Goal: Task Accomplishment & Management: Manage account settings

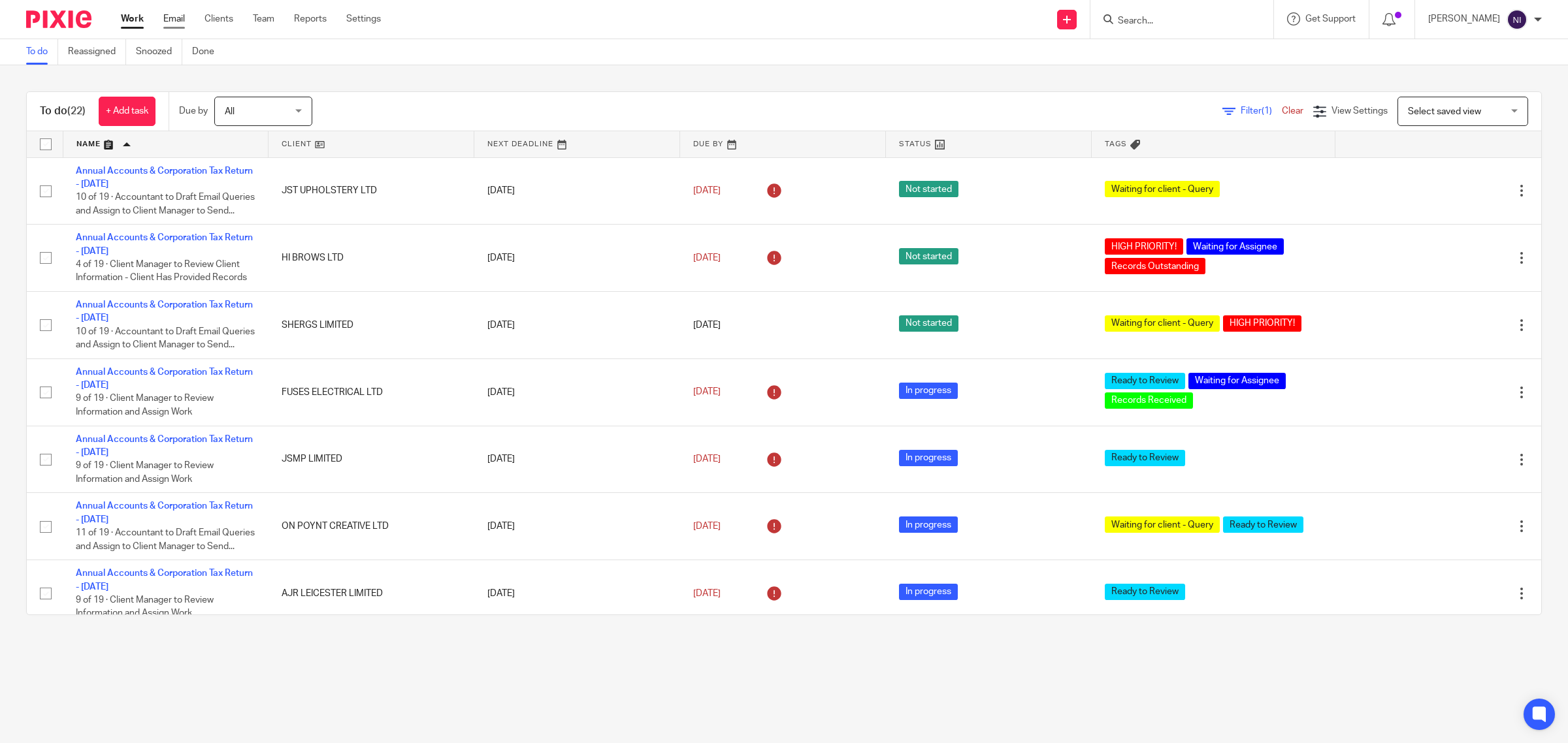
drag, startPoint x: 0, startPoint y: 0, endPoint x: 176, endPoint y: 13, distance: 176.5
click at [176, 13] on link "Email" at bounding box center [174, 19] width 21 height 13
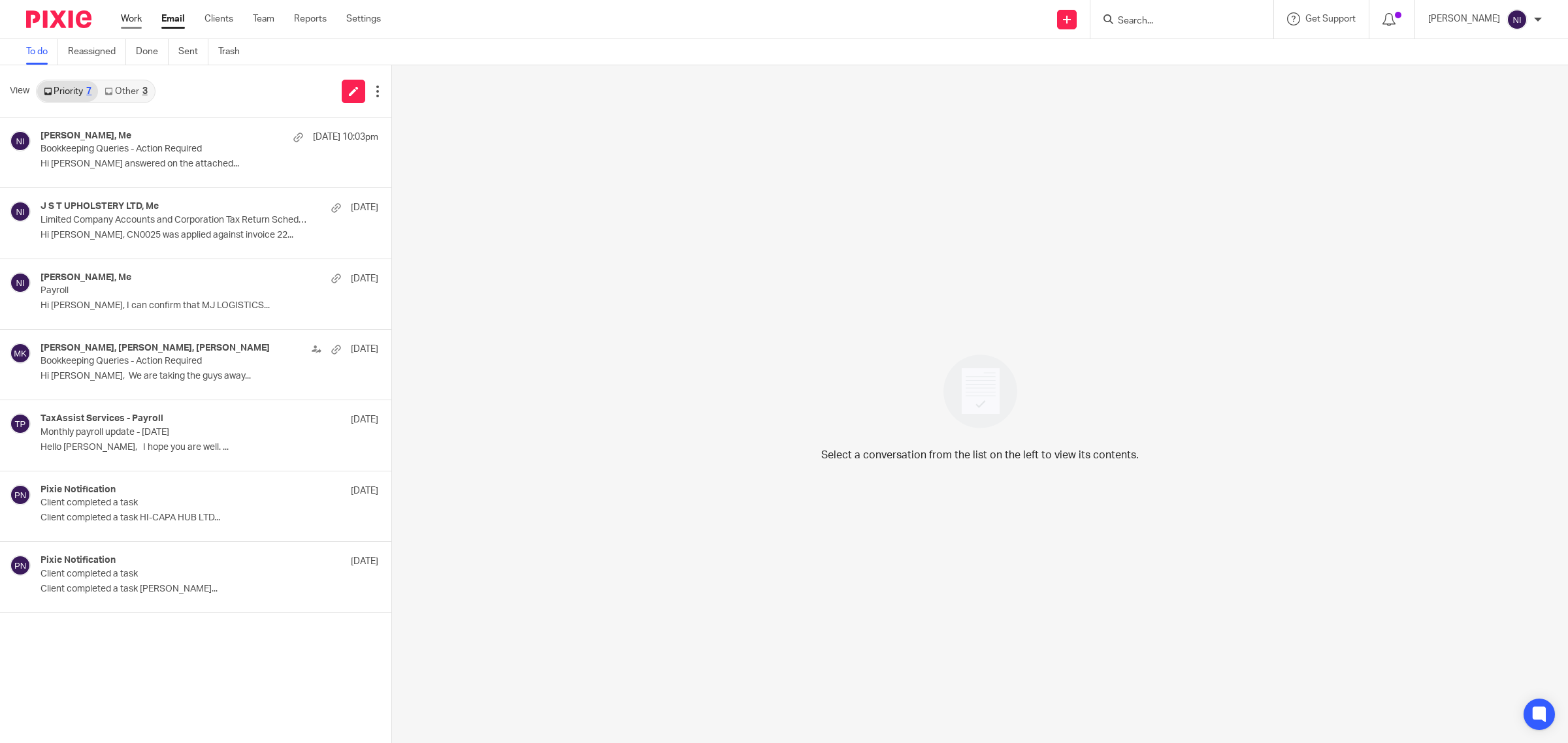
click at [121, 14] on link "Work" at bounding box center [131, 19] width 20 height 13
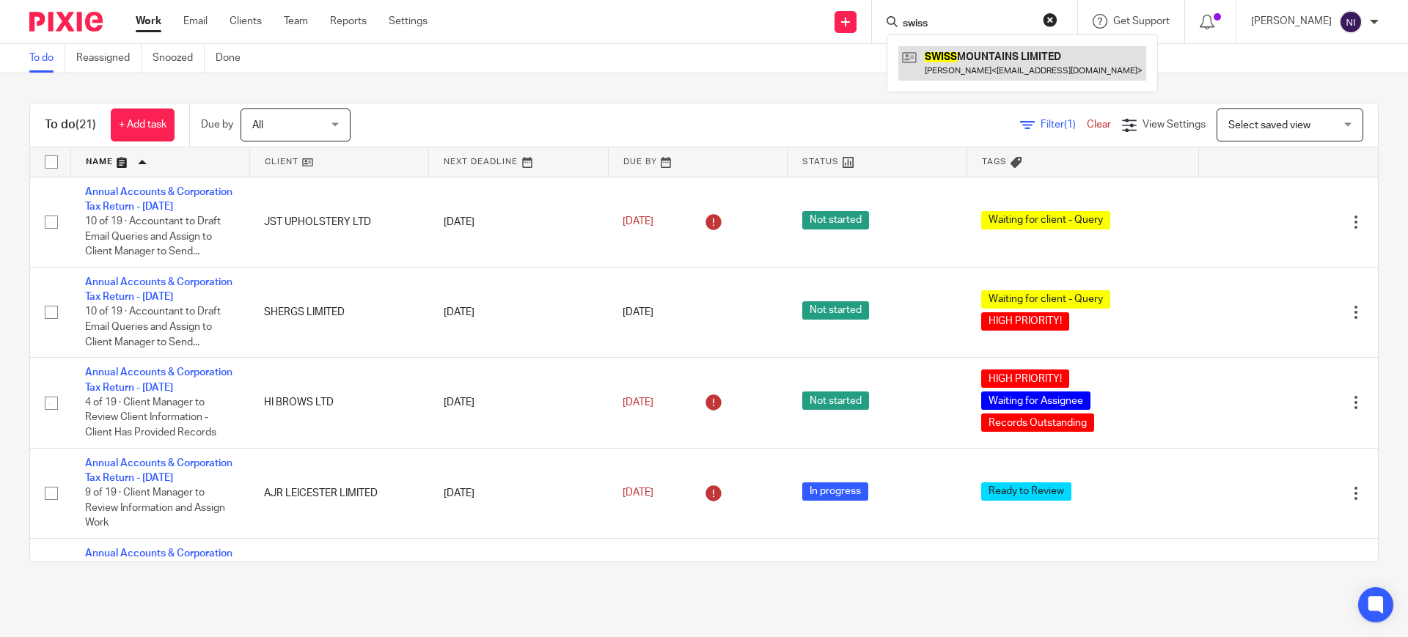
type input "swiss"
click at [975, 56] on link at bounding box center [1022, 63] width 248 height 34
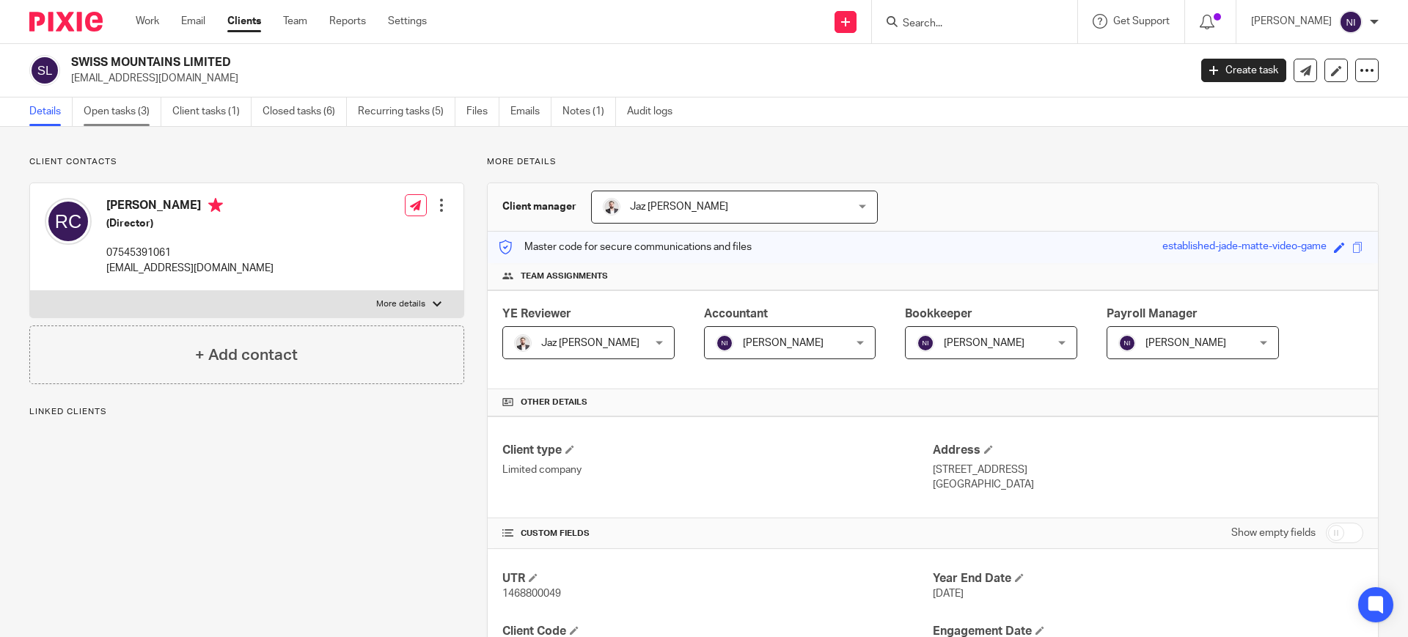
click at [136, 119] on link "Open tasks (3)" at bounding box center [123, 112] width 78 height 29
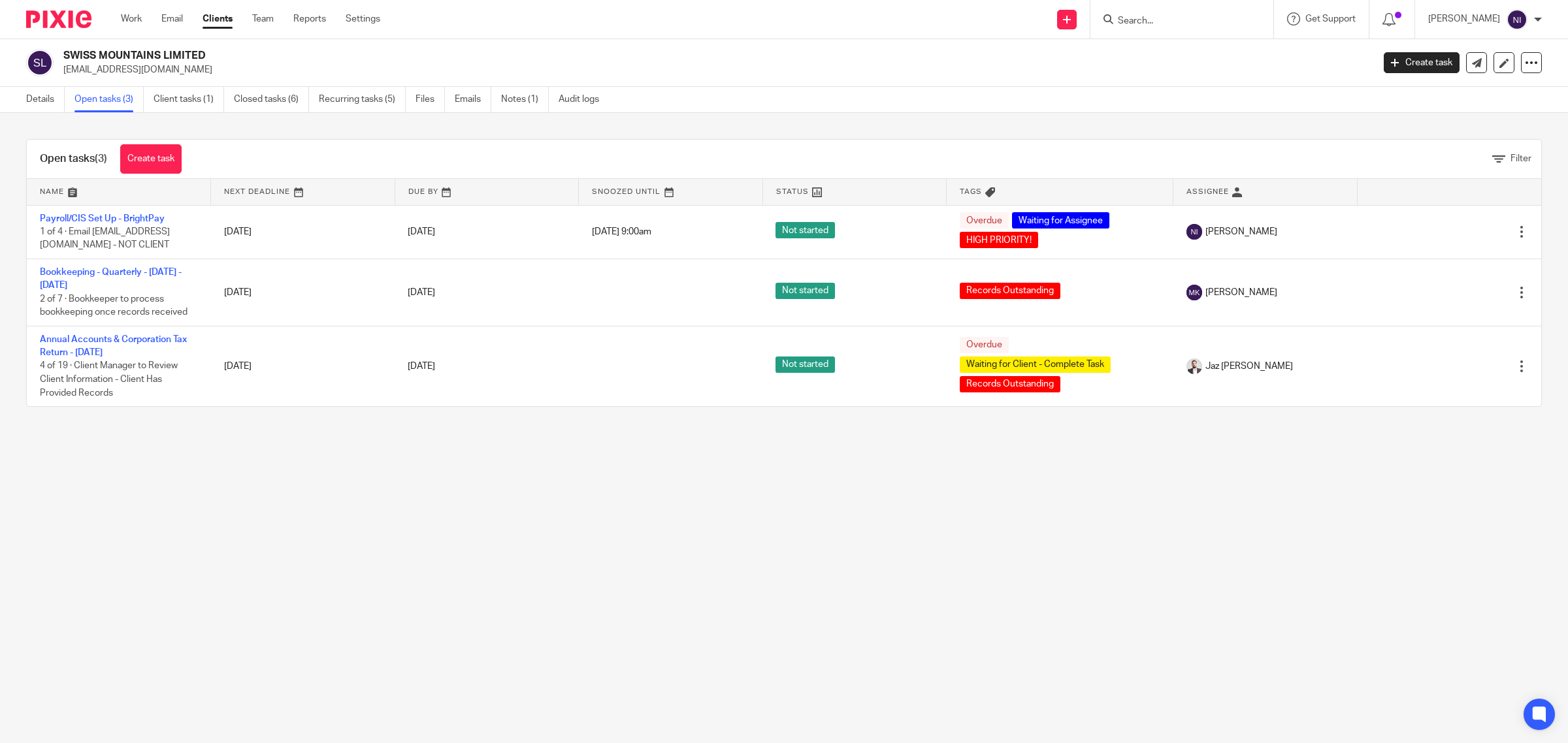
click at [833, 567] on main "SWISS MOUNTAINS LIMITED [EMAIL_ADDRESS][DOMAIN_NAME] Create task Update from Co…" at bounding box center [784, 372] width 1568 height 743
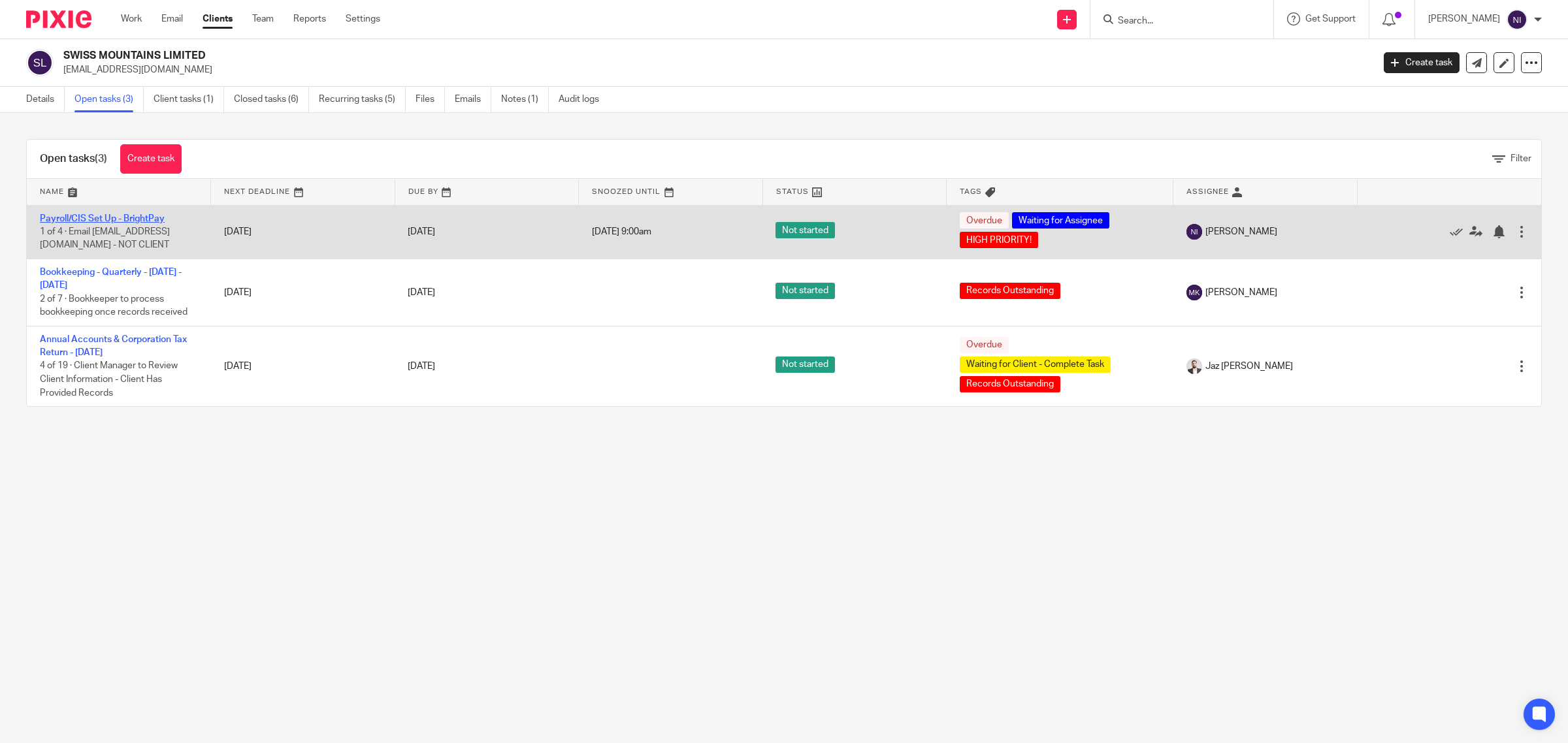
click at [99, 220] on link "Payroll/CIS Set Up - BrightPay" at bounding box center [102, 219] width 125 height 9
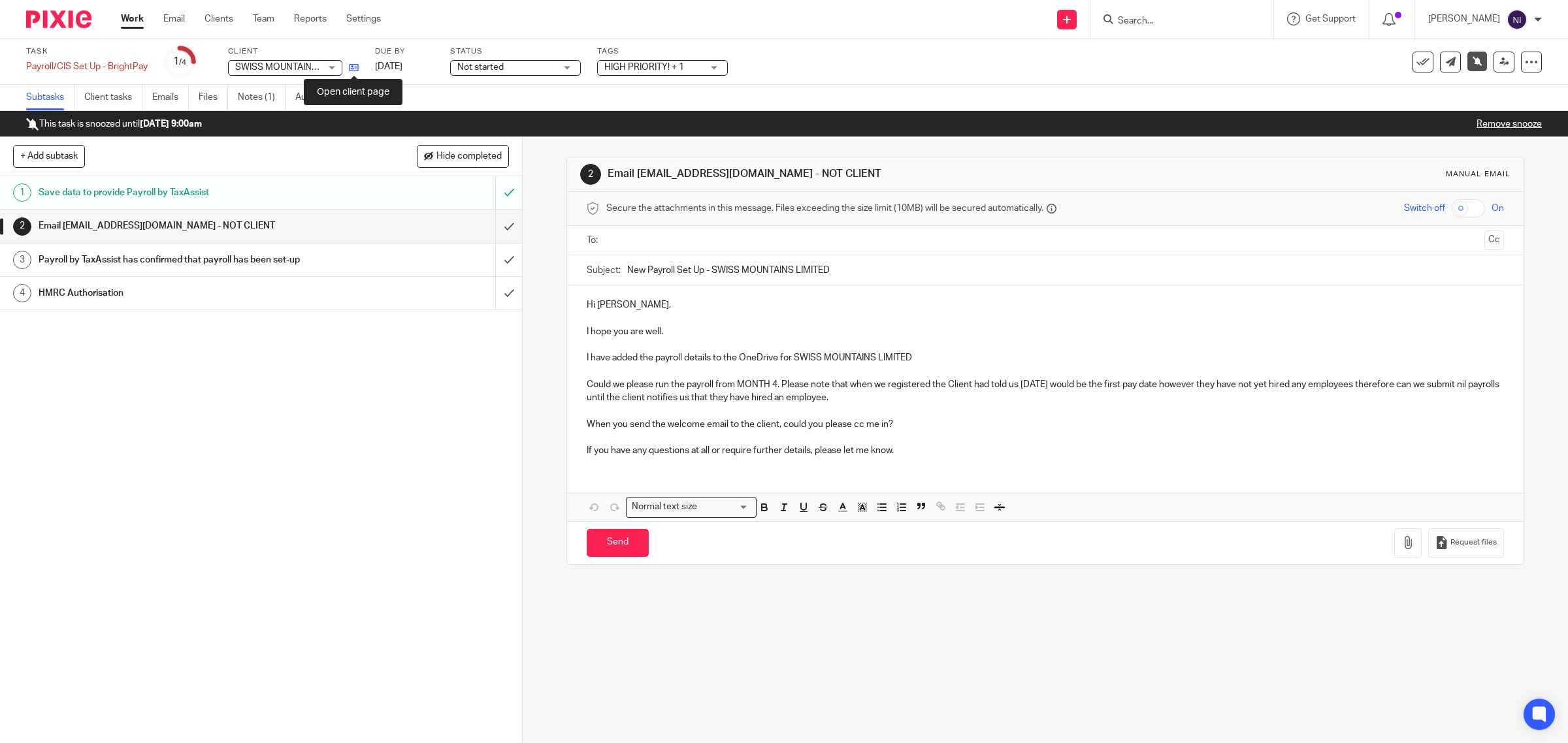
click at [350, 67] on icon at bounding box center [354, 67] width 10 height 10
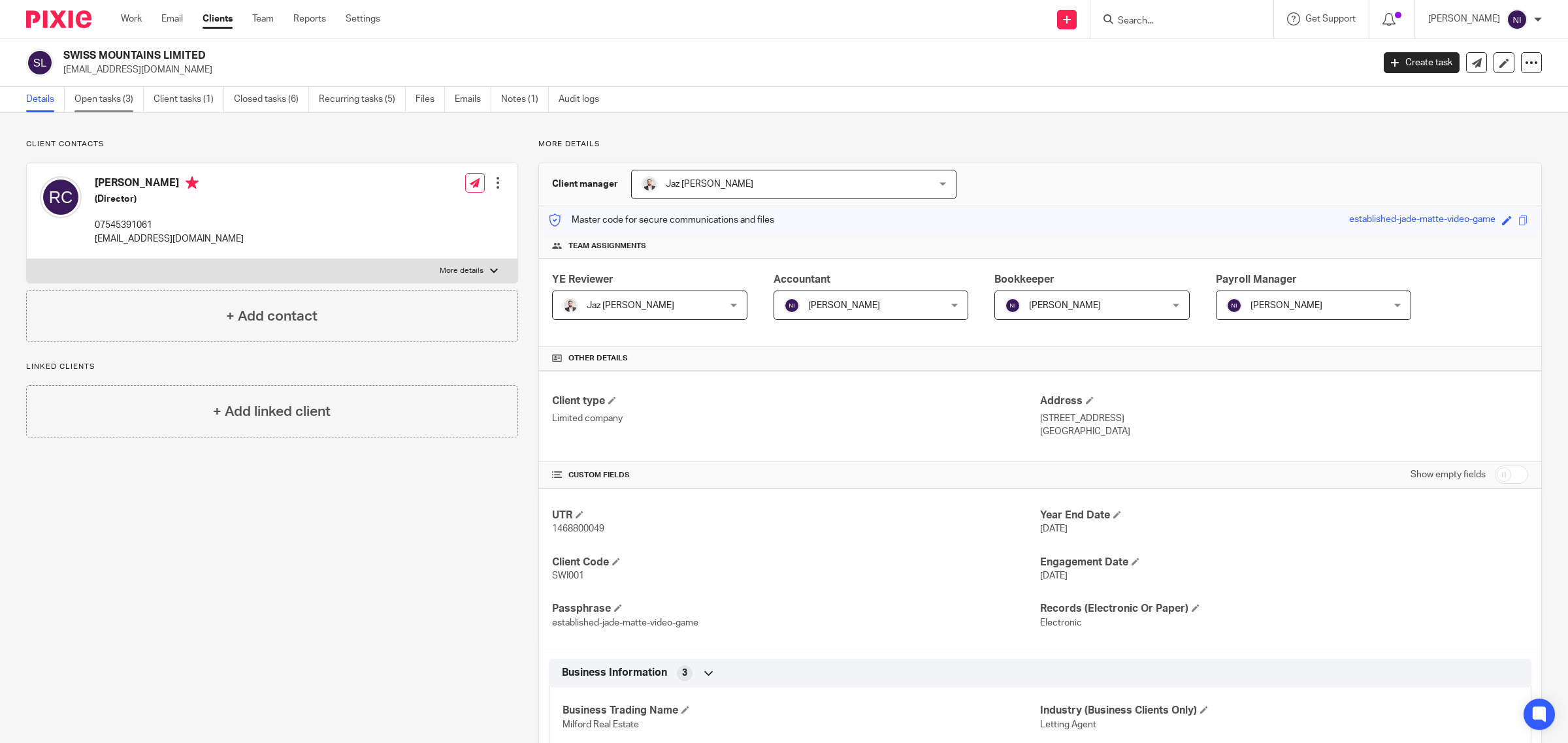
click at [109, 98] on link "Open tasks (3)" at bounding box center [110, 100] width 69 height 26
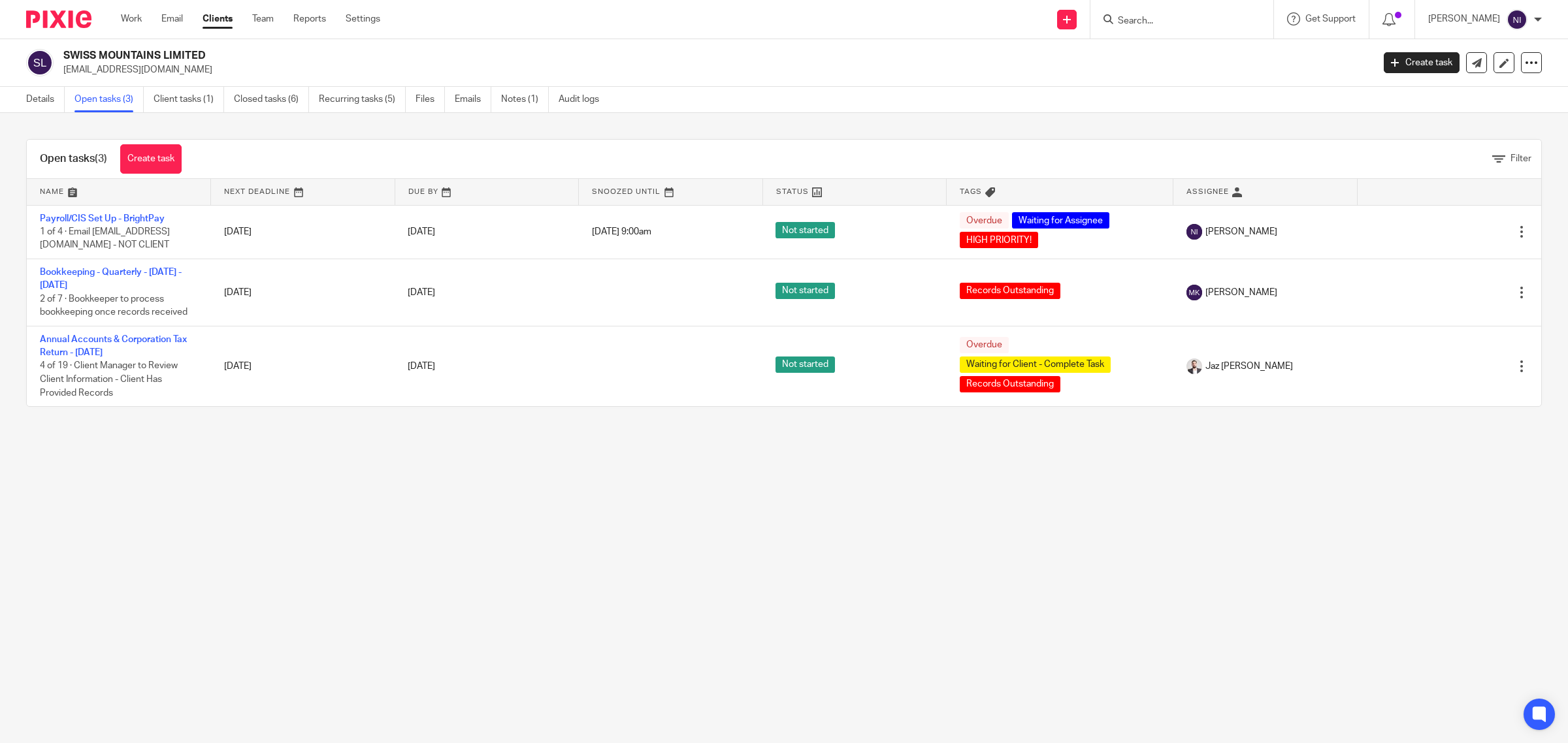
click at [233, 461] on main "SWISS MOUNTAINS LIMITED mjlogisticsleicester@yahoo.com Create task Update from …" at bounding box center [784, 372] width 1568 height 743
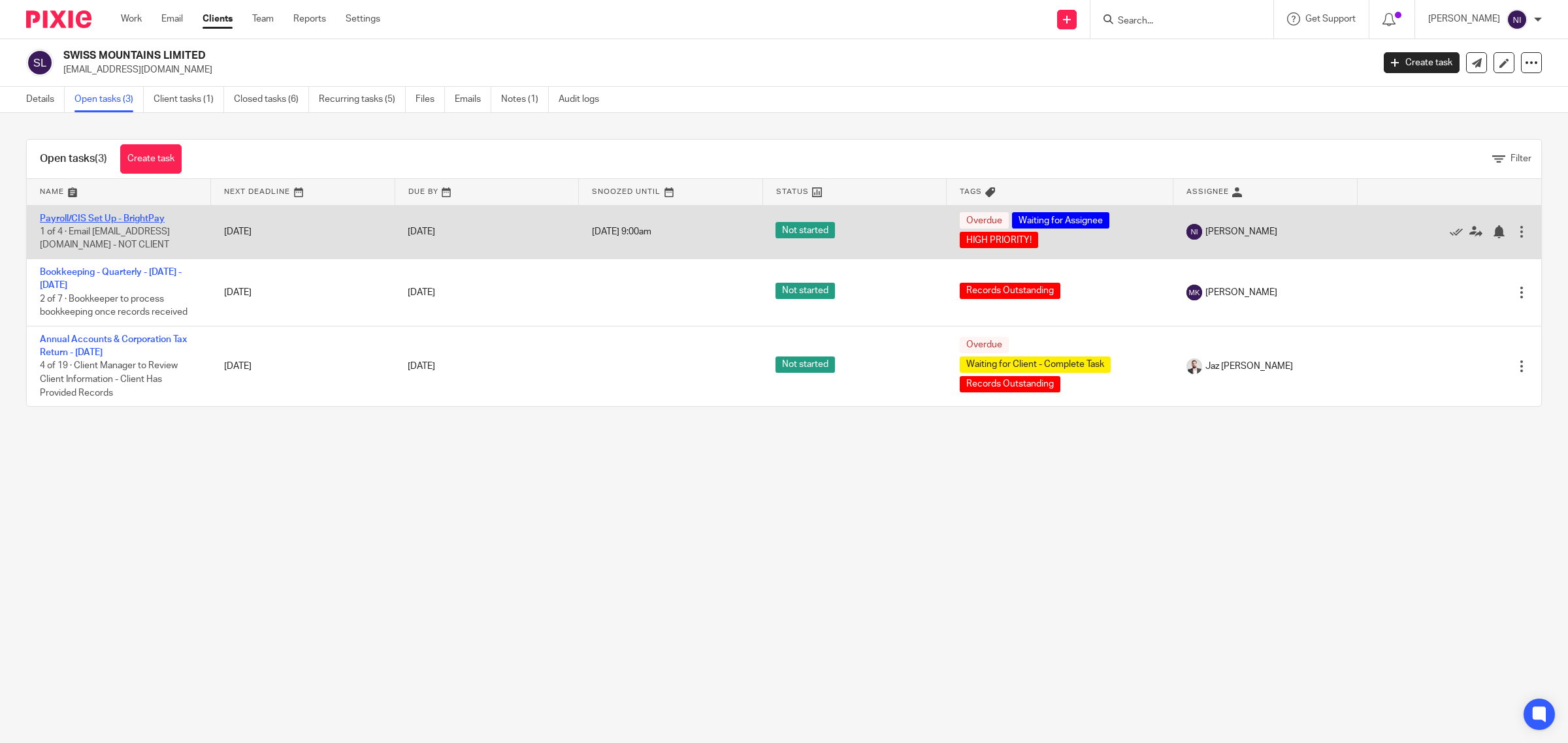
click at [138, 219] on link "Payroll/CIS Set Up - BrightPay" at bounding box center [102, 219] width 125 height 9
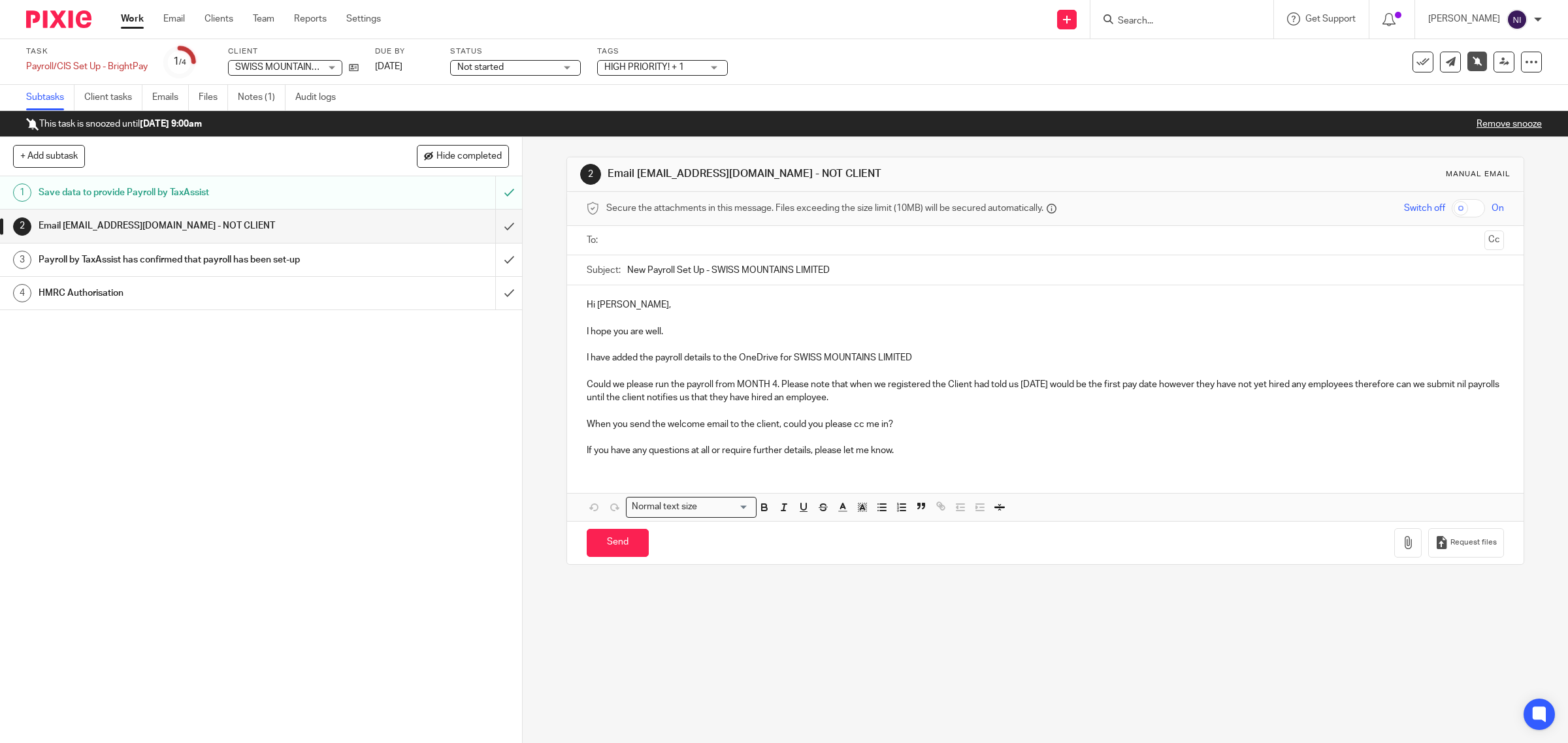
click at [650, 239] on input "text" at bounding box center [1045, 241] width 869 height 15
click at [743, 177] on h1 "Email payroll@taxassist.co.uk - NOT CLIENT" at bounding box center [840, 174] width 465 height 13
click at [746, 242] on span at bounding box center [750, 241] width 9 height 9
drag, startPoint x: 748, startPoint y: 172, endPoint x: 634, endPoint y: 177, distance: 114.1
click at [634, 177] on h1 "Email payroll@taxassist.co.uk - NOT CLIENT" at bounding box center [840, 174] width 465 height 13
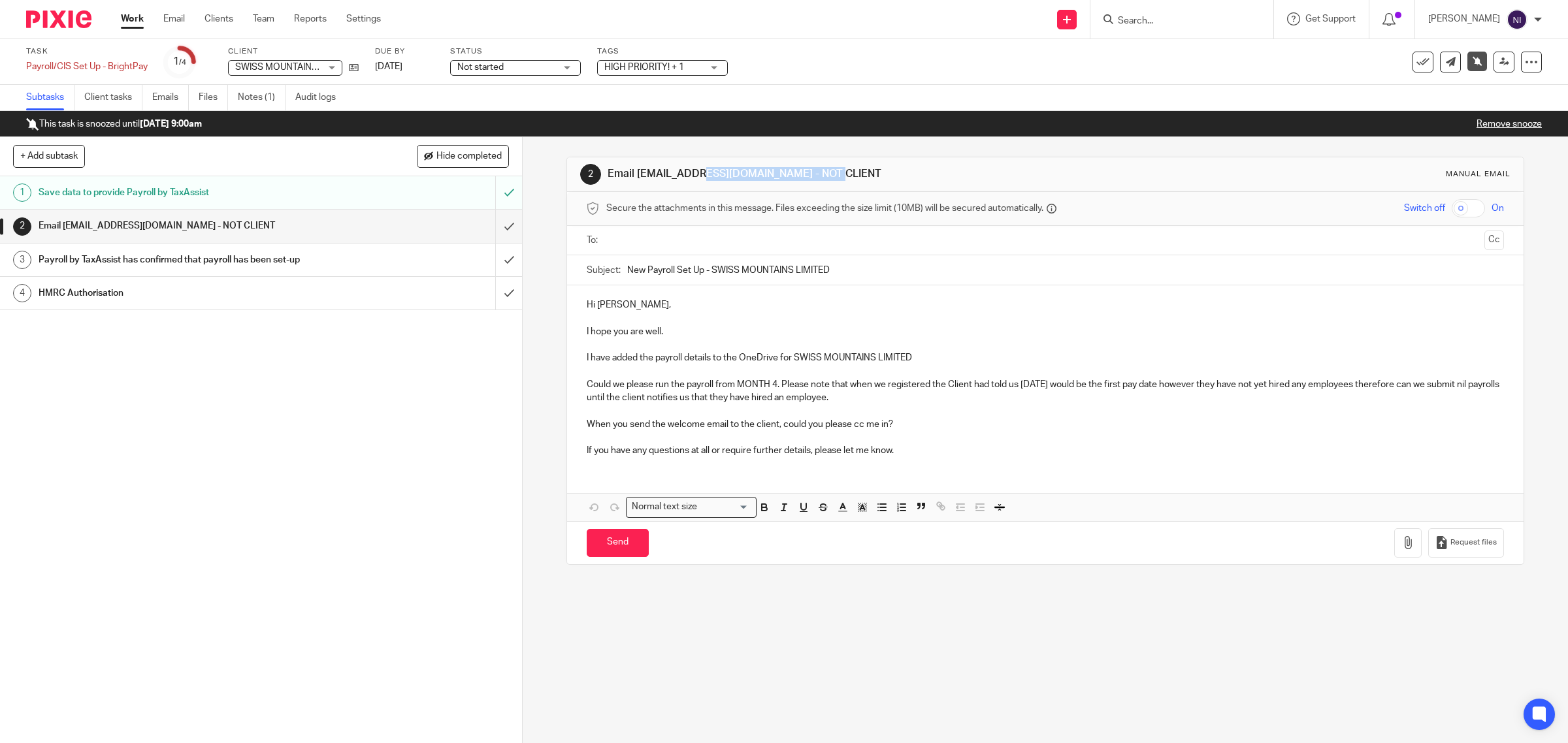
copy h1 "payroll@taxassist.co.uk"
click at [672, 239] on input "text" at bounding box center [1045, 241] width 869 height 15
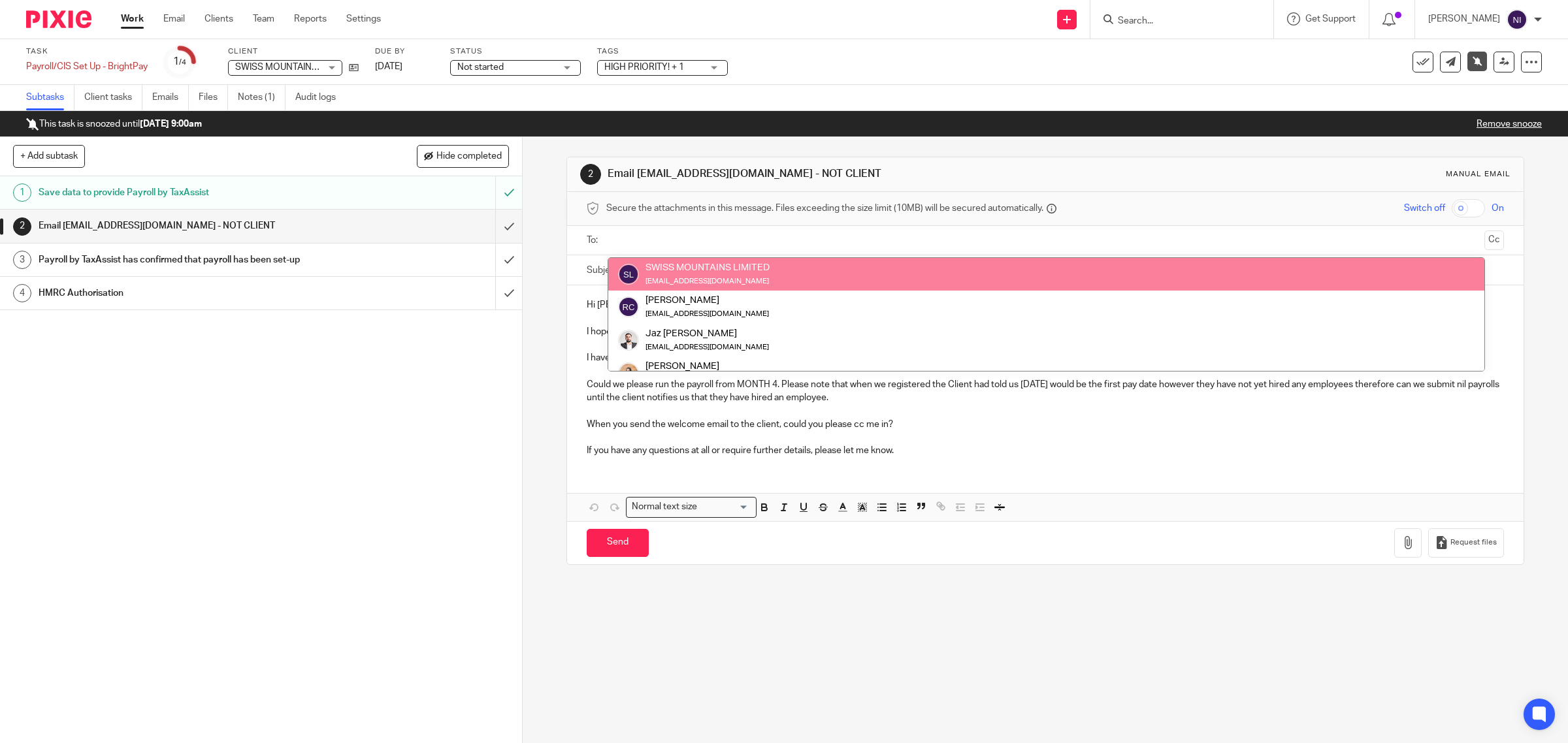
paste input "payroll@taxassist.co.uk"
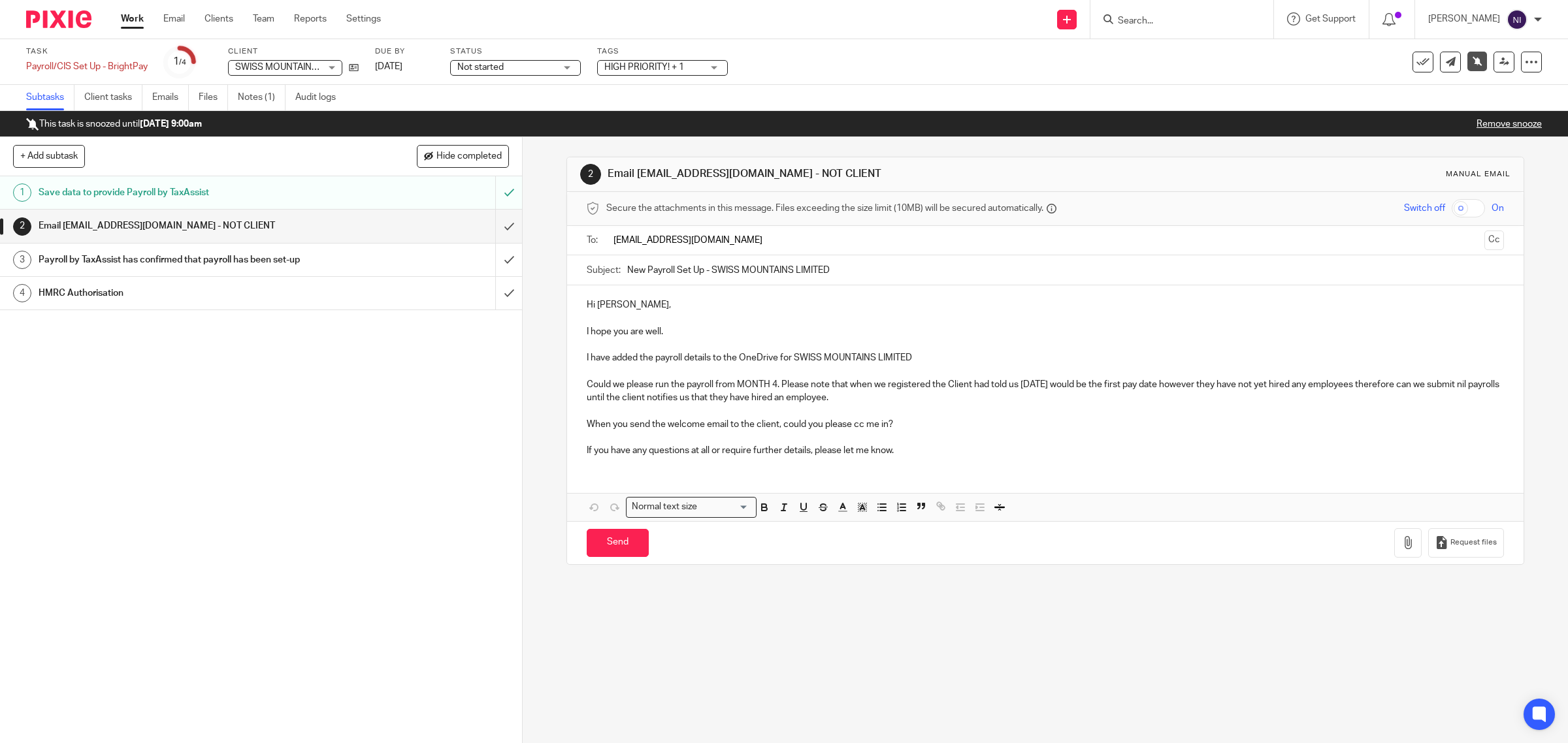
type input "payroll@taxassist.co.uk"
click at [1023, 369] on p at bounding box center [1045, 374] width 918 height 13
click at [606, 552] on input "Send" at bounding box center [617, 546] width 62 height 29
type input "Sent"
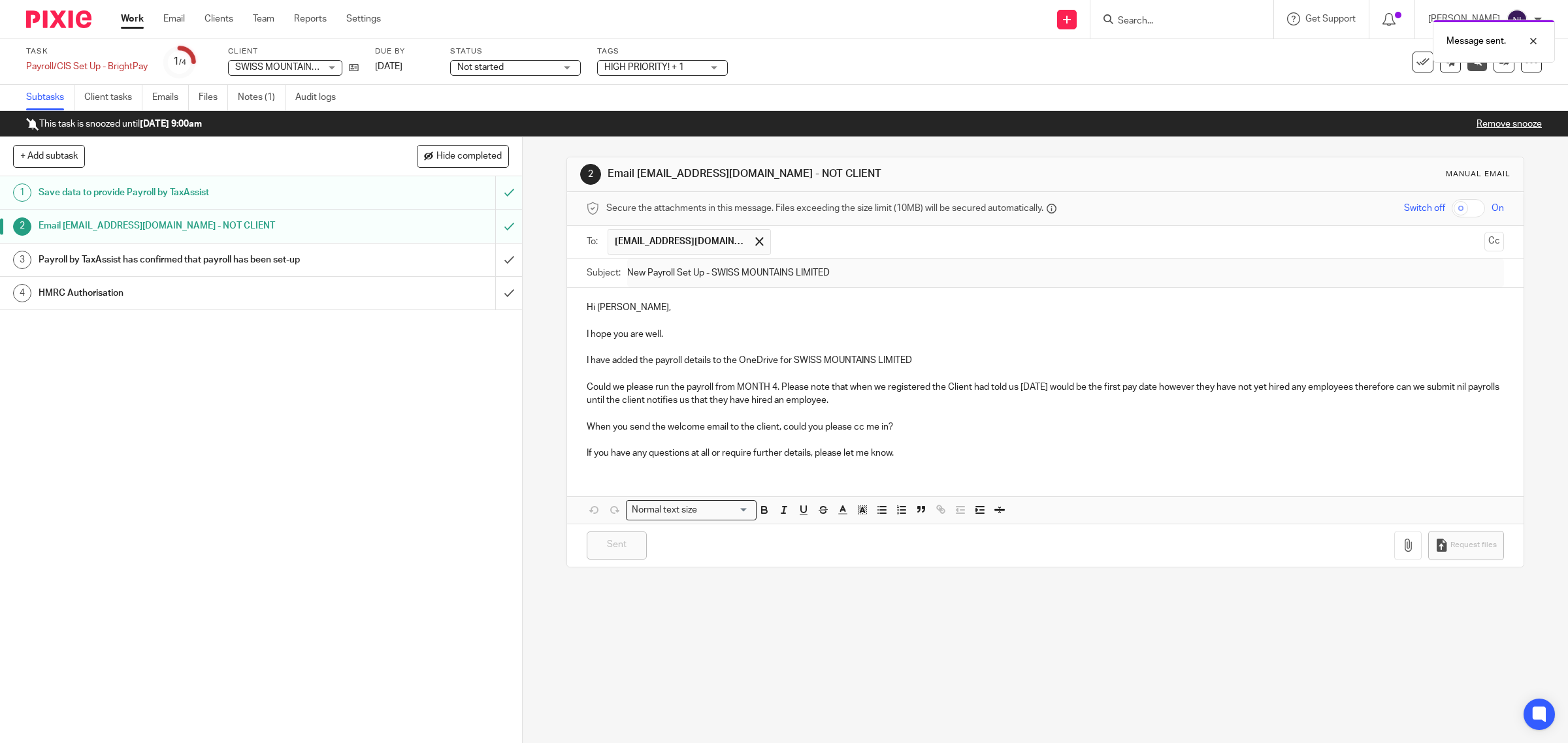
click at [393, 265] on div "Payroll by TaxAssist has confirmed that payroll has been set-up" at bounding box center [260, 260] width 444 height 20
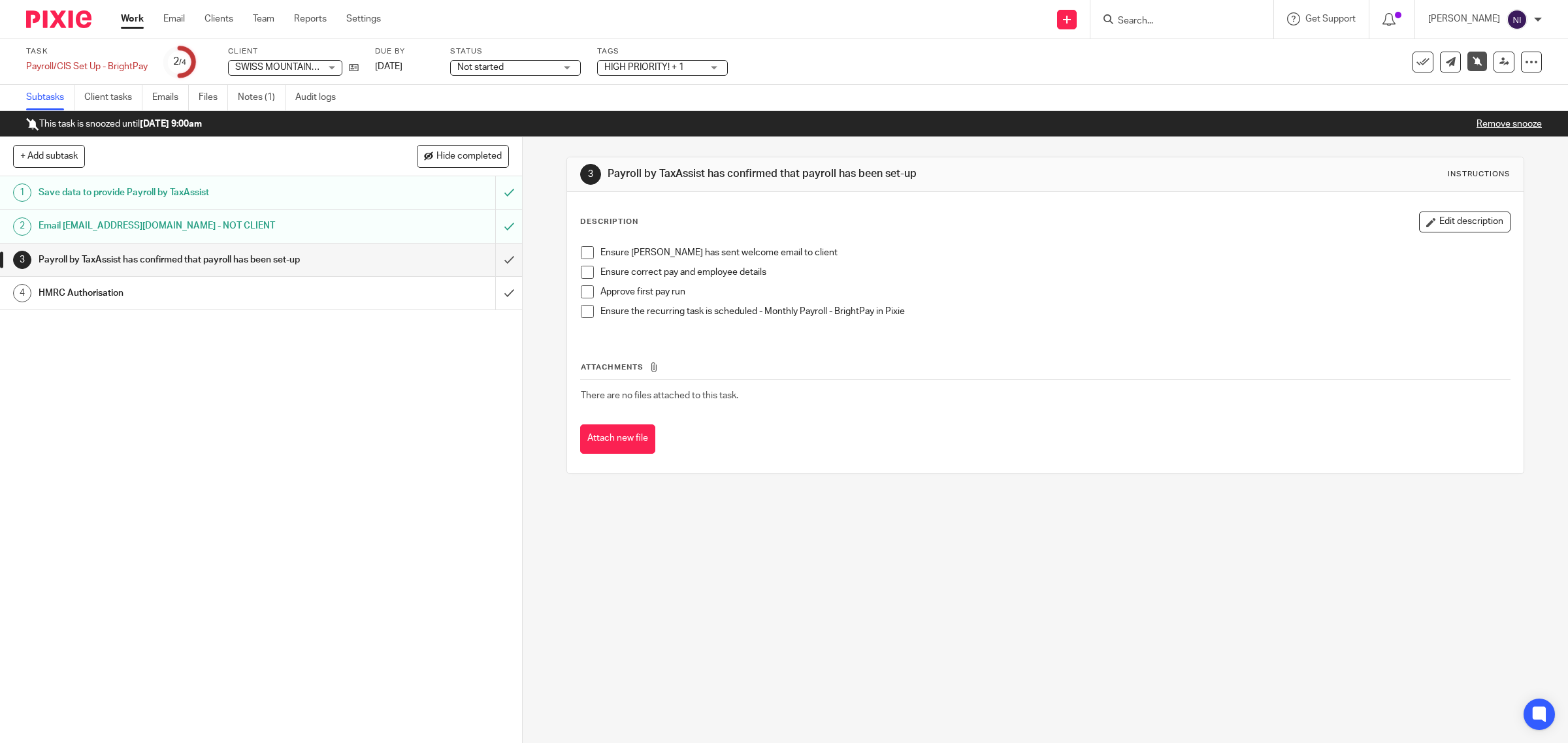
click at [138, 16] on link "Work" at bounding box center [133, 19] width 23 height 13
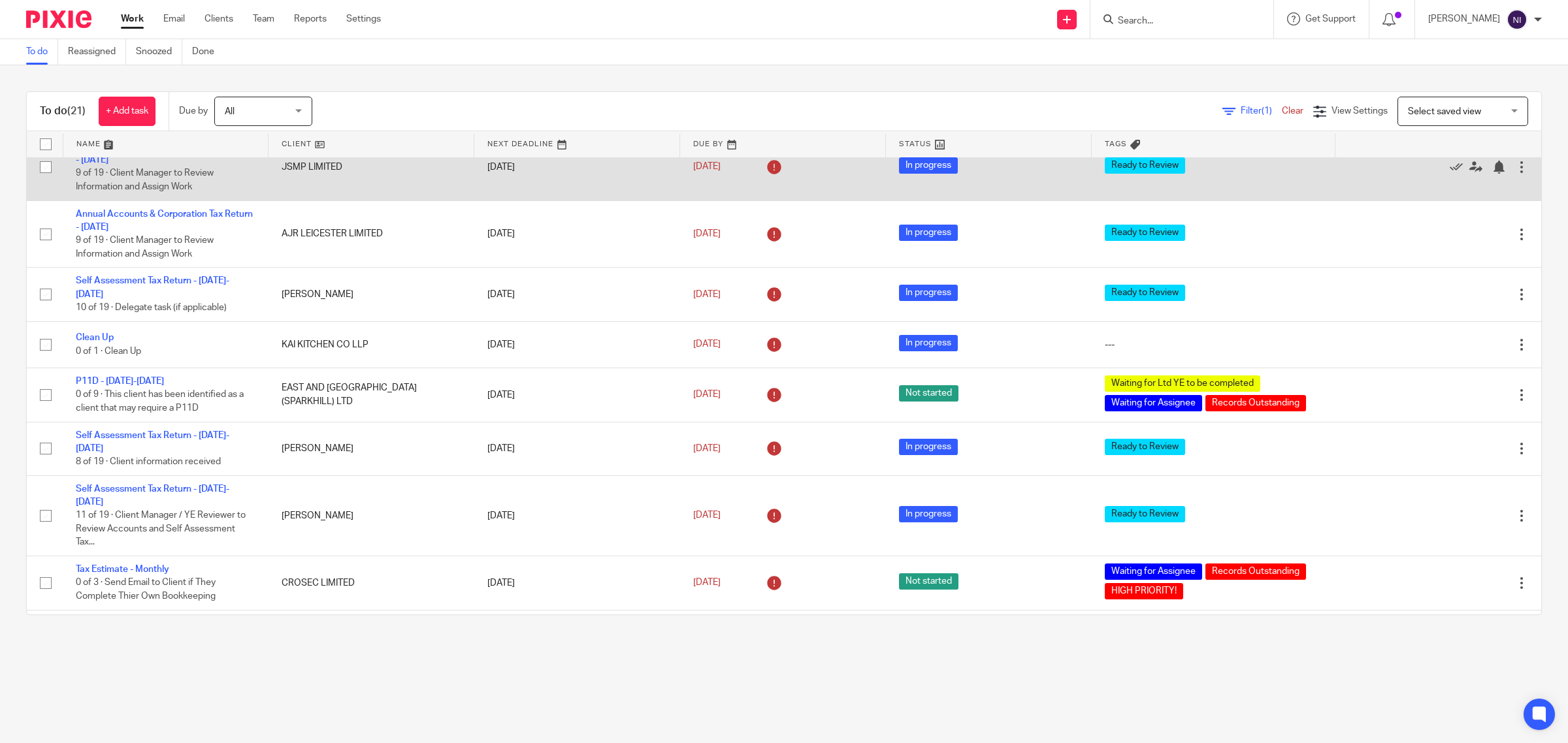
scroll to position [216, 0]
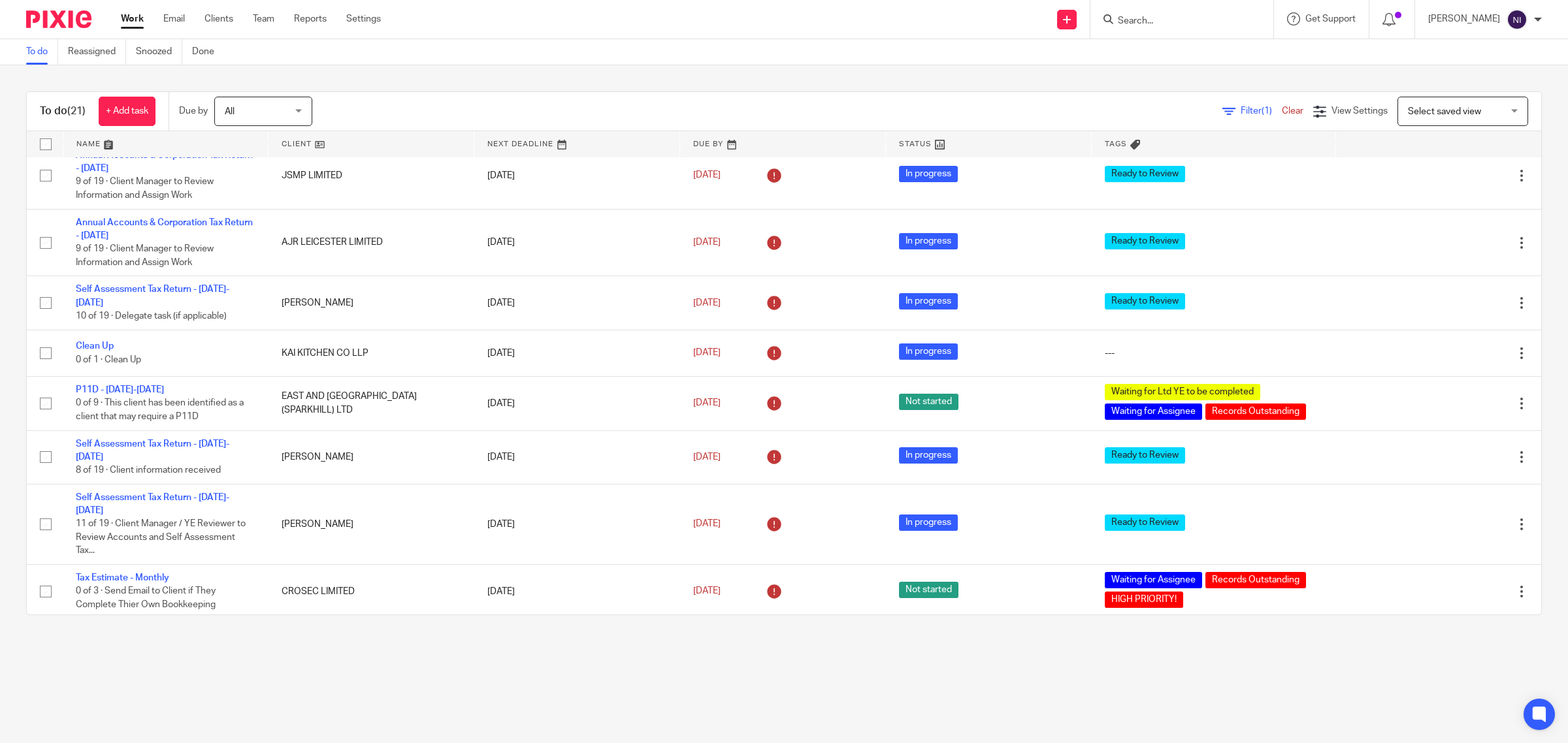
click at [305, 654] on main "To do Reassigned Snoozed Done To do (21) + Add task Due by All All [DATE] [DATE…" at bounding box center [784, 372] width 1568 height 743
click at [78, 148] on link at bounding box center [166, 143] width 205 height 26
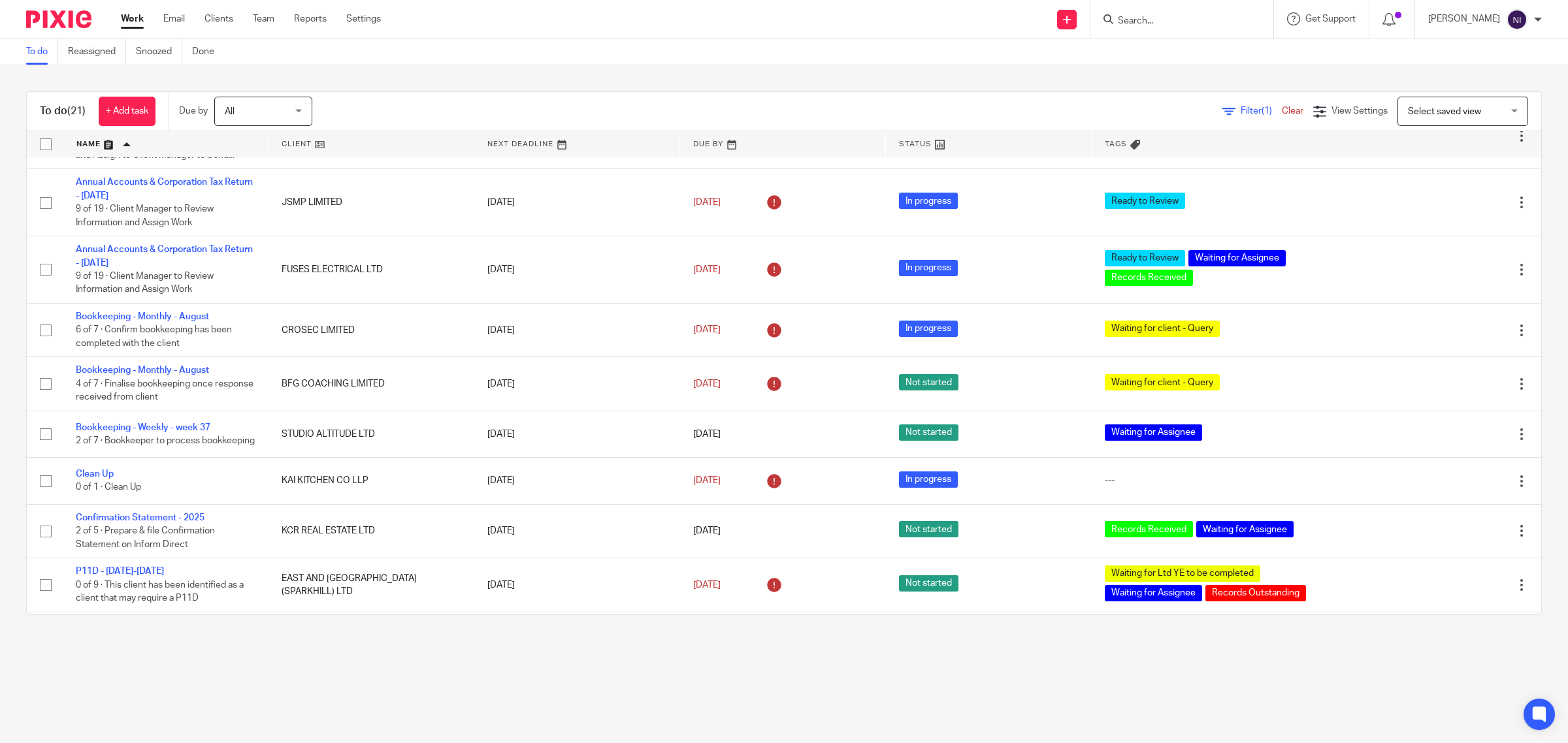
scroll to position [408, 0]
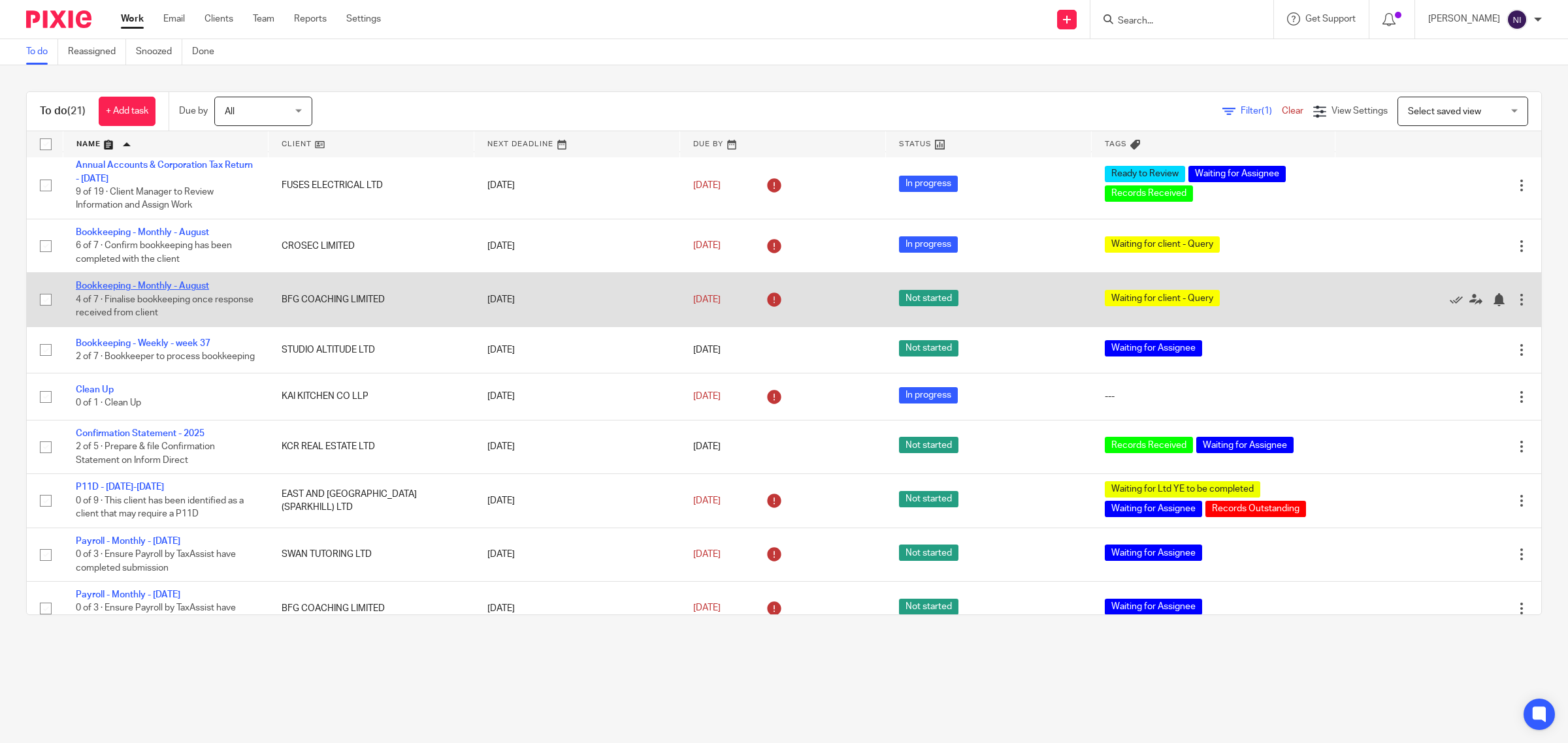
click at [182, 290] on link "Bookkeeping - Monthly - August" at bounding box center [143, 286] width 134 height 9
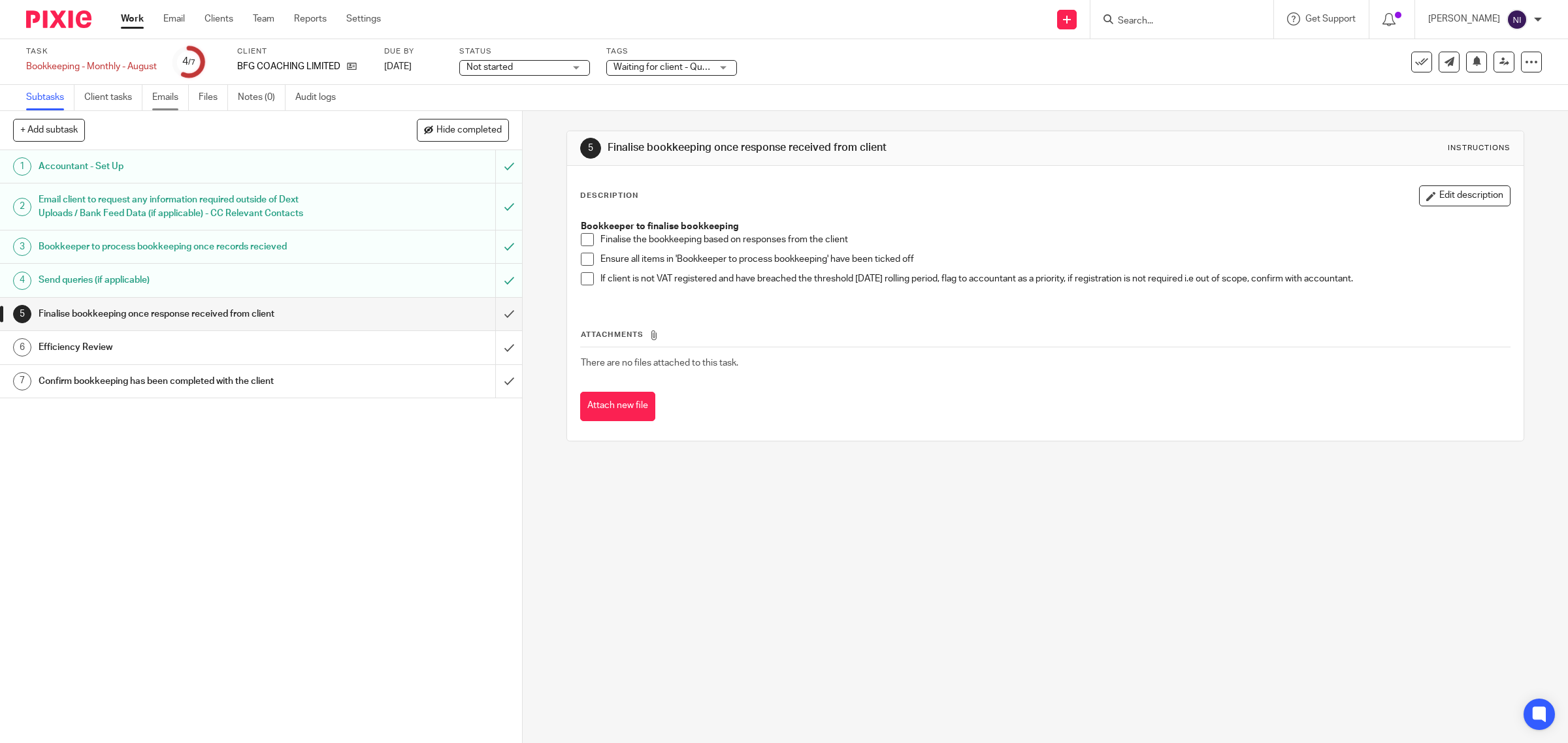
click at [181, 99] on link "Emails" at bounding box center [170, 97] width 37 height 26
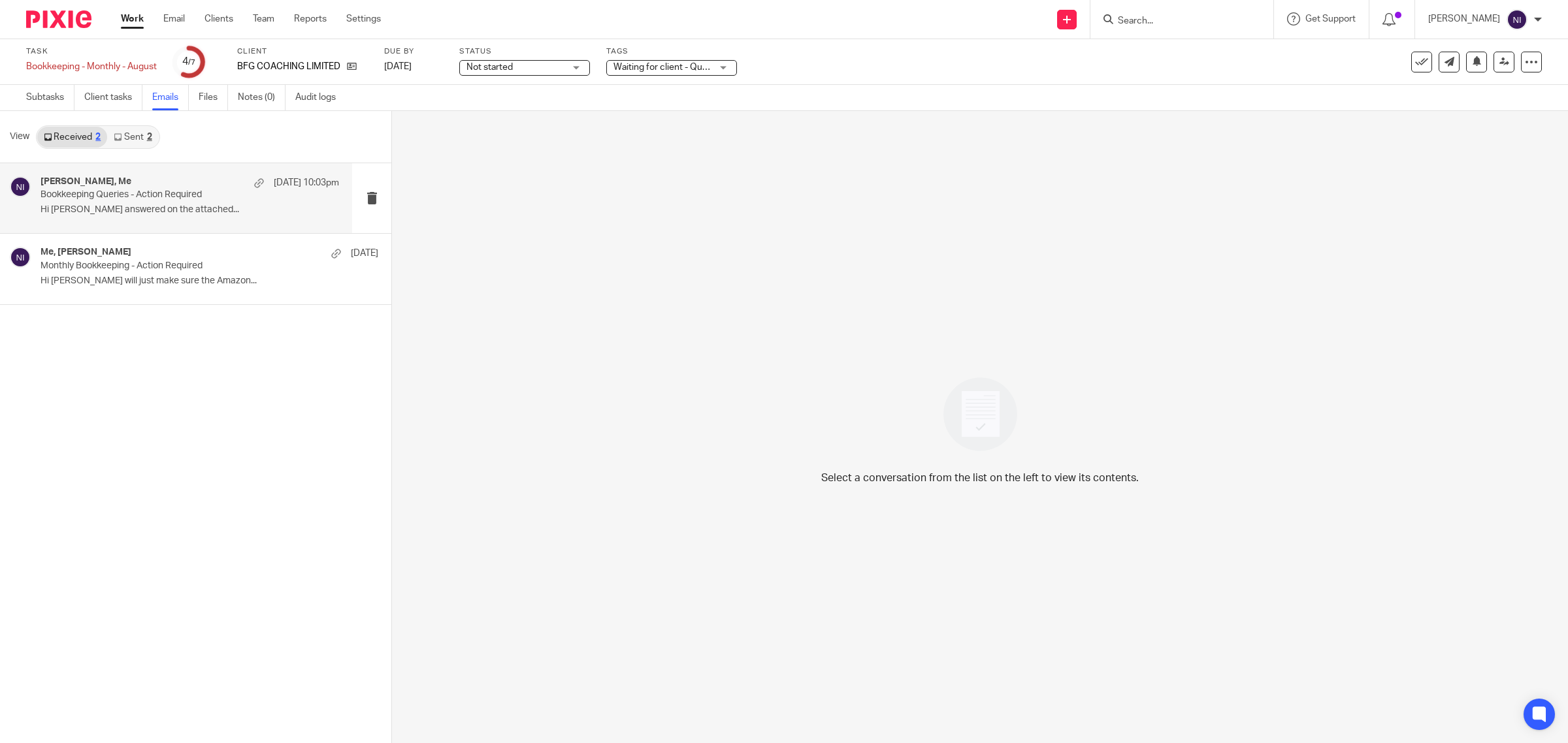
click at [153, 209] on p "Hi [PERSON_NAME] answered on the attached..." at bounding box center [189, 210] width 298 height 11
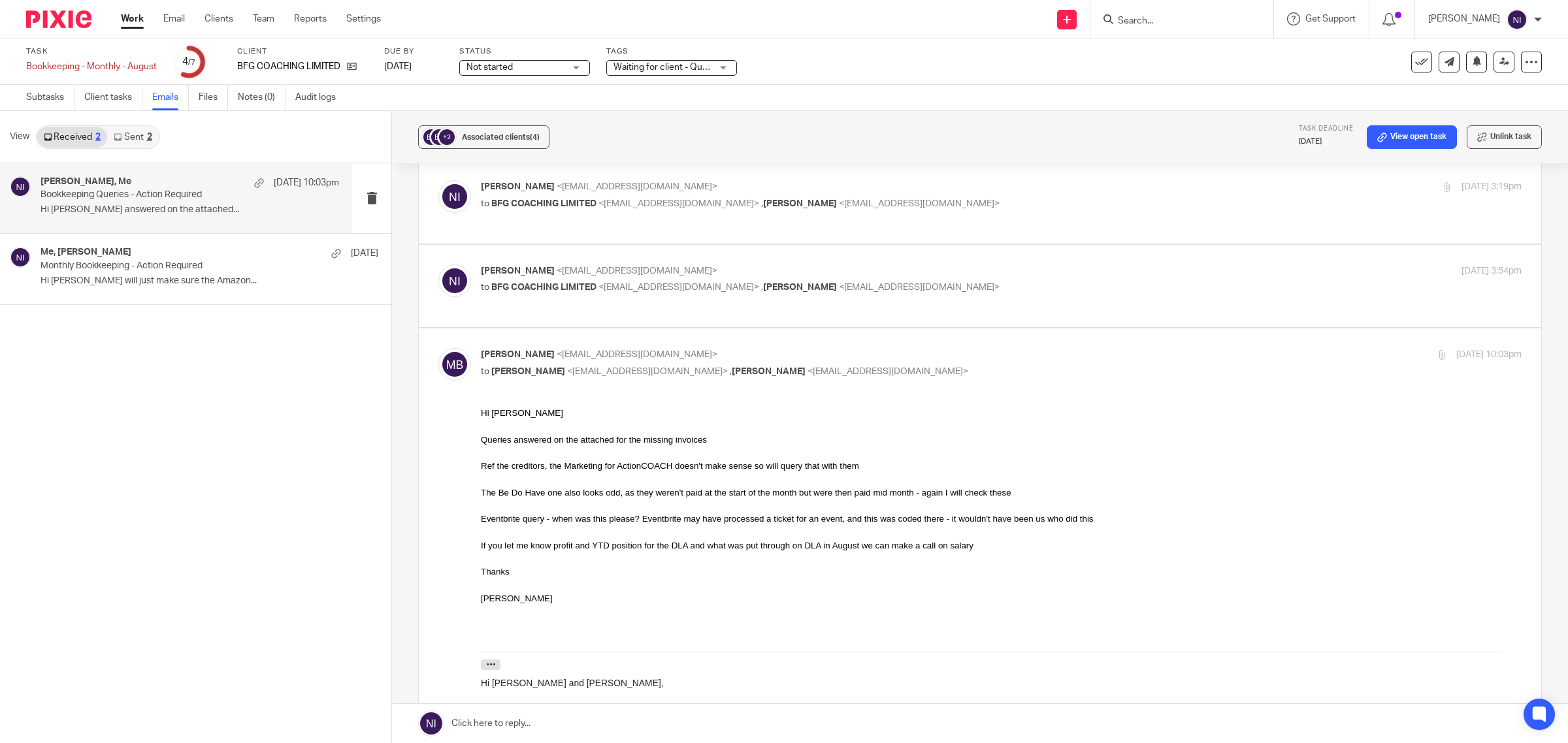
scroll to position [82, 0]
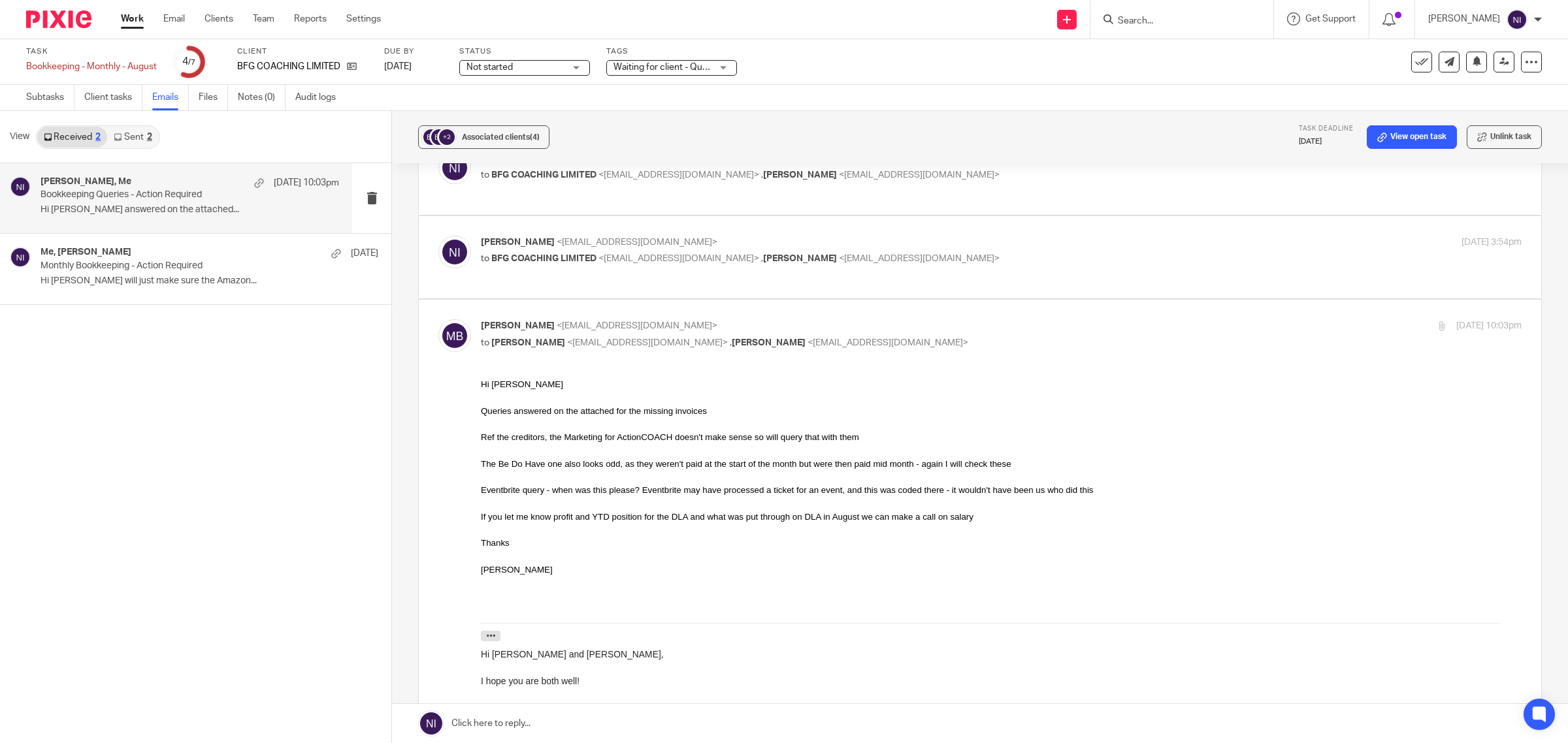
click at [559, 723] on link at bounding box center [980, 723] width 1176 height 39
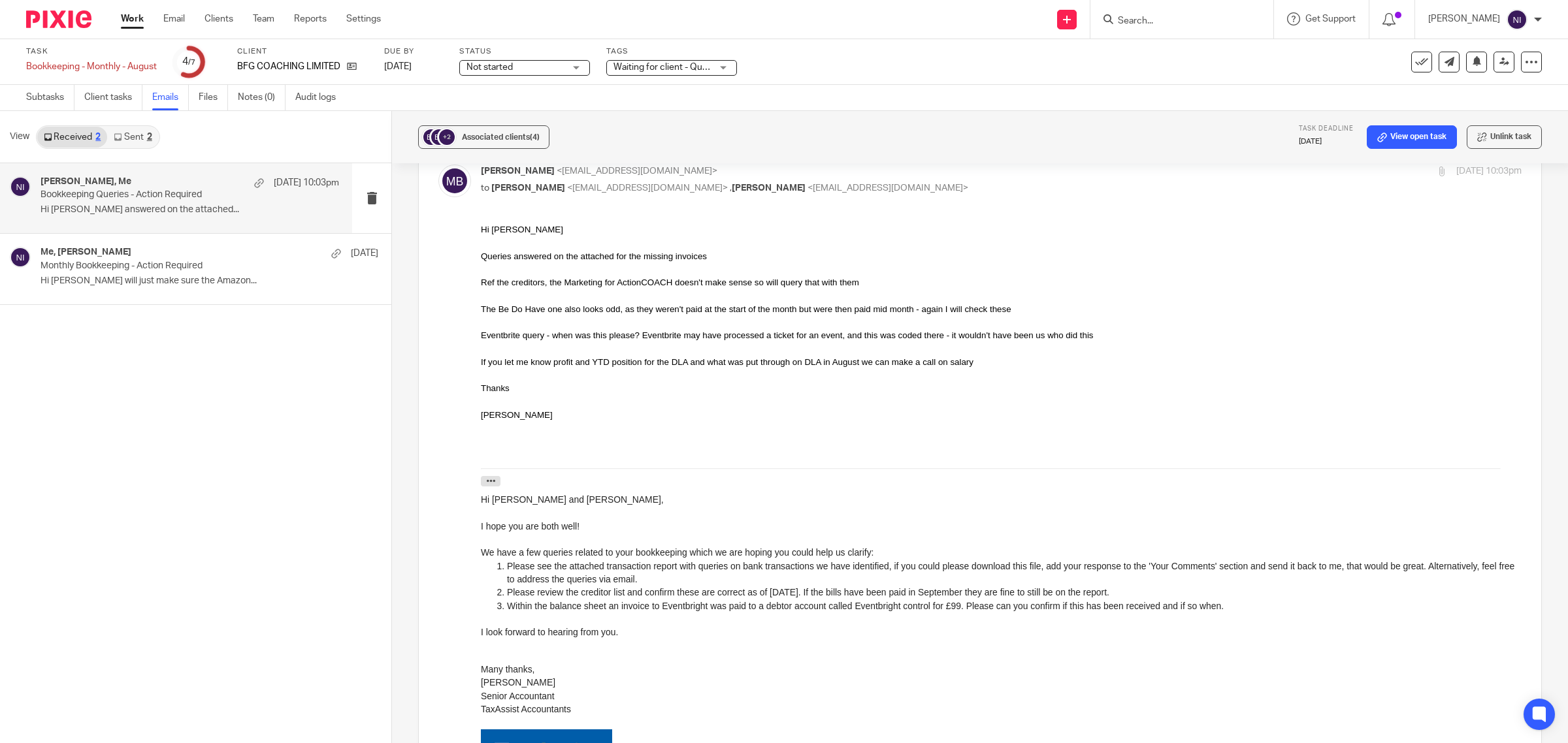
scroll to position [726, 0]
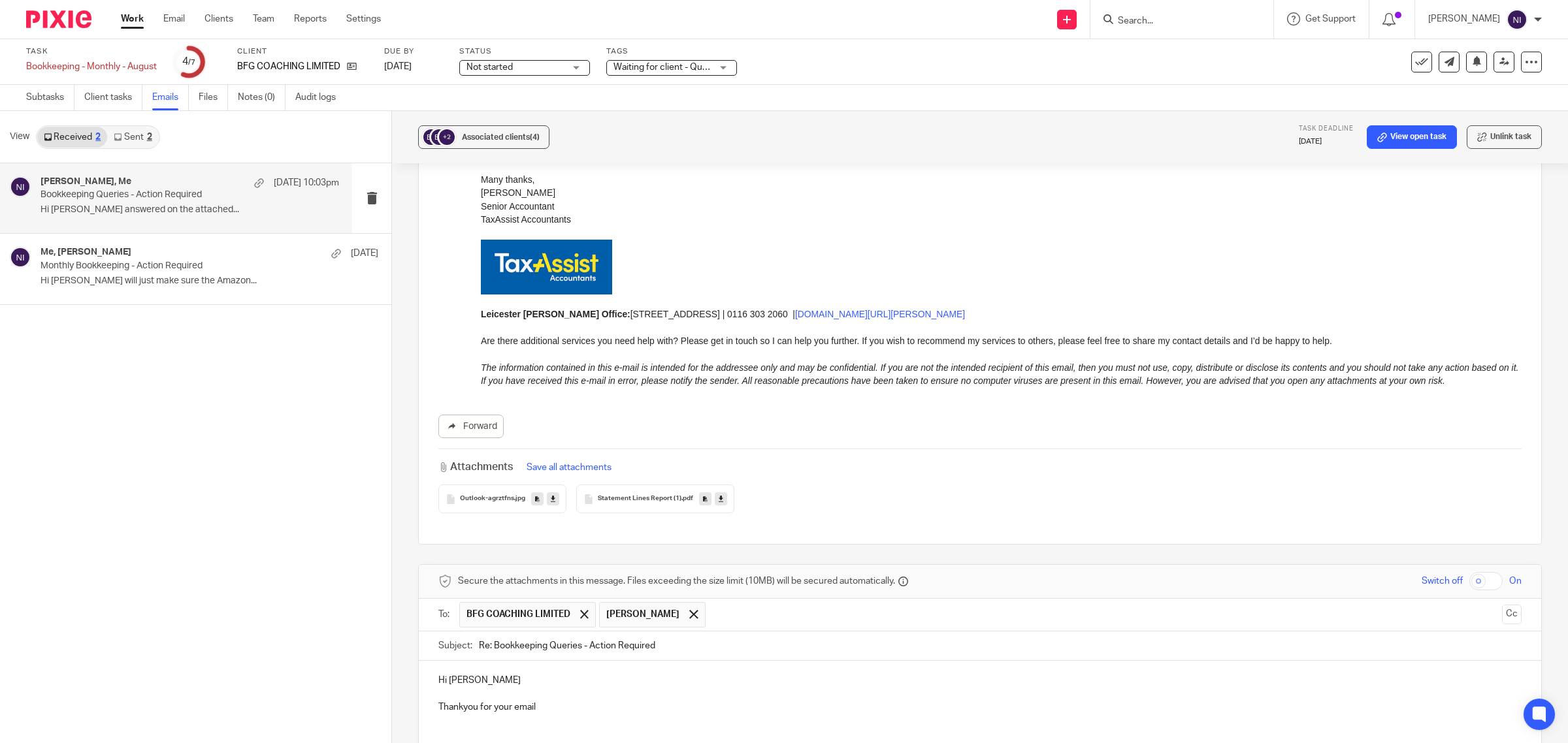
click at [580, 716] on p at bounding box center [980, 720] width 1083 height 13
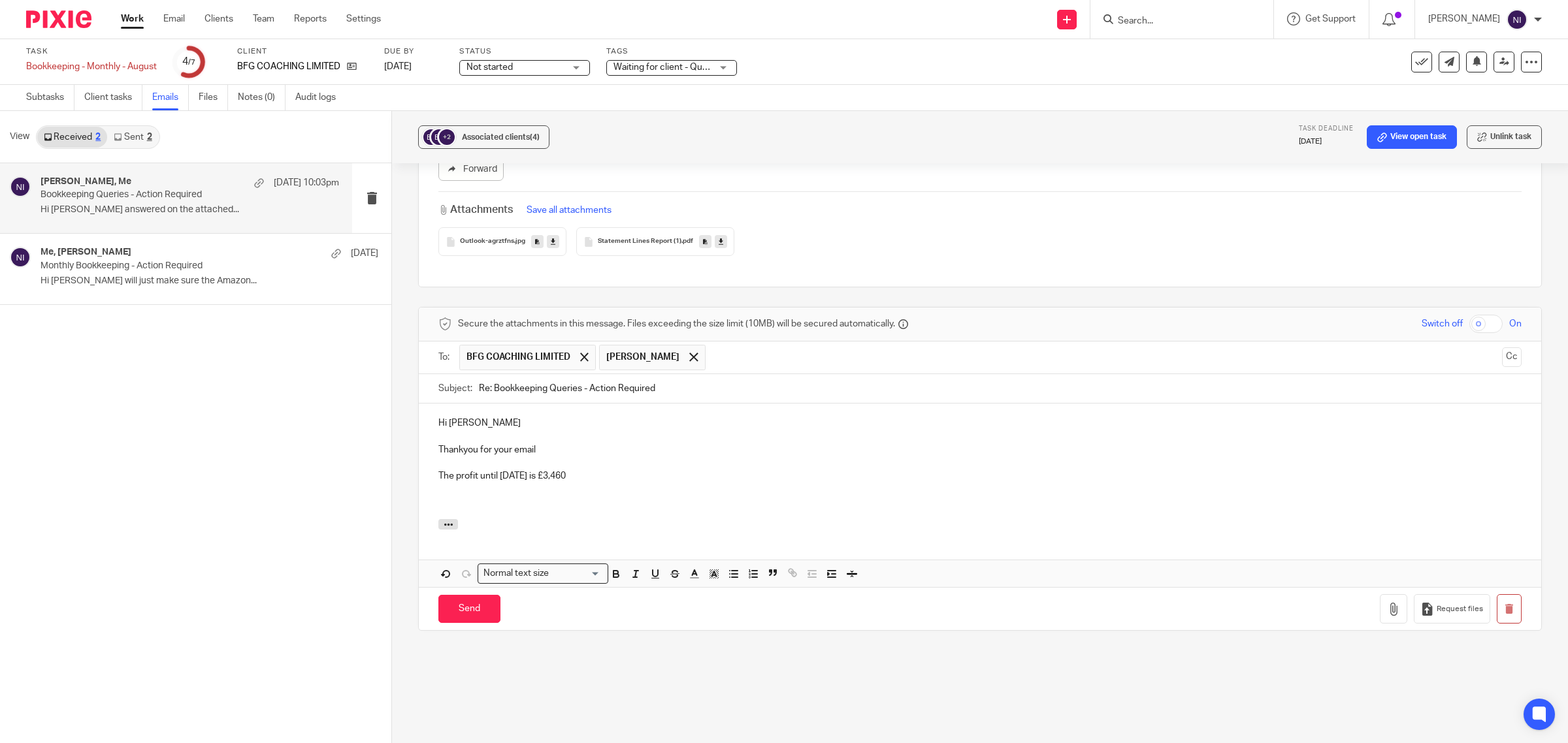
scroll to position [984, 0]
drag, startPoint x: 590, startPoint y: 468, endPoint x: 614, endPoint y: 484, distance: 28.8
click at [590, 468] on p at bounding box center [980, 462] width 1083 height 13
click at [615, 482] on p "The profit until 31/08/2025 is £3,460" at bounding box center [980, 475] width 1083 height 13
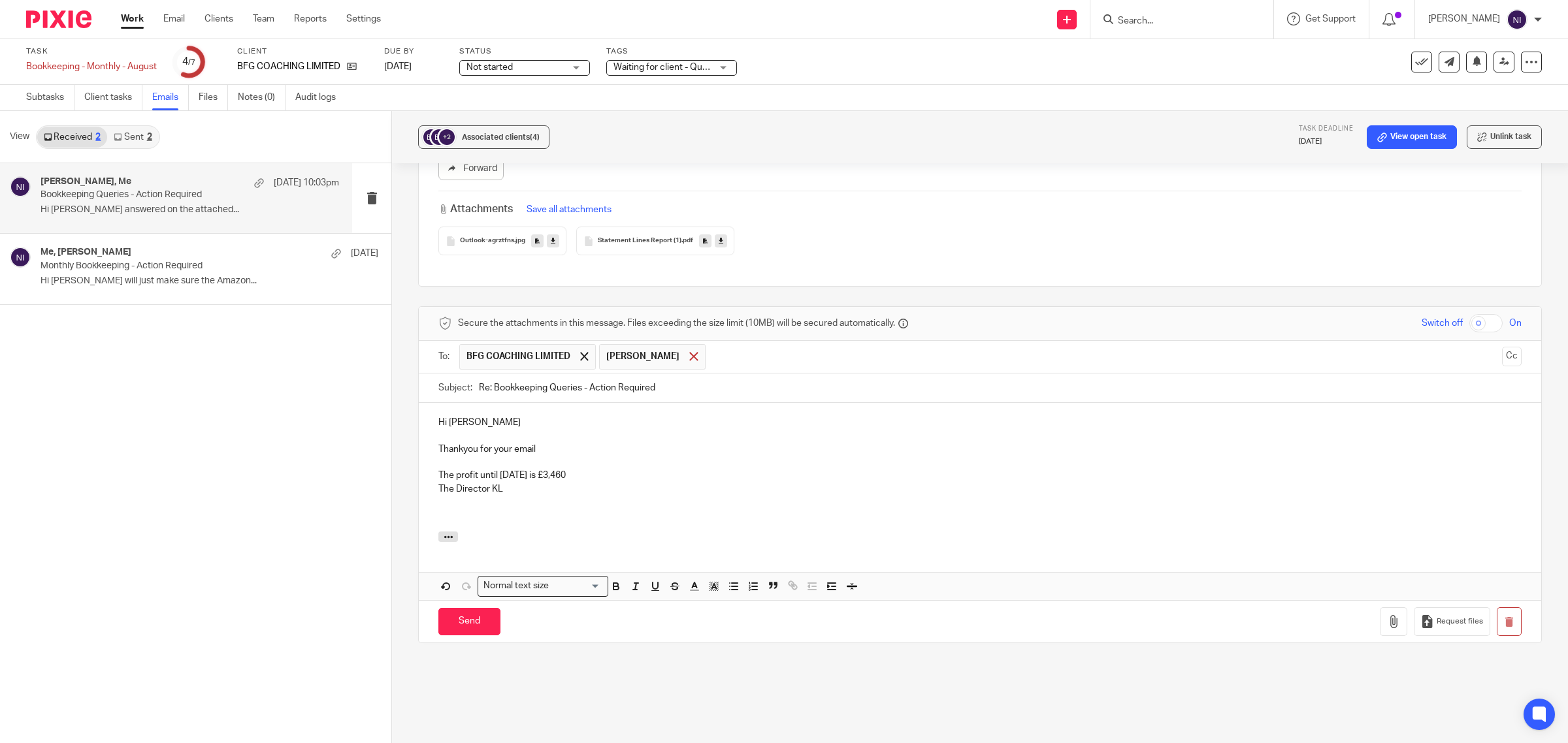
click at [690, 361] on span at bounding box center [694, 356] width 9 height 9
click at [520, 495] on p "The Director KL" at bounding box center [980, 489] width 1083 height 13
click at [645, 476] on p "The profit until 31/08/2025 is £3,460" at bounding box center [980, 475] width 1083 height 13
click at [638, 496] on p "The Director Loan is overdrawn by £18,161." at bounding box center [980, 489] width 1083 height 13
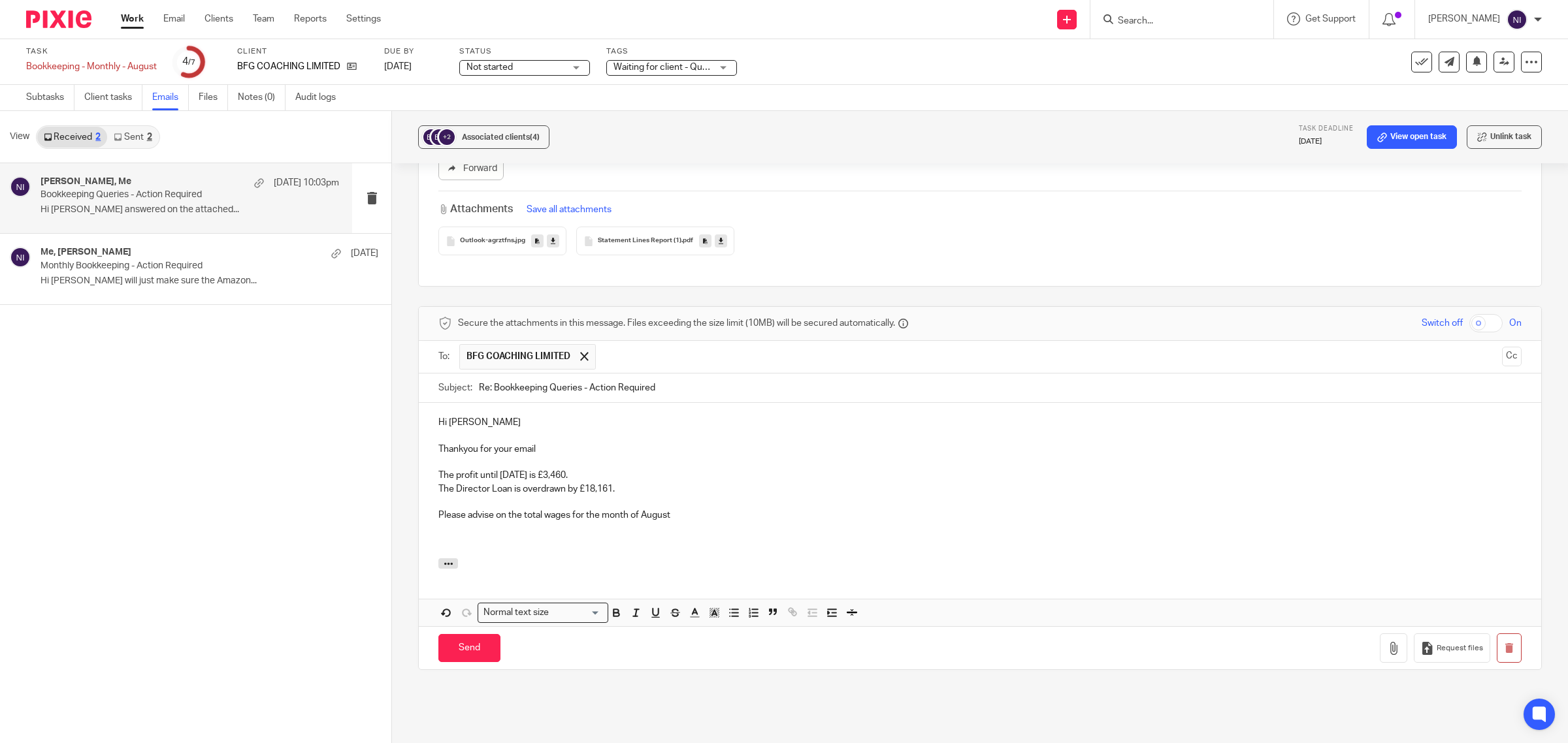
click at [694, 482] on p "The profit until 31/08/2025 is £3,460." at bounding box center [980, 475] width 1083 height 13
click at [684, 521] on p "Please advise on the total wages for the month of August" at bounding box center [980, 515] width 1083 height 13
drag, startPoint x: 464, startPoint y: 657, endPoint x: 817, endPoint y: 422, distance: 424.1
click at [817, 422] on form "Secure the attachments in this message. Files exceeding the size limit (10MB) w…" at bounding box center [980, 488] width 1123 height 363
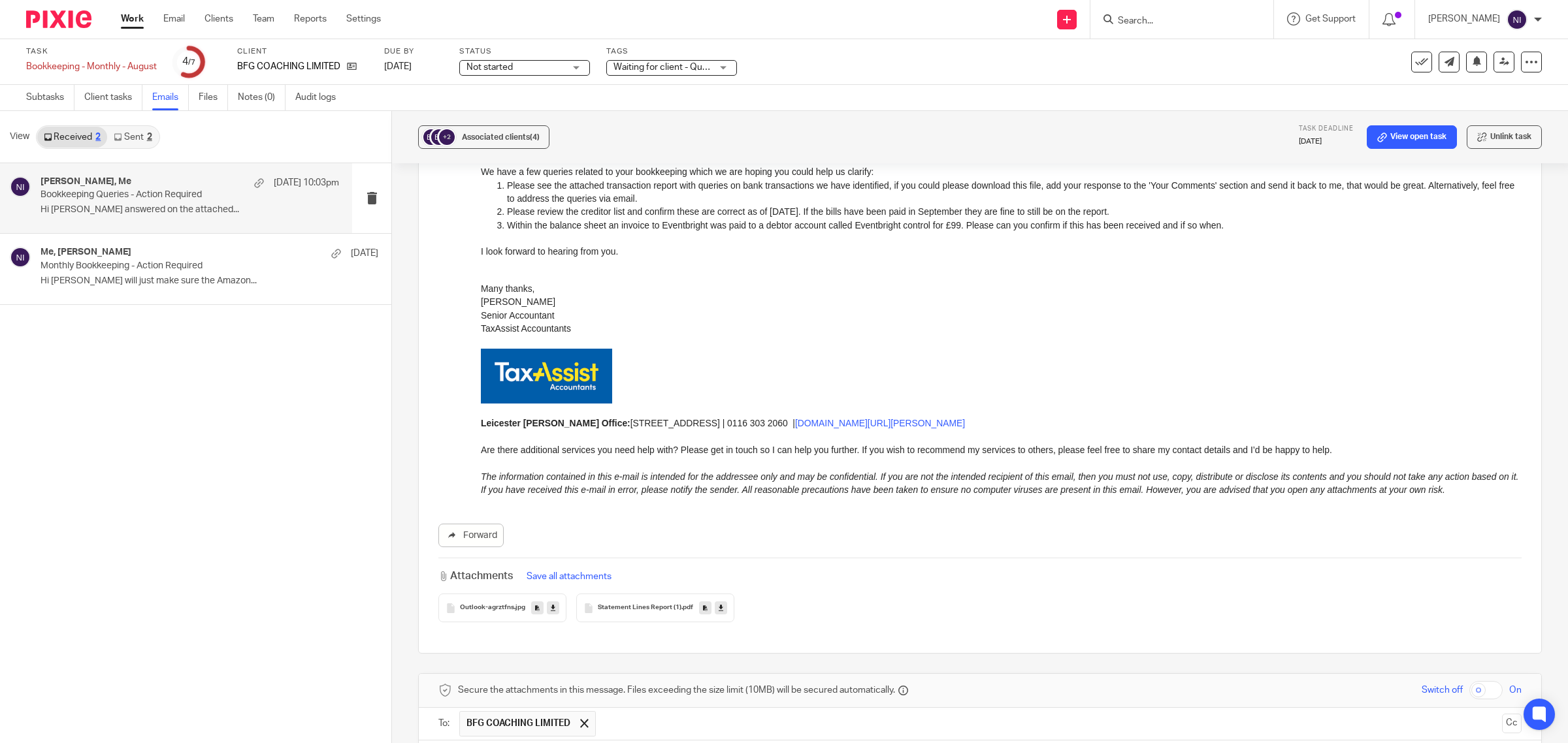
scroll to position [821, 0]
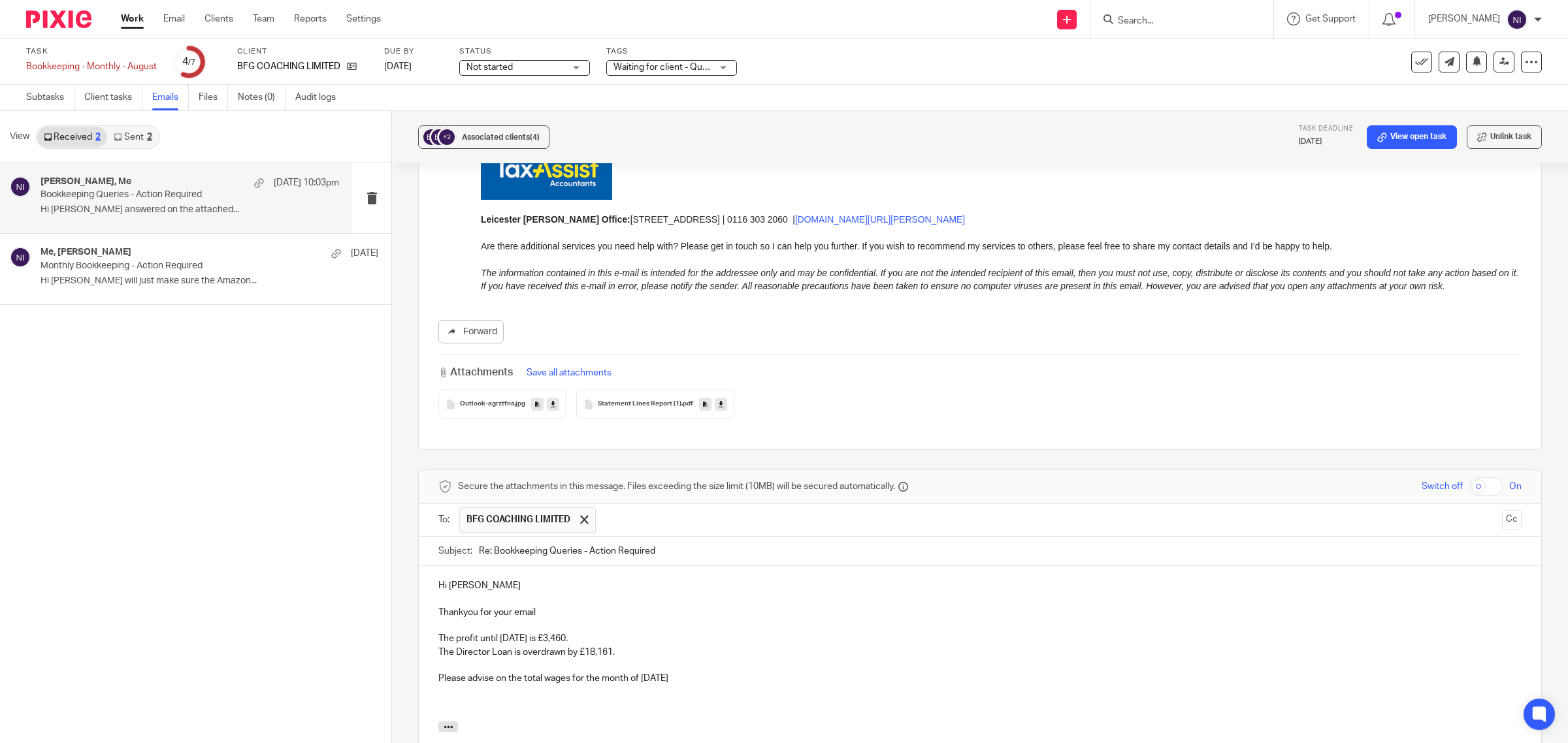
drag, startPoint x: 674, startPoint y: 608, endPoint x: 686, endPoint y: 601, distance: 13.9
click at [674, 608] on p "Thankyou for your email" at bounding box center [980, 612] width 1083 height 13
click at [563, 641] on p "Eventbright Query -" at bounding box center [980, 639] width 1083 height 13
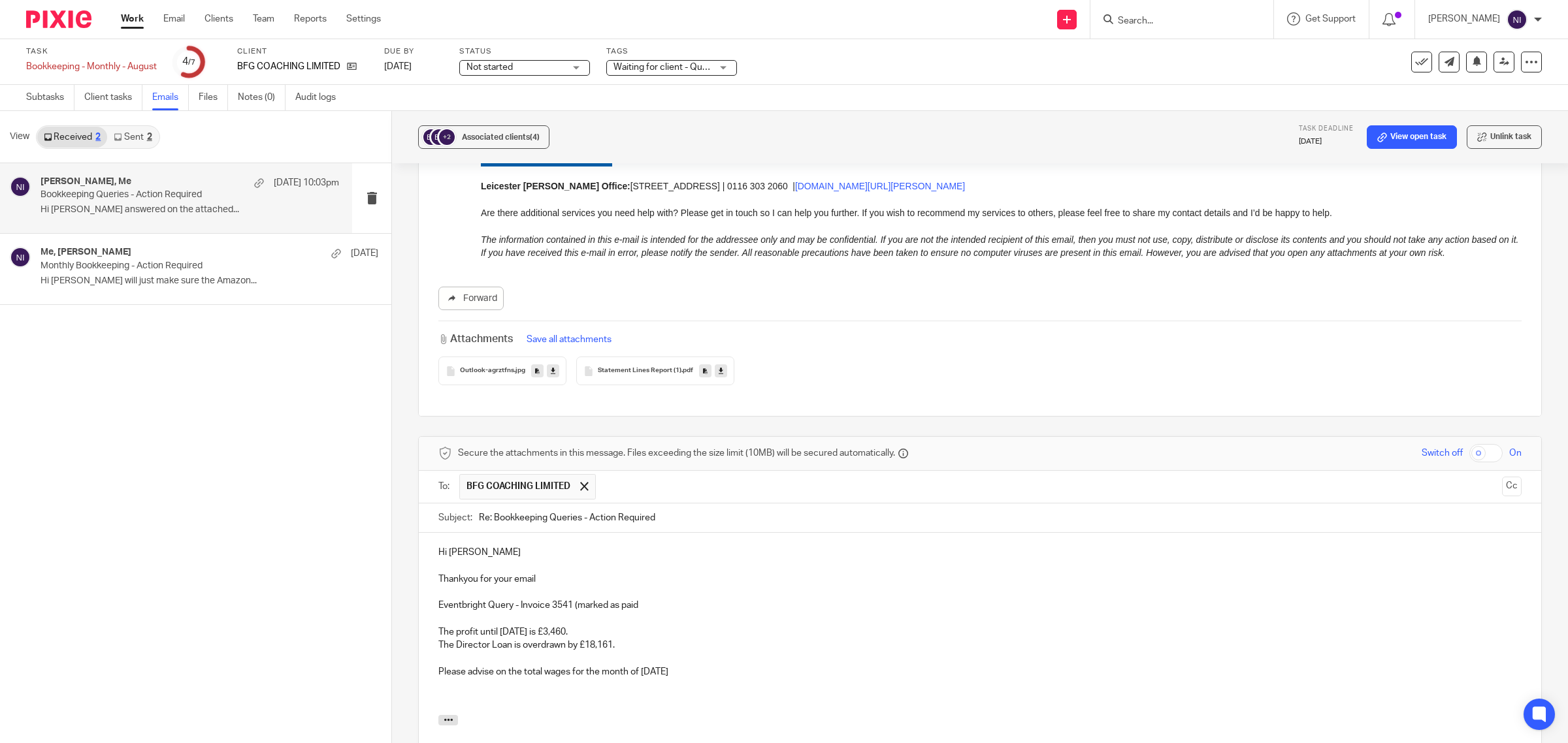
scroll to position [866, 0]
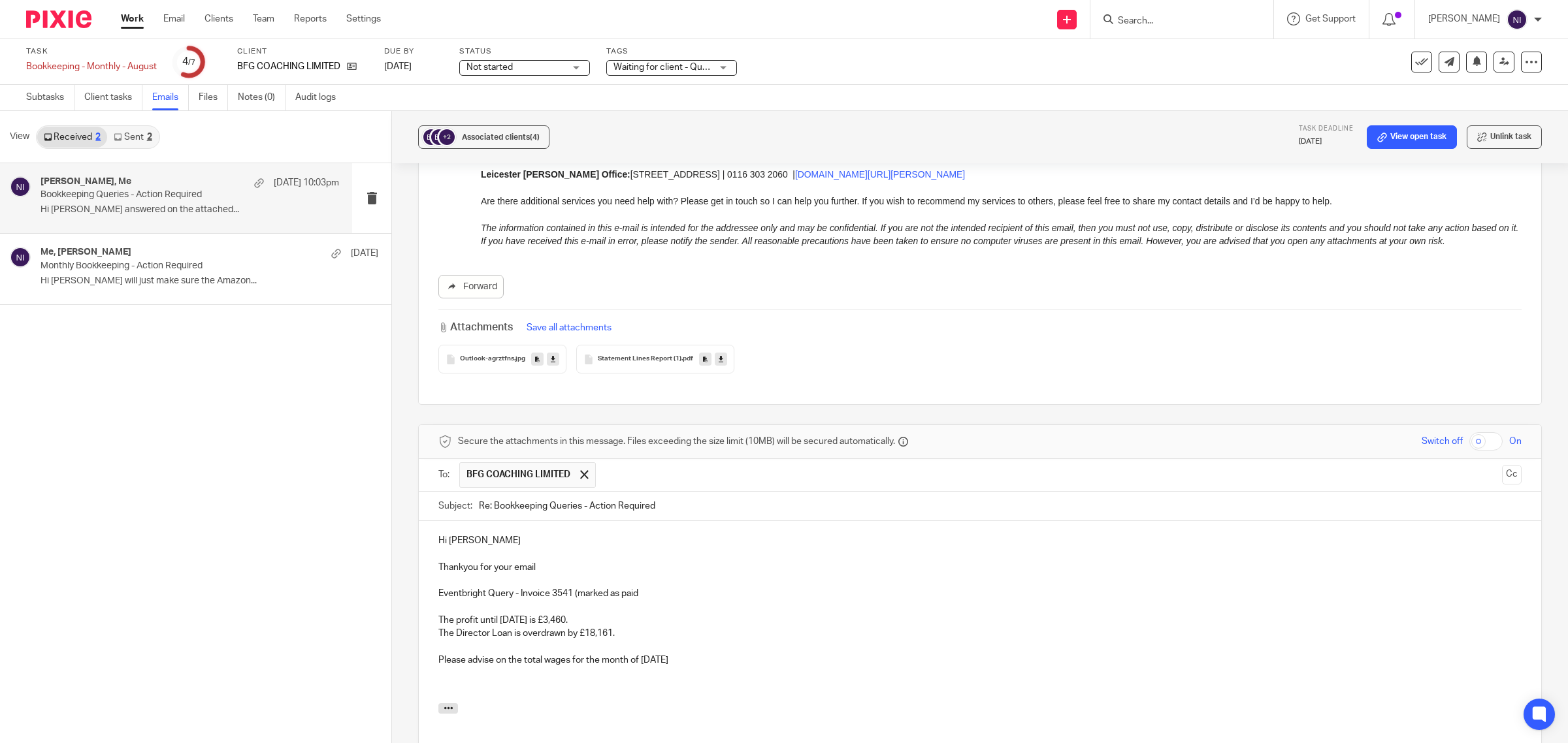
drag, startPoint x: 643, startPoint y: 599, endPoint x: 672, endPoint y: 594, distance: 29.4
click at [643, 599] on p "Eventbright Query - Invoice 3541 (marked as paid" at bounding box center [980, 593] width 1083 height 13
click at [696, 586] on p at bounding box center [980, 581] width 1083 height 13
click at [697, 596] on p "Eventbright Query - Invoice 3541 (marked as paid by Ayla to E" at bounding box center [980, 593] width 1083 height 13
drag, startPoint x: 697, startPoint y: 596, endPoint x: 682, endPoint y: 601, distance: 15.8
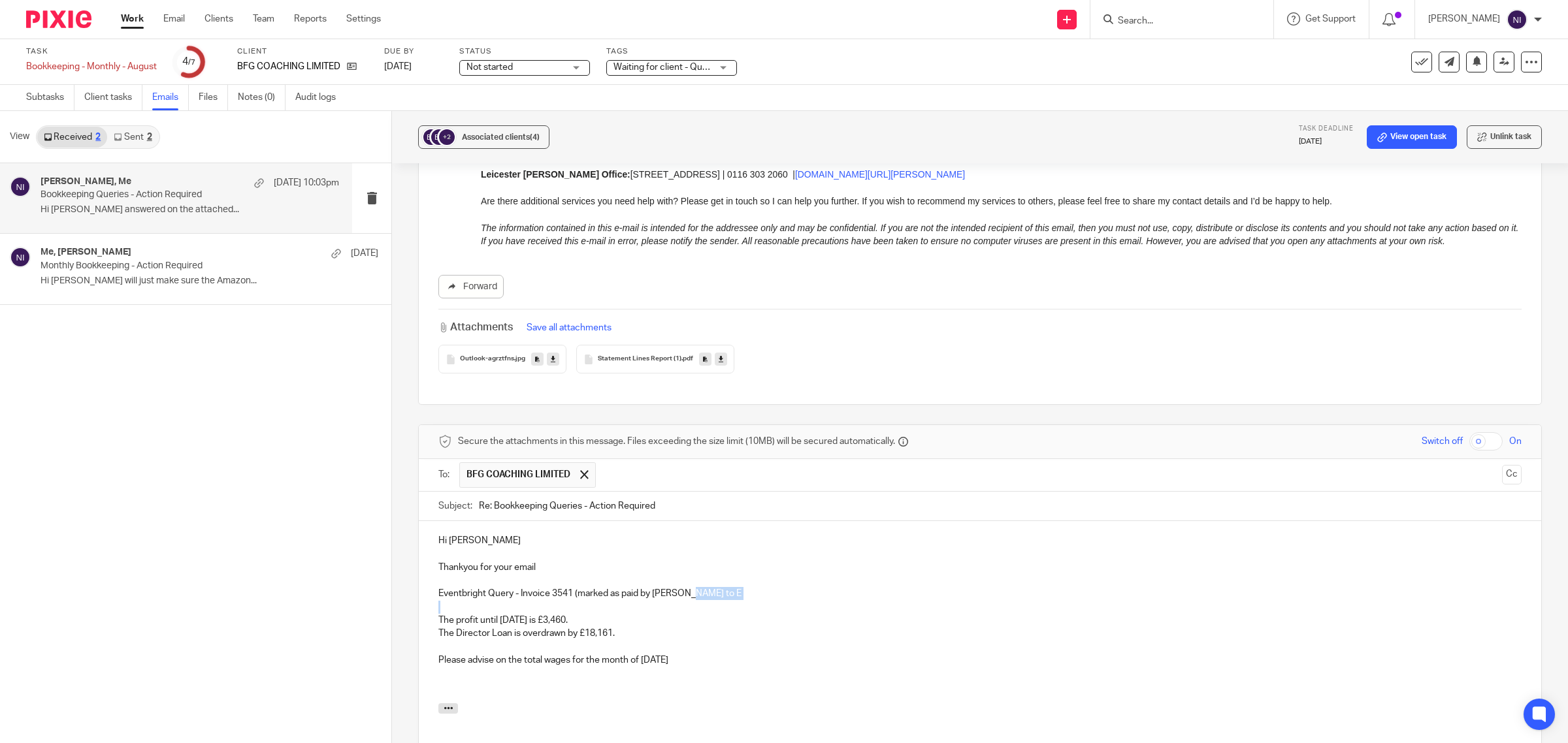
click at [682, 600] on p "Eventbright Query - Invoice 3541 (marked as paid by Ayla to E" at bounding box center [980, 593] width 1083 height 13
click at [709, 599] on p "Eventbright Query - Invoice 3541 (marked as paid by Ayla to E" at bounding box center [980, 593] width 1083 height 13
drag, startPoint x: 690, startPoint y: 598, endPoint x: 682, endPoint y: 598, distance: 8.0
click at [682, 598] on p "Eventbright Query - Invoice 3541 (marked as paid by Ayla to E" at bounding box center [980, 593] width 1083 height 13
drag, startPoint x: 667, startPoint y: 599, endPoint x: 641, endPoint y: 599, distance: 26.0
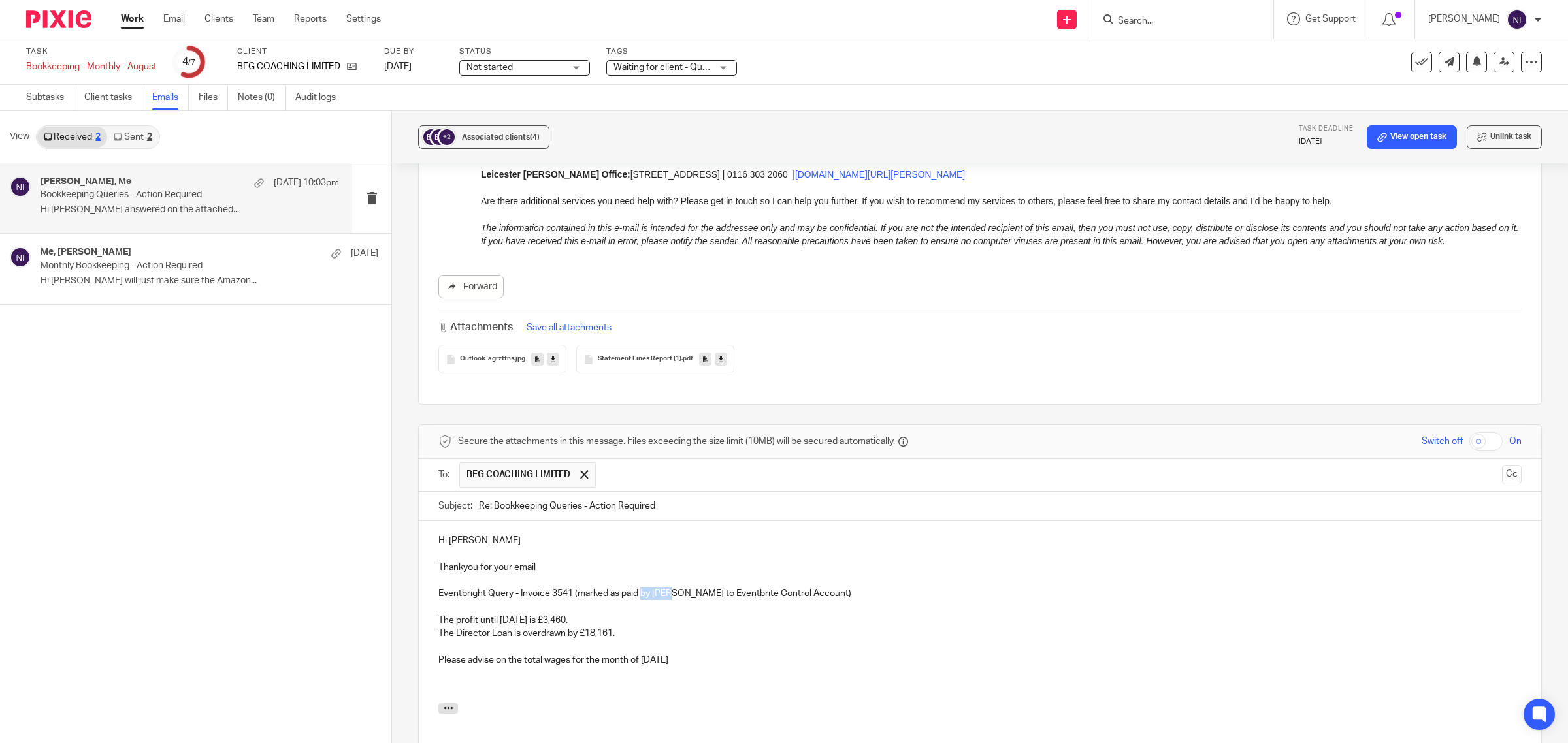
click at [641, 599] on p "Eventbright Query - Invoice 3541 (marked as paid by Ayla to Eventbrite Control …" at bounding box center [980, 593] width 1083 height 13
click at [621, 625] on p "The profit until 31/08/2025 is £3,460." at bounding box center [980, 620] width 1083 height 13
click at [429, 625] on div "Hi Matt Thankyou for your email Eventbright Query - Invoice 3541 (marked as pai…" at bounding box center [980, 612] width 1123 height 182
drag, startPoint x: 566, startPoint y: 625, endPoint x: 407, endPoint y: 629, distance: 159.1
click at [407, 629] on div "+2 Associated clients (4) Task deadline 14 Sep 2025 View open task Unlink task …" at bounding box center [980, 428] width 1176 height 633
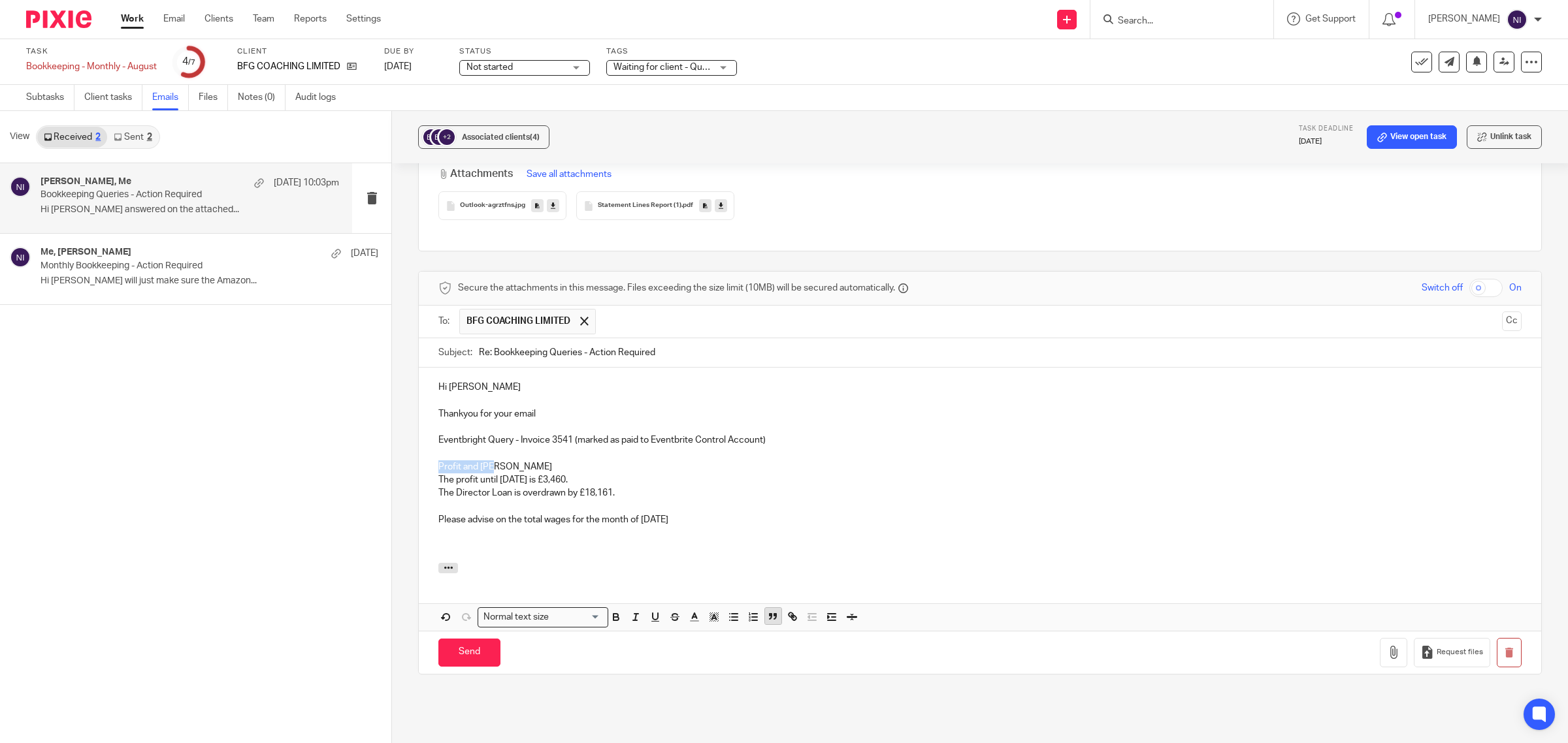
scroll to position [1030, 0]
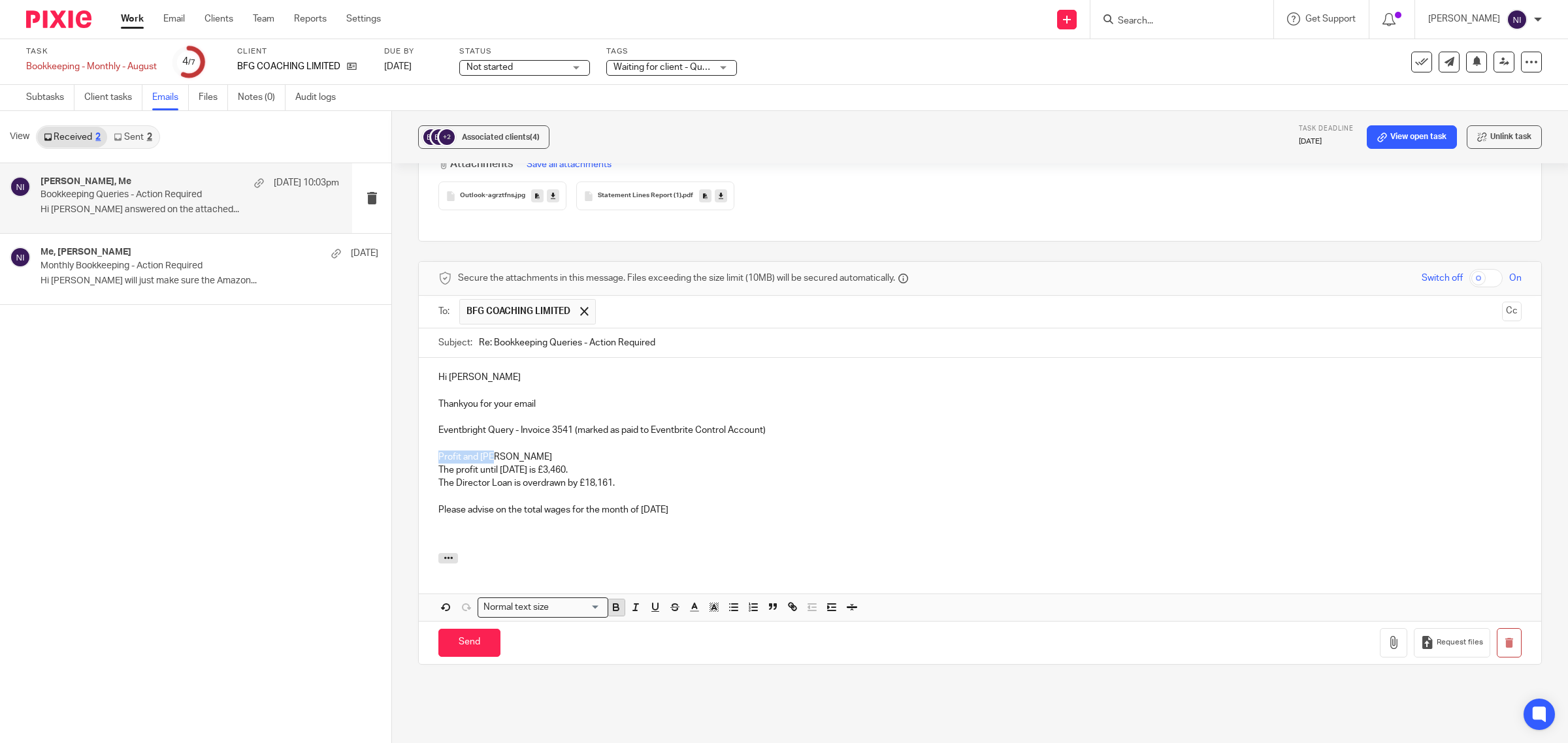
click at [611, 612] on icon "button" at bounding box center [616, 607] width 12 height 12
click at [655, 610] on icon "button" at bounding box center [656, 607] width 5 height 6
click at [761, 520] on p at bounding box center [980, 523] width 1083 height 13
click at [520, 511] on p "Please advise on the total wages for the month of August 2025" at bounding box center [980, 510] width 1083 height 13
click at [784, 432] on p "Eventbright Query - Invoice 3541 (marked as paid to Eventbrite Control Account)" at bounding box center [980, 430] width 1083 height 13
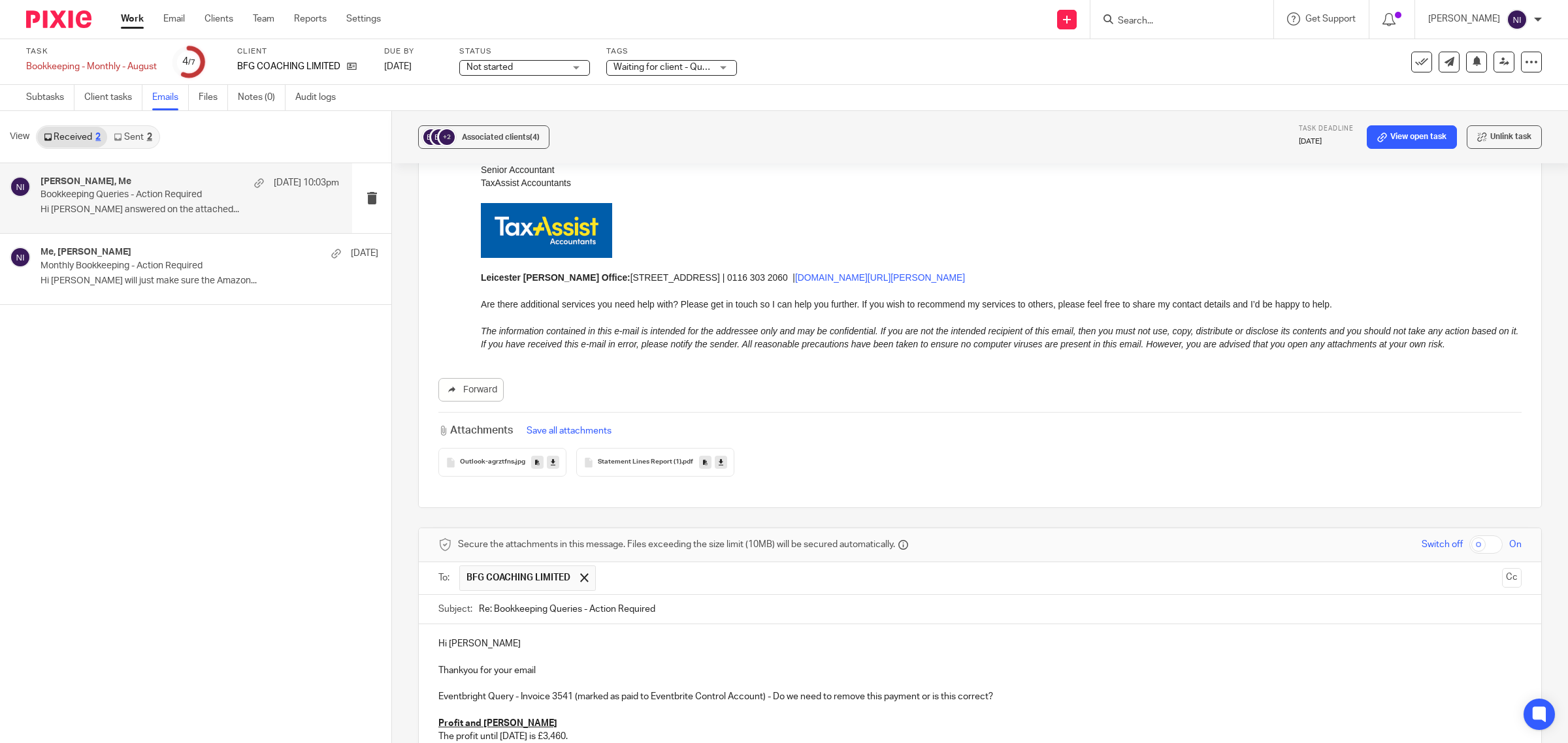
scroll to position [980, 0]
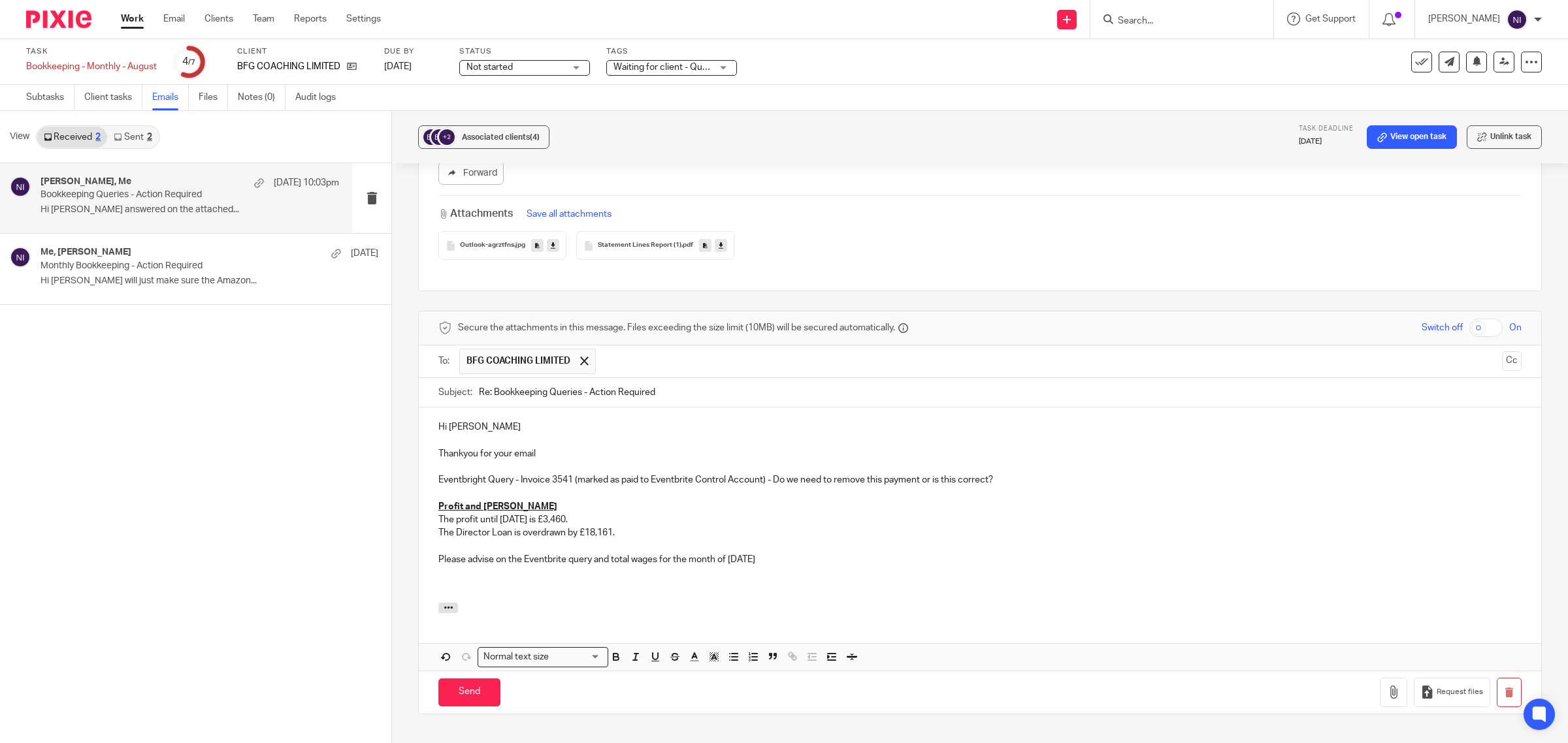
drag, startPoint x: 464, startPoint y: 696, endPoint x: 540, endPoint y: 455, distance: 252.7
click at [540, 455] on form "Secure the attachments in this message. Files exceeding the size limit (10MB) w…" at bounding box center [980, 513] width 1123 height 403
drag, startPoint x: 510, startPoint y: 484, endPoint x: 425, endPoint y: 484, distance: 85.0
click at [425, 484] on div "Hi Matt Thankyou for your email Eventbright Query - Invoice 3541 (marked as pai…" at bounding box center [980, 505] width 1123 height 195
click at [618, 657] on icon "button" at bounding box center [616, 657] width 12 height 12
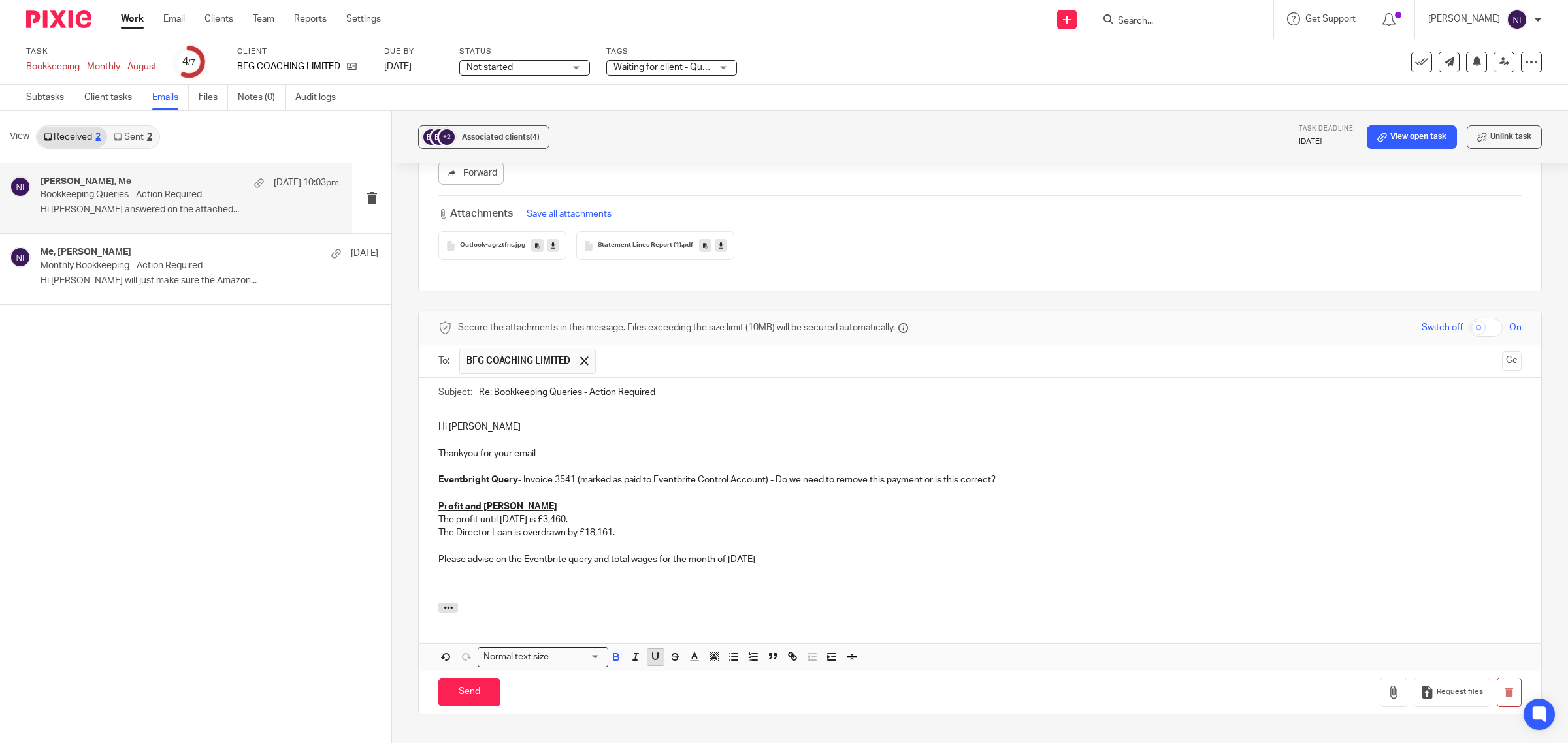
click at [649, 660] on icon "button" at bounding box center [655, 657] width 12 height 12
click at [791, 559] on p "Please advise on the Eventbrite query and total wages for the month of August 2…" at bounding box center [980, 559] width 1083 height 13
click at [478, 592] on p at bounding box center [980, 586] width 1083 height 13
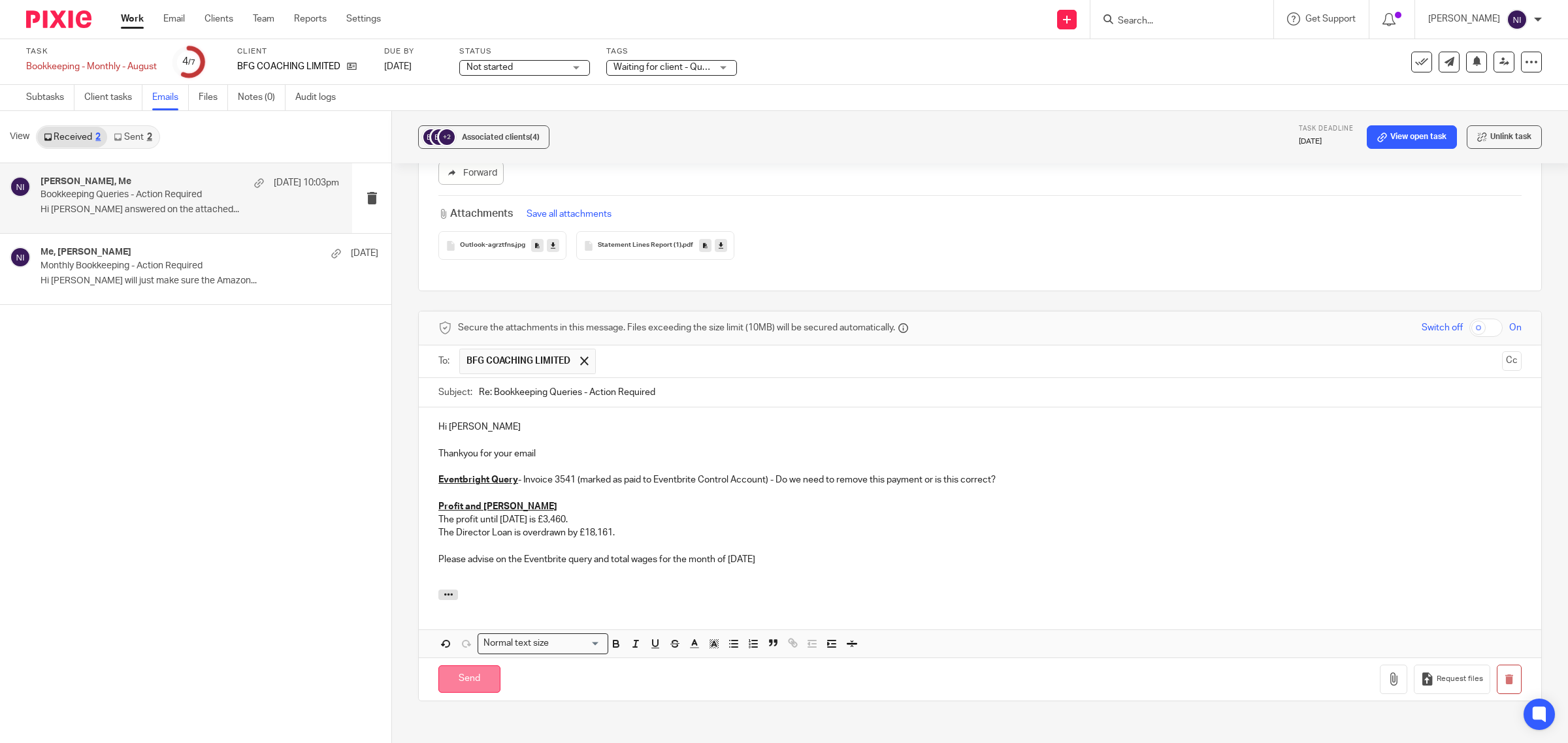
click at [455, 687] on input "Send" at bounding box center [470, 680] width 62 height 29
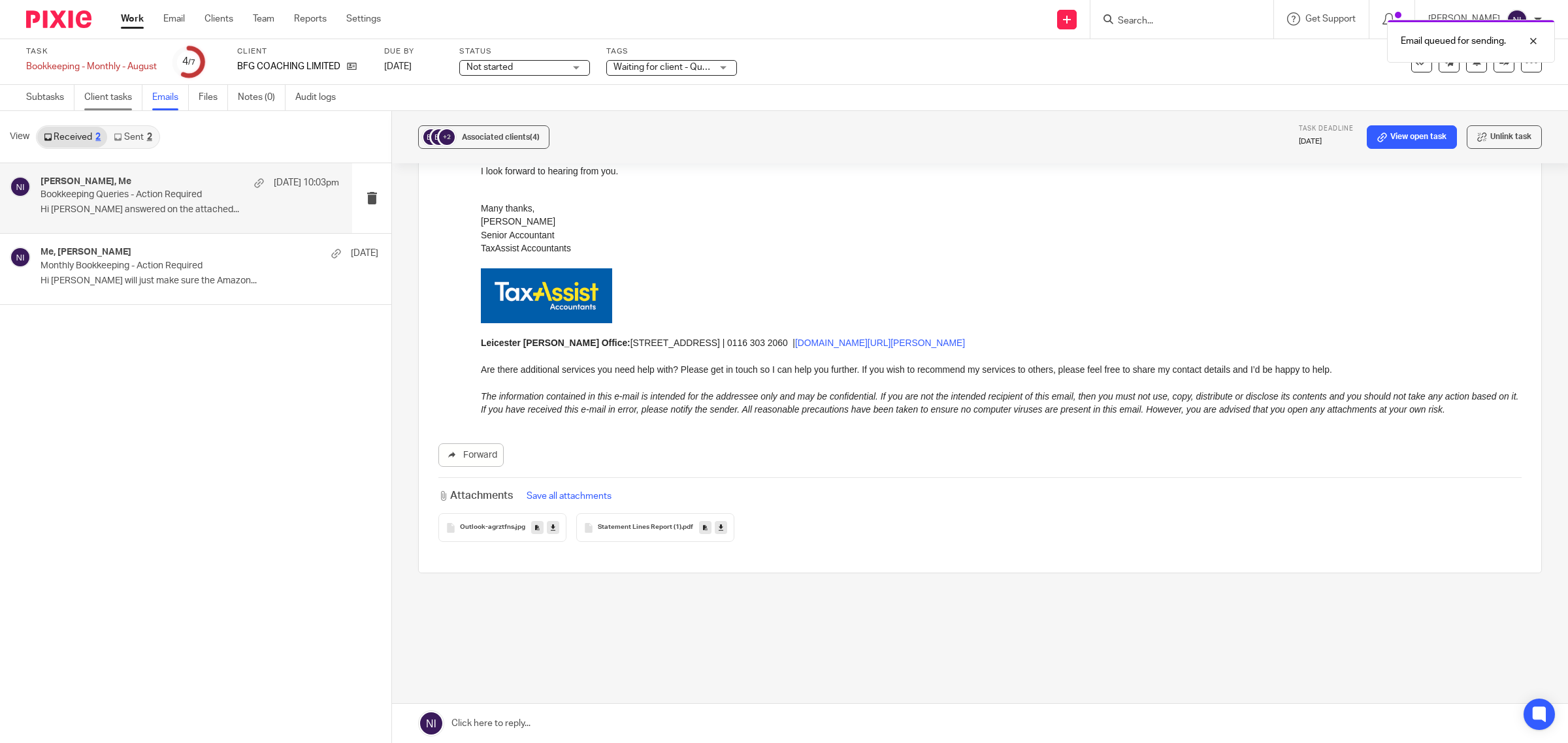
click at [94, 97] on link "Client tasks" at bounding box center [113, 97] width 58 height 26
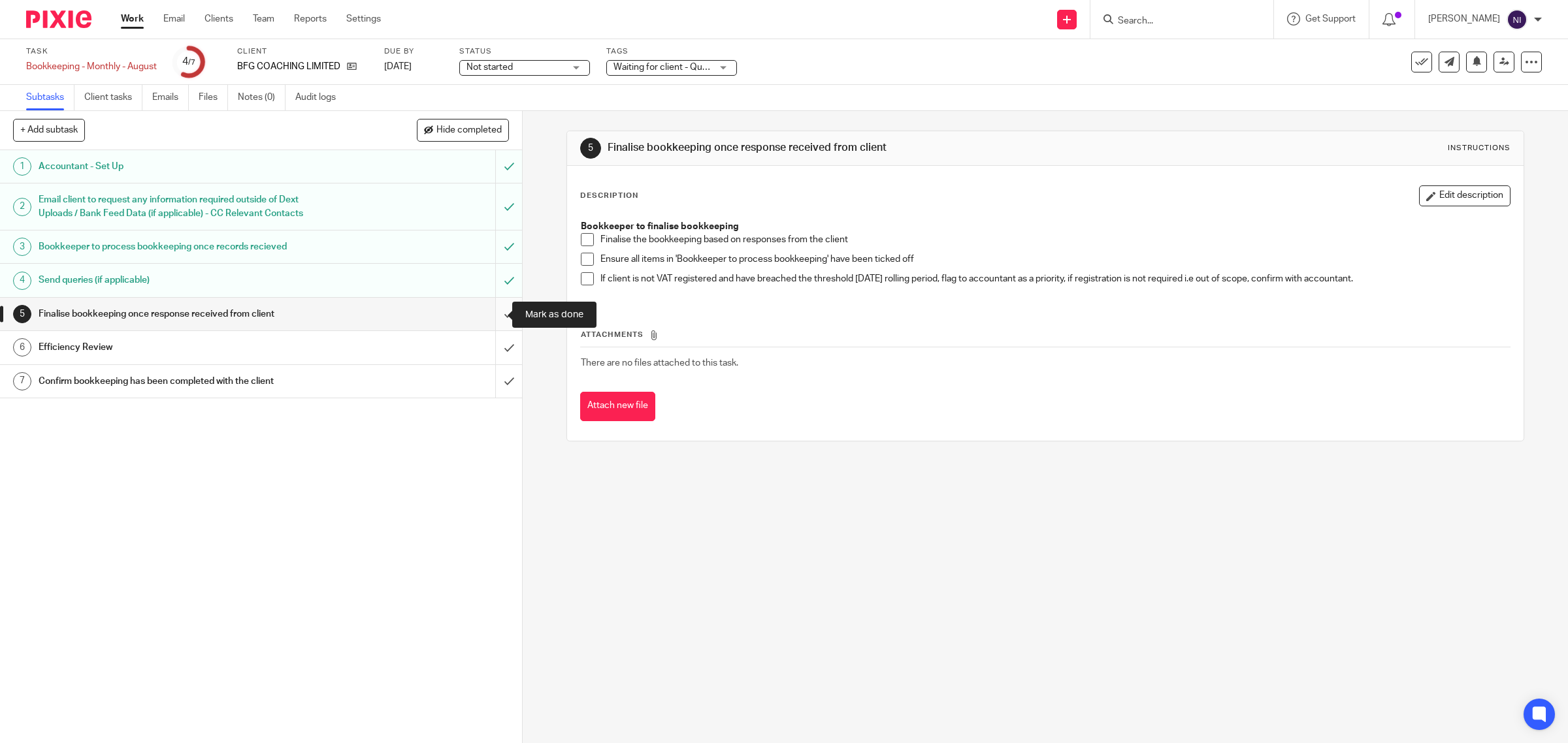
click at [494, 318] on input "submit" at bounding box center [261, 314] width 522 height 33
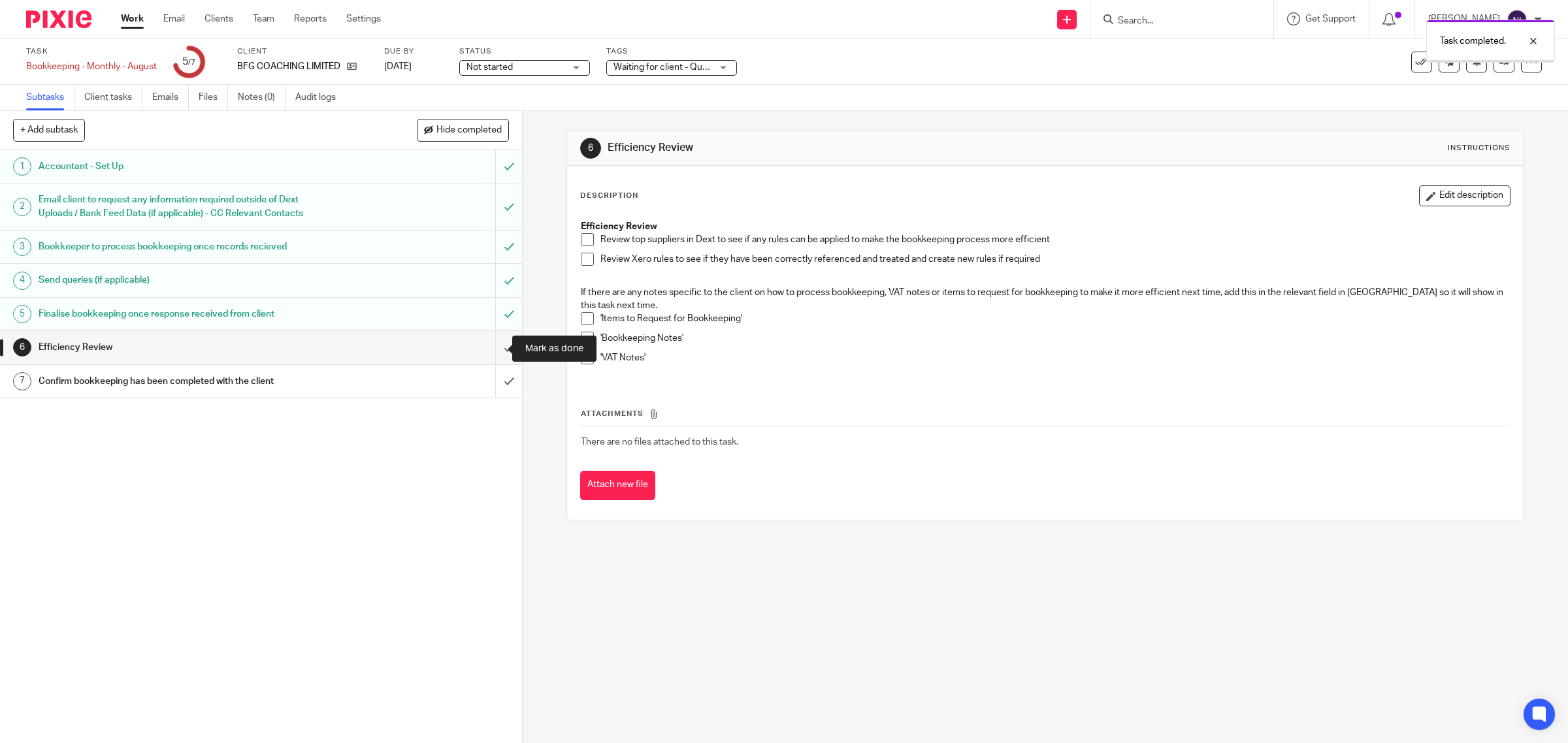
click at [494, 344] on input "submit" at bounding box center [261, 347] width 522 height 33
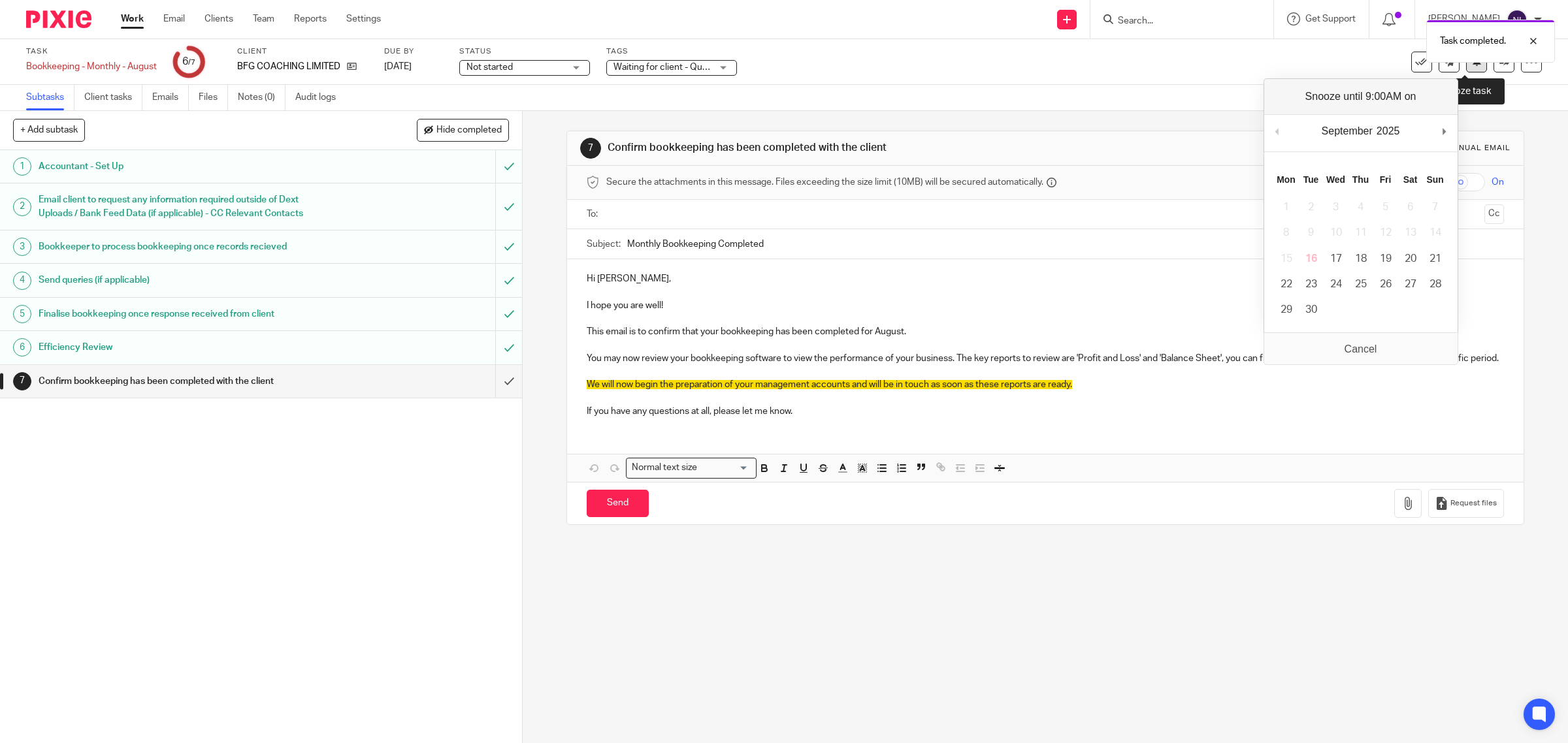
click at [1470, 67] on button at bounding box center [1475, 61] width 20 height 20
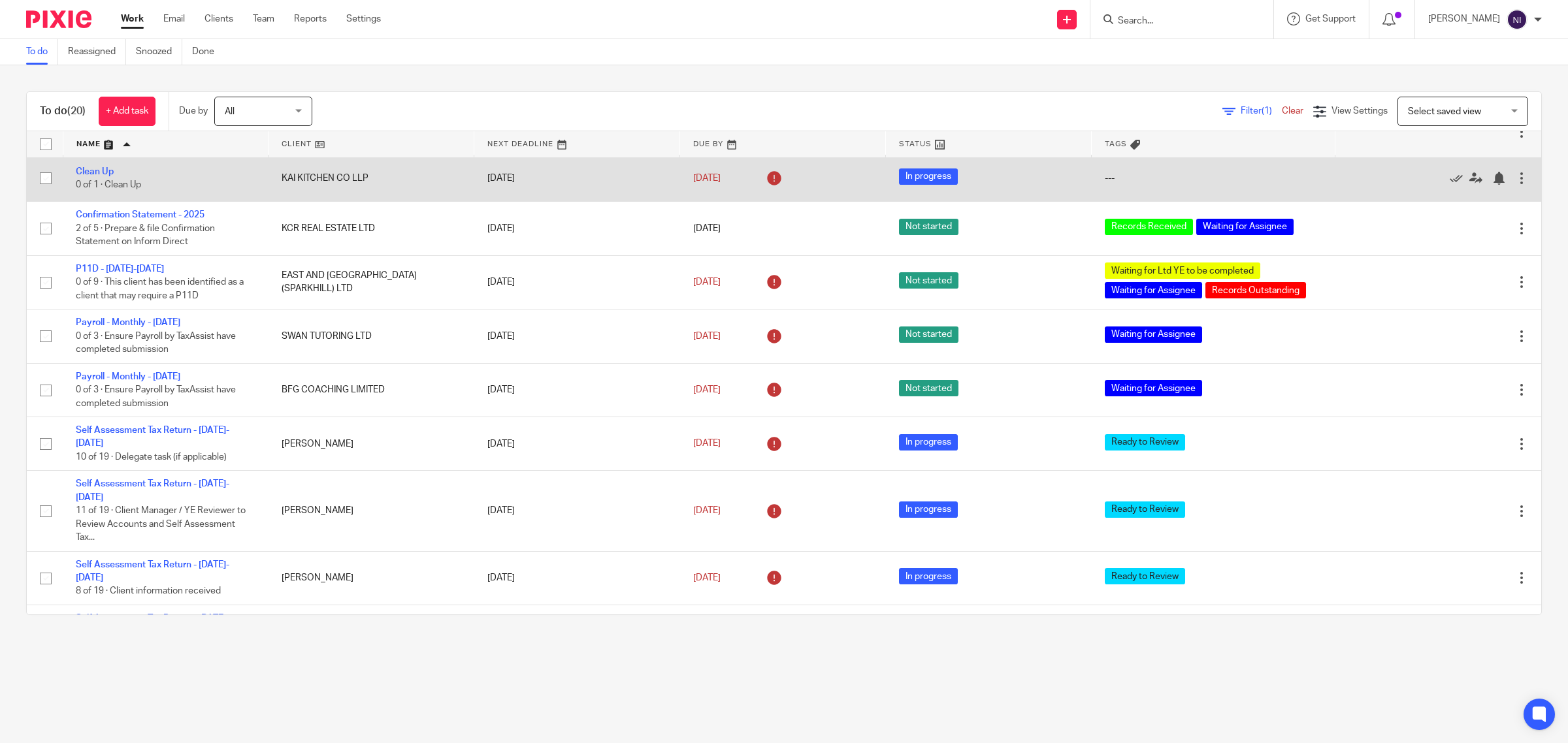
scroll to position [572, 0]
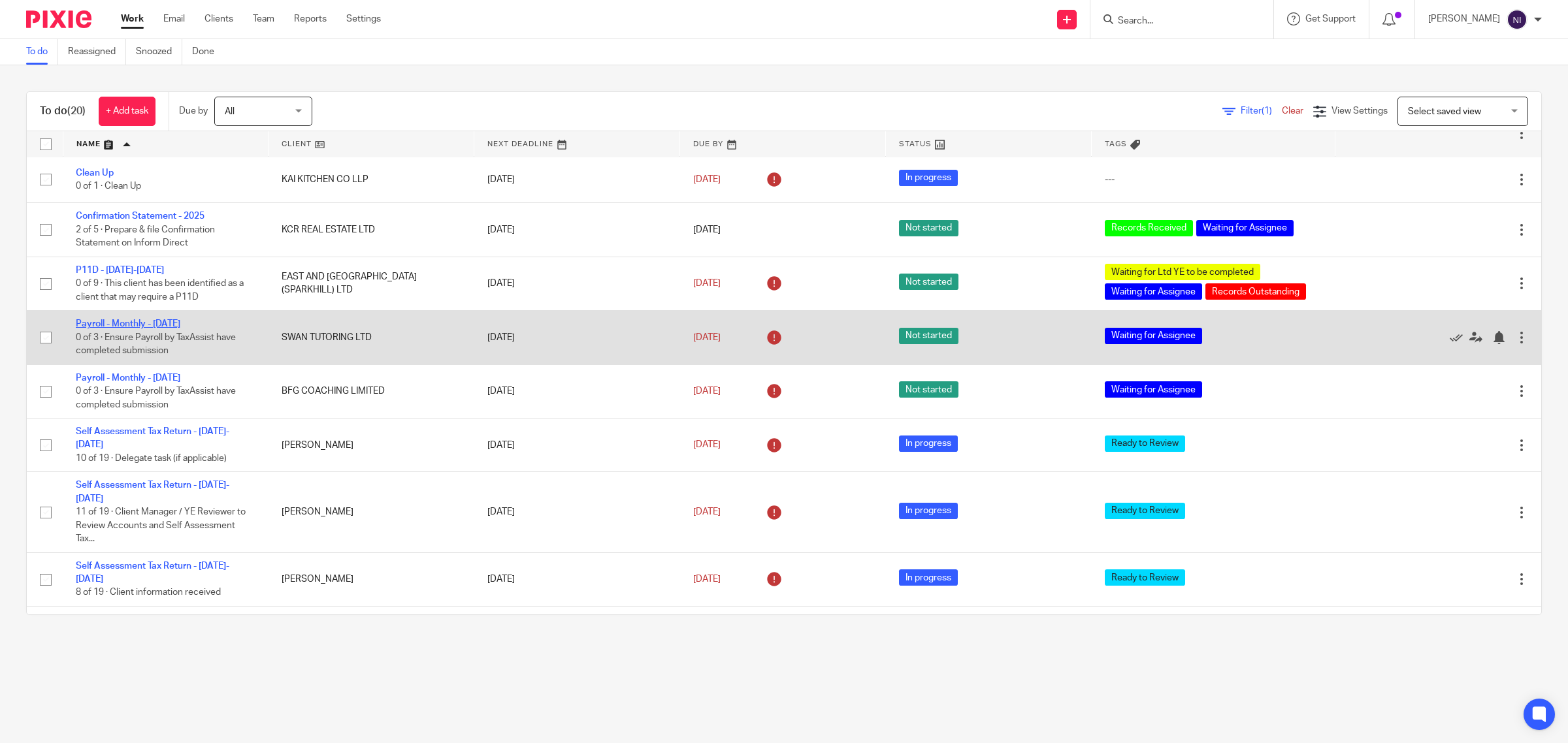
click at [180, 329] on link "Payroll - Monthly - [DATE]" at bounding box center [127, 324] width 104 height 9
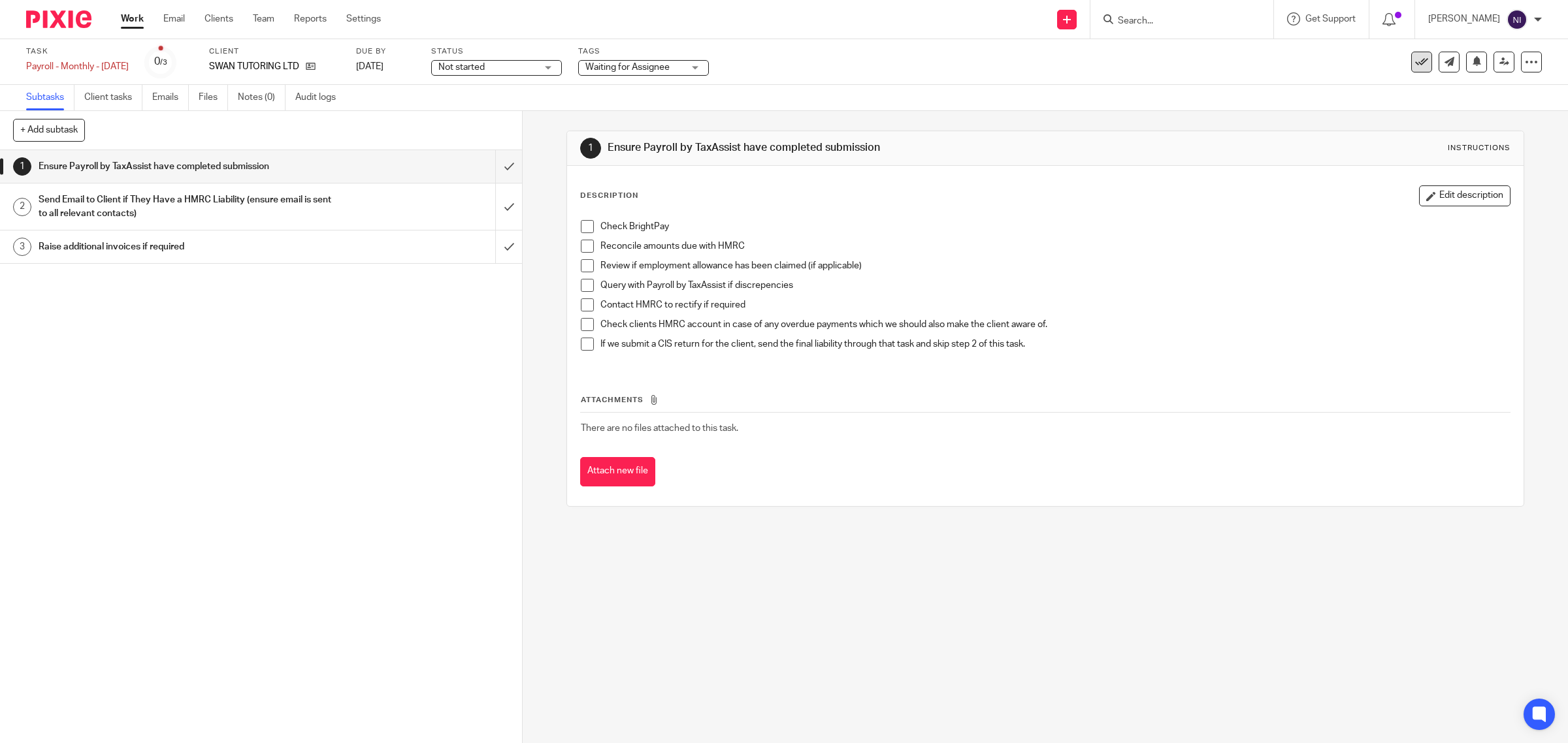
click at [1416, 65] on button at bounding box center [1421, 61] width 20 height 20
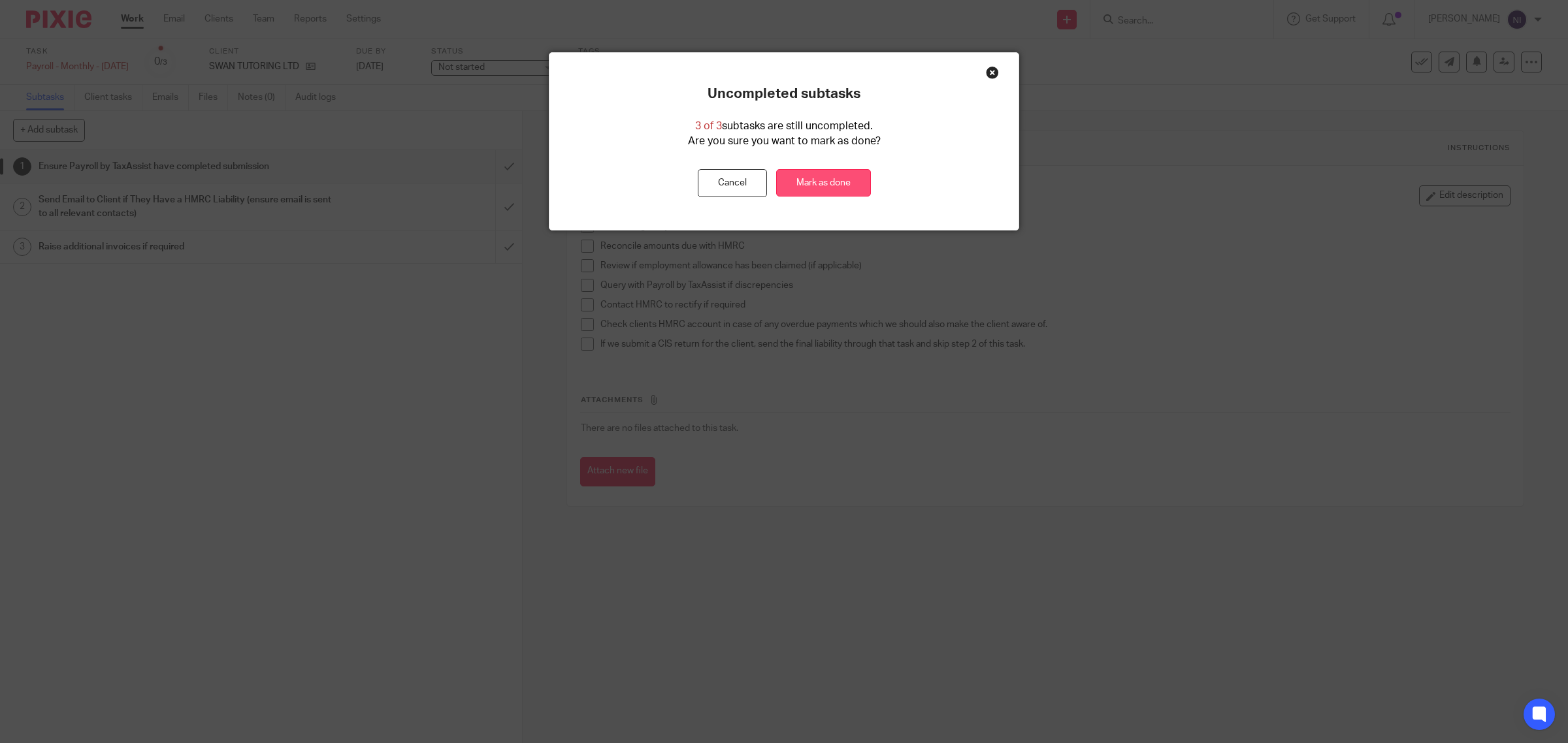
click at [804, 183] on link "Mark as done" at bounding box center [823, 184] width 94 height 29
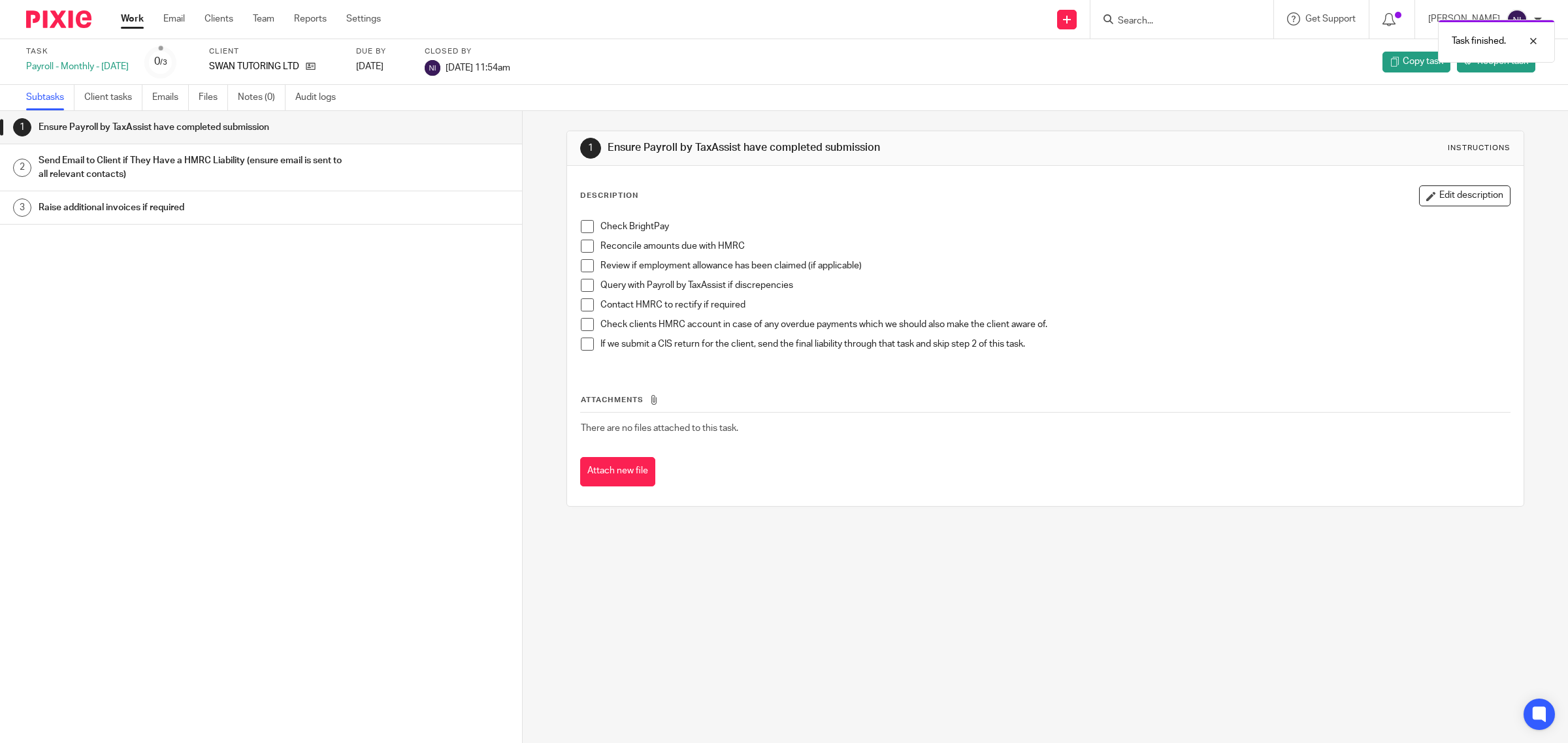
click at [118, 20] on div "Work Email Clients Team Reports Settings Work Email Clients Team Reports Settin…" at bounding box center [254, 19] width 293 height 38
click at [129, 20] on link "Work" at bounding box center [133, 19] width 23 height 13
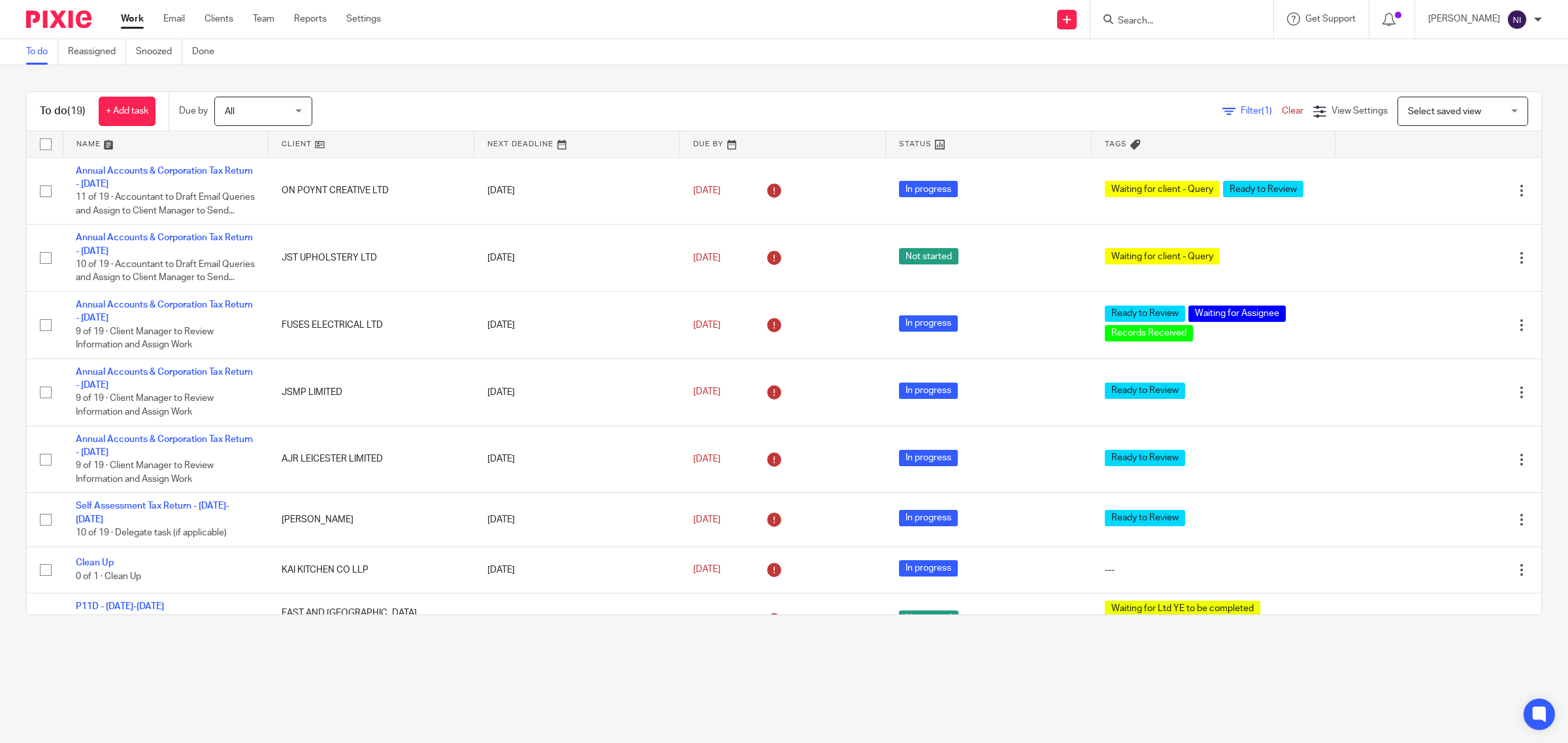
click at [90, 139] on link at bounding box center [166, 143] width 205 height 26
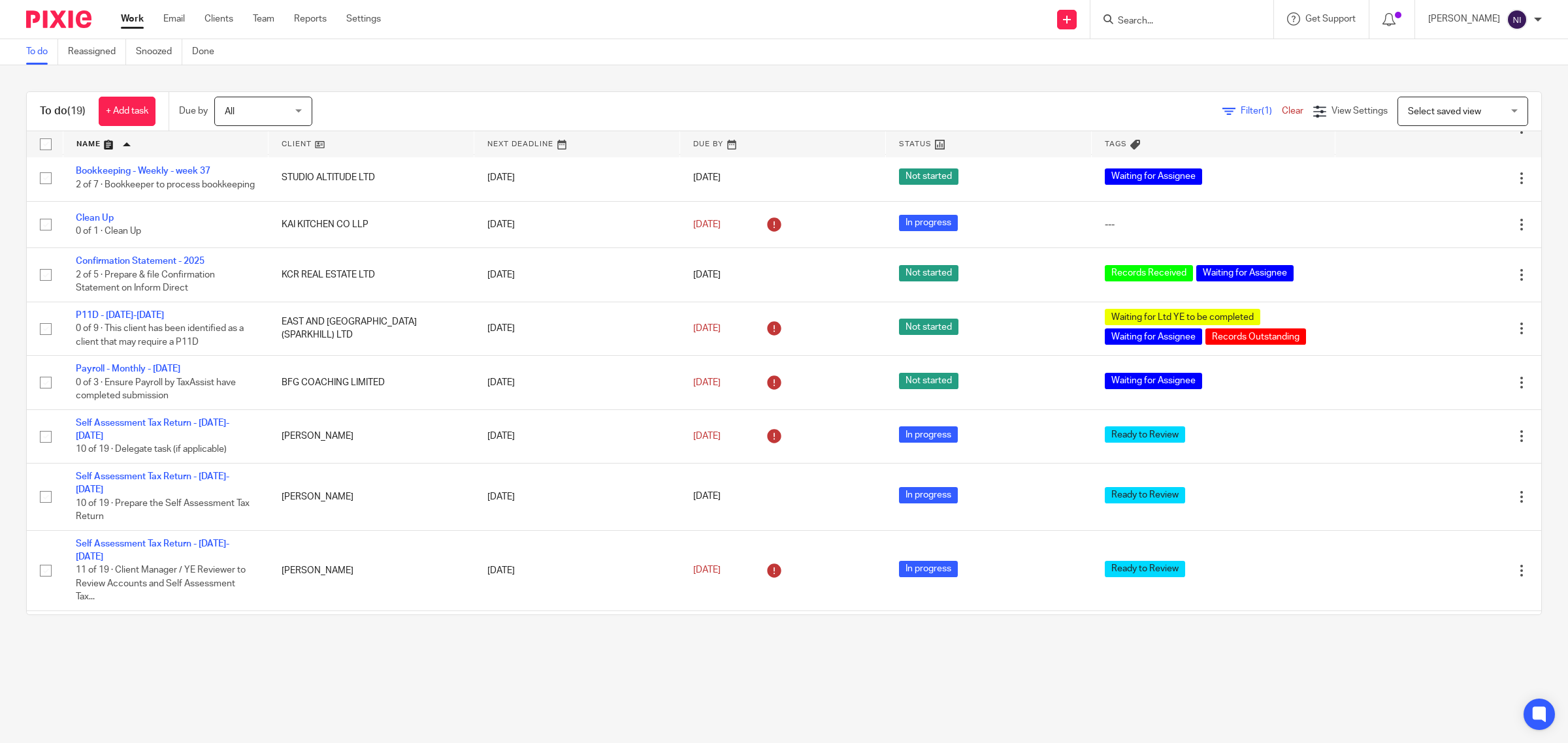
scroll to position [518, 0]
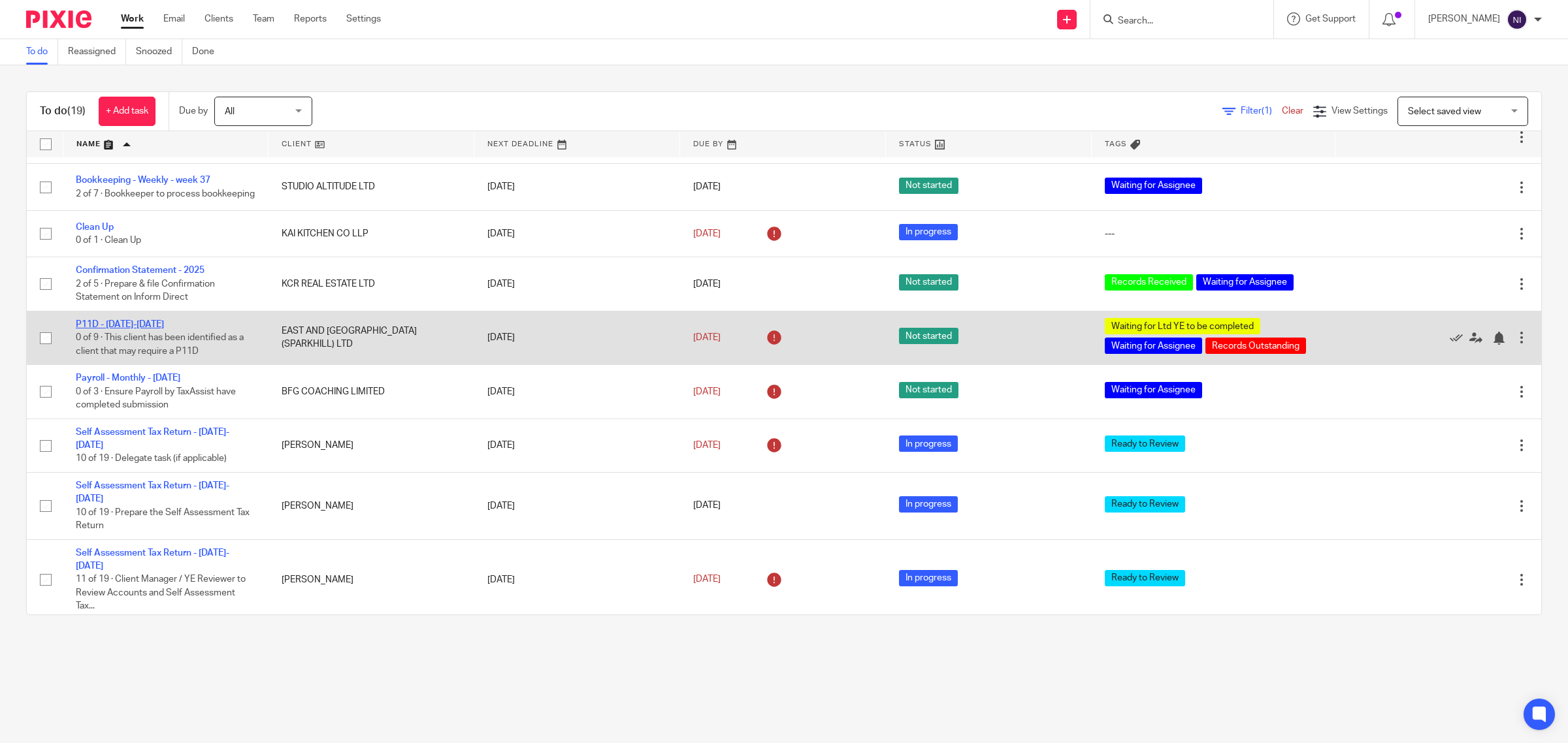
click at [112, 330] on link "P11D - [DATE]-[DATE]" at bounding box center [119, 324] width 88 height 9
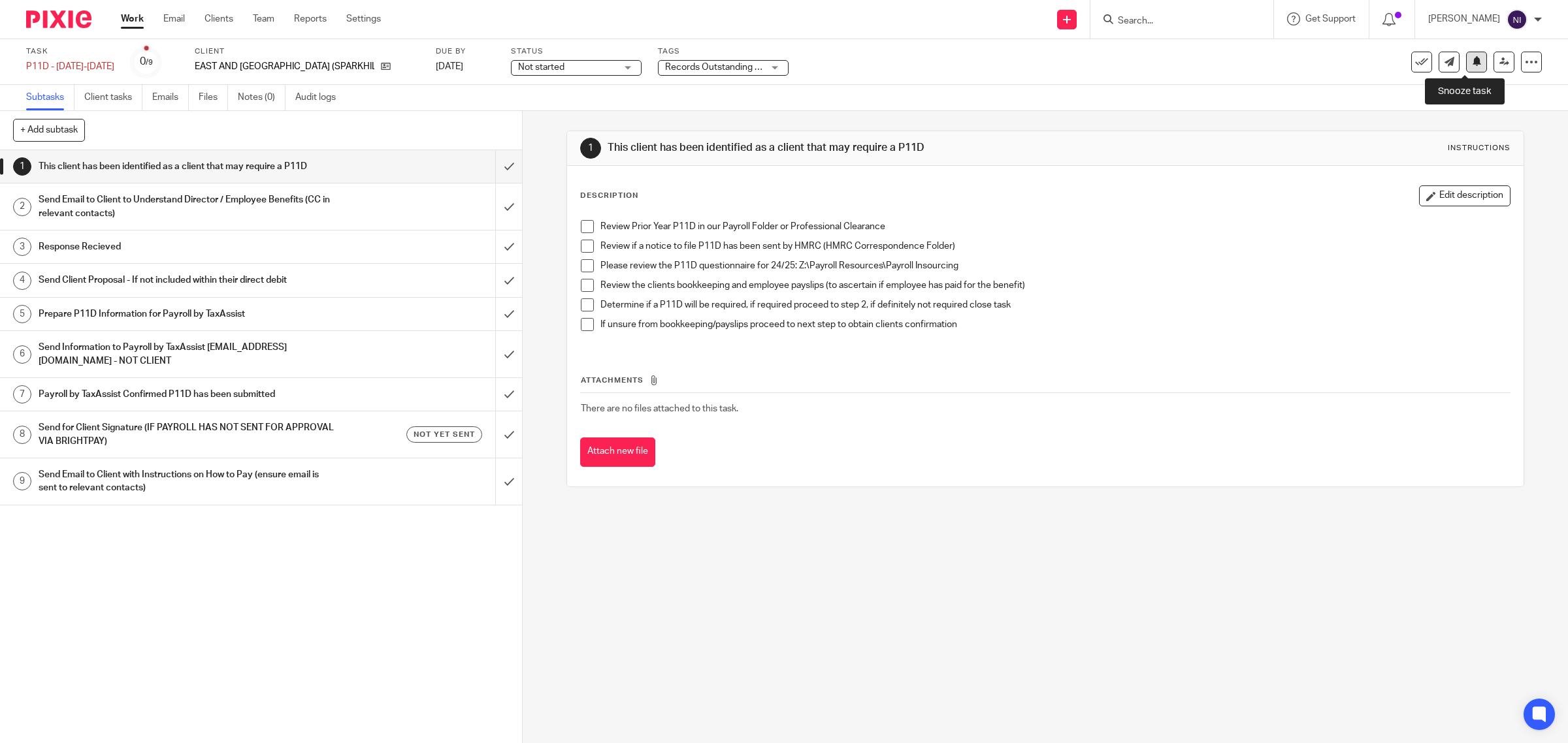
click at [1472, 62] on icon at bounding box center [1476, 61] width 10 height 10
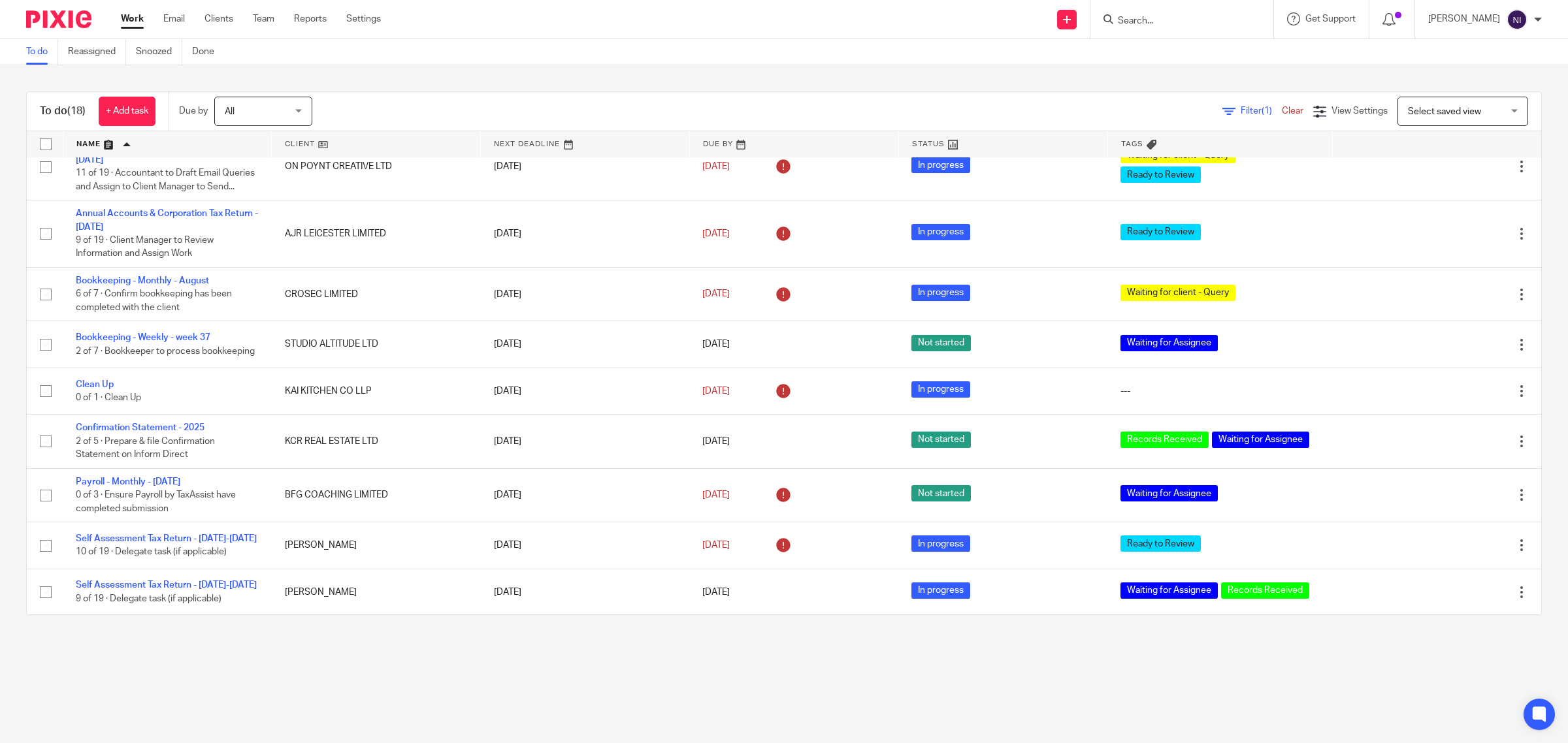
scroll to position [408, 0]
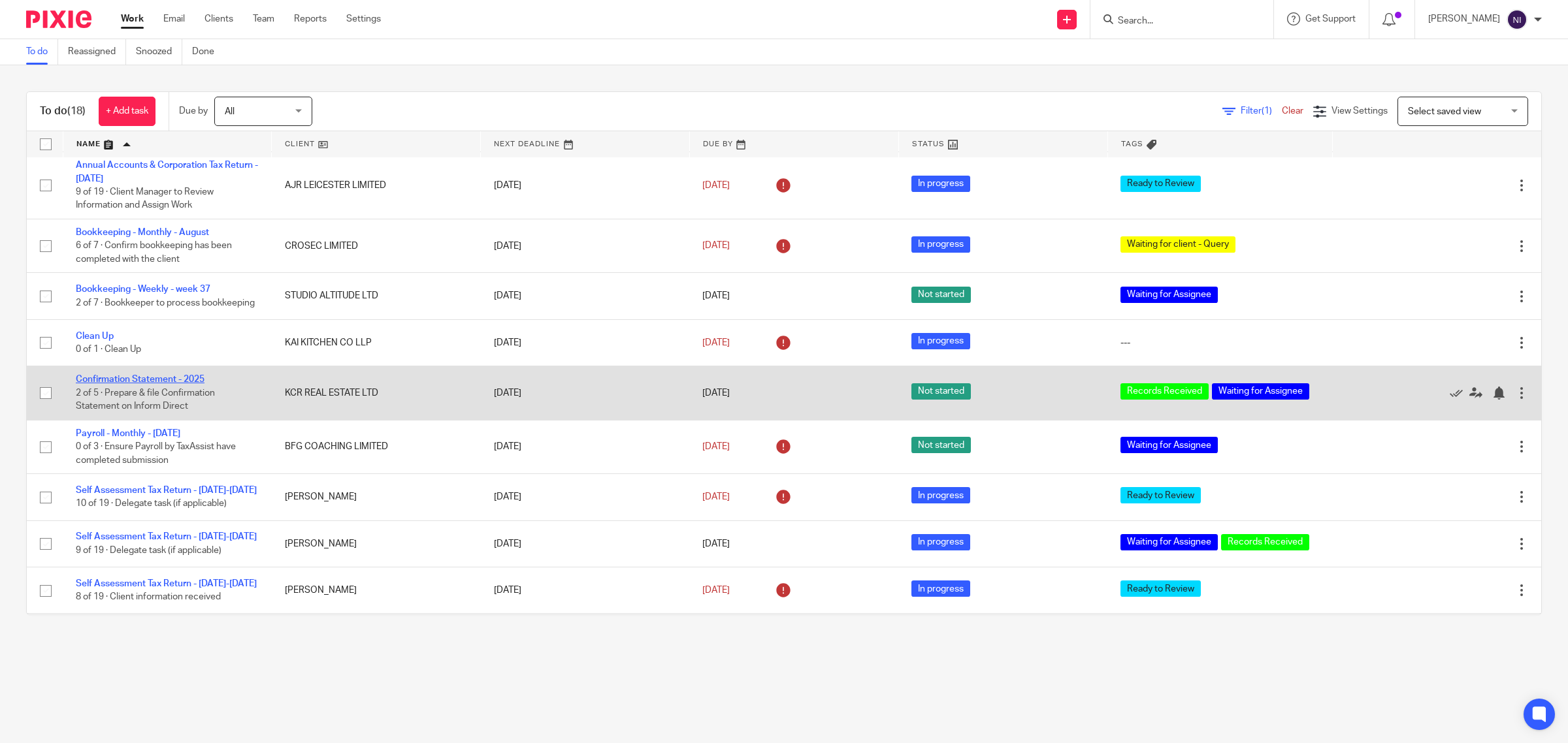
click at [165, 384] on link "Confirmation Statement - 2025" at bounding box center [140, 380] width 128 height 9
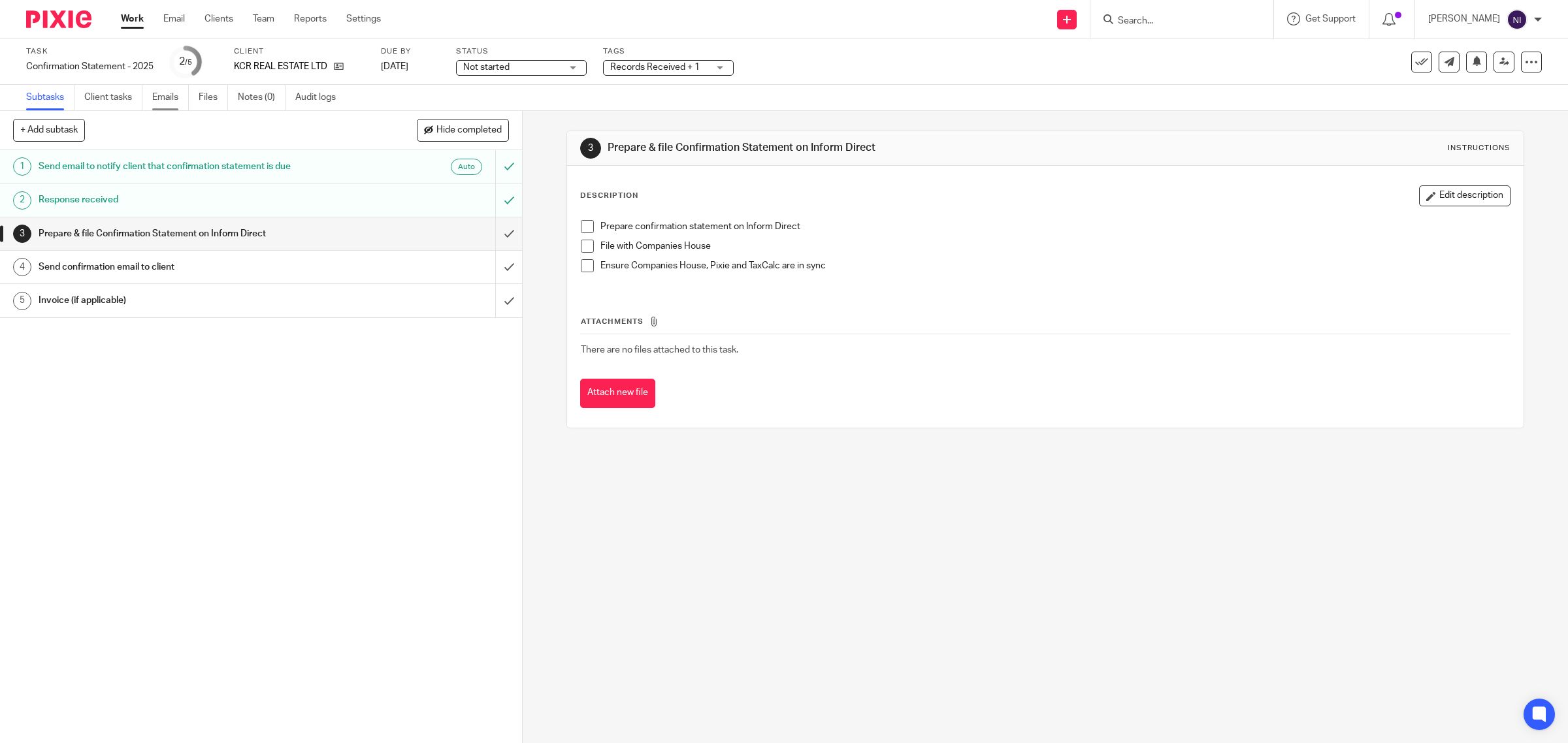
click at [177, 99] on link "Emails" at bounding box center [170, 97] width 37 height 26
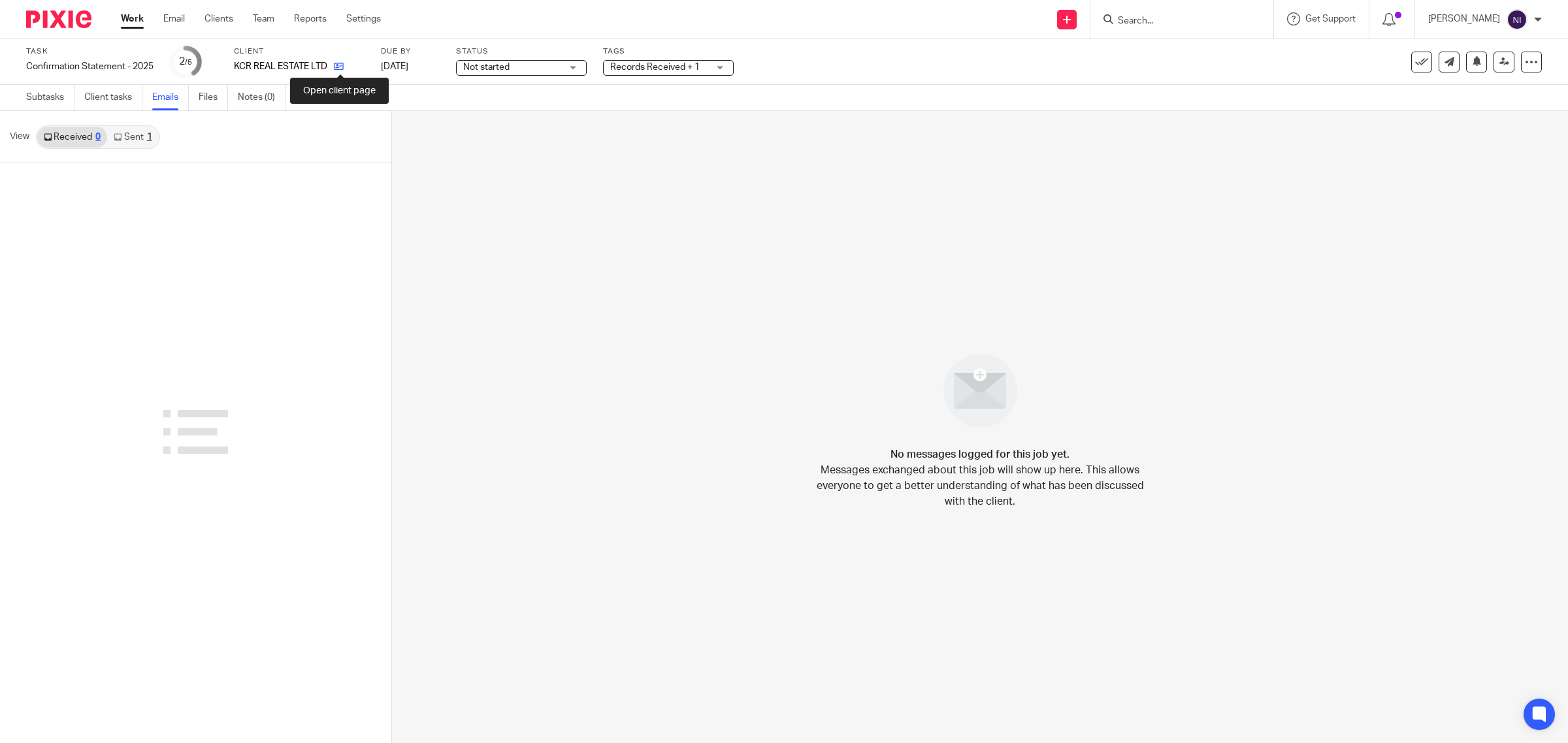
click at [340, 66] on icon at bounding box center [339, 66] width 10 height 10
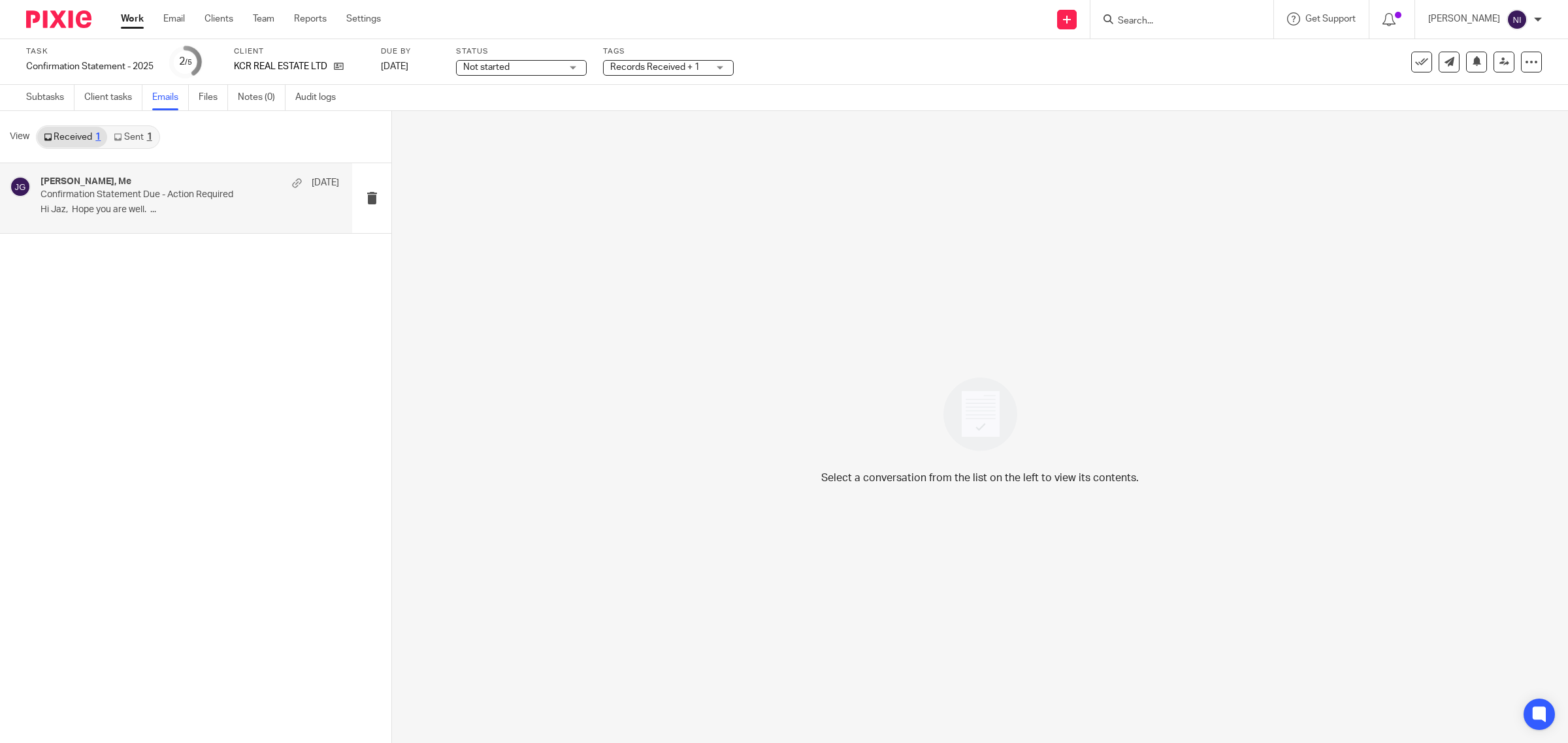
click at [187, 213] on p "Hi Jaz, Hope you are well. ..." at bounding box center [189, 210] width 298 height 11
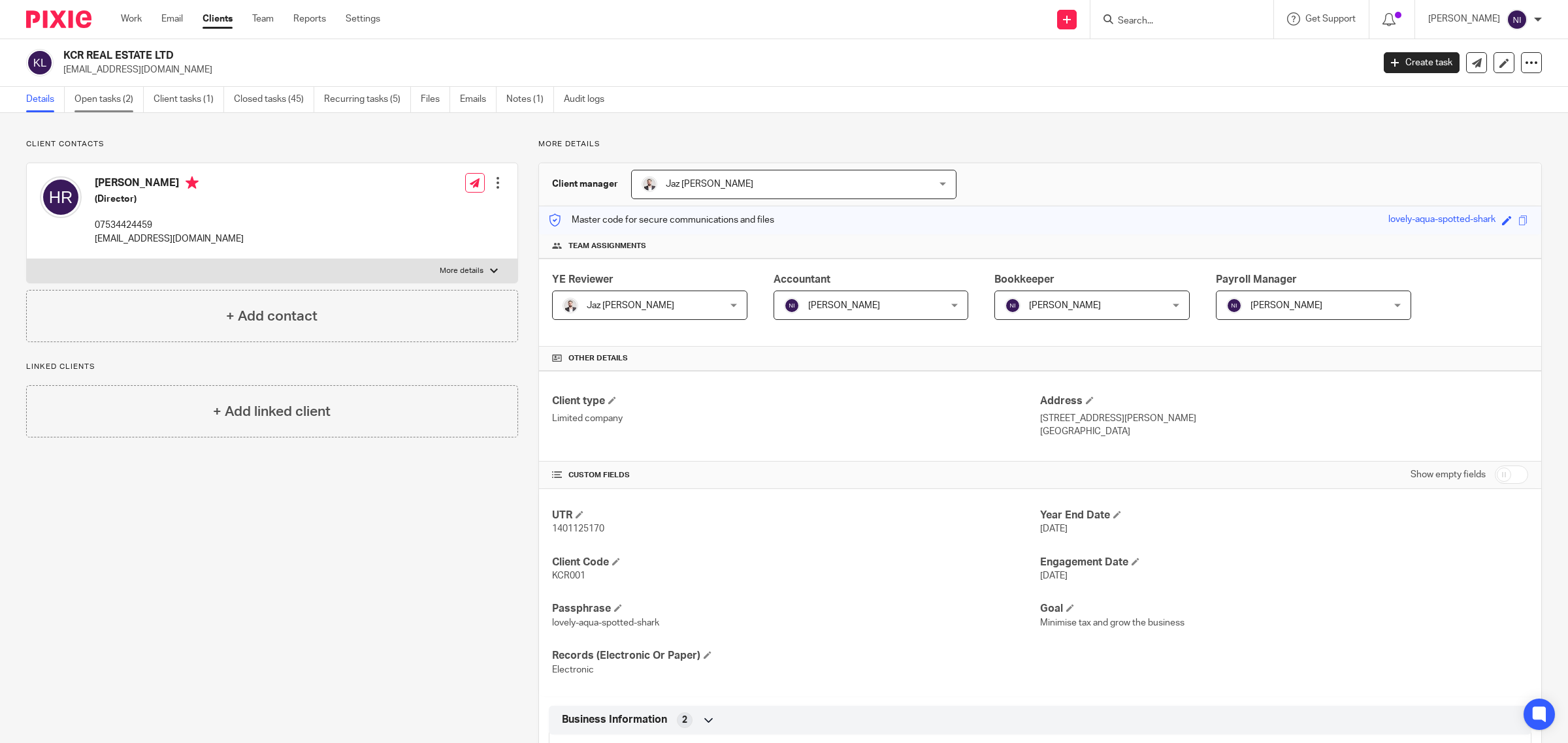
click at [128, 99] on link "Open tasks (2)" at bounding box center [110, 100] width 69 height 26
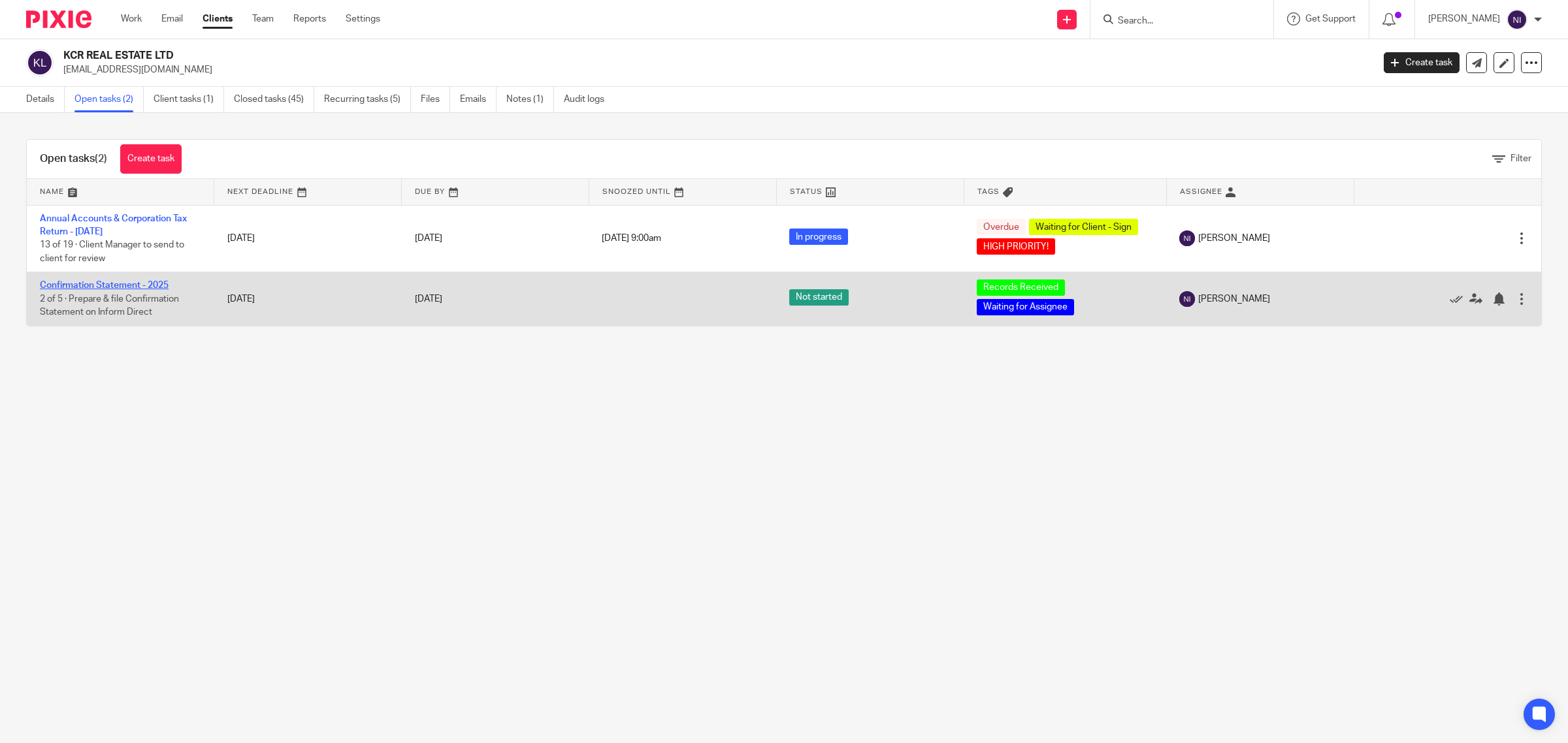
click at [104, 282] on link "Confirmation Statement - 2025" at bounding box center [104, 285] width 128 height 9
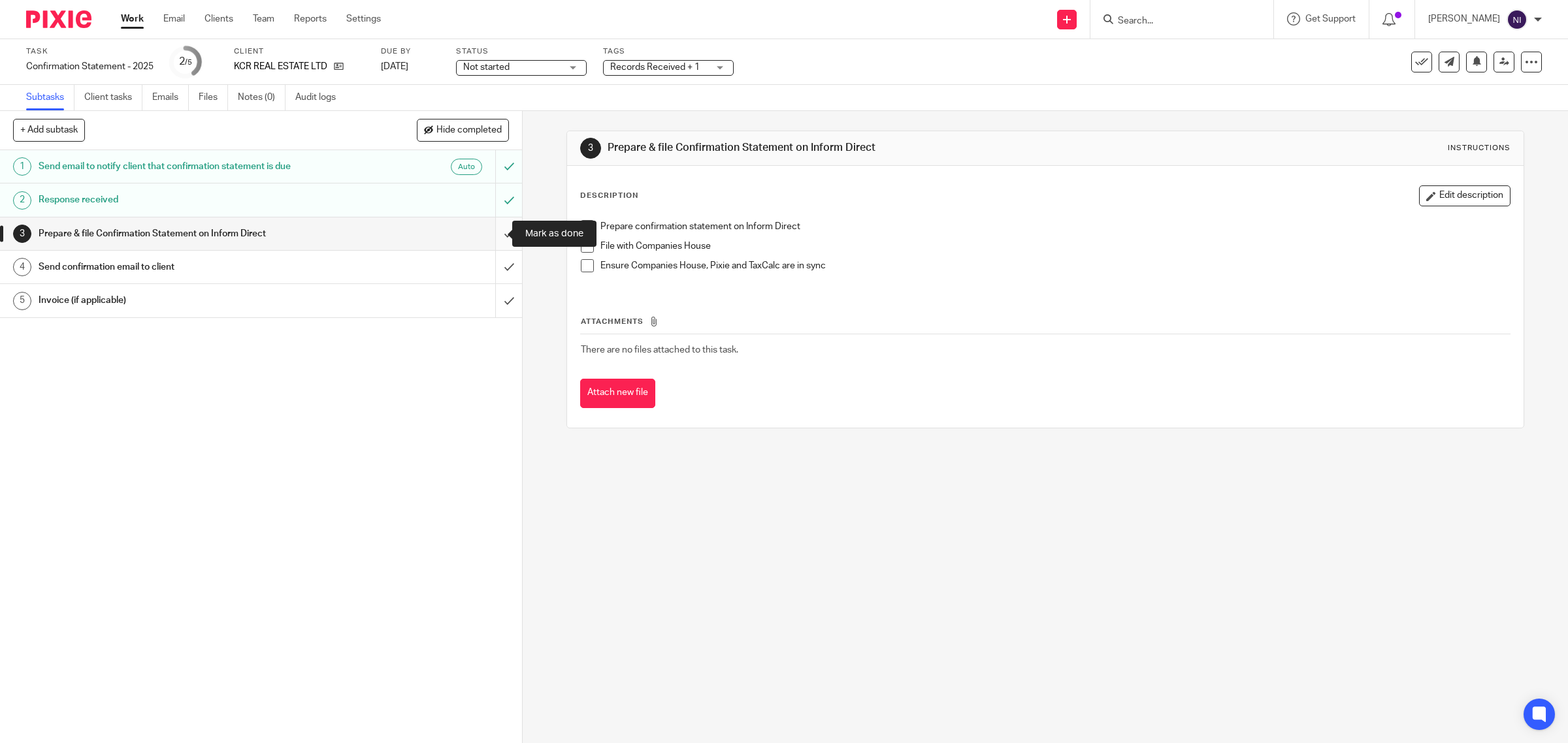
click at [501, 226] on input "submit" at bounding box center [261, 233] width 522 height 33
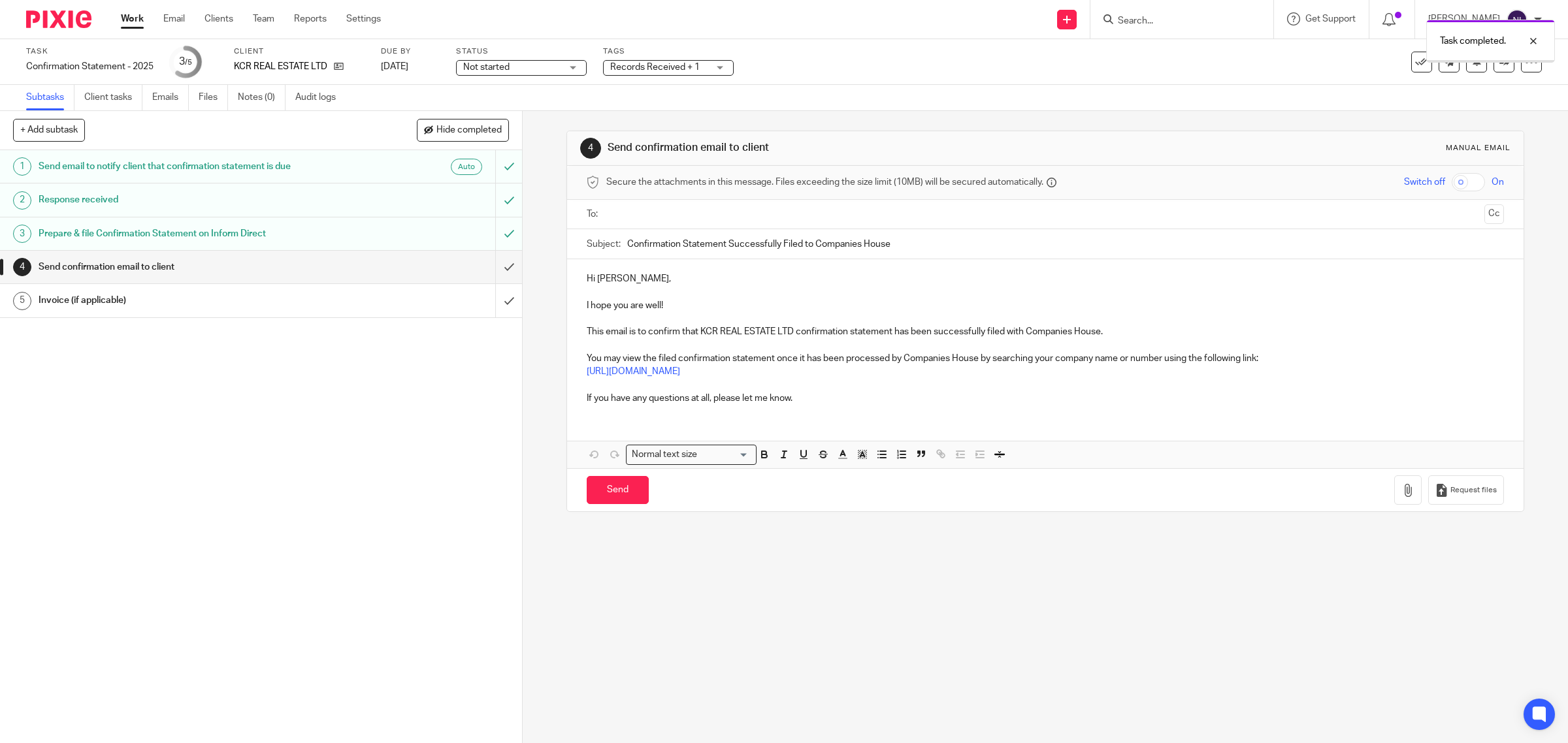
click at [713, 221] on input "text" at bounding box center [1045, 214] width 869 height 15
click at [1189, 324] on p at bounding box center [1045, 321] width 918 height 13
click at [1188, 334] on p "This email is to confirm that KCR REAL ESTATE LTD confirmation statement has be…" at bounding box center [1045, 334] width 918 height 13
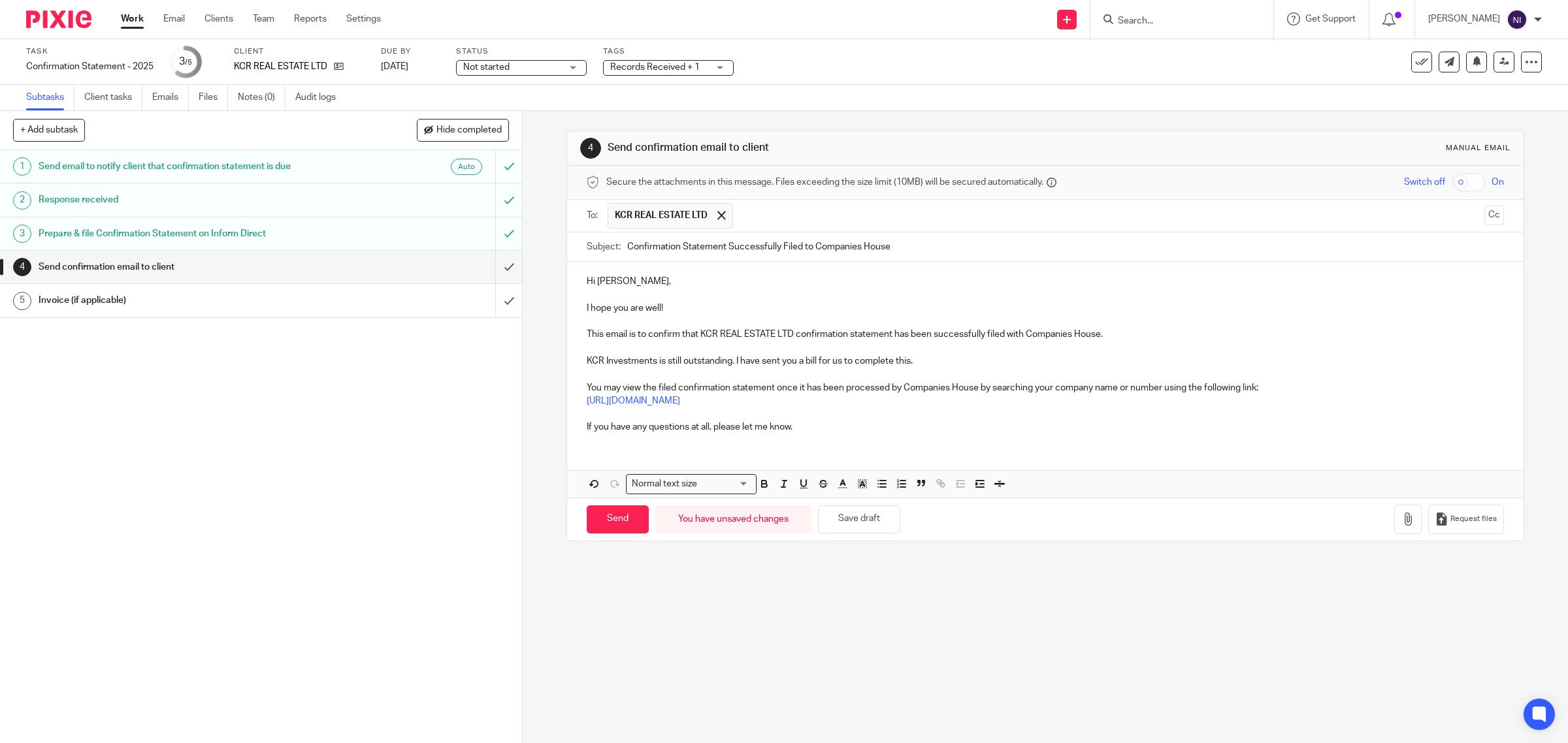
click at [919, 361] on p "KCR Investments is still outstanding. I have sent you a bill for us to complete…" at bounding box center [1045, 361] width 918 height 13
click at [625, 523] on input "Send" at bounding box center [617, 520] width 62 height 29
type input "Sent"
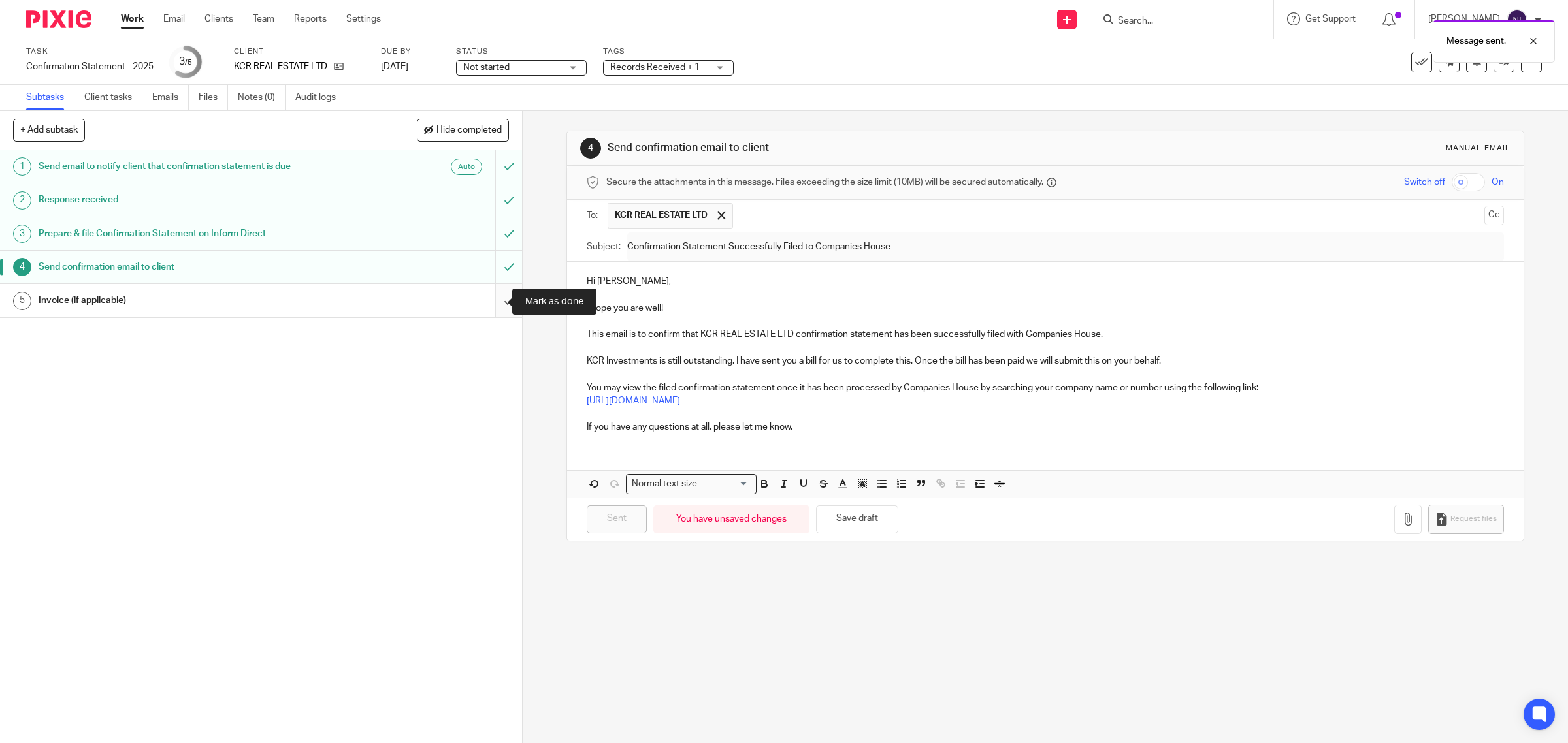
click at [498, 305] on input "submit" at bounding box center [261, 300] width 522 height 33
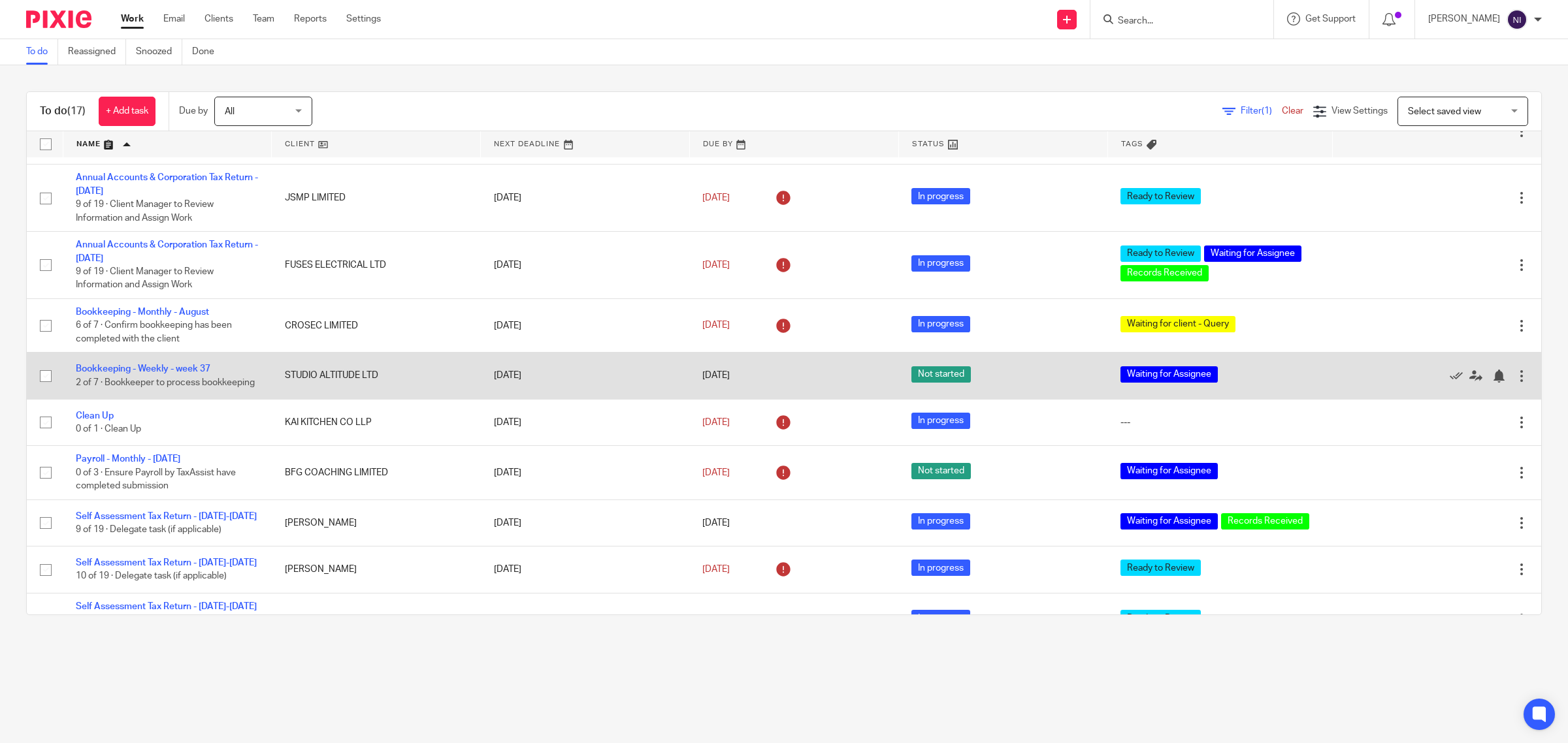
scroll to position [247, 0]
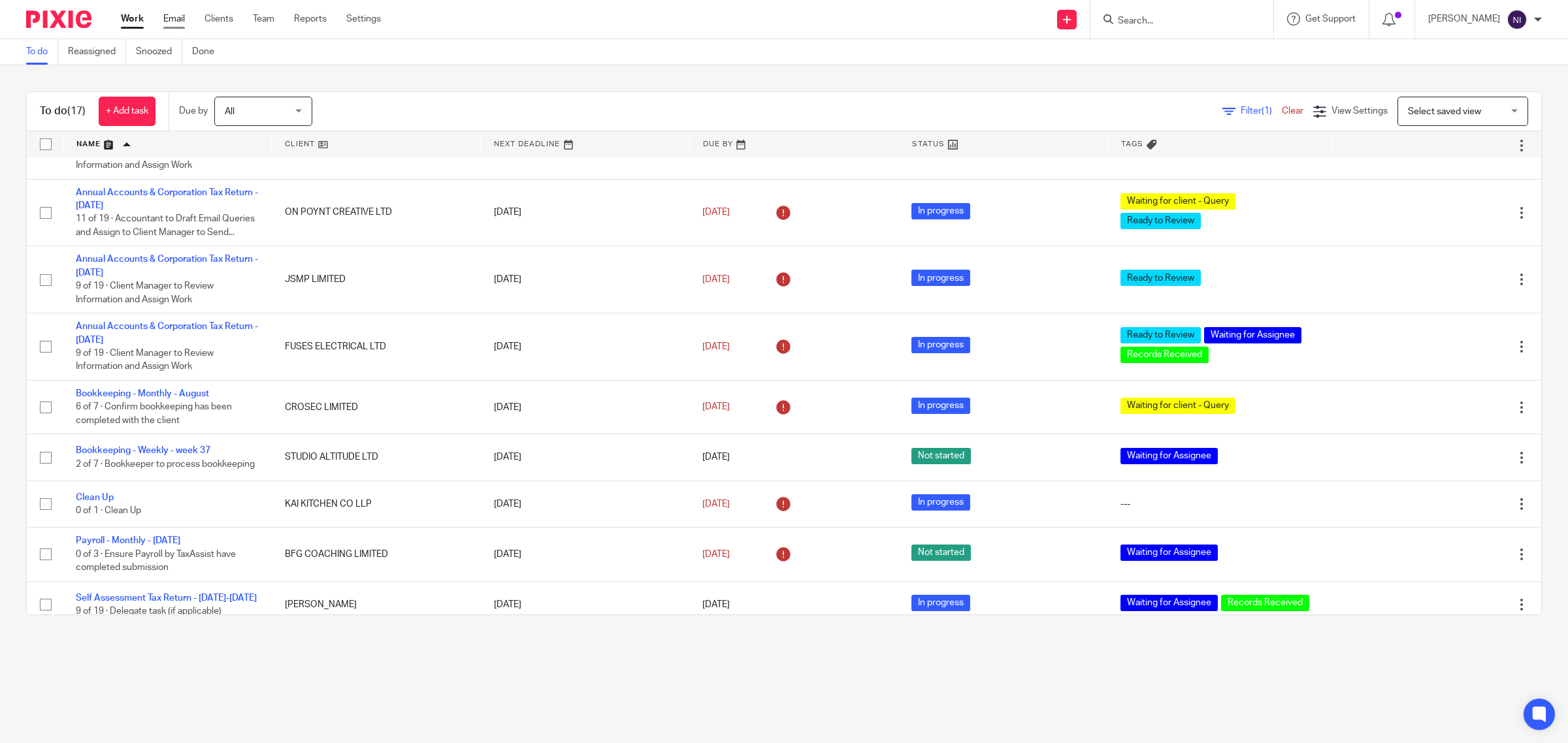
click at [172, 13] on link "Email" at bounding box center [174, 19] width 21 height 13
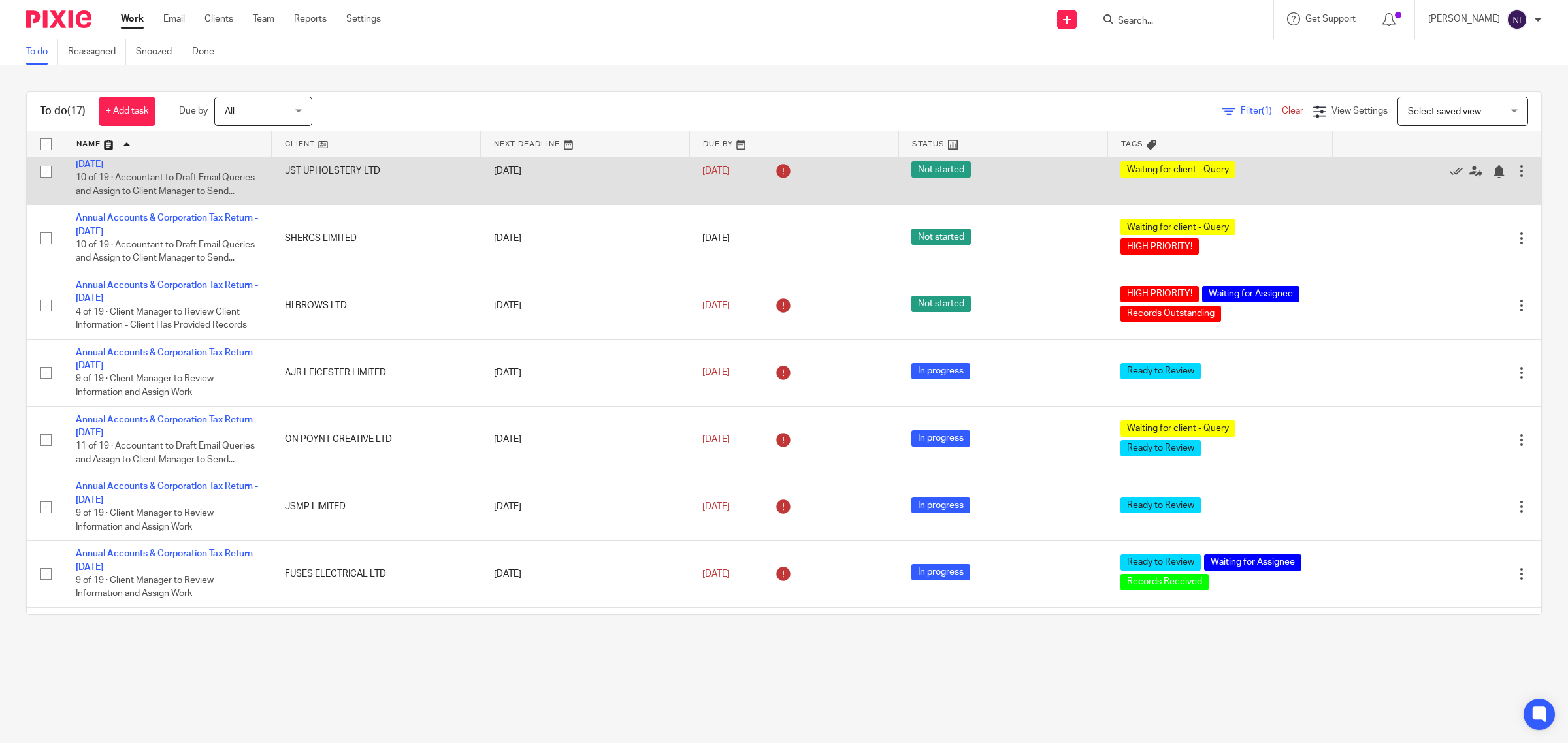
scroll to position [0, 0]
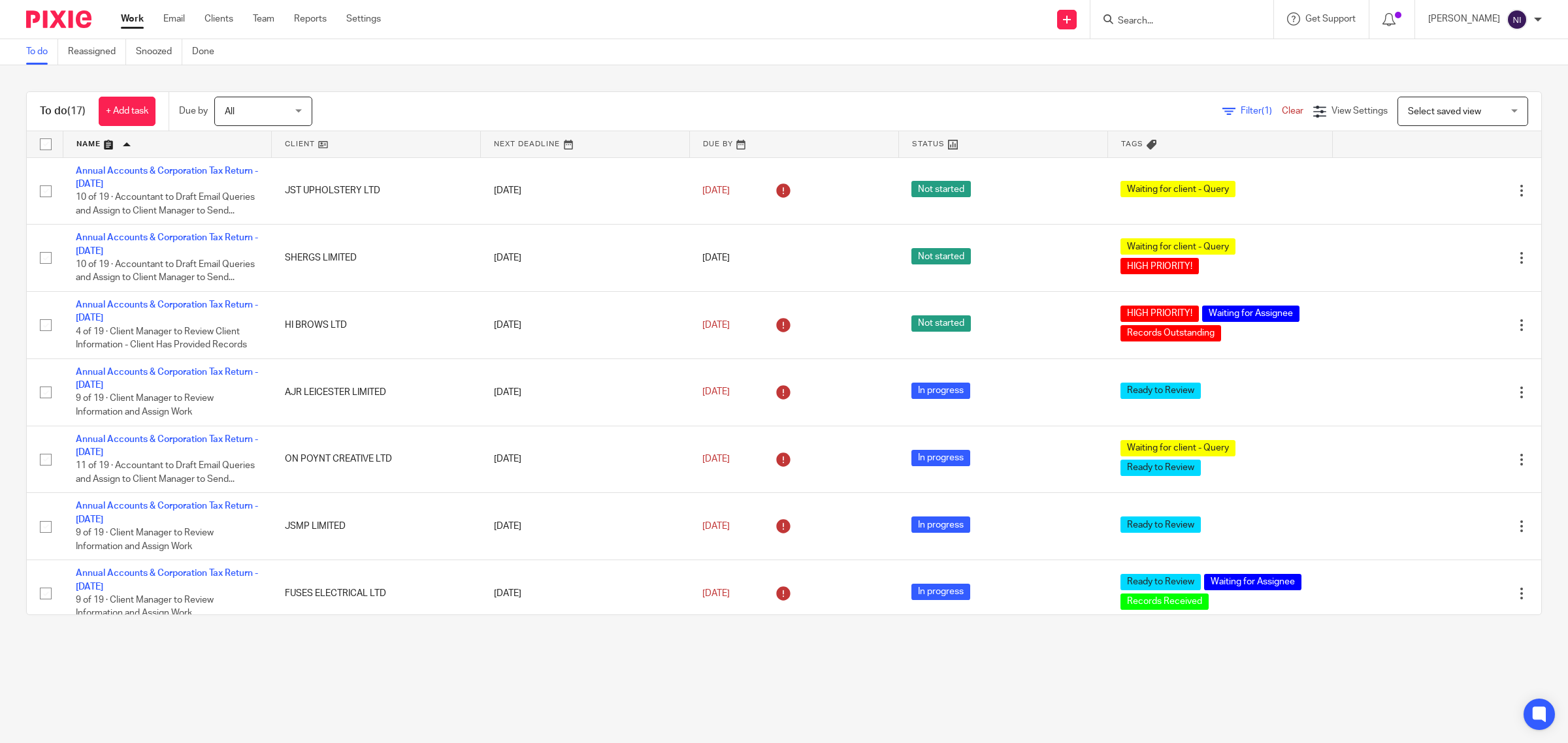
click at [709, 151] on link at bounding box center [794, 143] width 208 height 26
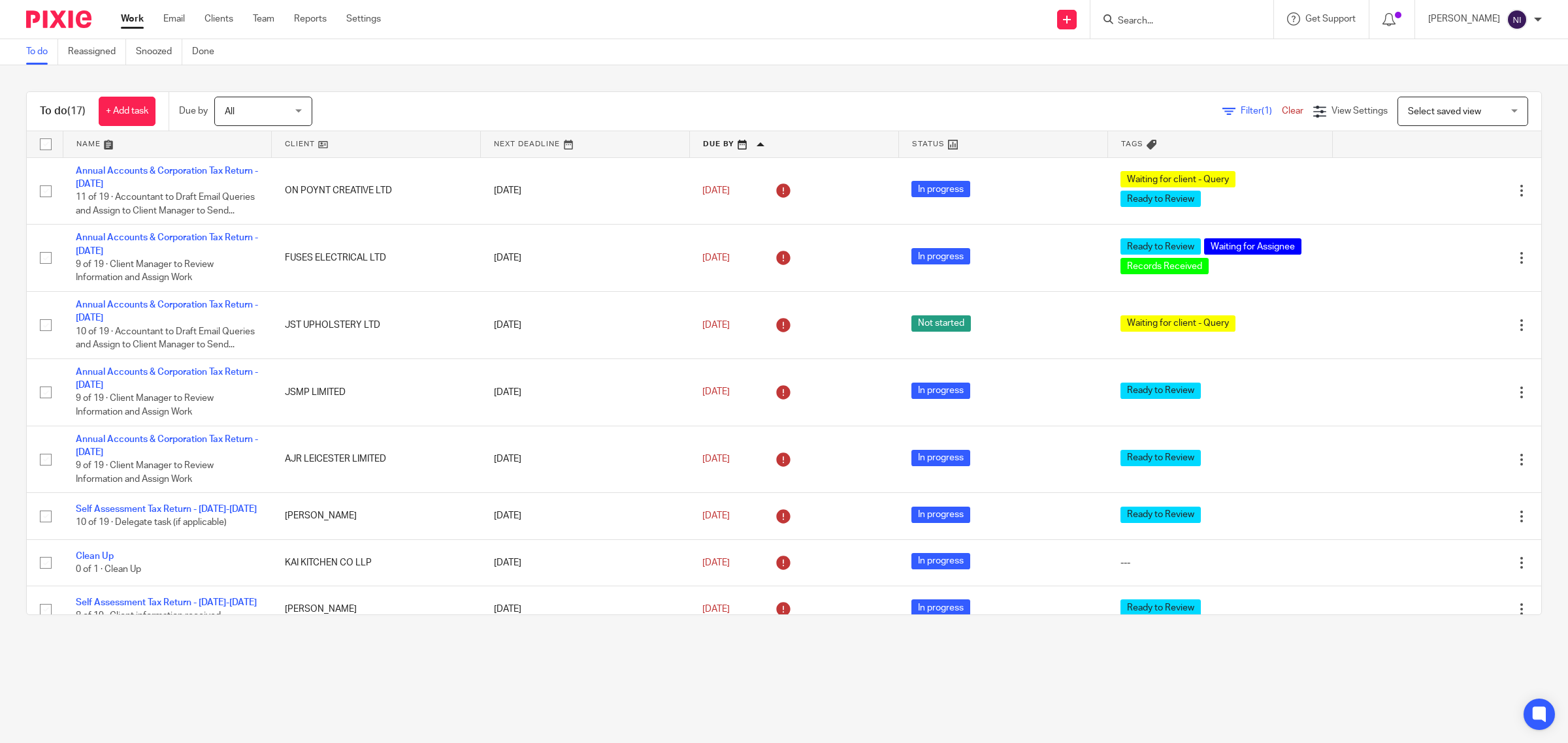
click at [1240, 107] on span "Filter (1)" at bounding box center [1261, 111] width 41 height 9
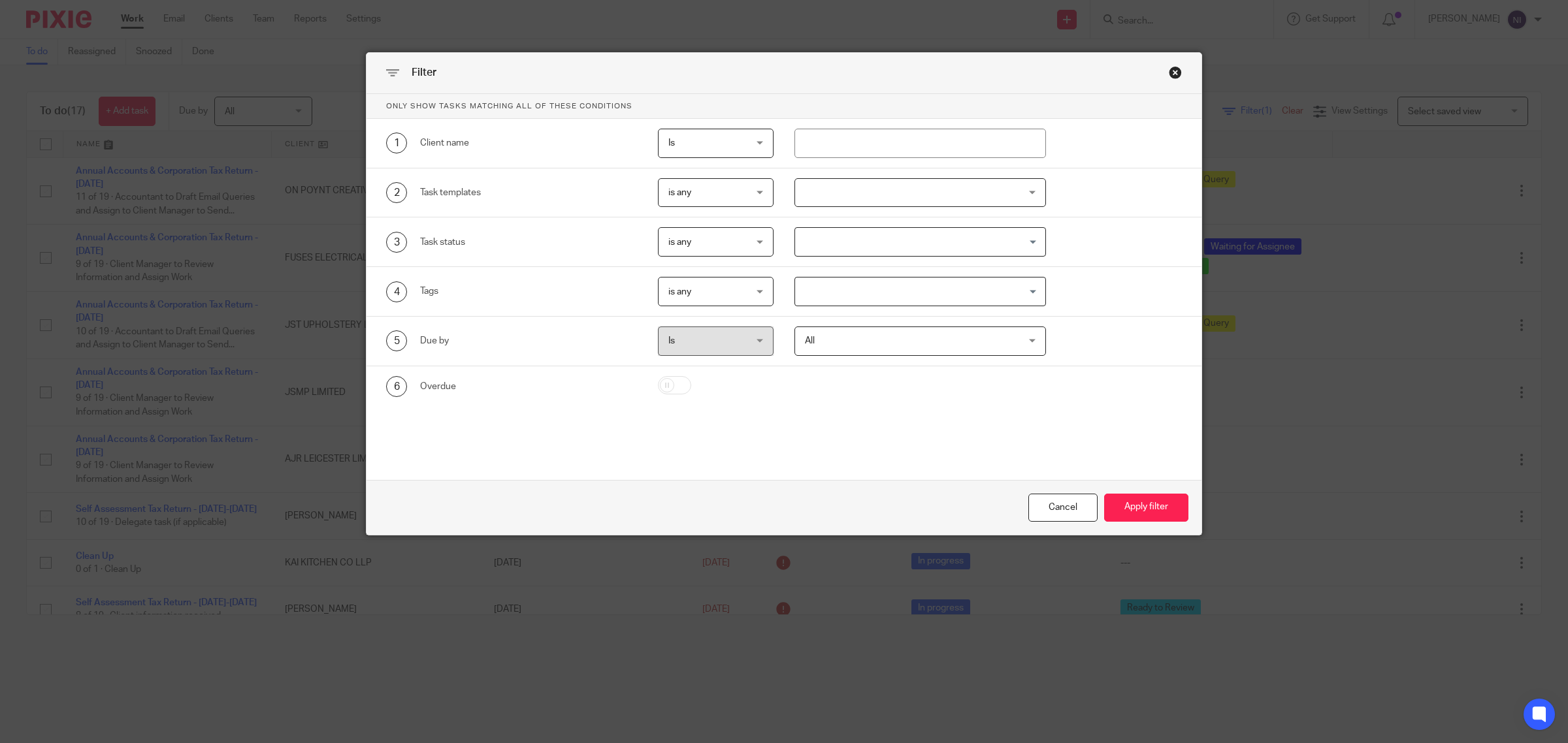
click at [910, 180] on div at bounding box center [920, 192] width 251 height 29
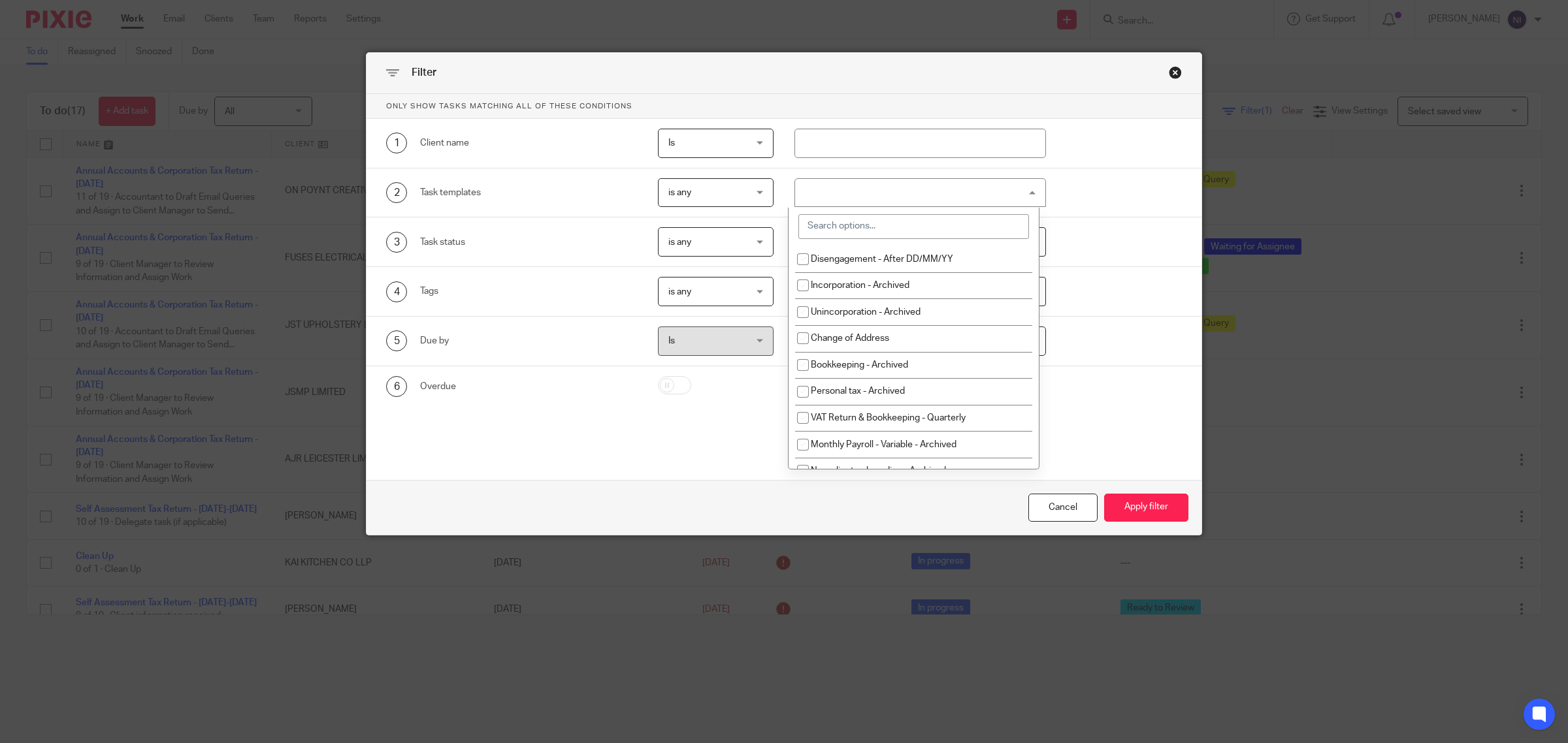
click at [912, 192] on div at bounding box center [920, 192] width 251 height 29
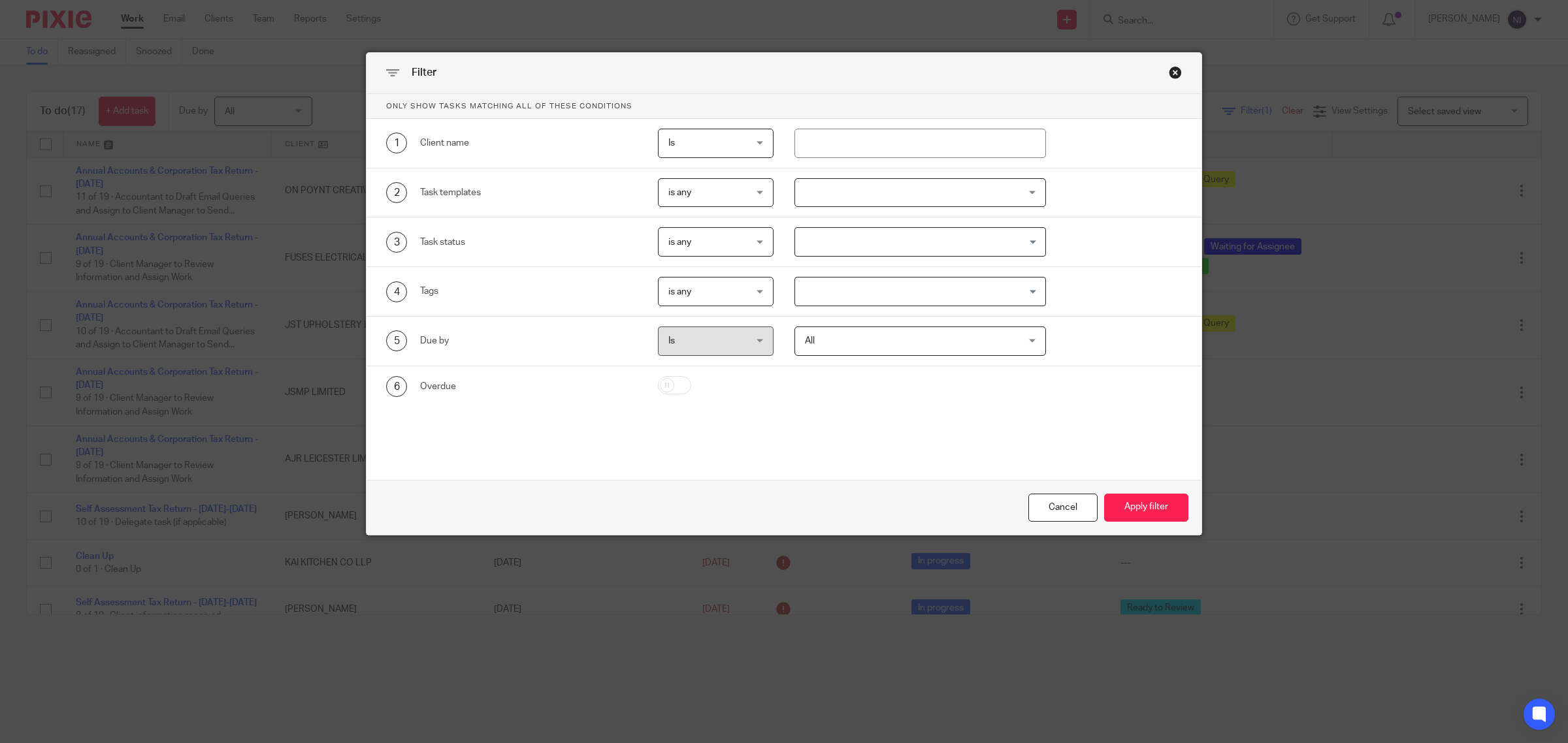
click at [912, 192] on div at bounding box center [920, 192] width 251 height 29
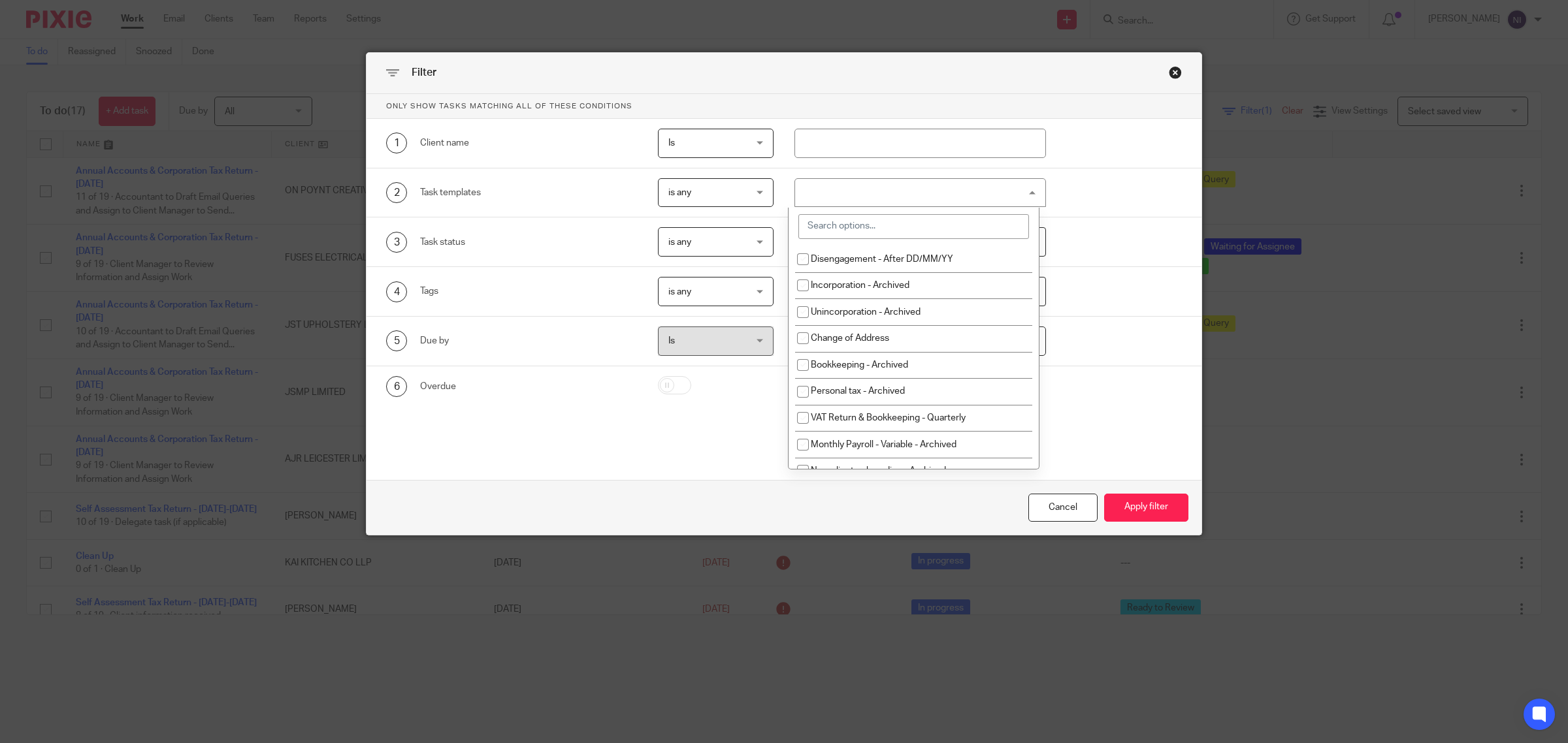
click at [906, 221] on input "search" at bounding box center [913, 227] width 231 height 25
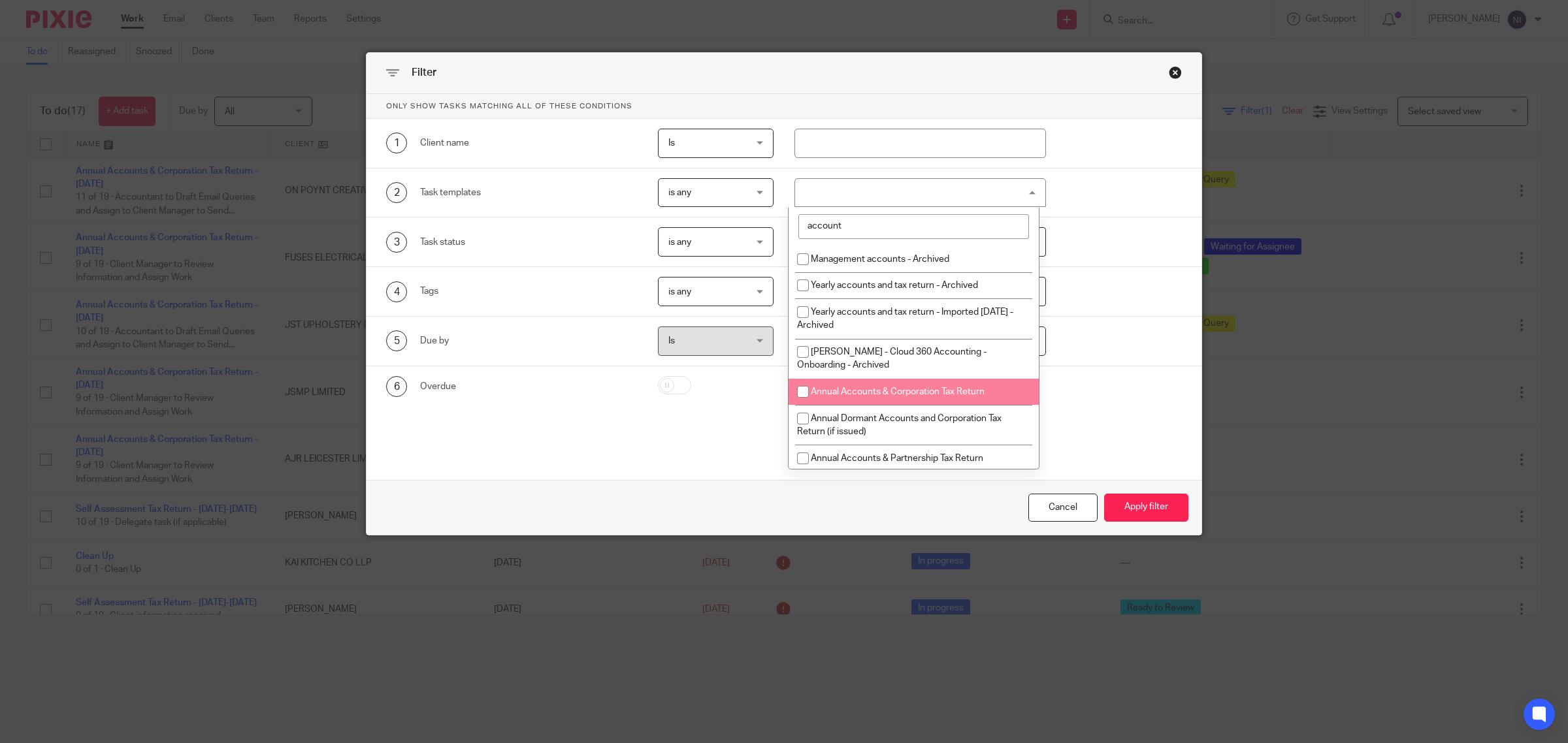
type input "account"
click at [937, 392] on span "Annual Accounts & Corporation Tax Return" at bounding box center [897, 392] width 174 height 9
checkbox input "true"
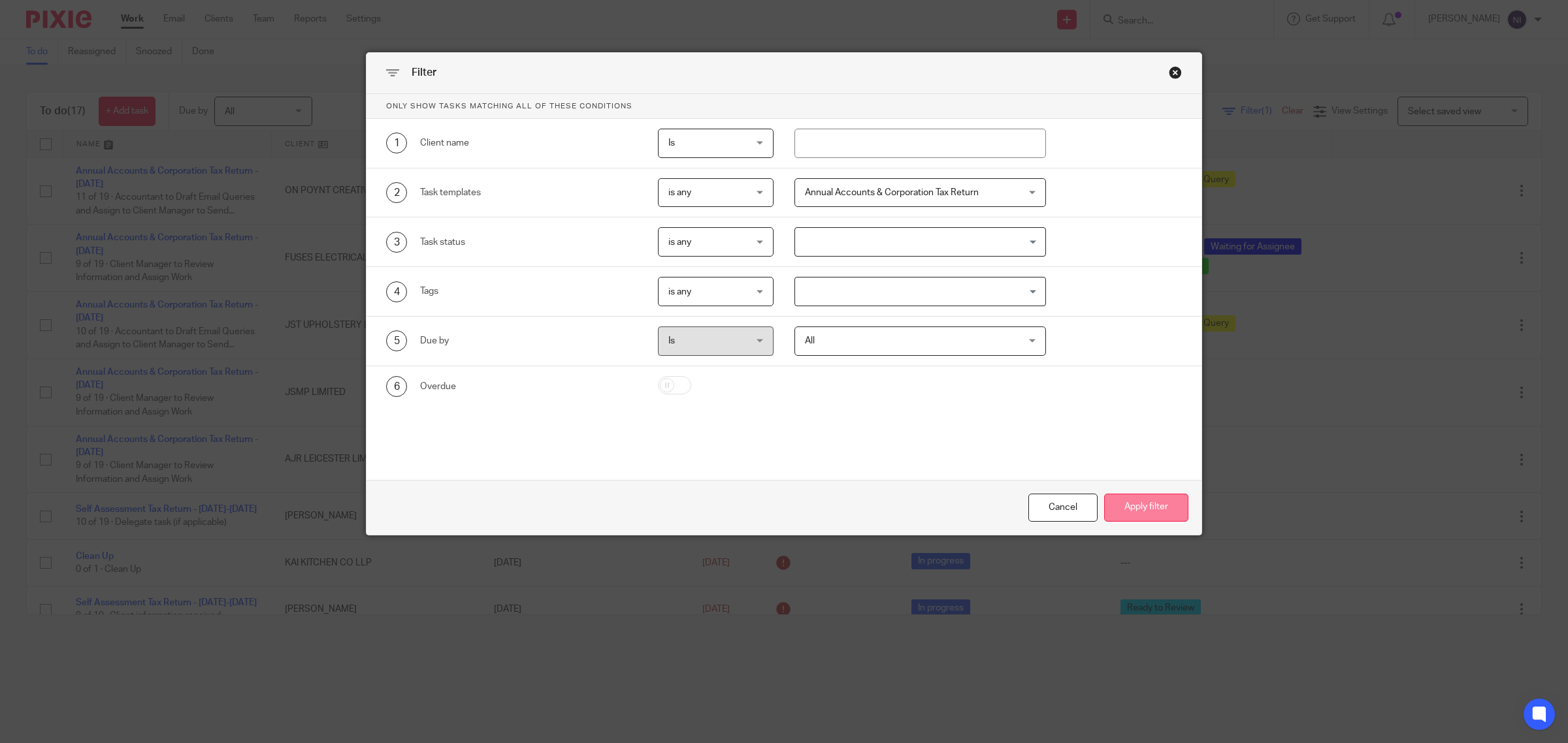
click at [1111, 501] on button "Apply filter" at bounding box center [1146, 508] width 85 height 29
click at [1141, 501] on button "Apply filter" at bounding box center [1146, 508] width 85 height 29
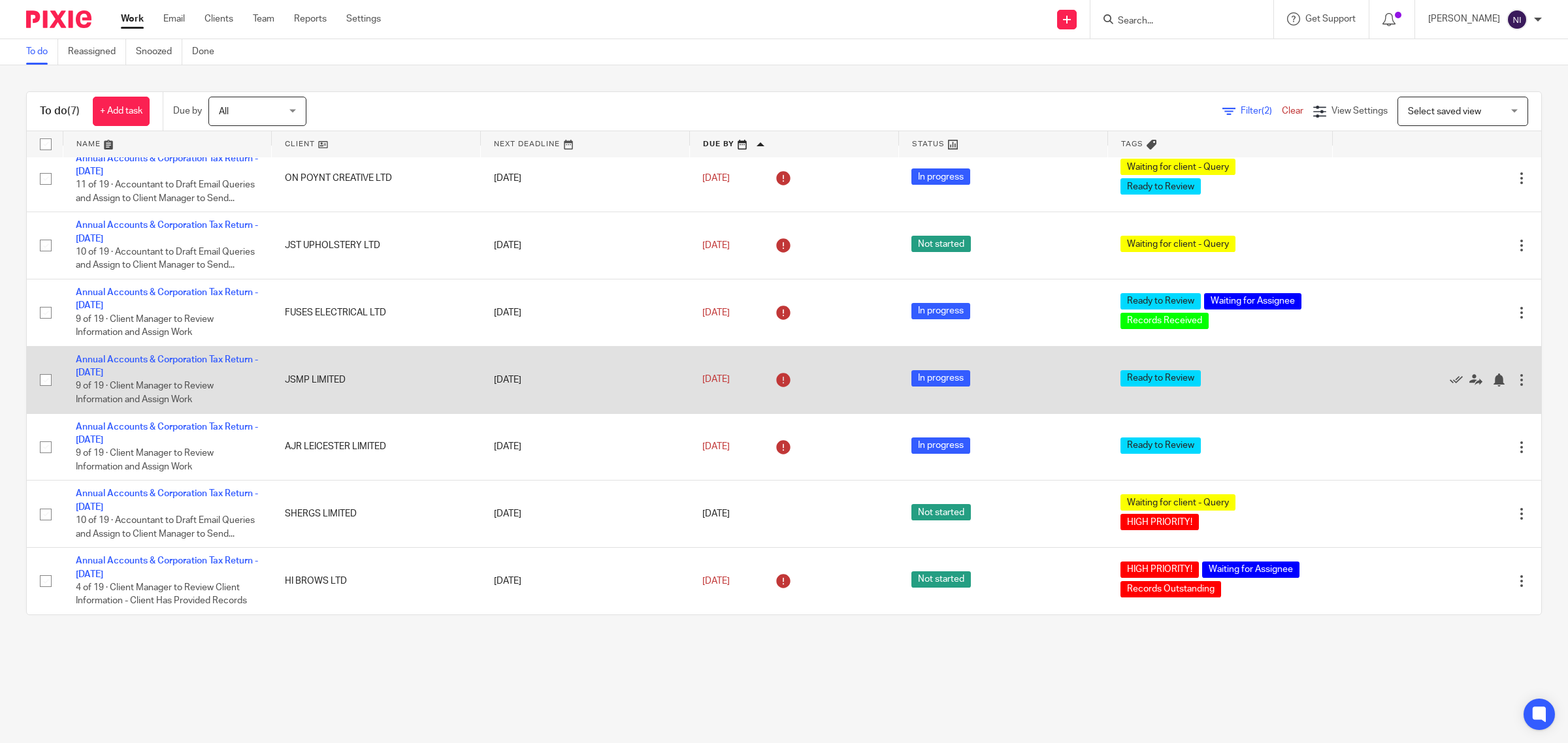
scroll to position [51, 0]
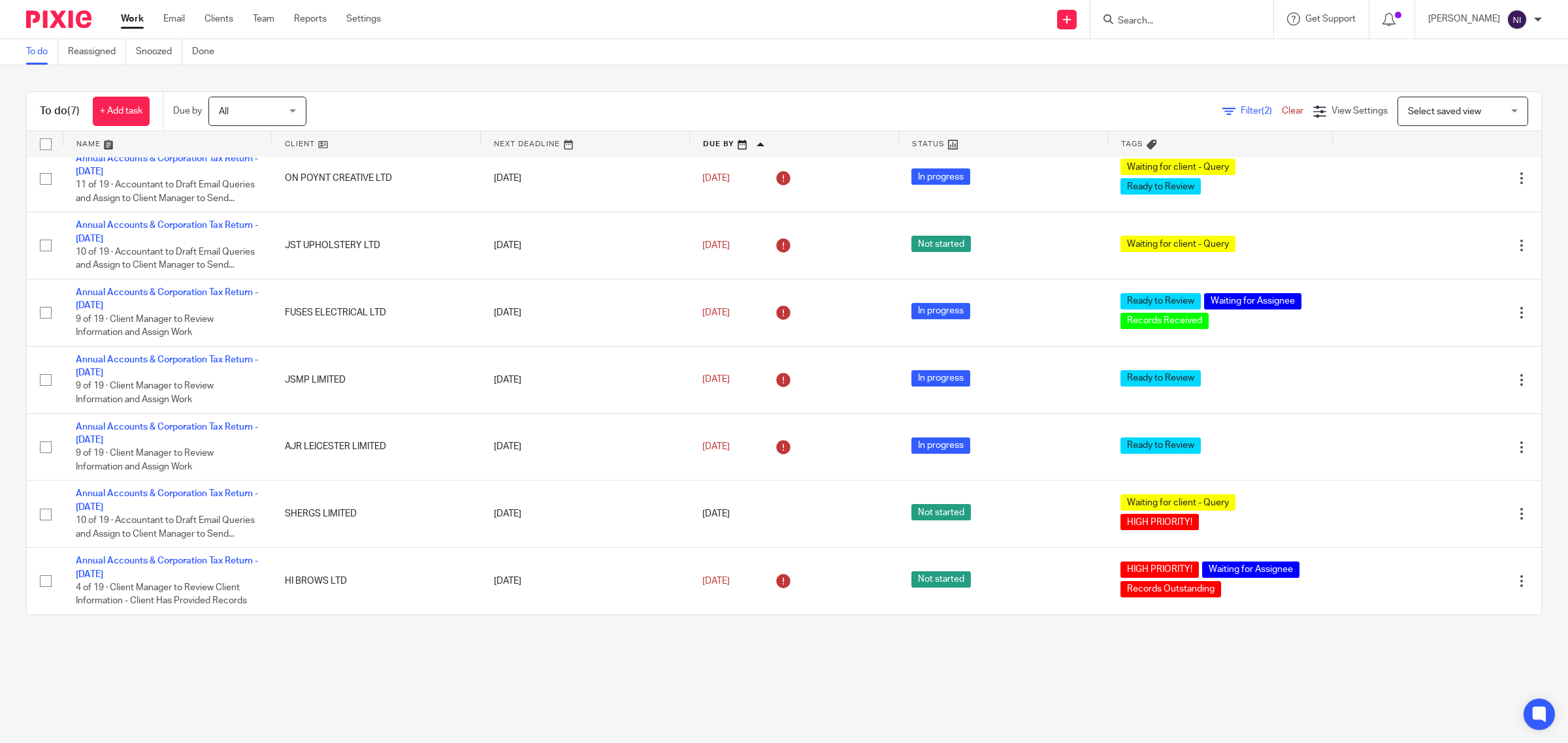
click at [721, 144] on link at bounding box center [794, 143] width 208 height 26
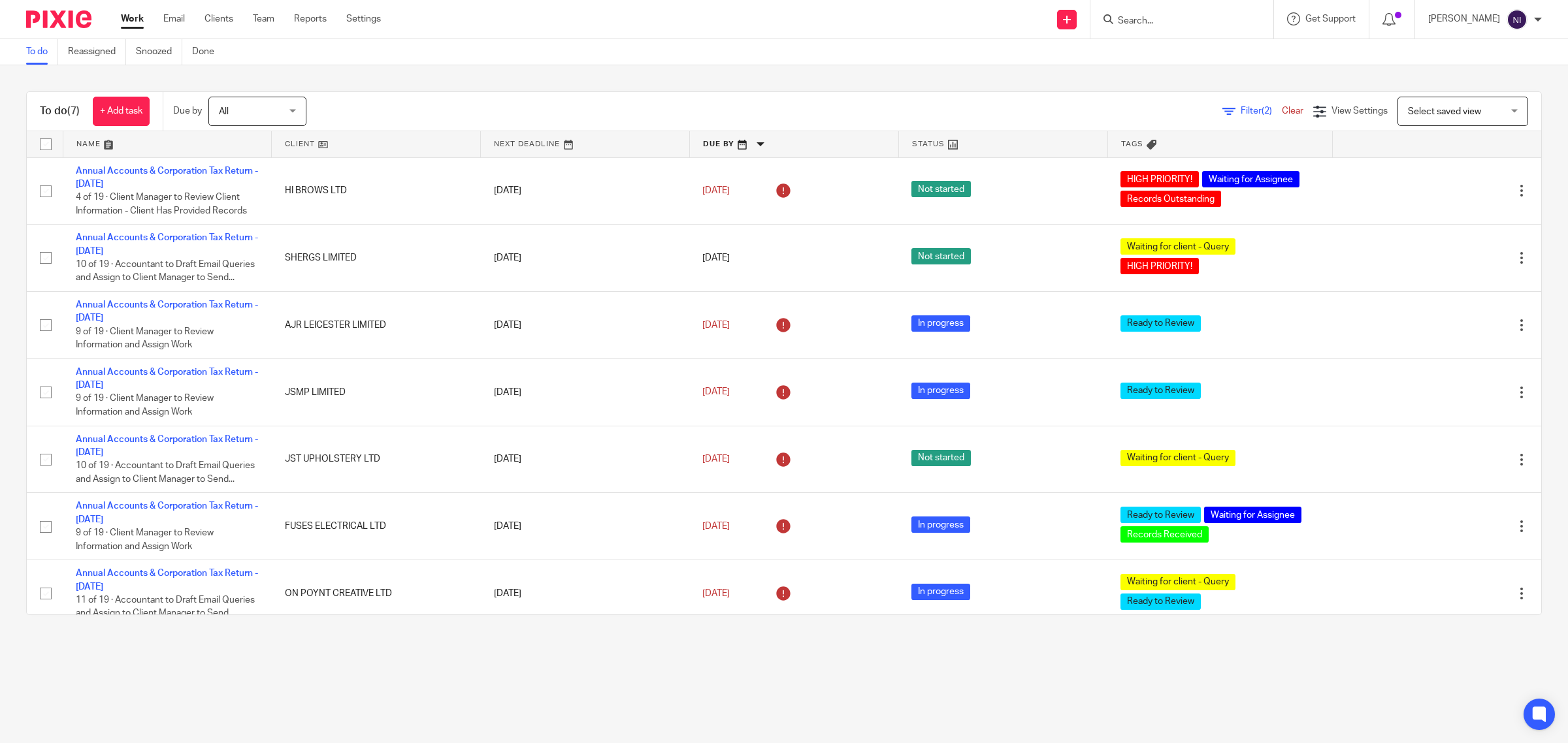
click at [720, 147] on link at bounding box center [794, 143] width 208 height 26
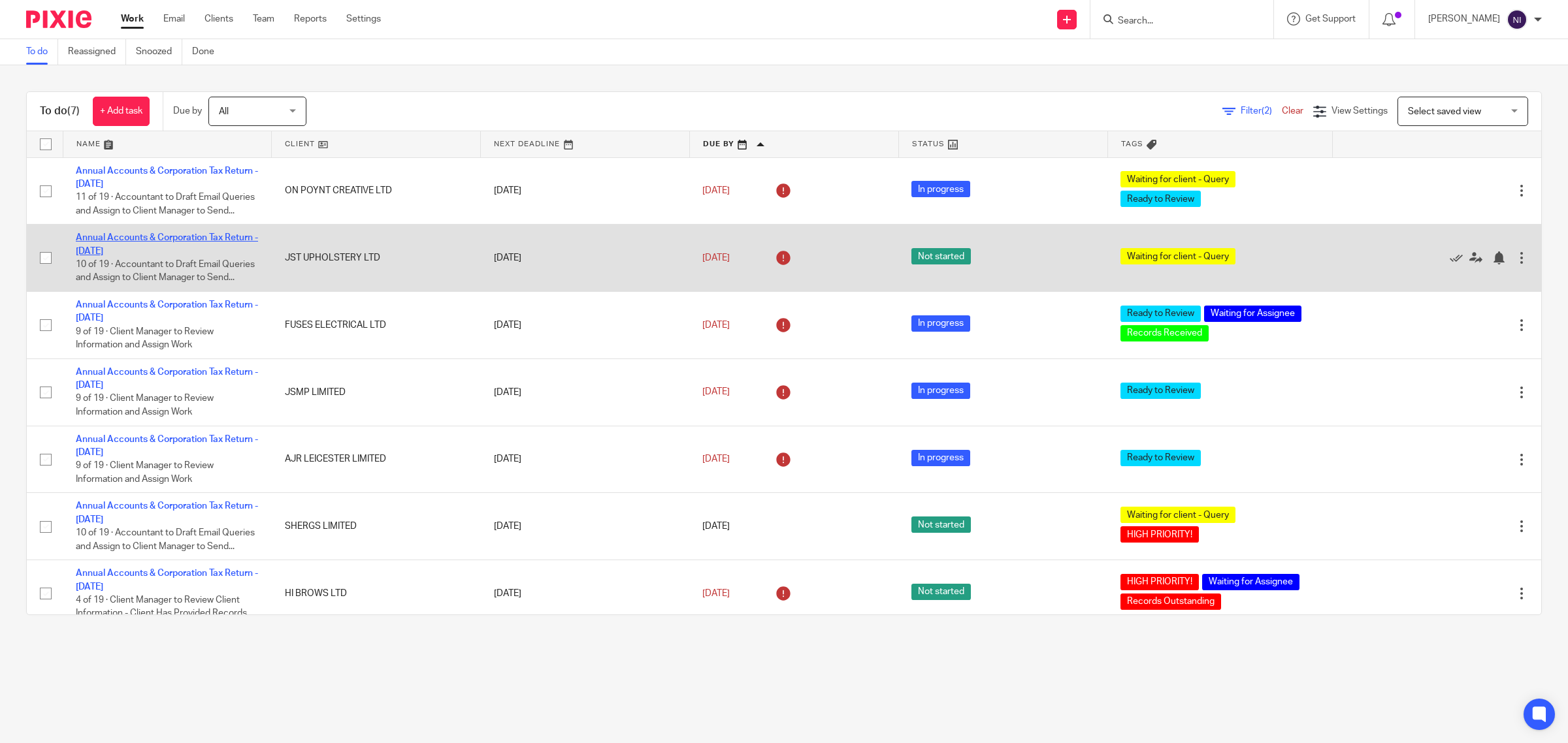
click at [186, 253] on link "Annual Accounts & Corporation Tax Return - [DATE]" at bounding box center [167, 244] width 183 height 22
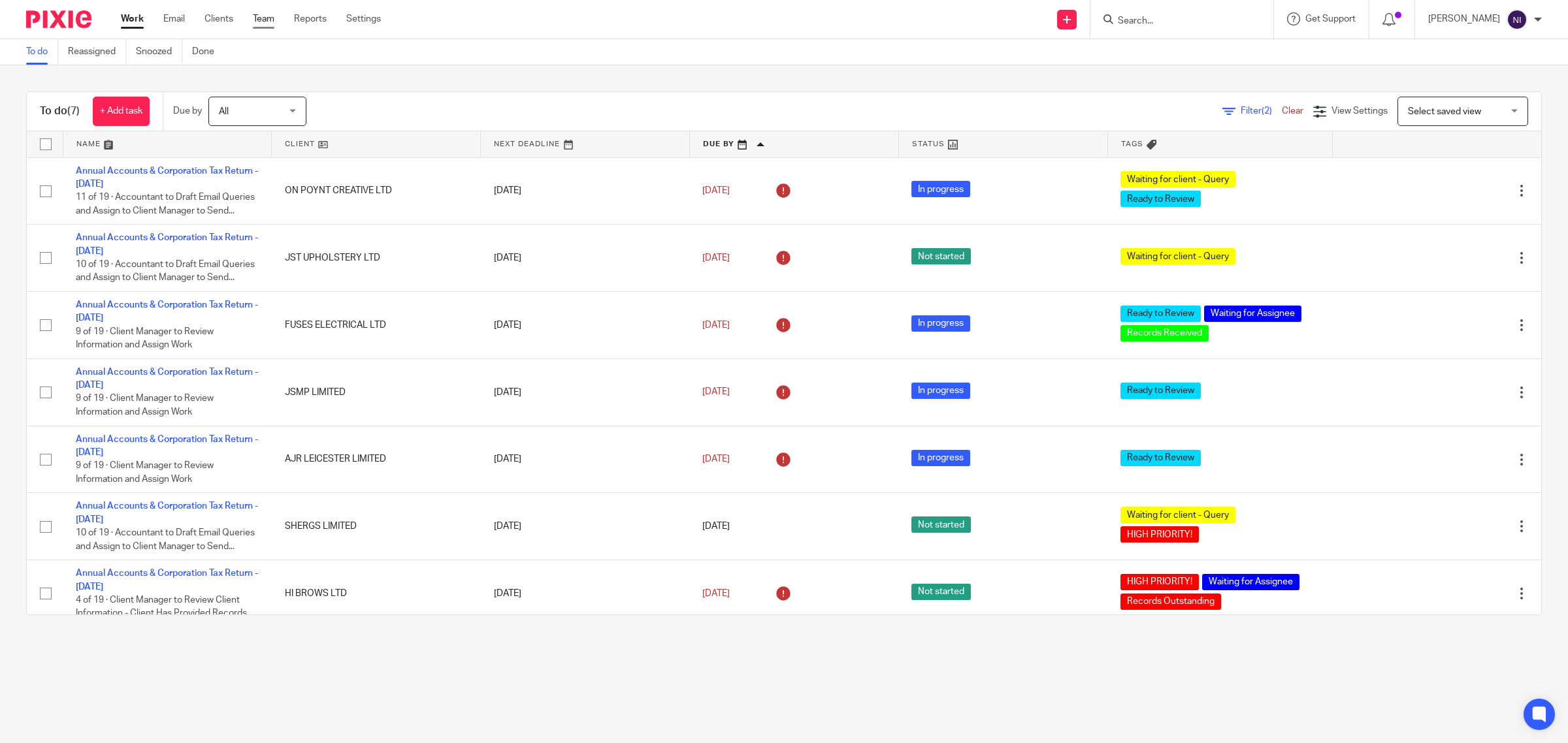
click at [256, 16] on link "Team" at bounding box center [264, 19] width 21 height 13
drag, startPoint x: 125, startPoint y: 21, endPoint x: 172, endPoint y: 6, distance: 49.3
click at [125, 21] on link "Work" at bounding box center [133, 19] width 23 height 13
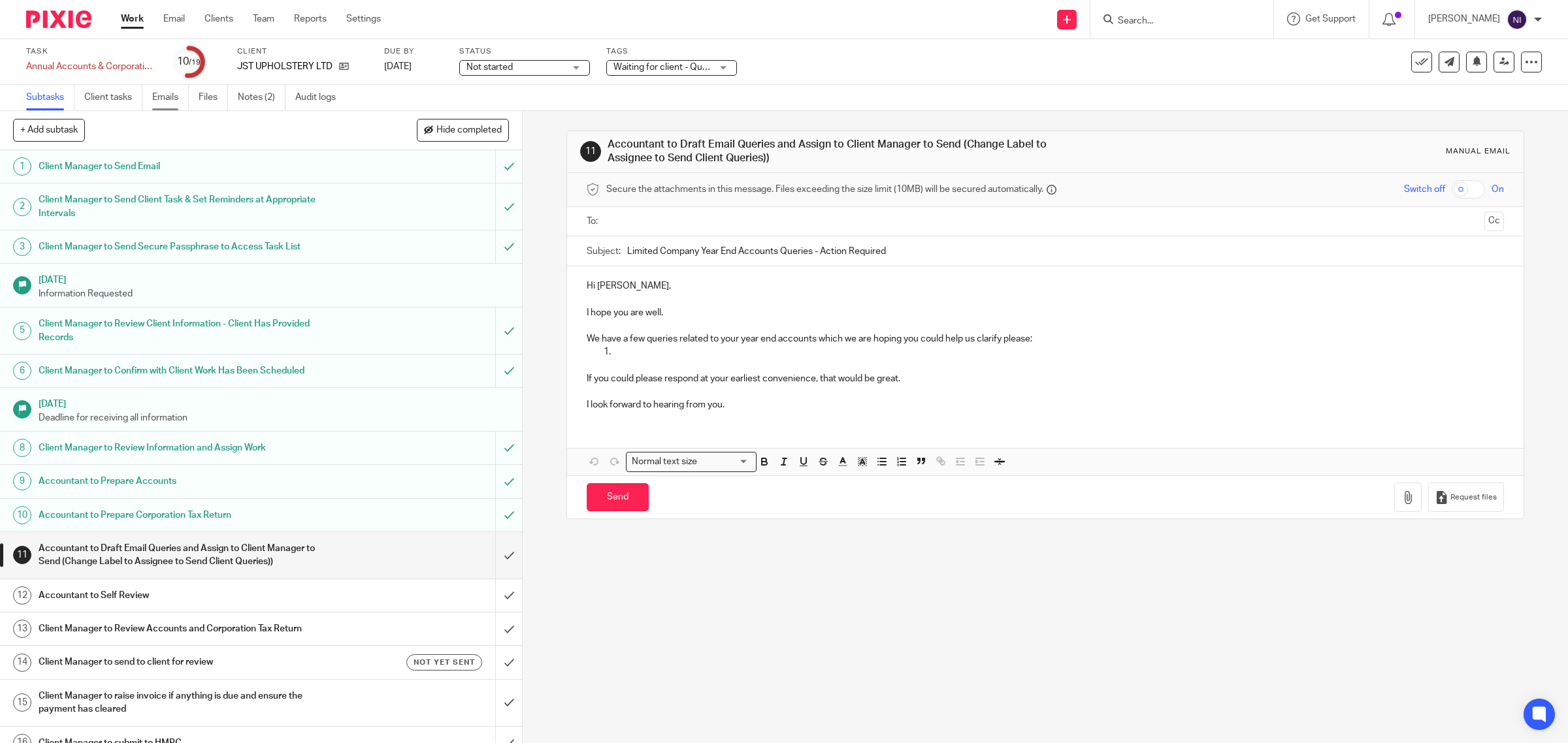
click at [170, 98] on link "Emails" at bounding box center [170, 97] width 37 height 26
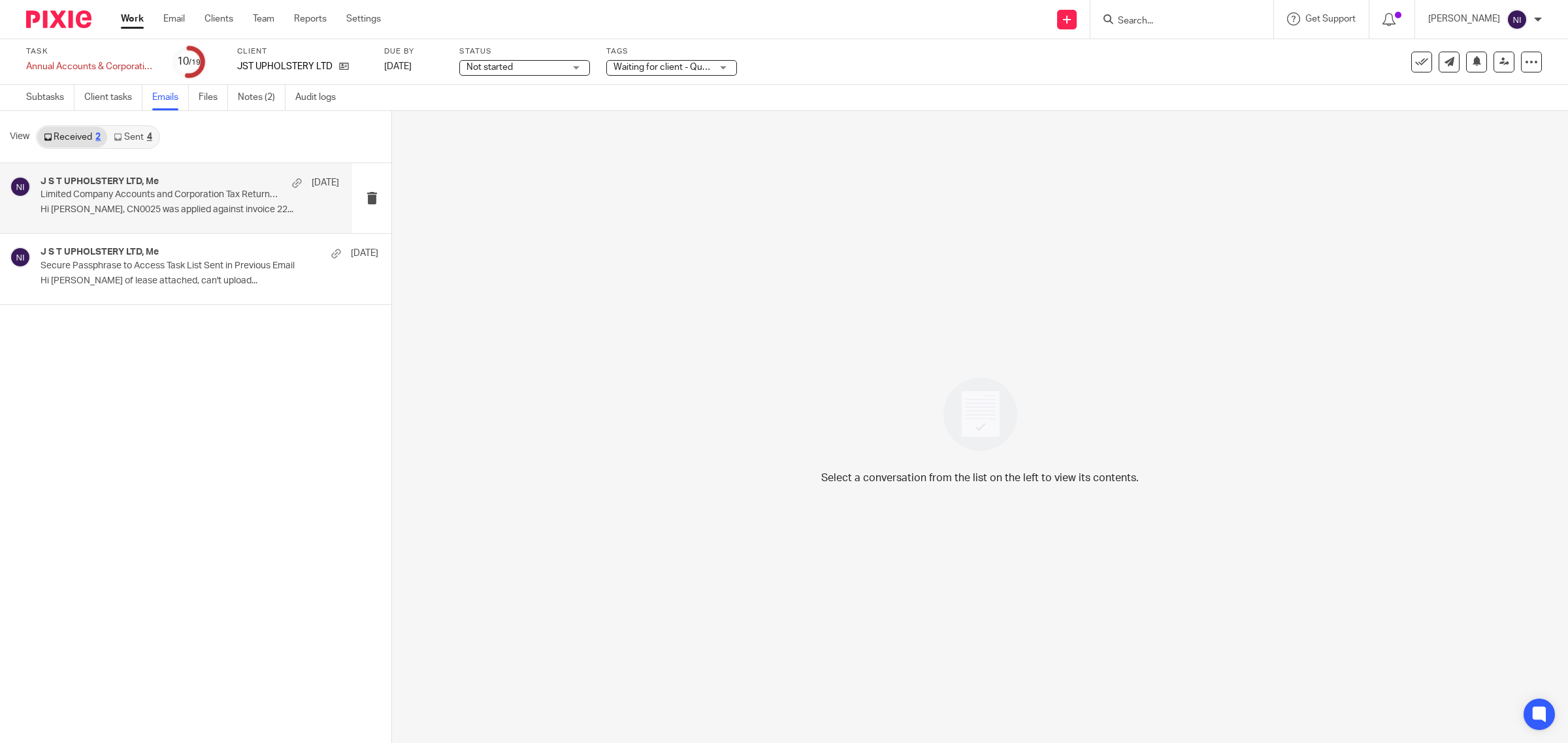
click at [129, 177] on h4 "J S T UPHOLSTERY LTD, Me" at bounding box center [99, 182] width 118 height 11
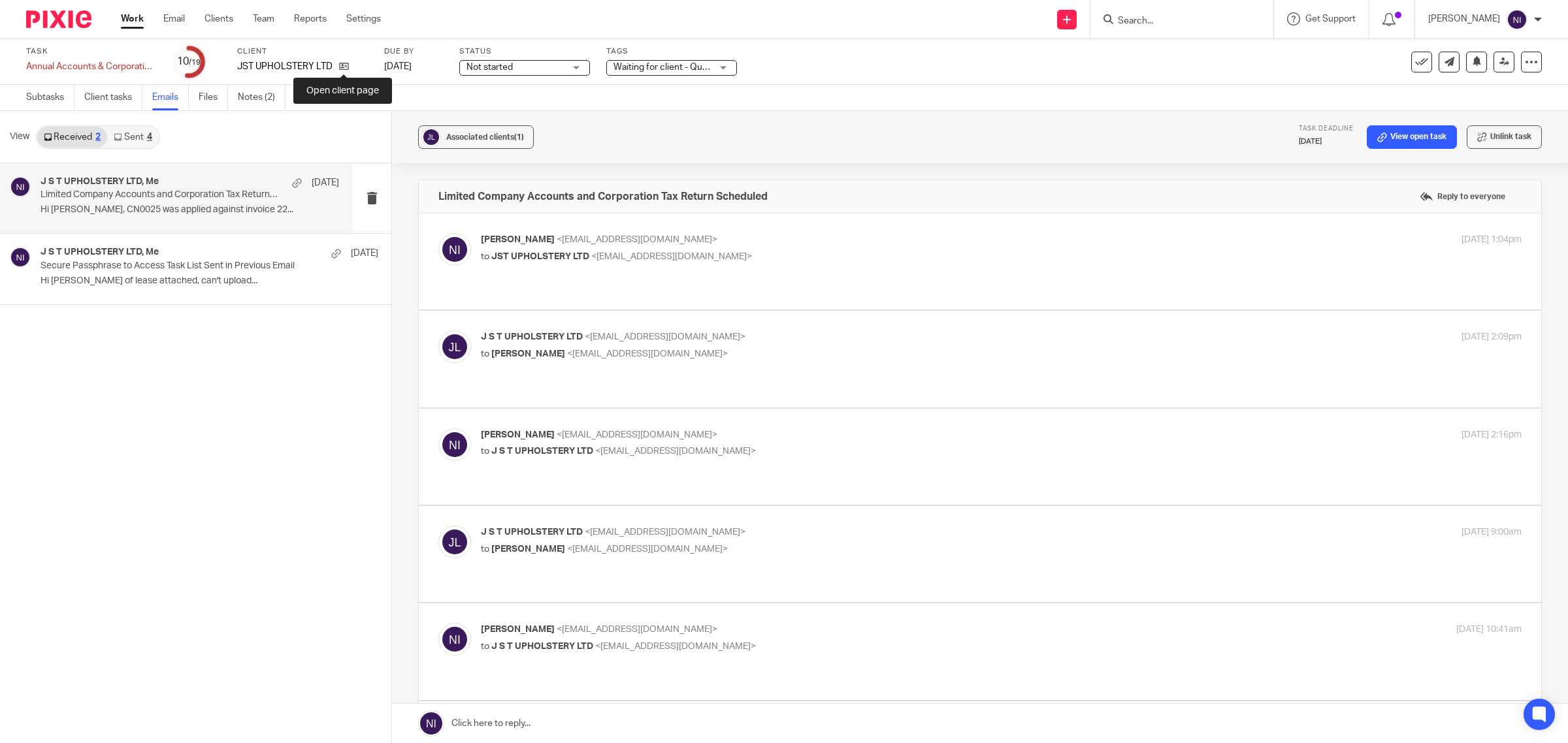
drag, startPoint x: 345, startPoint y: 63, endPoint x: 415, endPoint y: 29, distance: 77.8
click at [345, 63] on icon at bounding box center [344, 66] width 10 height 10
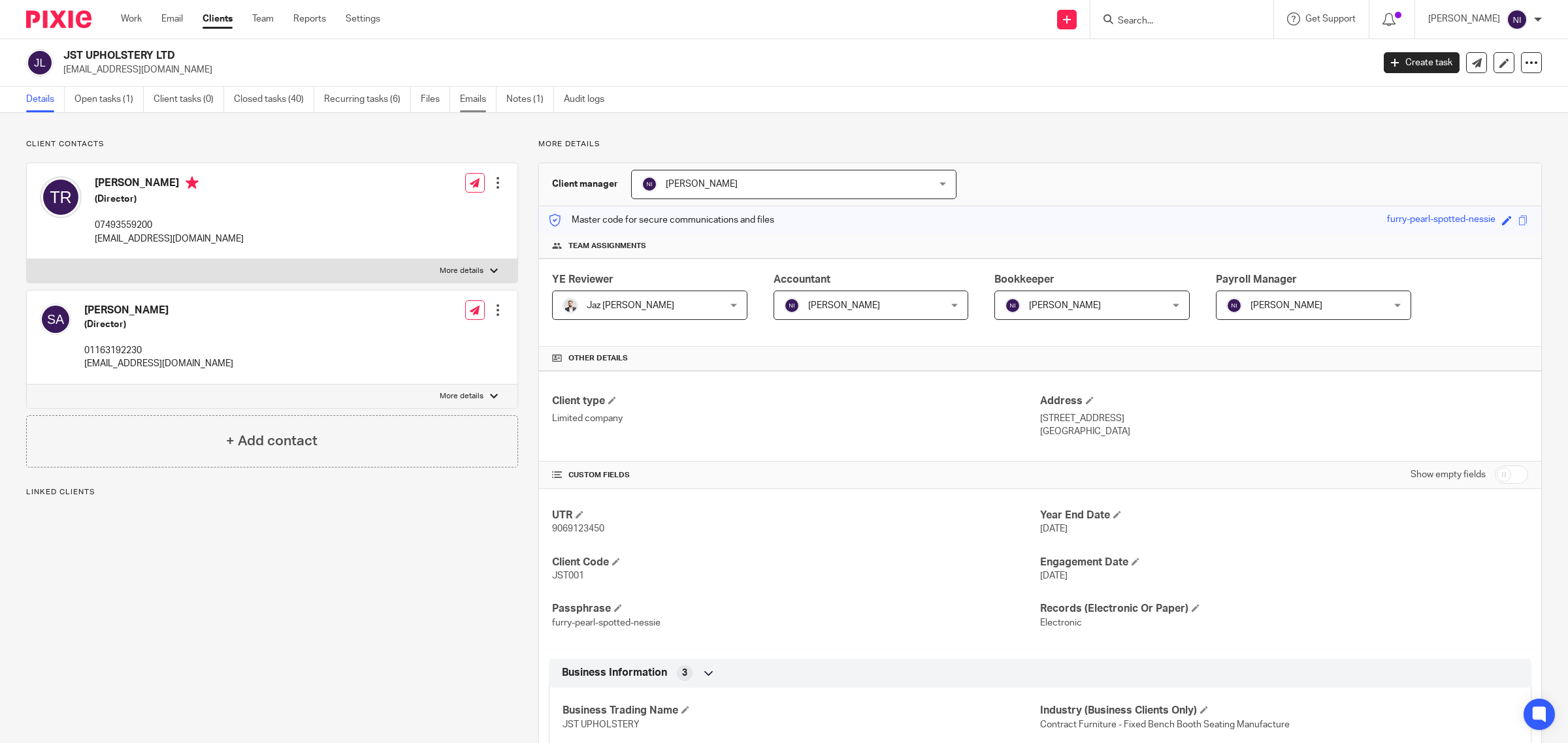
click at [486, 102] on link "Emails" at bounding box center [478, 100] width 37 height 26
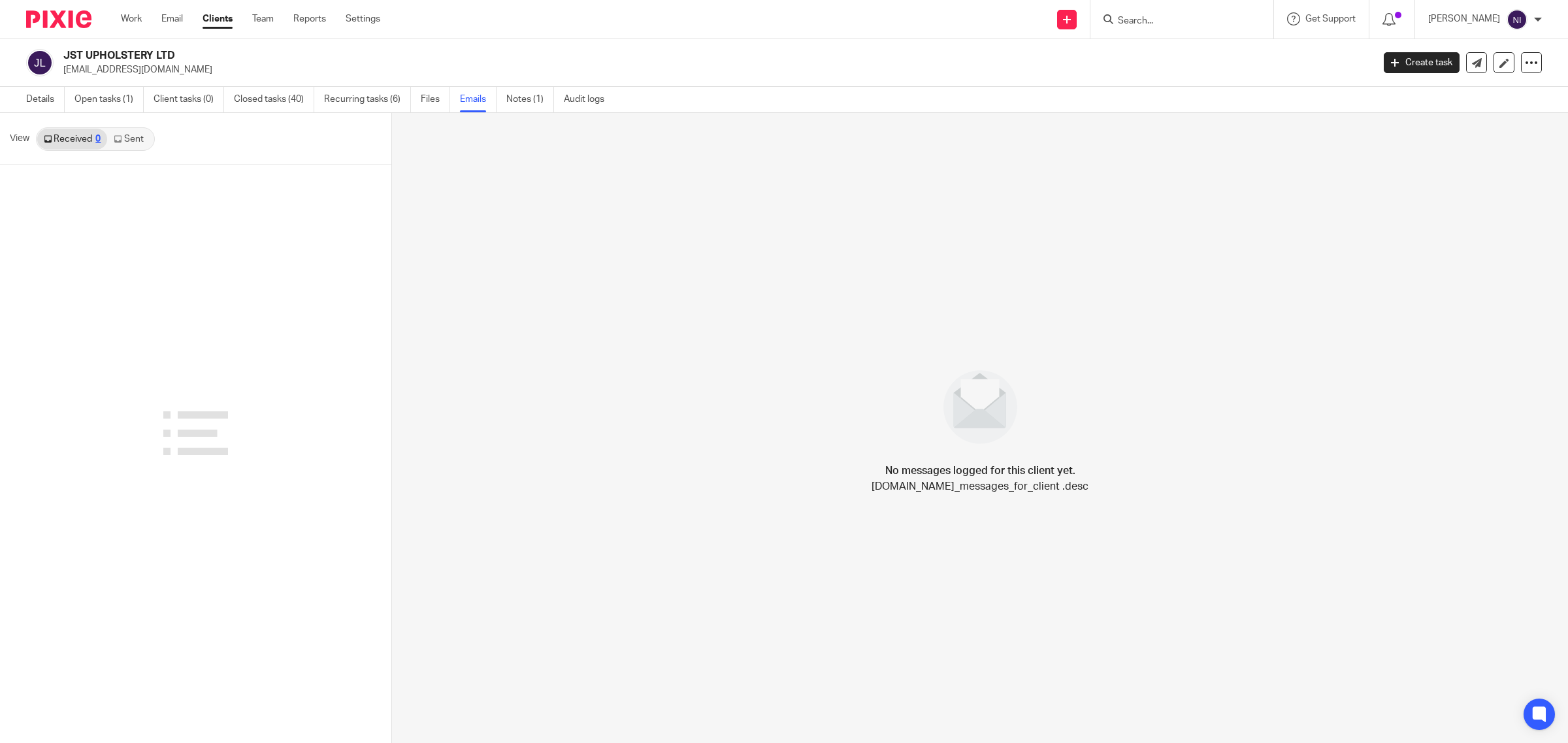
click at [127, 134] on link "Sent" at bounding box center [129, 138] width 45 height 20
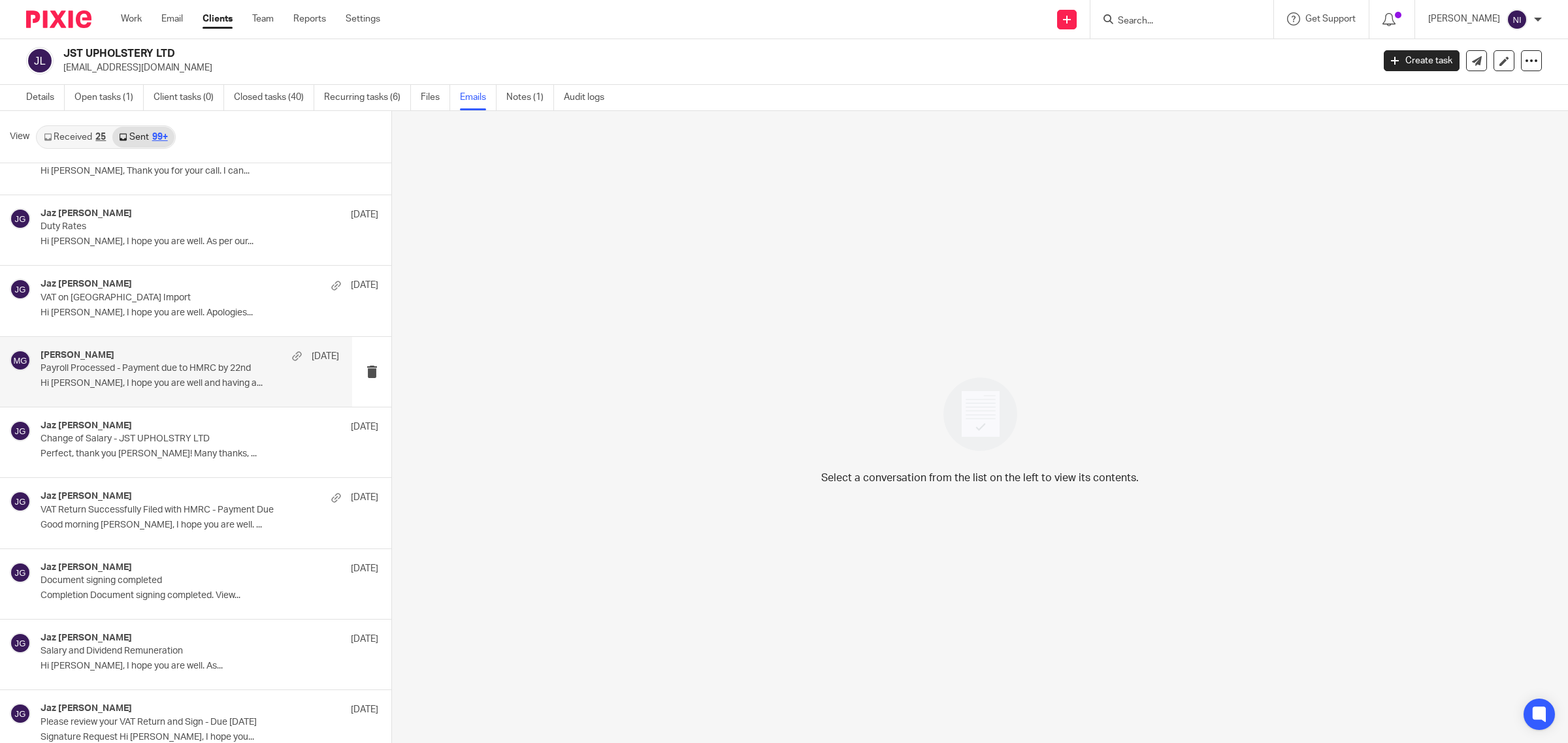
scroll to position [5680, 0]
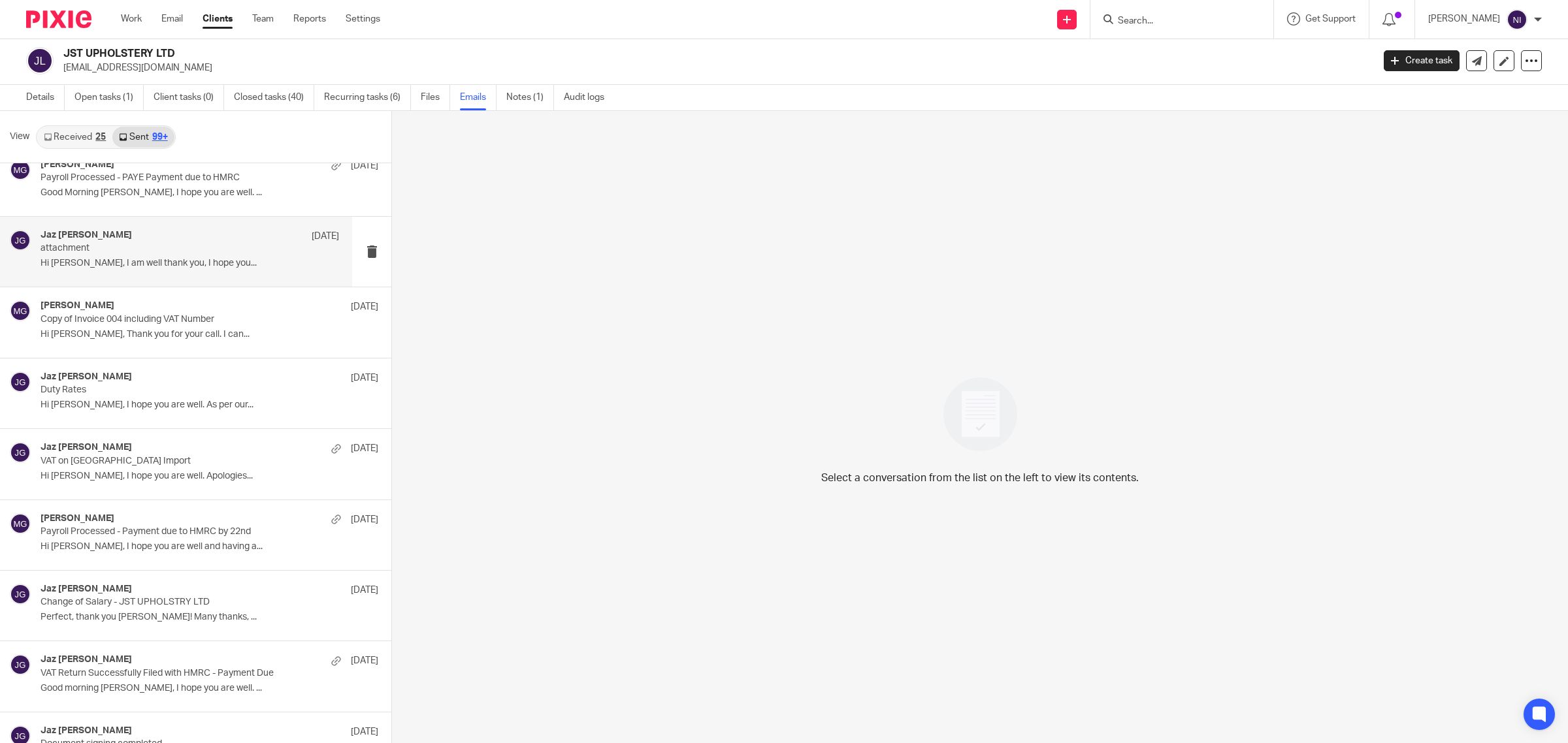
click at [250, 268] on div "Jaz Grewal 1 Oct attachment Hi Thomas, I am well thank you, I hope you..." at bounding box center [189, 251] width 298 height 44
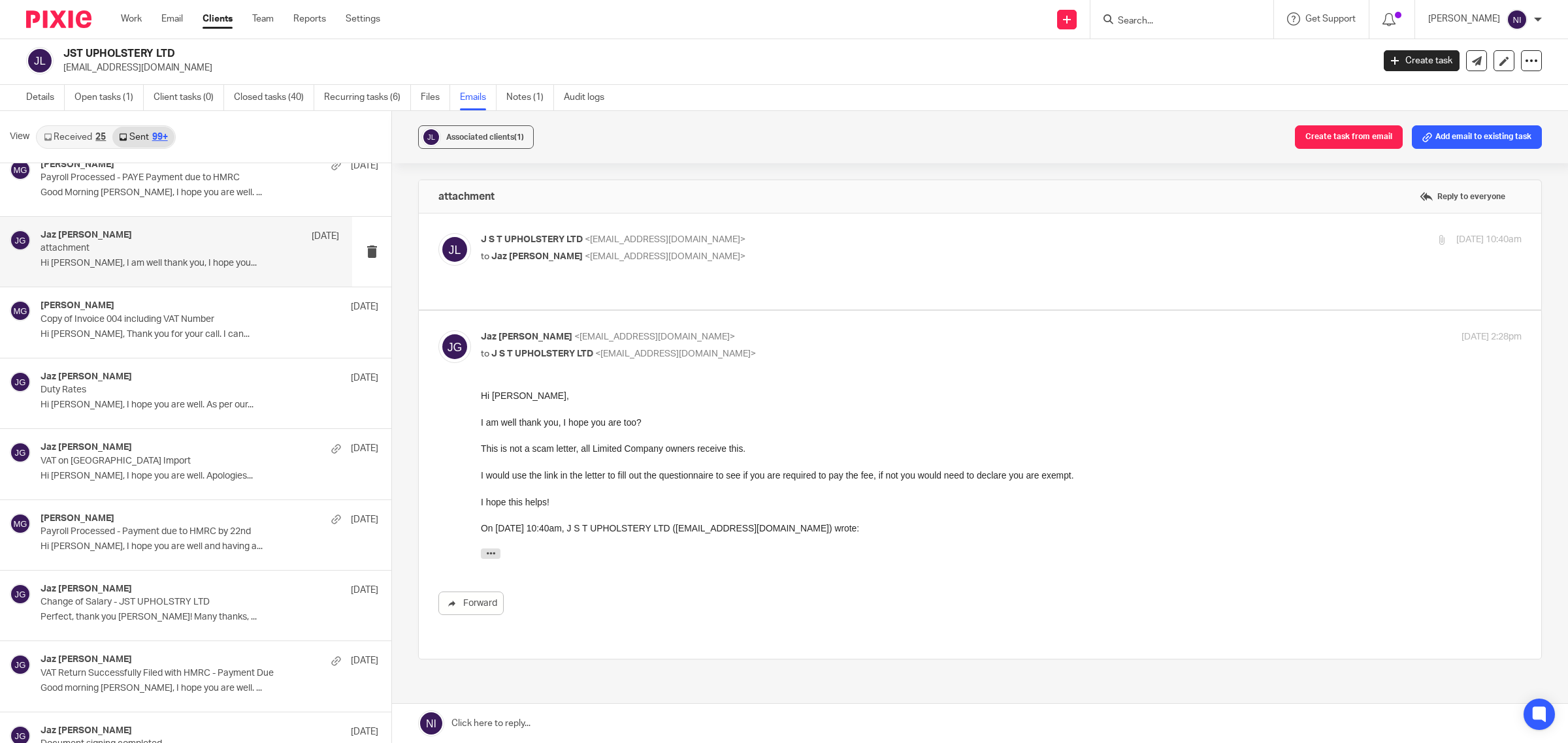
scroll to position [0, 0]
click at [887, 257] on p "to Jaz Grewal <jazgrewal@taxassist.co.uk>" at bounding box center [828, 257] width 694 height 13
checkbox input "true"
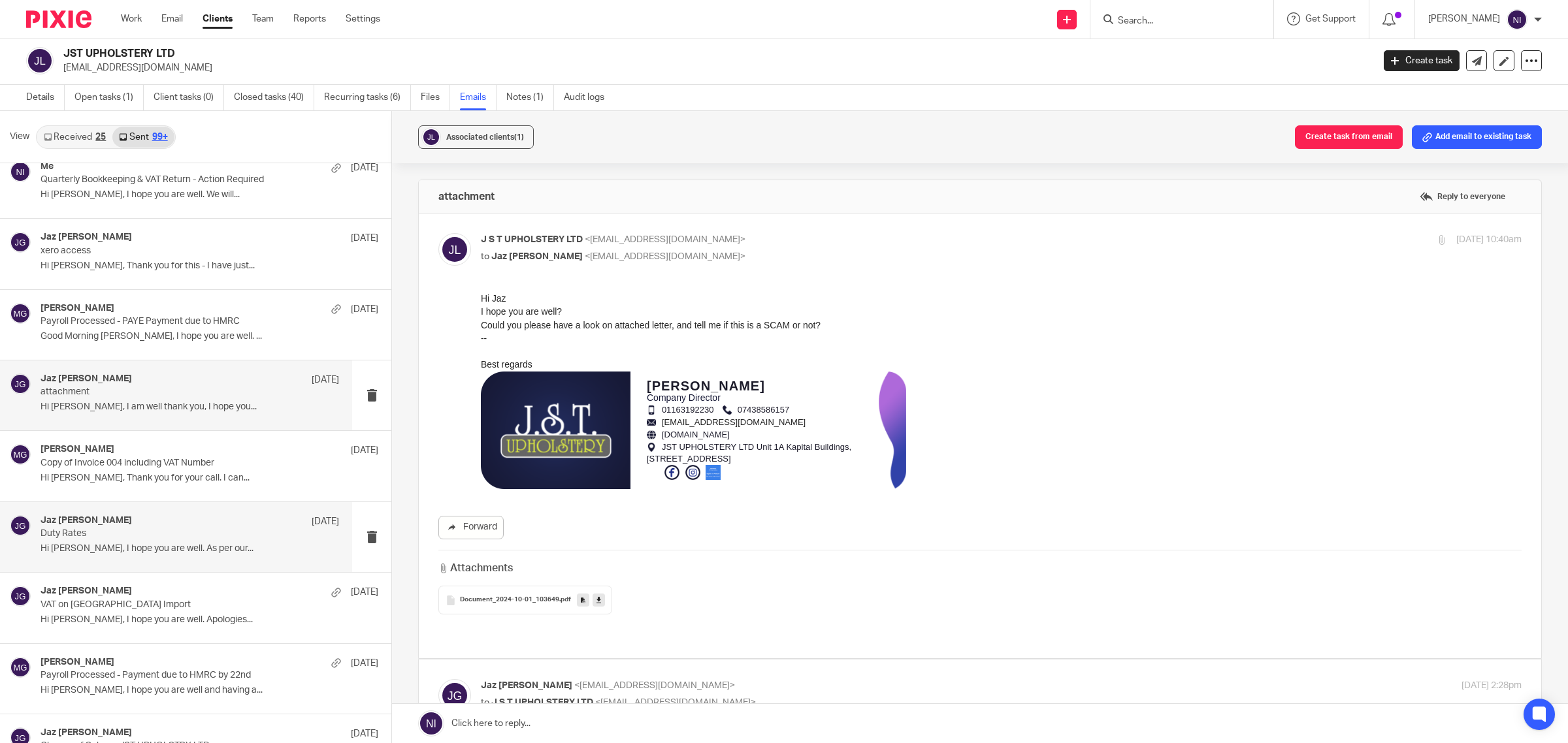
scroll to position [5516, 0]
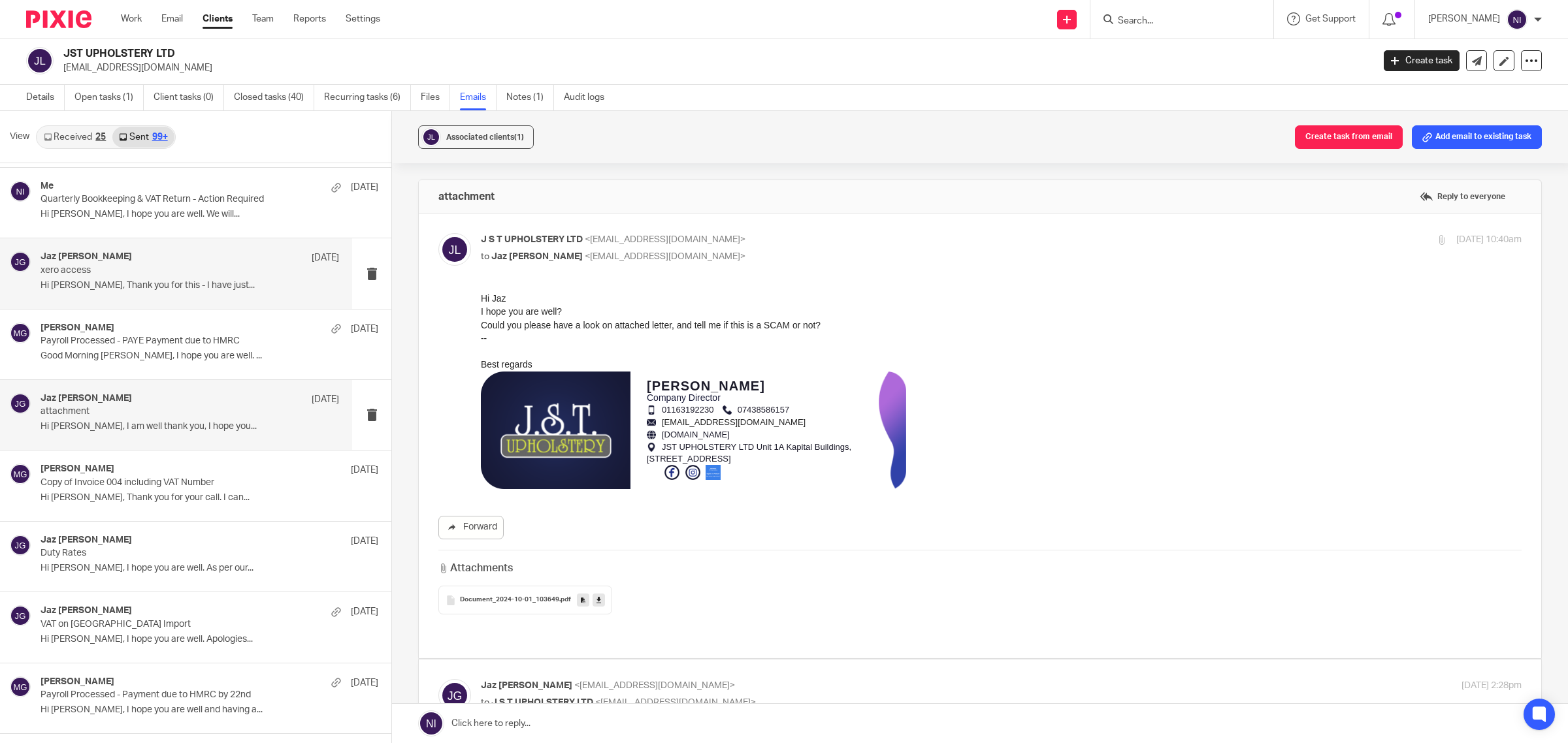
click at [192, 276] on p "xero access" at bounding box center [159, 271] width 239 height 11
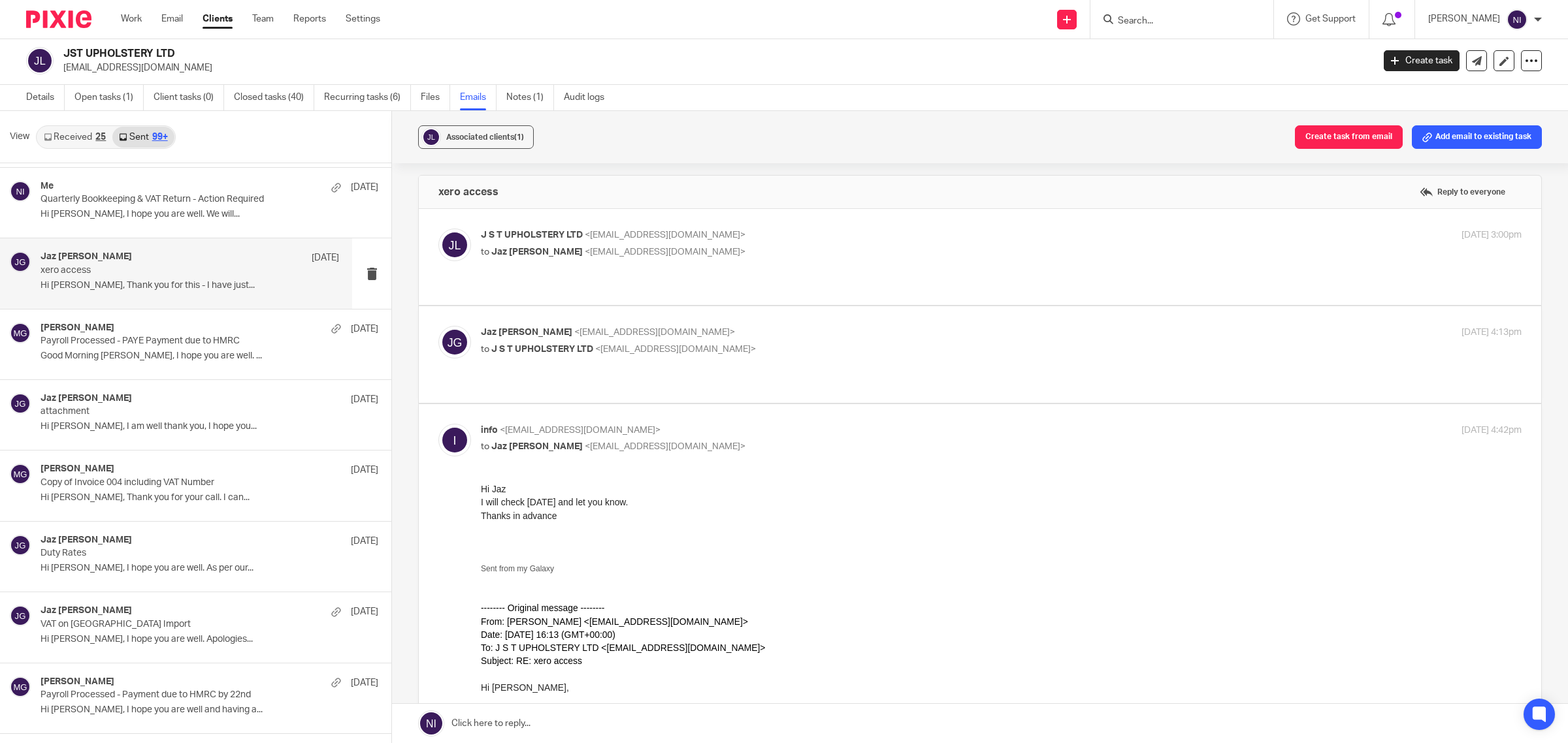
scroll to position [0, 0]
click at [884, 333] on div "Jaz Grewal <jazgrewal@taxassist.co.uk> to J S T UPHOLSTERY LTD <info@jstupholst…" at bounding box center [828, 346] width 694 height 30
checkbox input "true"
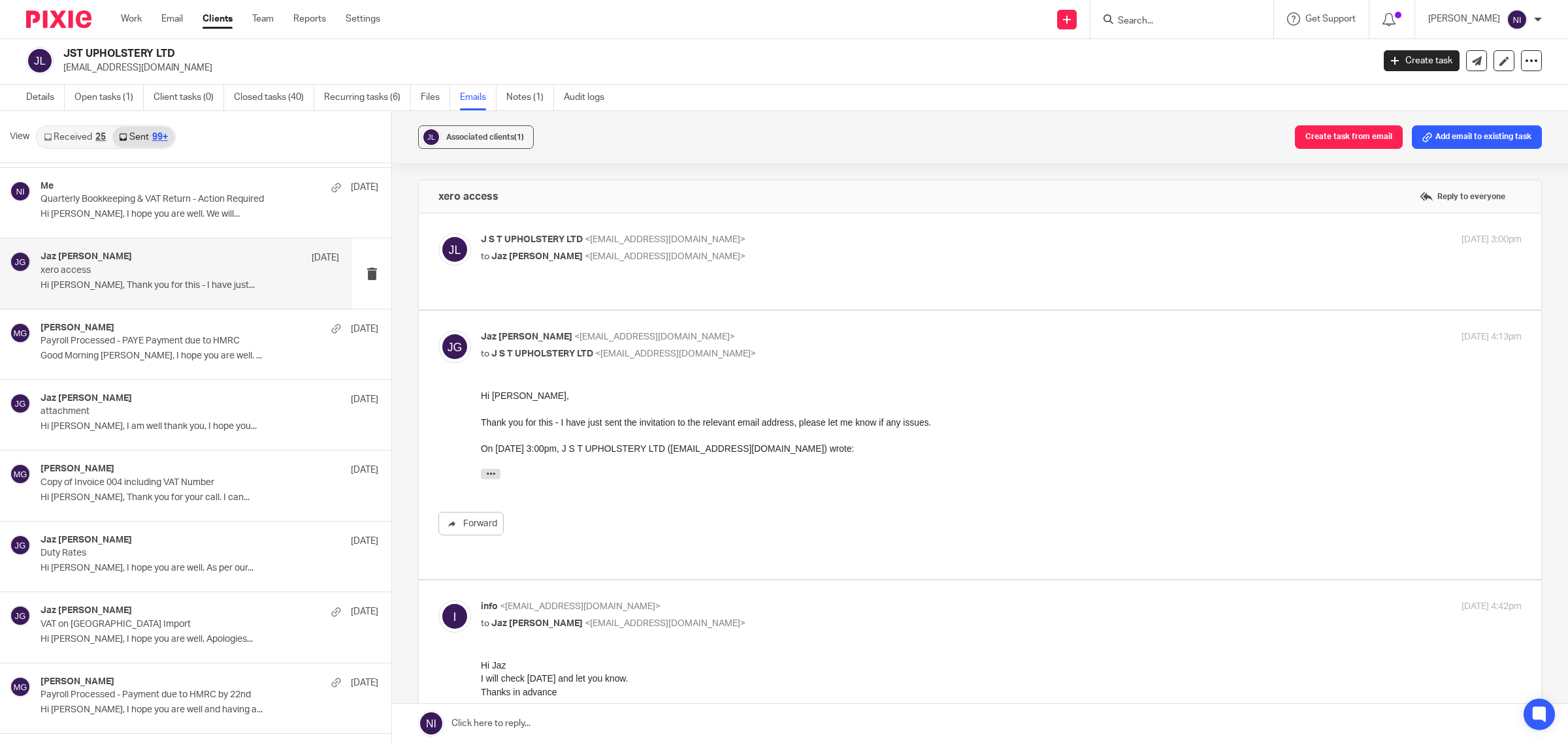
click at [876, 259] on p "to Jaz Grewal <jazgrewal@taxassist.co.uk>" at bounding box center [828, 257] width 694 height 13
checkbox input "true"
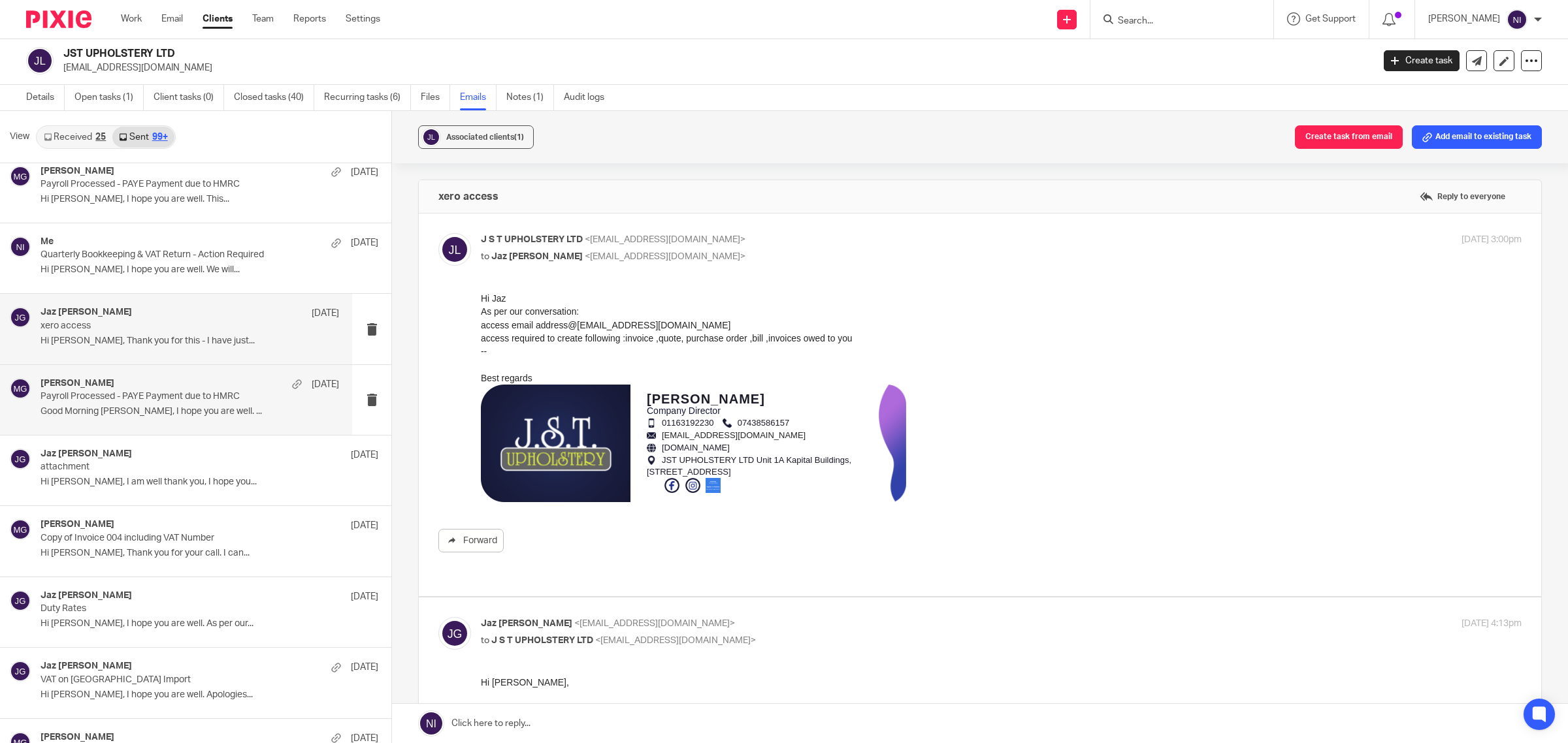
scroll to position [5435, 0]
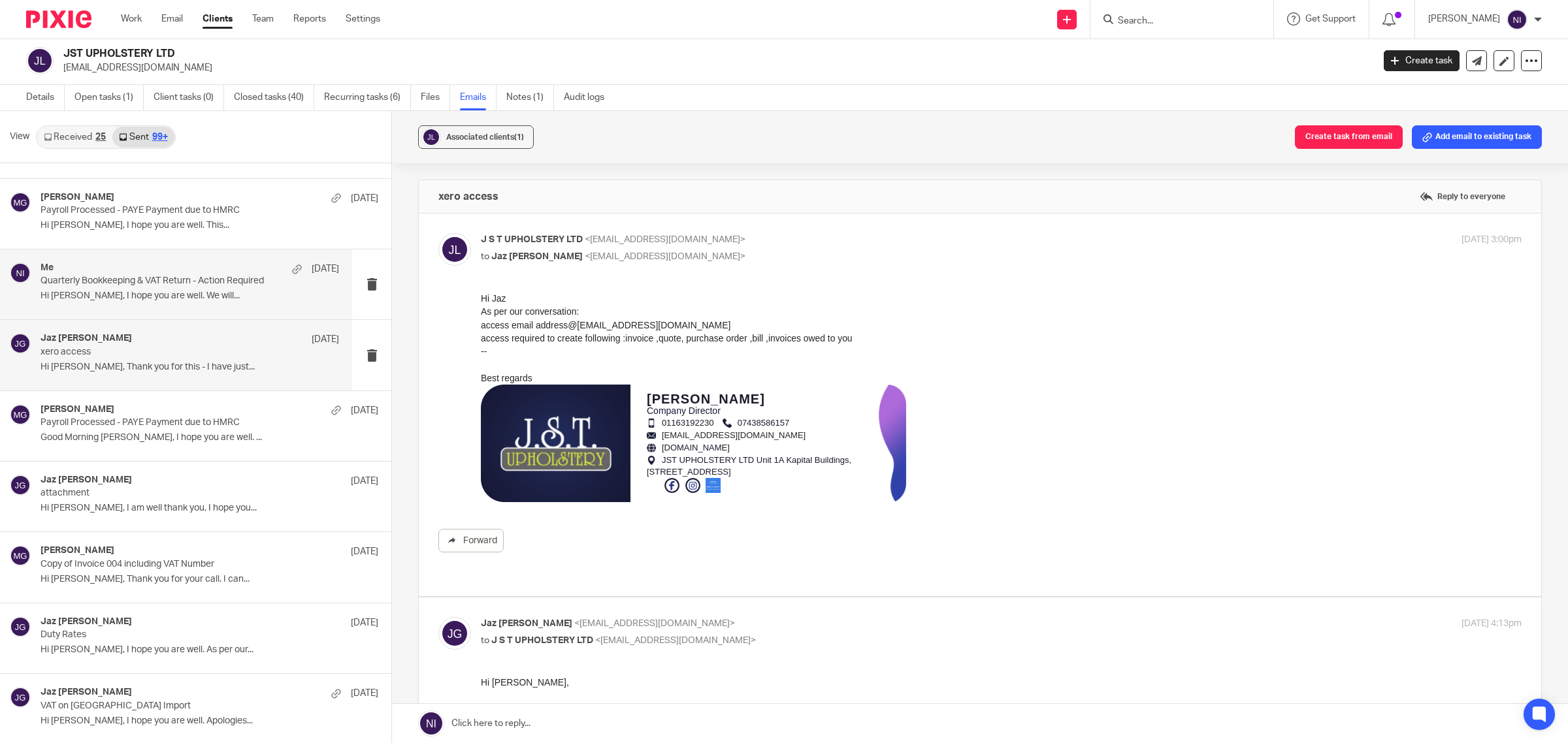
click at [171, 302] on p "Hi Tomasz, I hope you are well. We will..." at bounding box center [189, 296] width 298 height 11
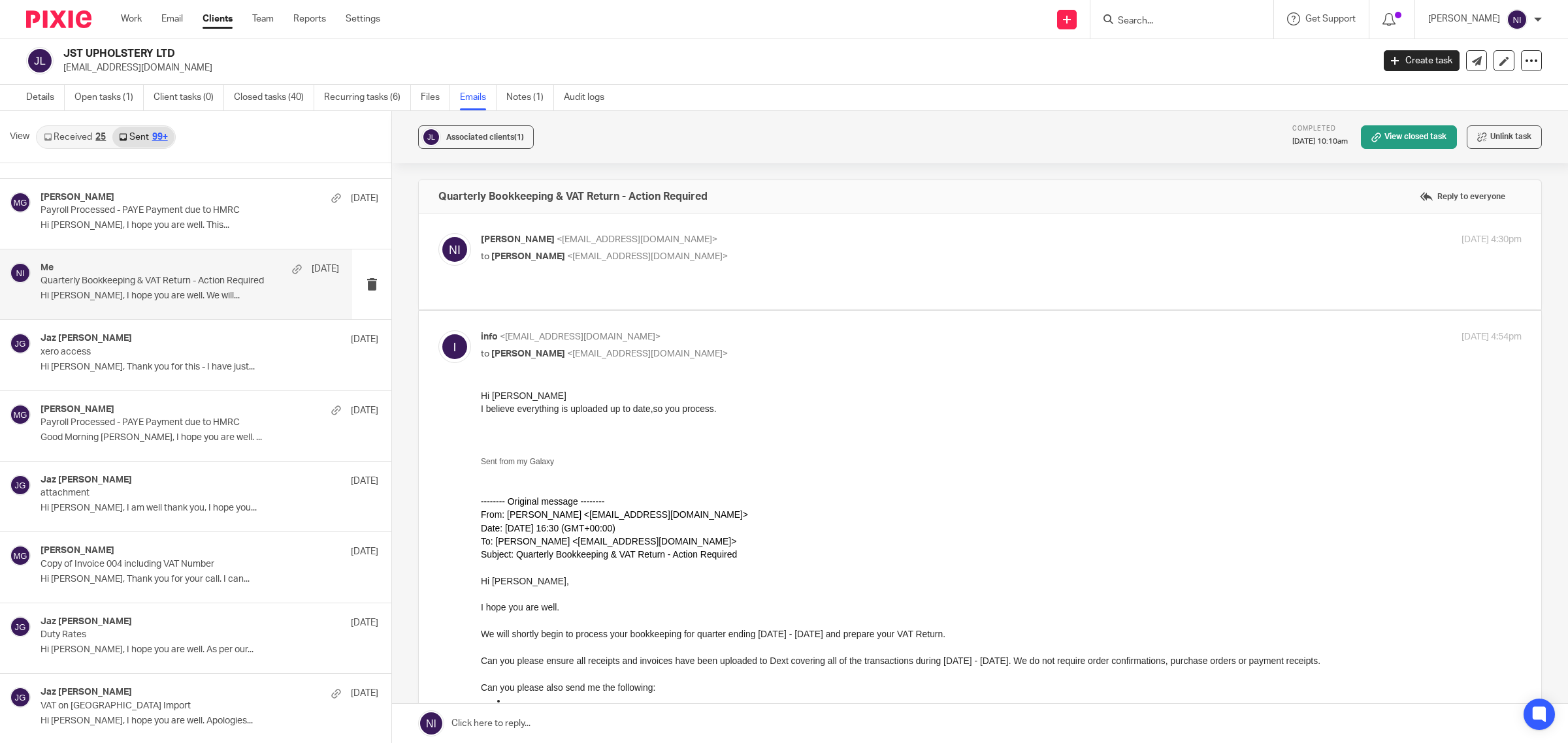
scroll to position [0, 0]
click at [927, 265] on div "Naeem Ibrahim <naeemibrahim@taxassist.co.uk> to Tomasz Raczynski <info@jstuphol…" at bounding box center [980, 262] width 1083 height 57
click at [886, 245] on p "Naeem Ibrahim <naeemibrahim@taxassist.co.uk>" at bounding box center [828, 240] width 694 height 13
checkbox input "true"
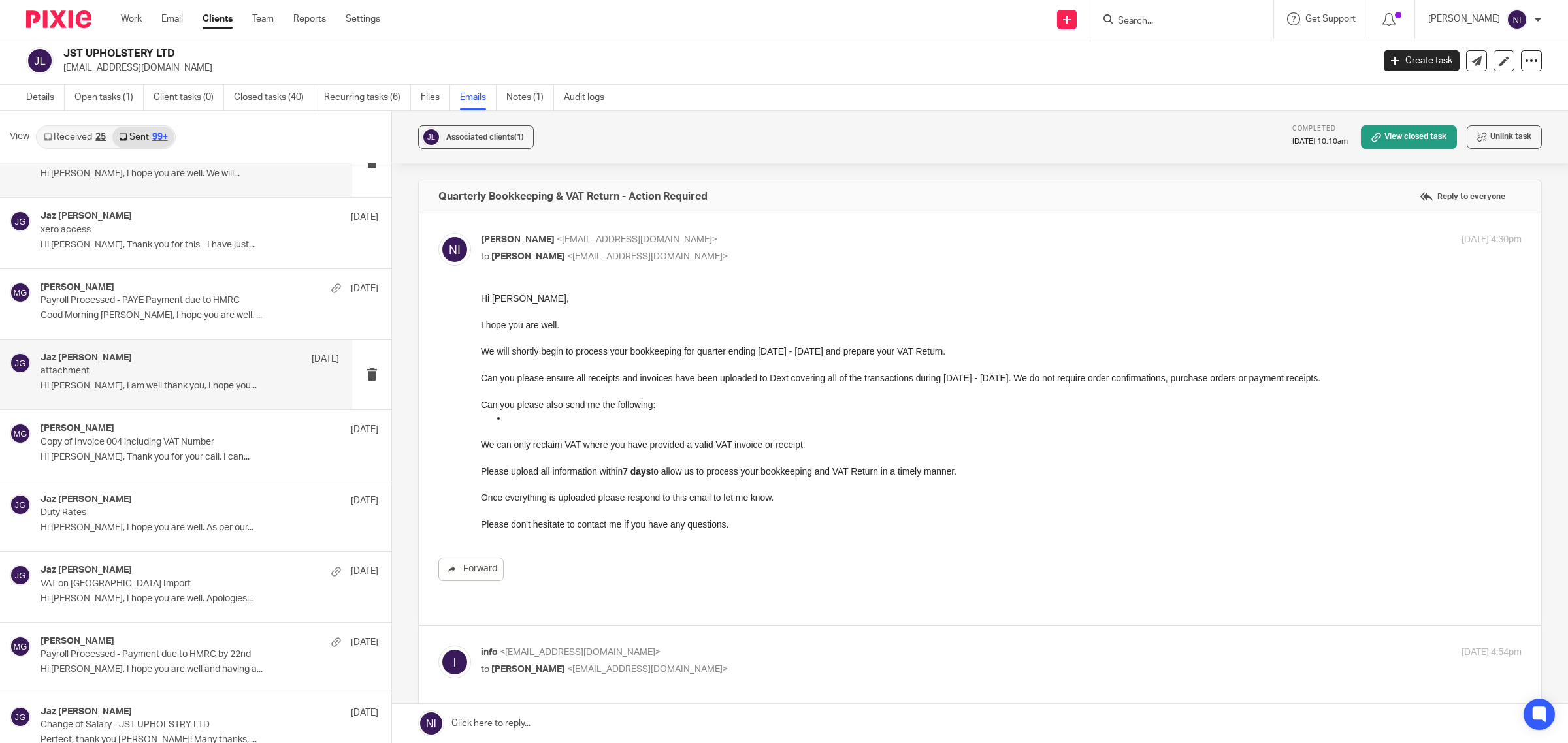
scroll to position [5598, 0]
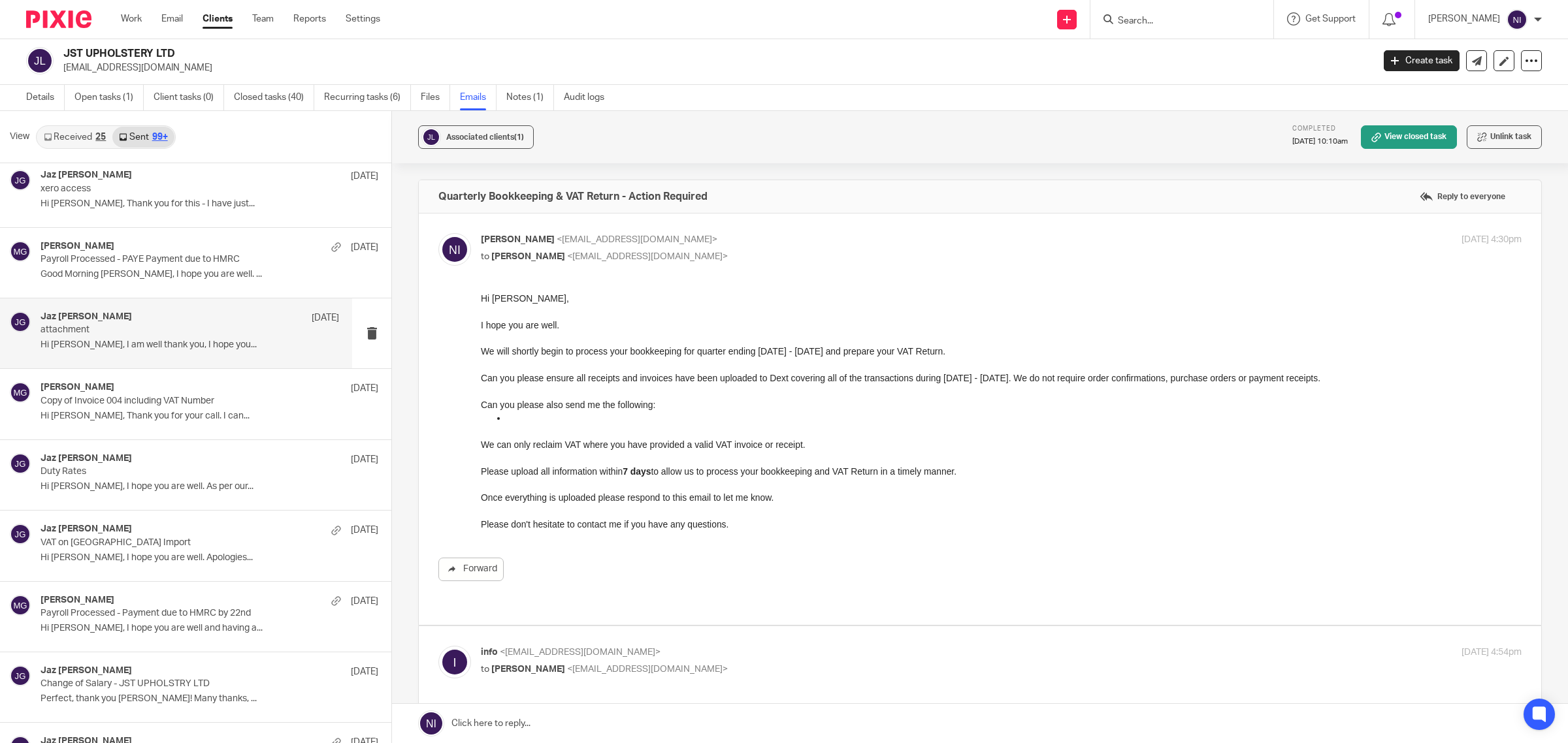
click at [122, 467] on div "Jaz Grewal 16 Sep" at bounding box center [208, 460] width 338 height 13
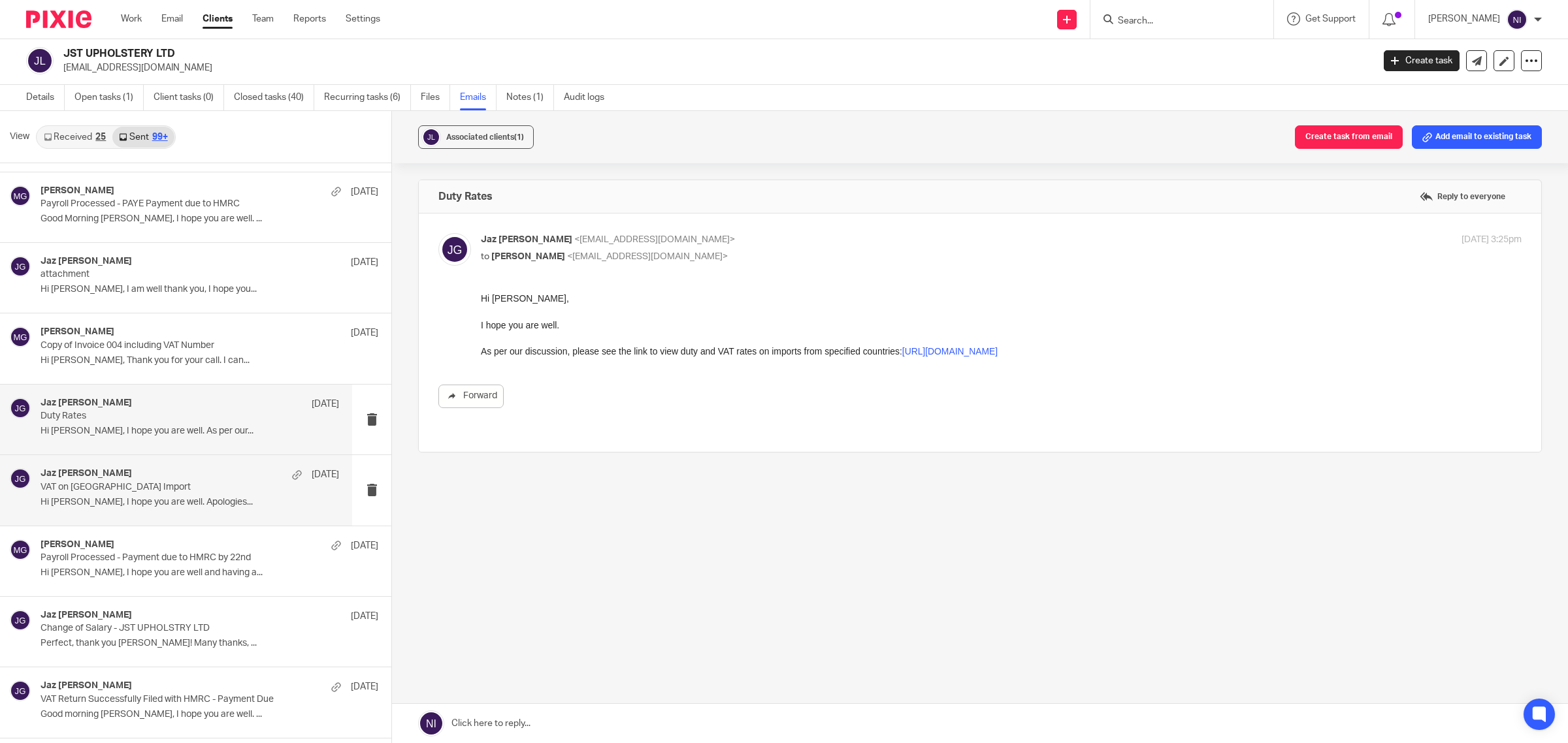
scroll to position [5680, 0]
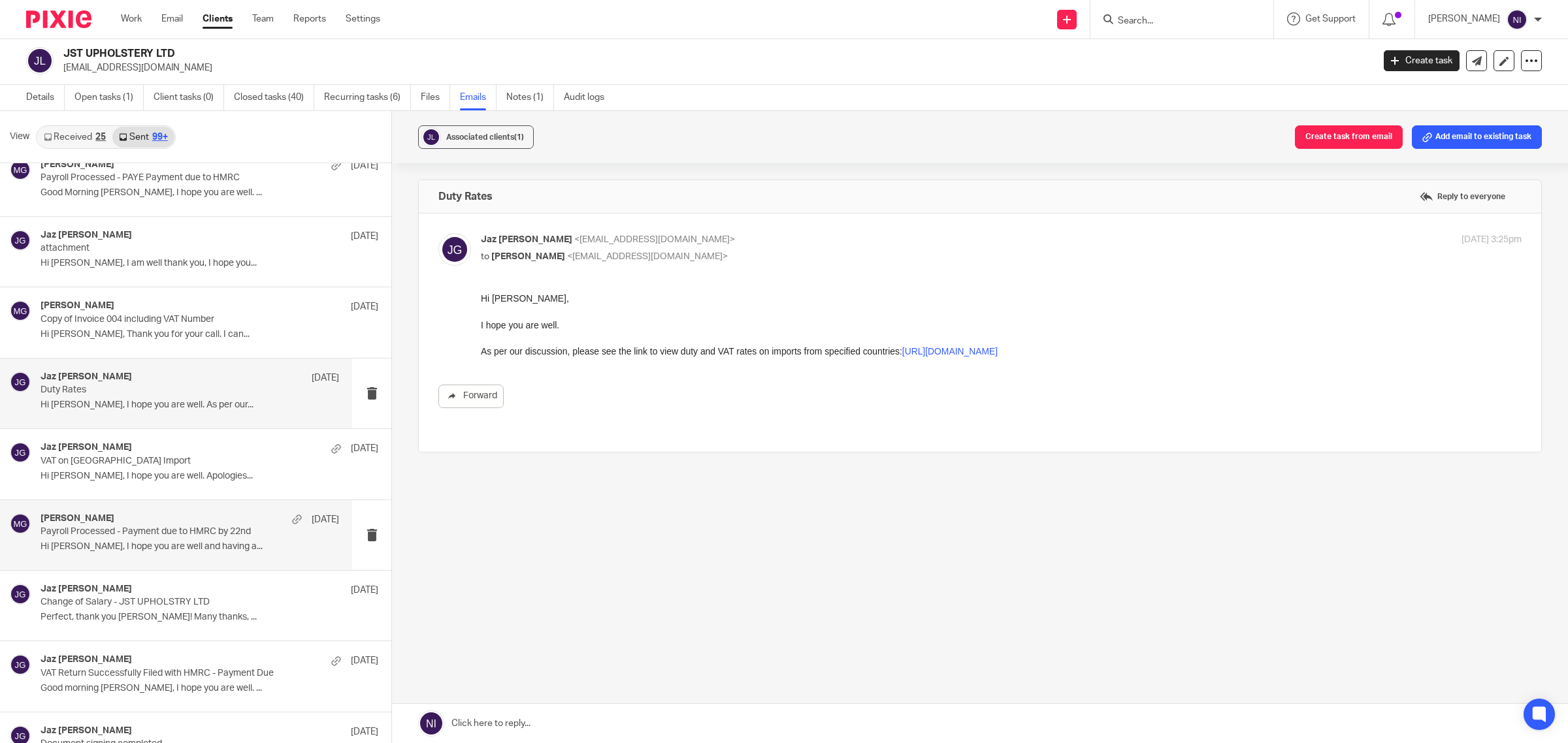
click at [196, 537] on p "Payroll Processed - Payment due to HMRC by 22nd" at bounding box center [159, 532] width 239 height 11
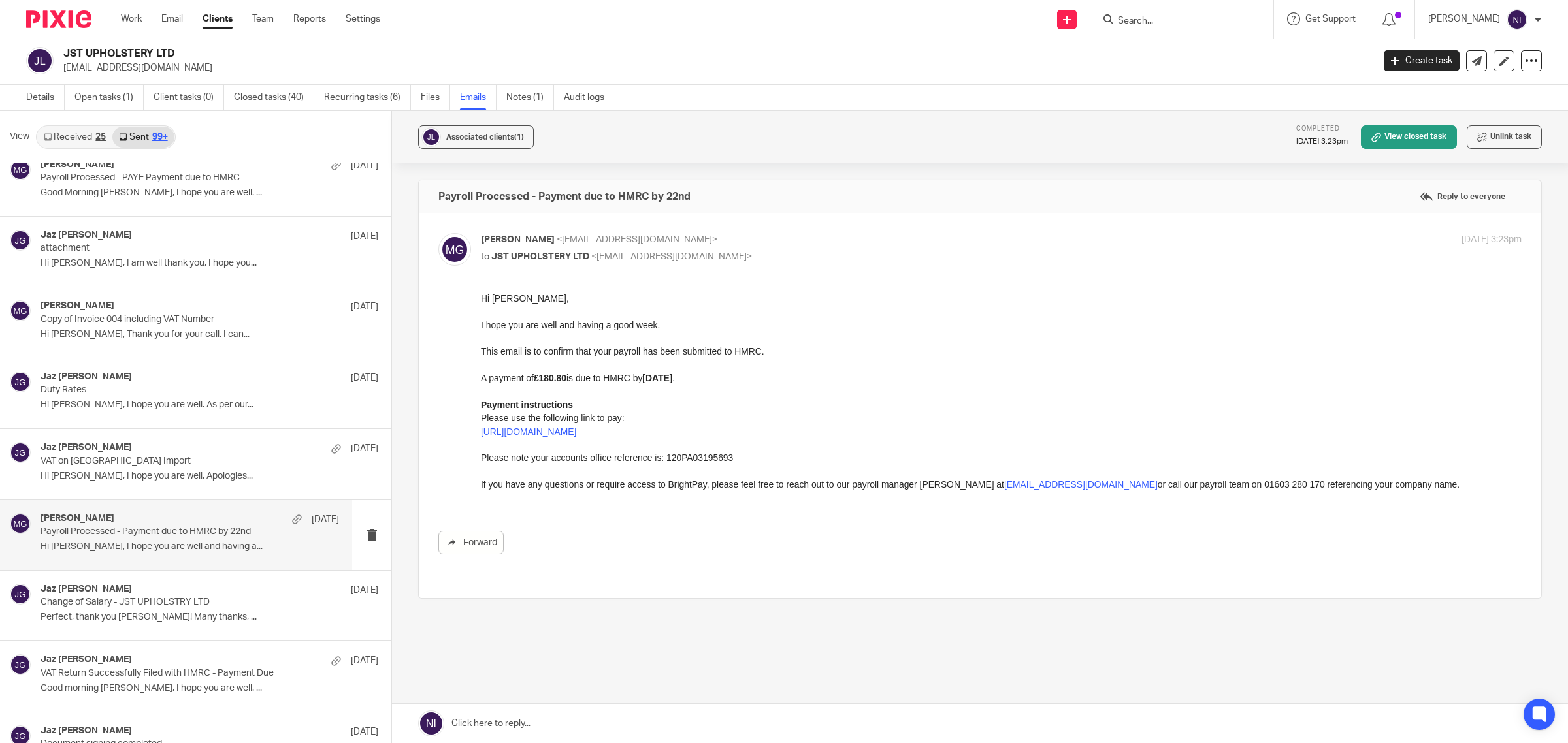
scroll to position [0, 0]
click at [154, 624] on p "Perfect, thank you Anna! Many thanks, ..." at bounding box center [189, 617] width 298 height 11
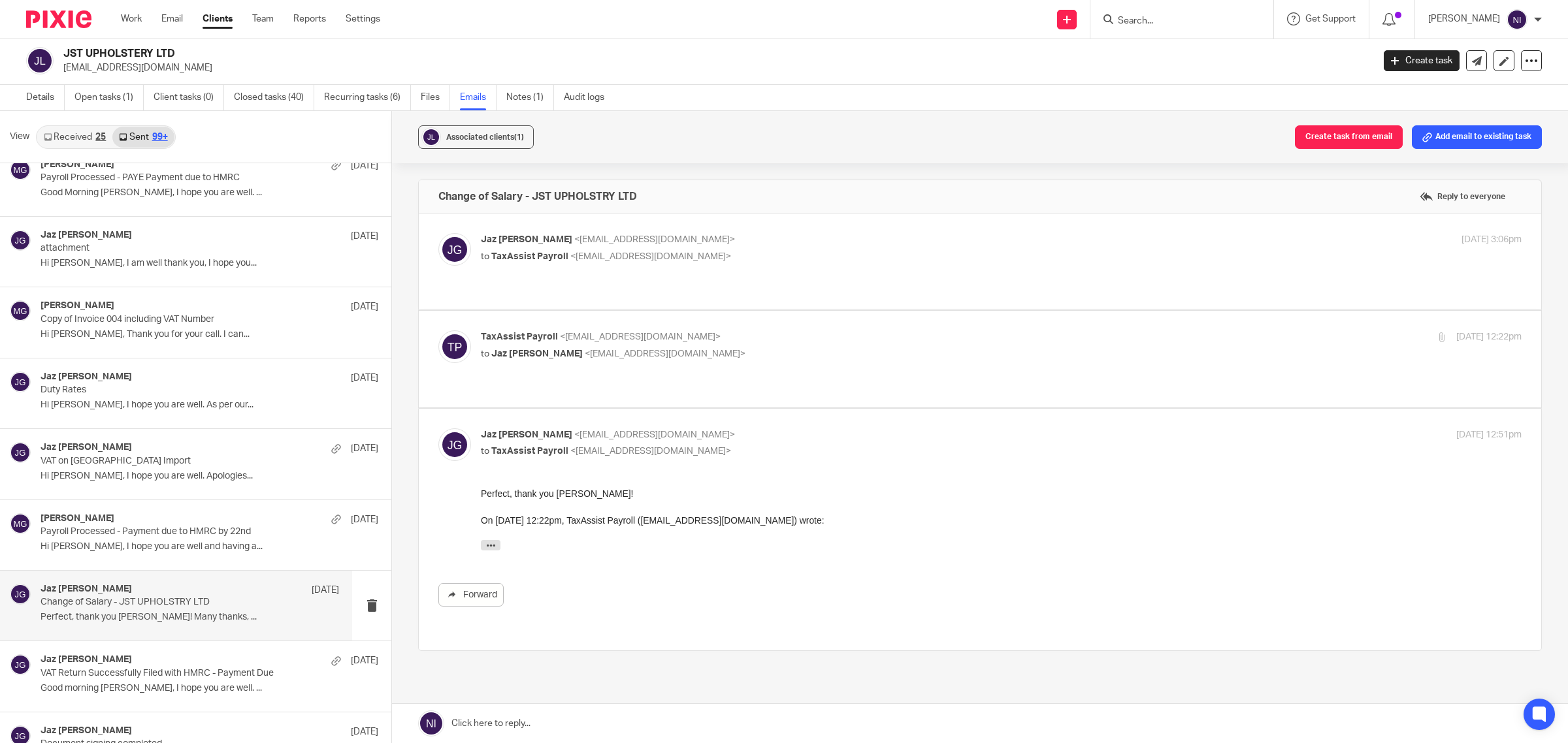
click at [720, 347] on p "to Jaz Grewal <jazgrewal@taxassist.co.uk>" at bounding box center [828, 354] width 694 height 13
checkbox input "true"
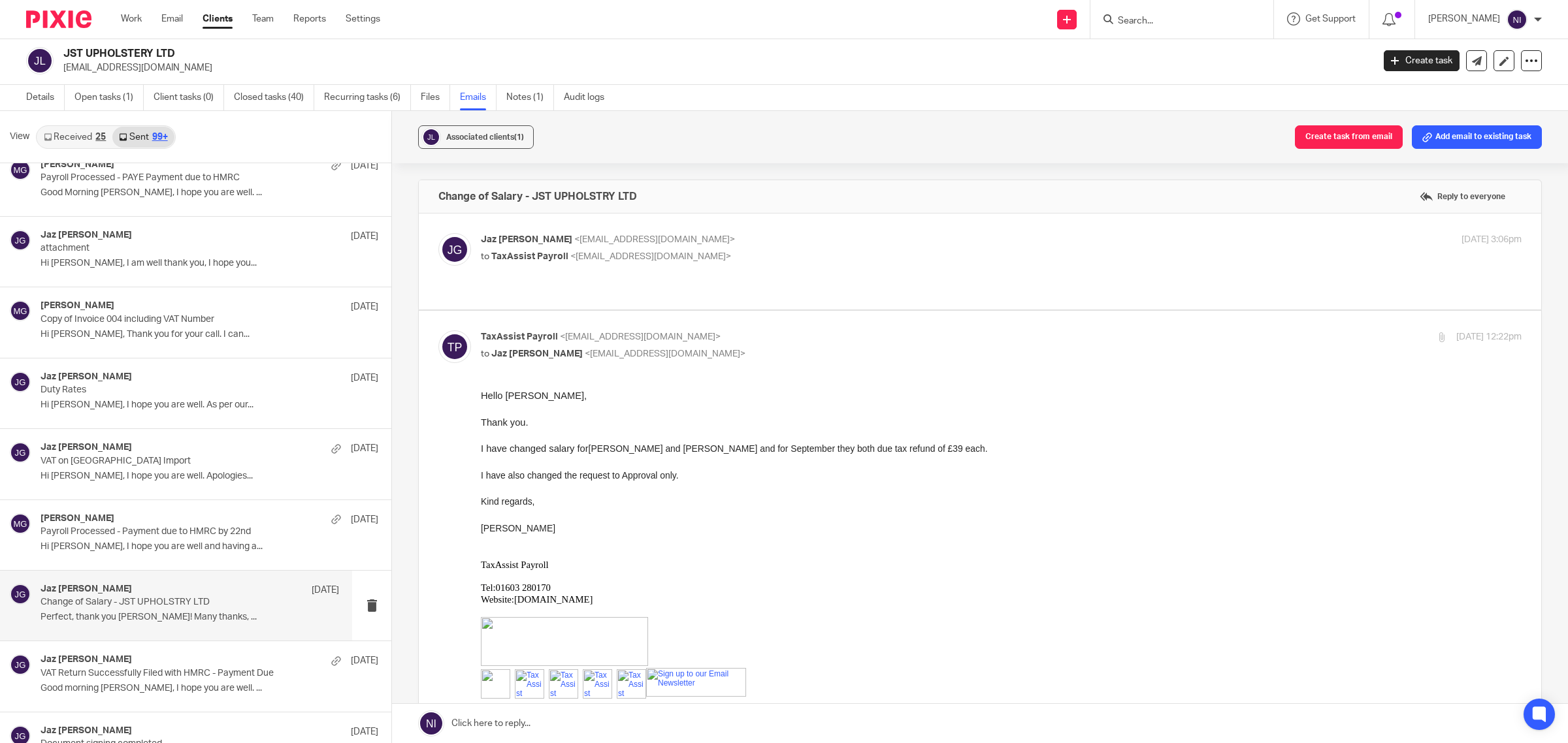
click at [704, 235] on p "Jaz Grewal <jazgrewal@taxassist.co.uk>" at bounding box center [828, 240] width 694 height 13
checkbox input "true"
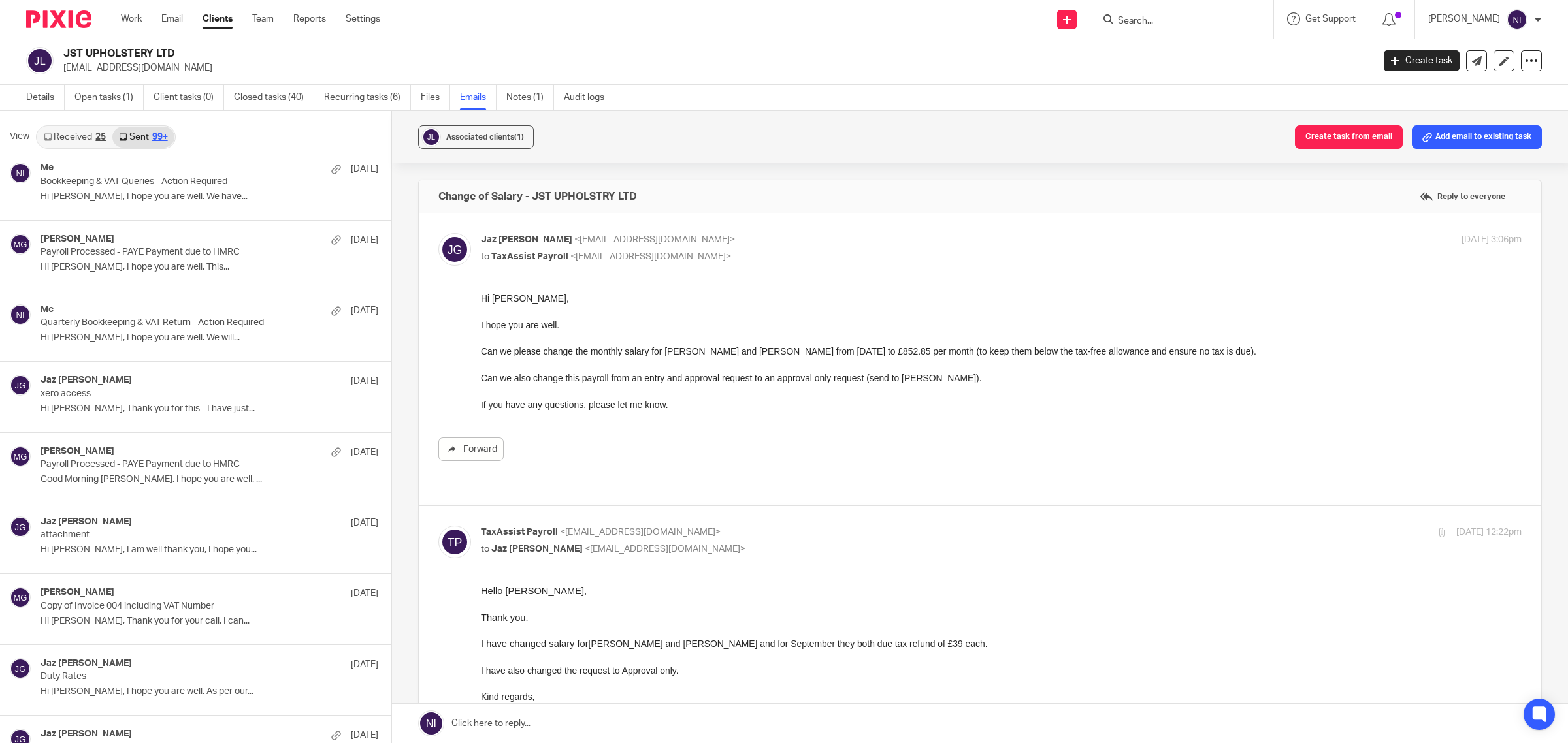
scroll to position [5353, 0]
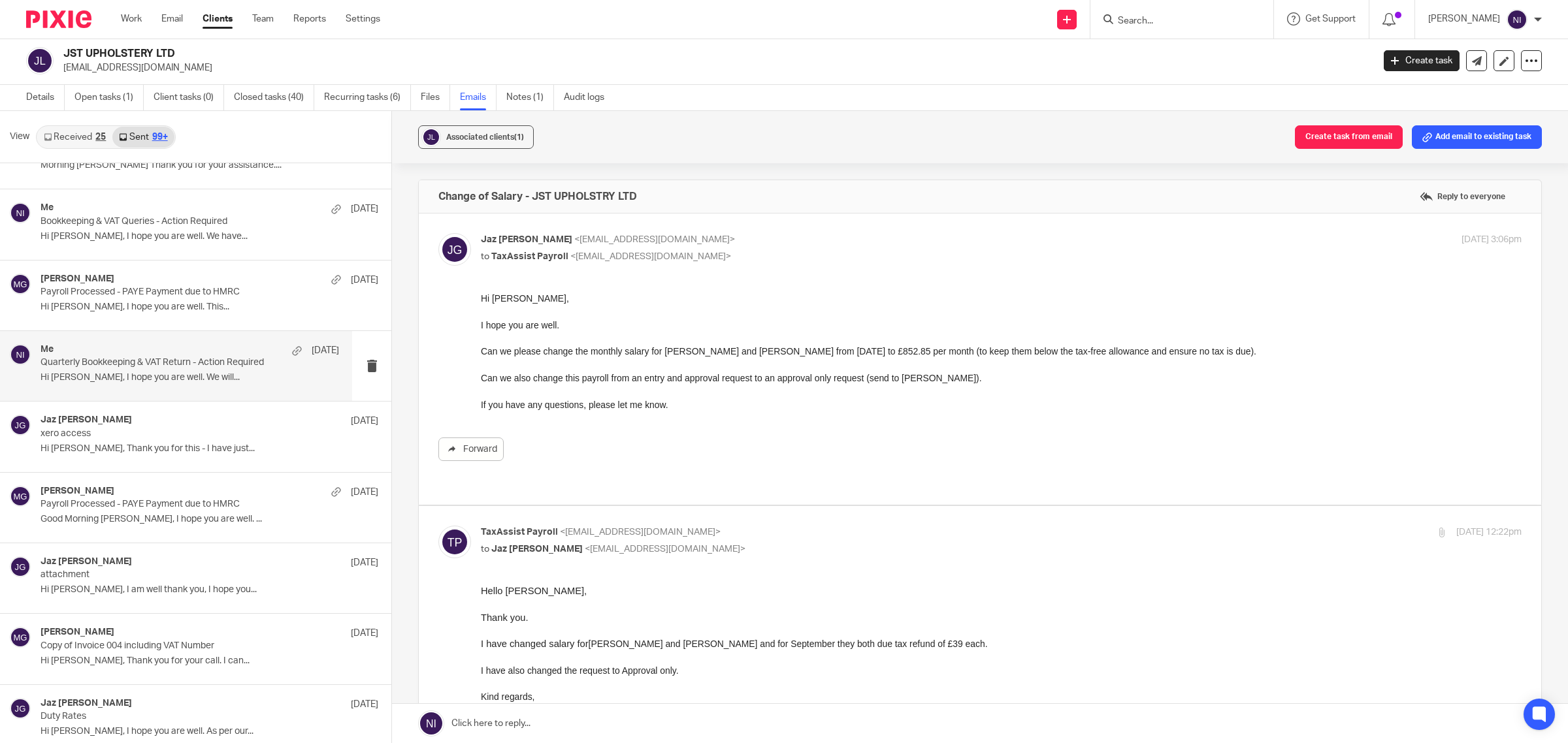
click at [187, 401] on div "Me 6 Nov Quarterly Bookkeeping & VAT Return - Action Required Hi Tomasz, I hope…" at bounding box center [176, 366] width 352 height 69
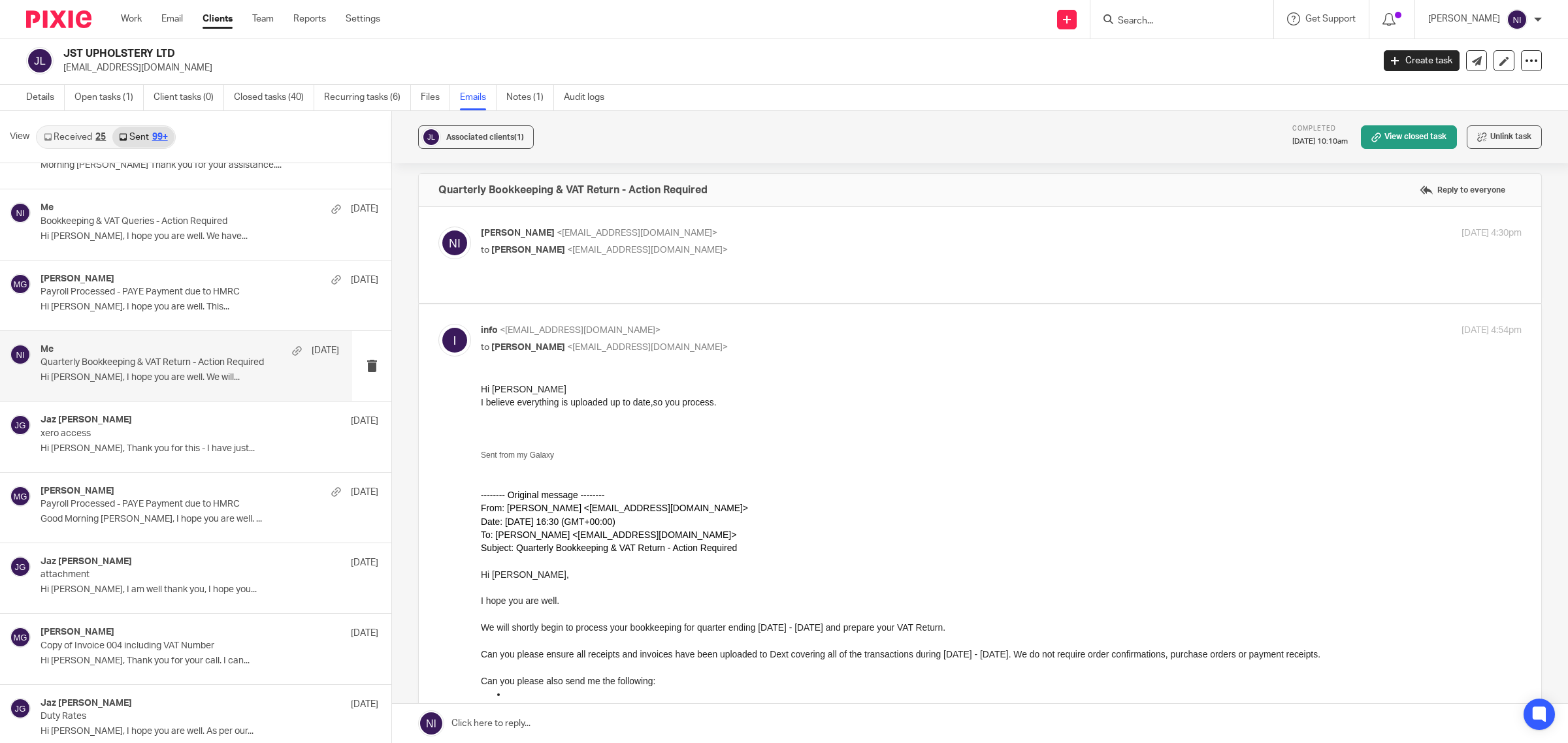
scroll to position [0, 0]
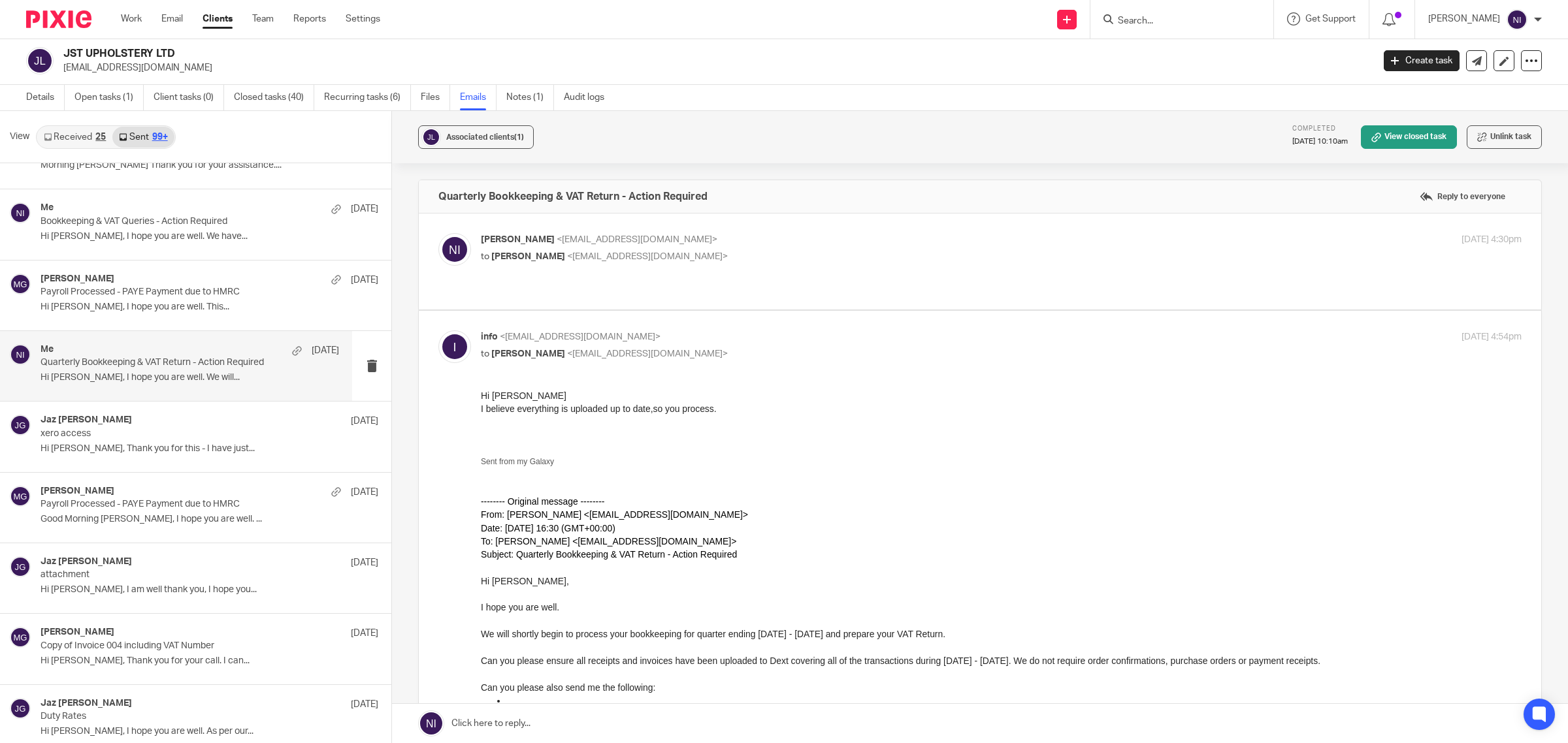
click at [792, 273] on div "Naeem Ibrahim <naeemibrahim@taxassist.co.uk> to Tomasz Raczynski <info@jstuphol…" at bounding box center [980, 262] width 1083 height 57
click at [812, 230] on label at bounding box center [980, 262] width 1123 height 96
click at [438, 233] on input "checkbox" at bounding box center [437, 233] width 1 height 1
checkbox input "true"
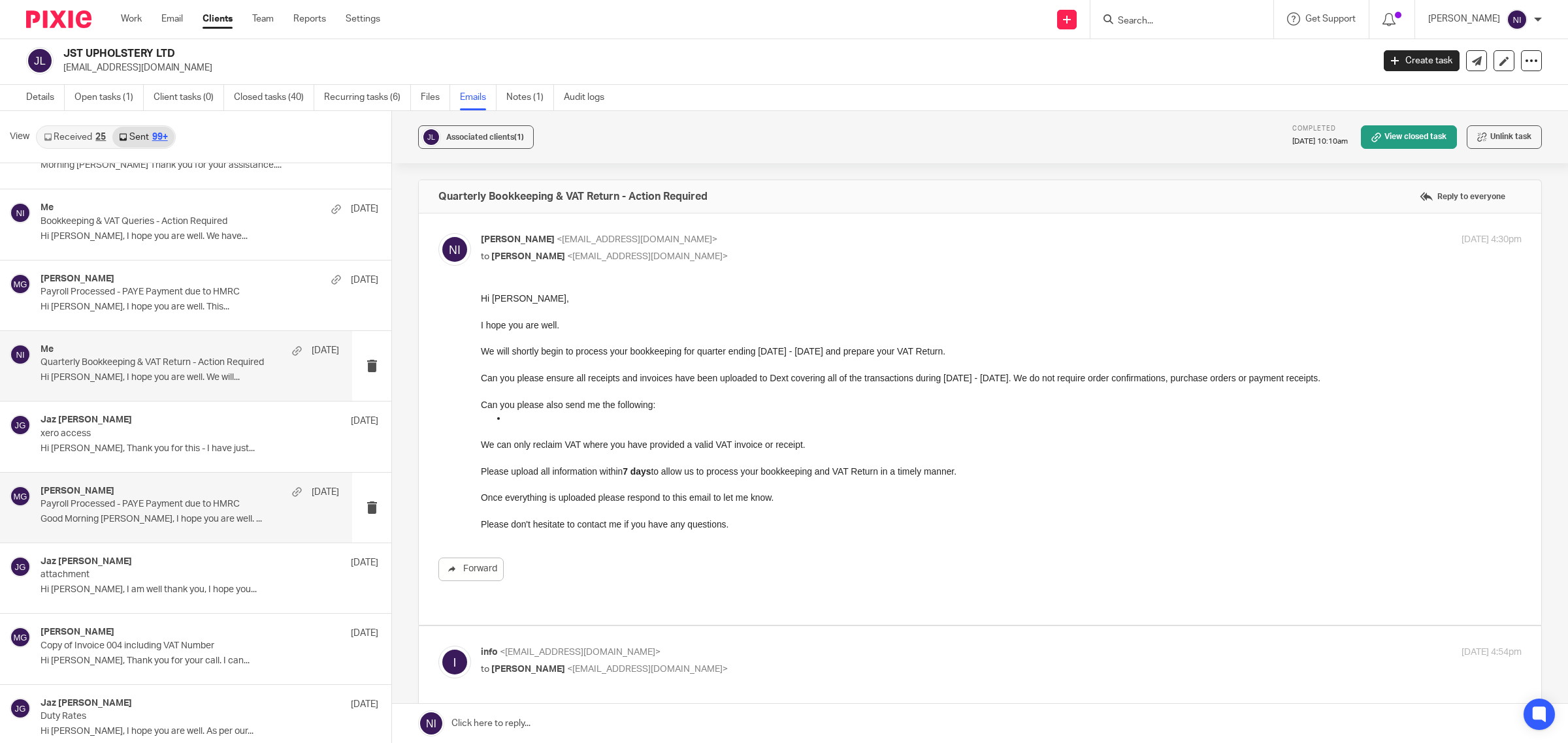
scroll to position [5271, 0]
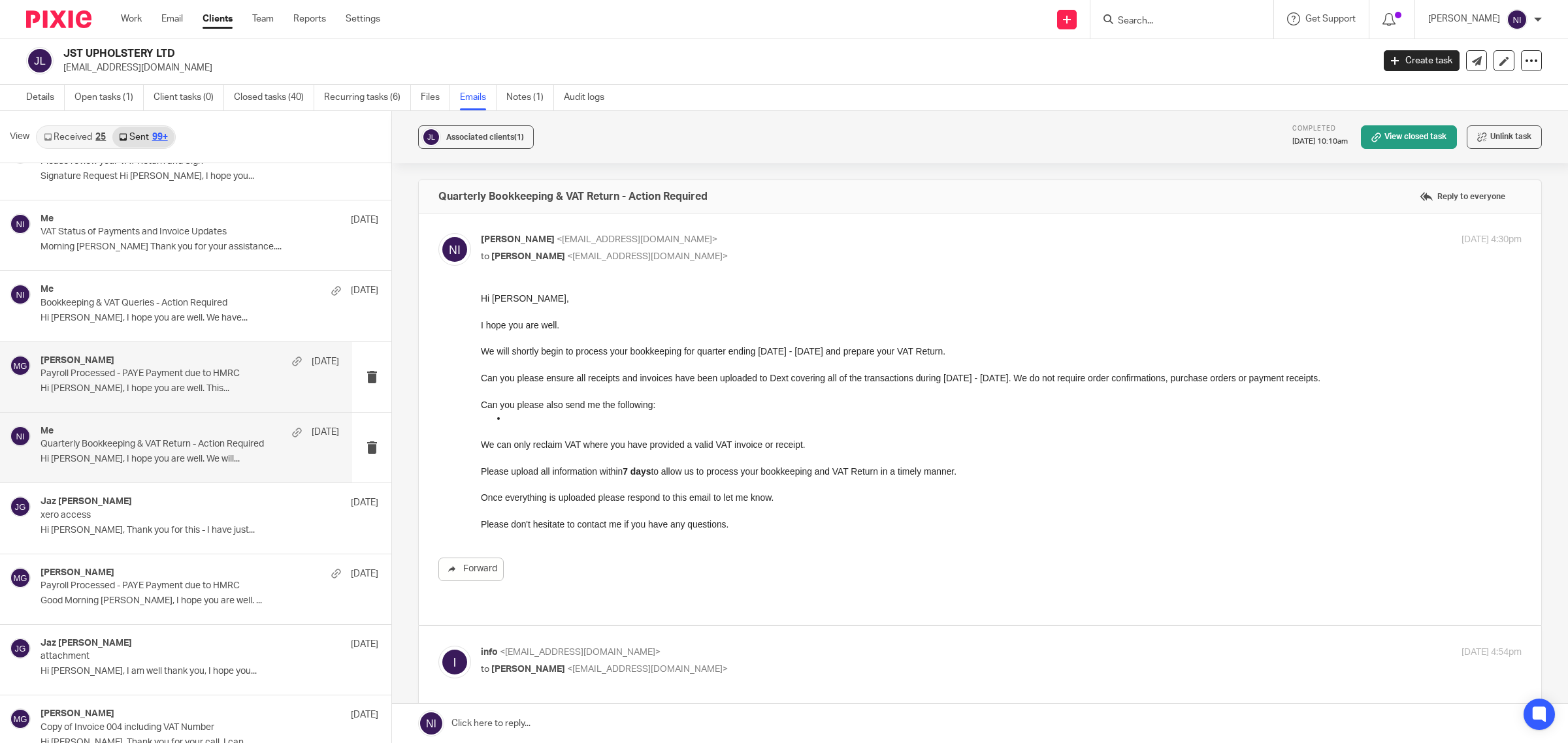
click at [190, 412] on div "Mason Graves 12 Nov Payroll Processed - PAYE Payment due to HMRC Hi Tomasz, I h…" at bounding box center [176, 377] width 352 height 69
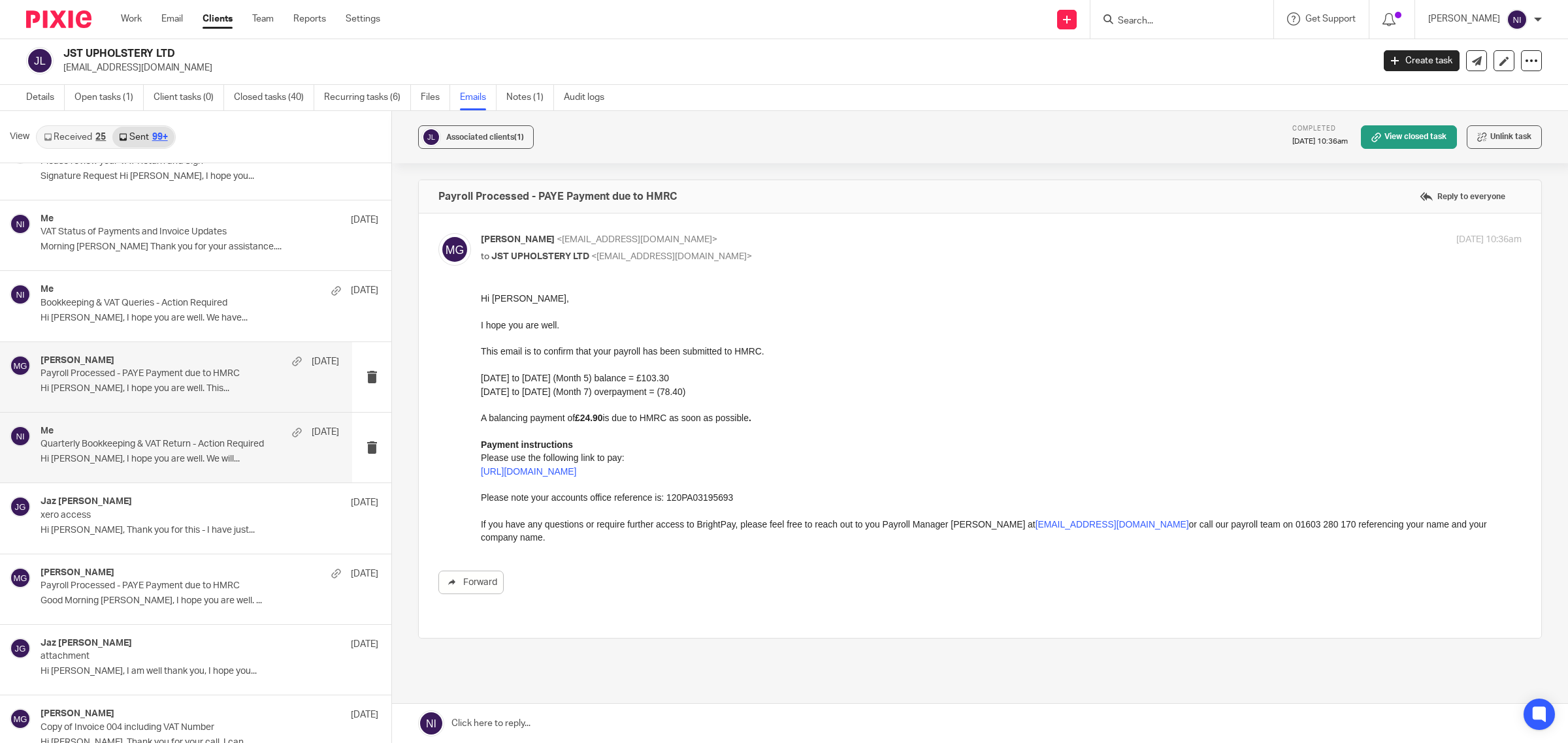
scroll to position [0, 0]
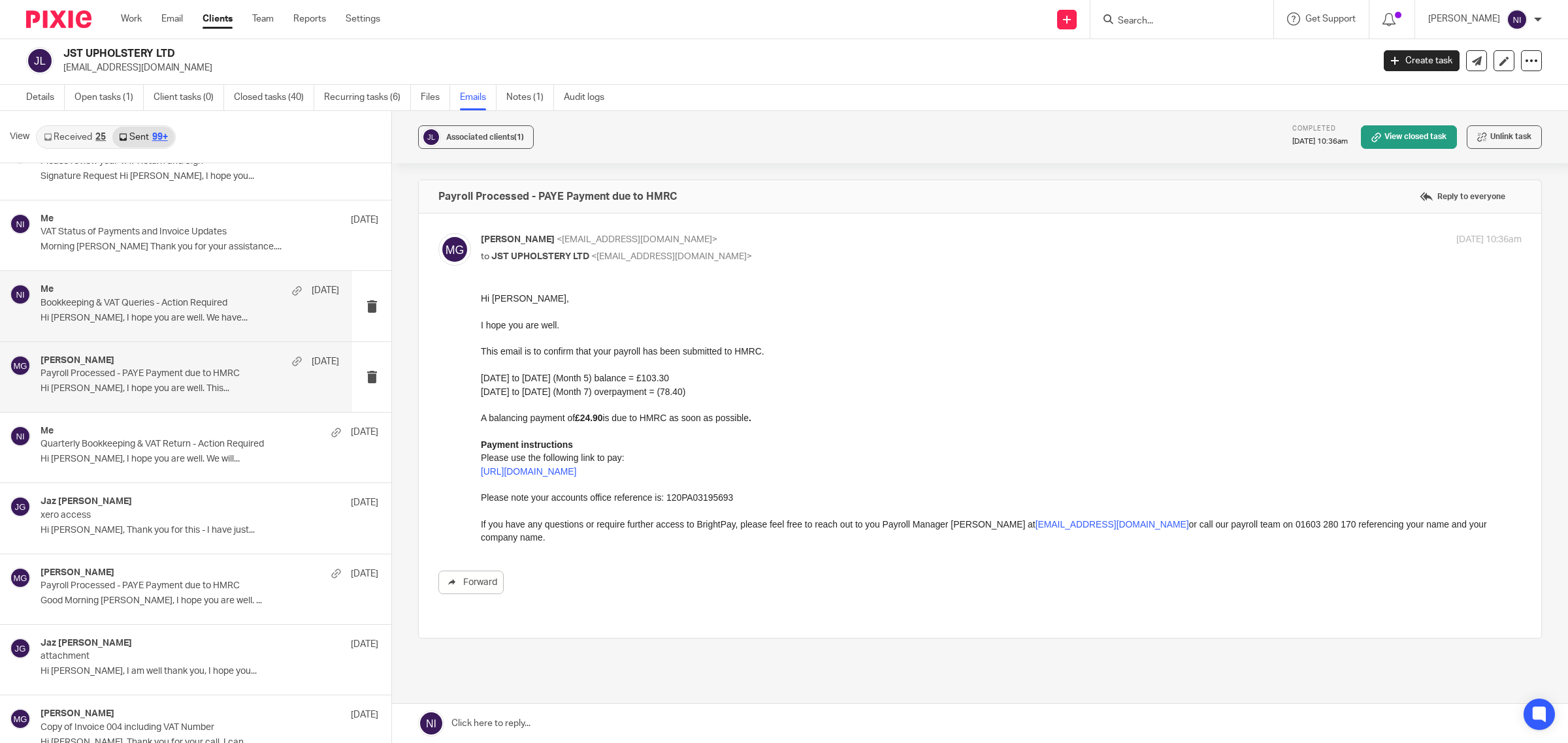
click at [203, 328] on div "Me 14 Nov Bookkeeping & VAT Queries - Action Required Hi Tomasz, I hope you are…" at bounding box center [189, 306] width 298 height 44
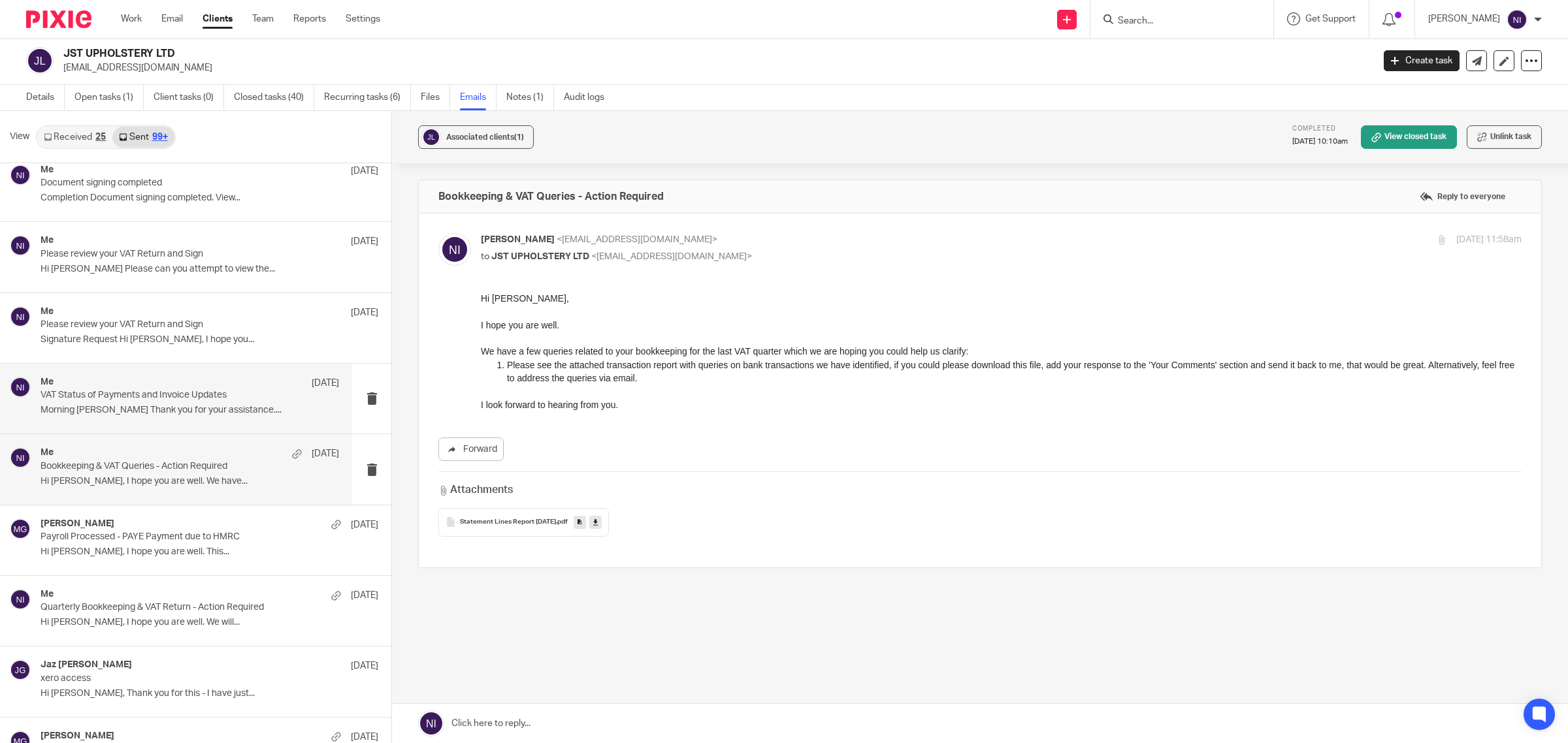
click at [226, 401] on p "VAT Status of Payments and Invoice Updates" at bounding box center [159, 396] width 239 height 11
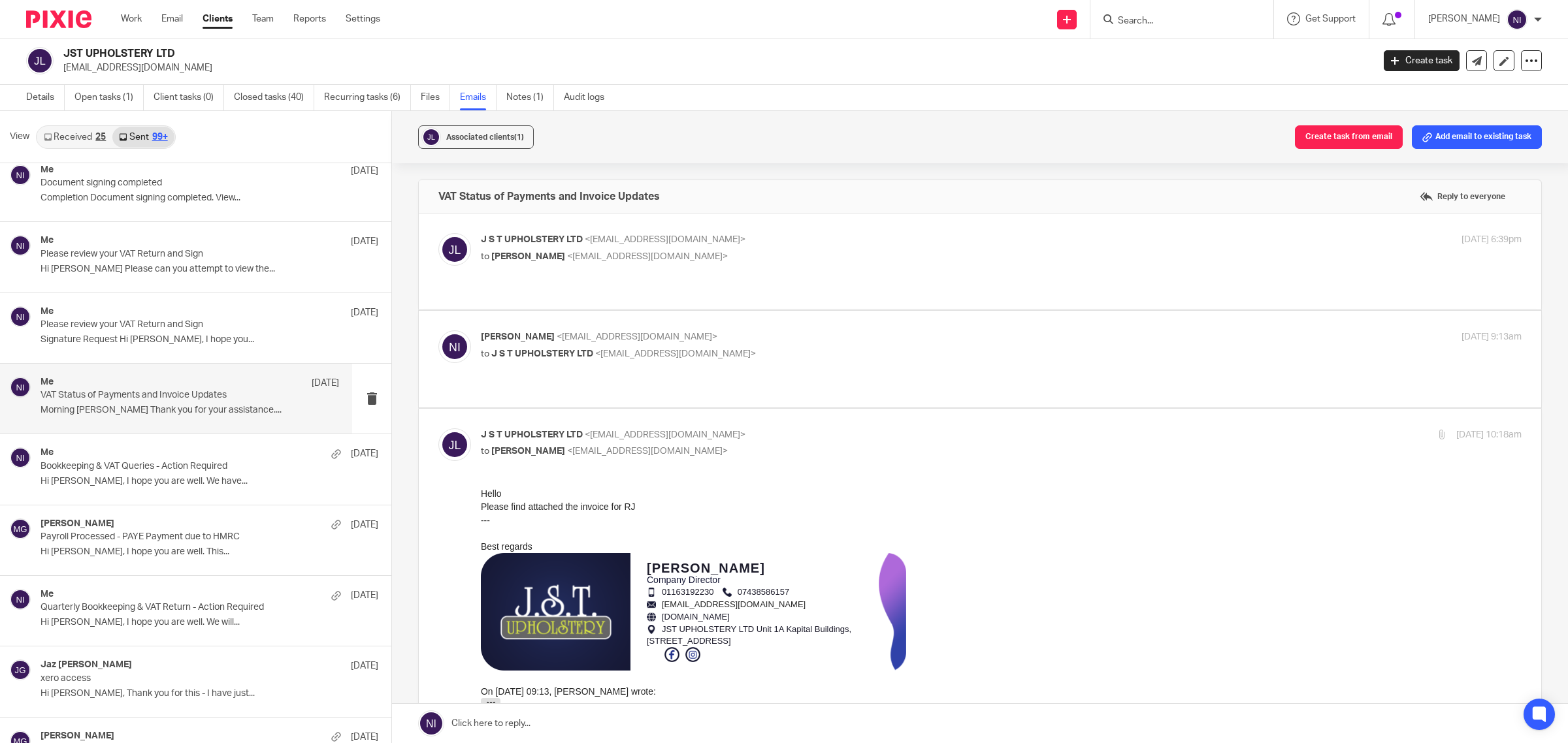
click at [874, 347] on p "to J S T UPHOLSTERY LTD <info@jstupholstery.com>" at bounding box center [828, 354] width 694 height 13
checkbox input "true"
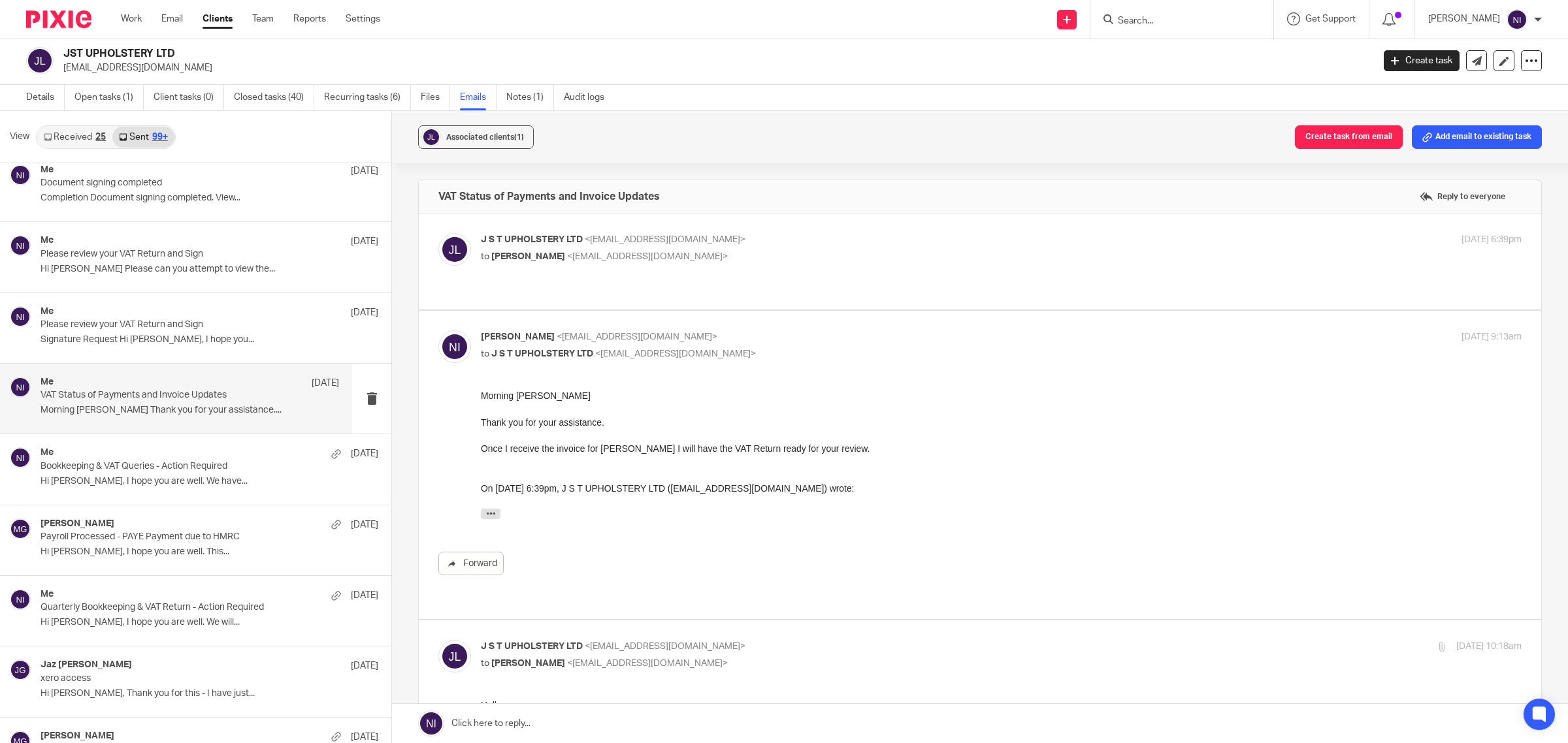
click at [856, 251] on p "to Naeem Ibrahim <naeemibrahim@taxassist.co.uk>" at bounding box center [828, 257] width 694 height 13
checkbox input "true"
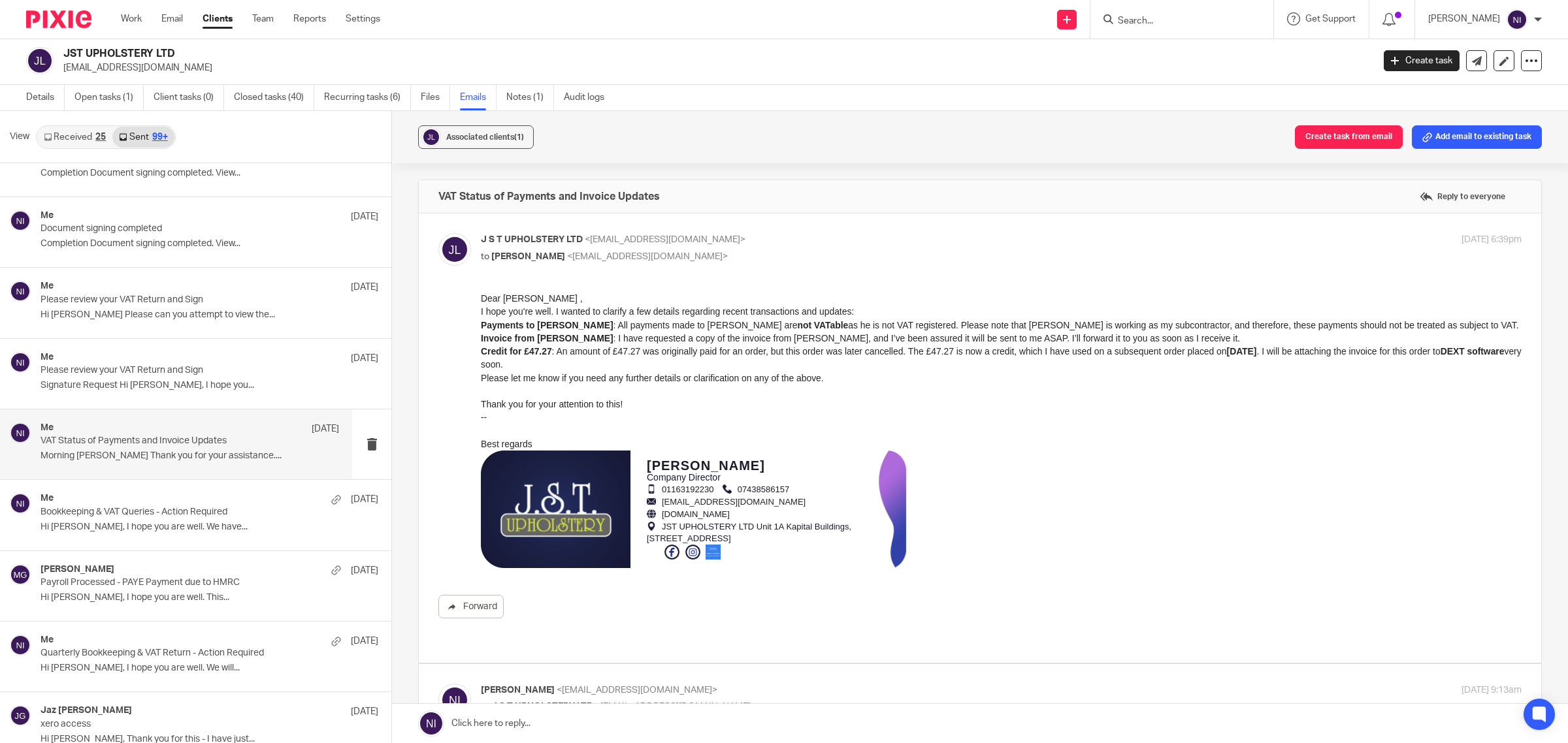
scroll to position [5026, 0]
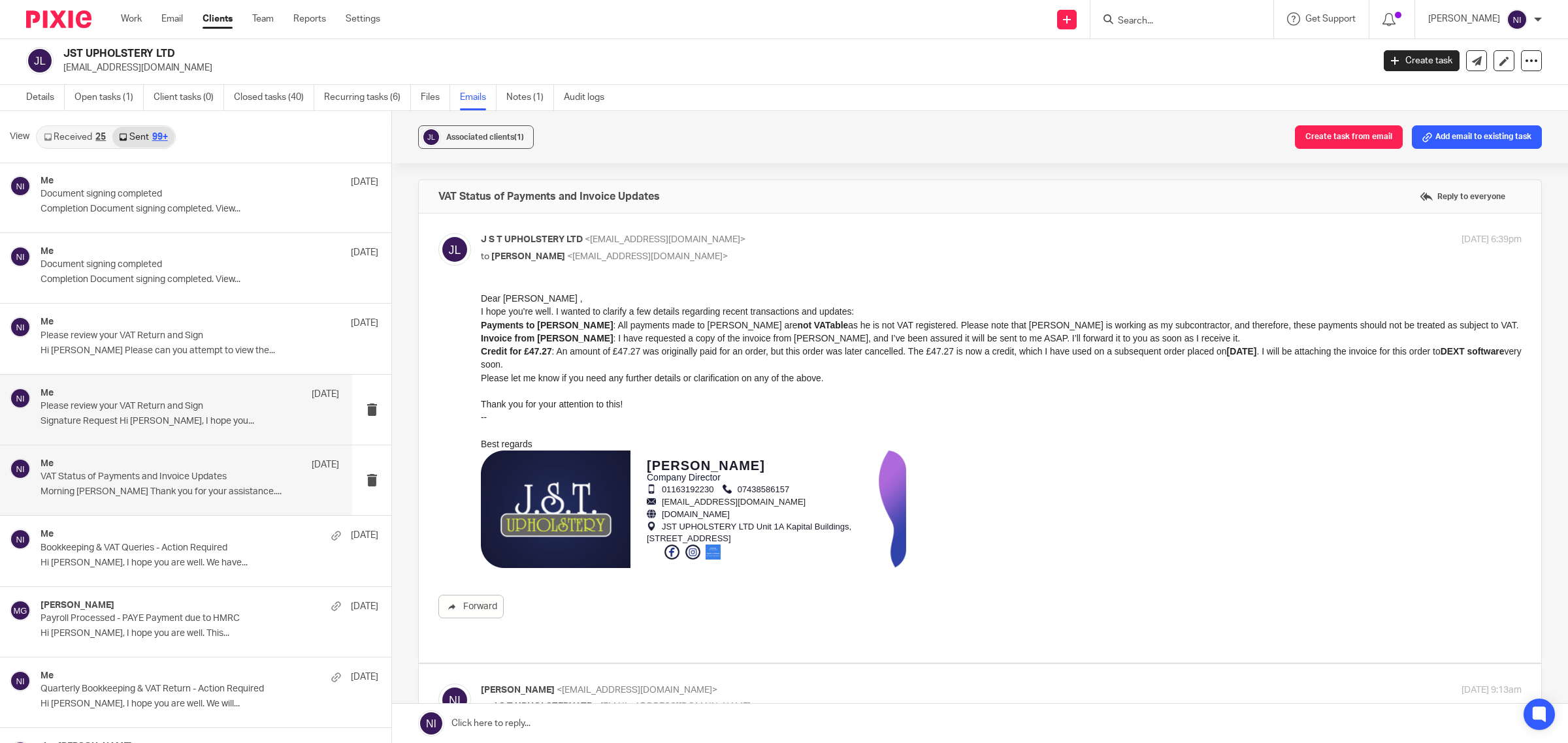
click at [232, 412] on p "Please review your VAT Return and Sign" at bounding box center [159, 406] width 239 height 11
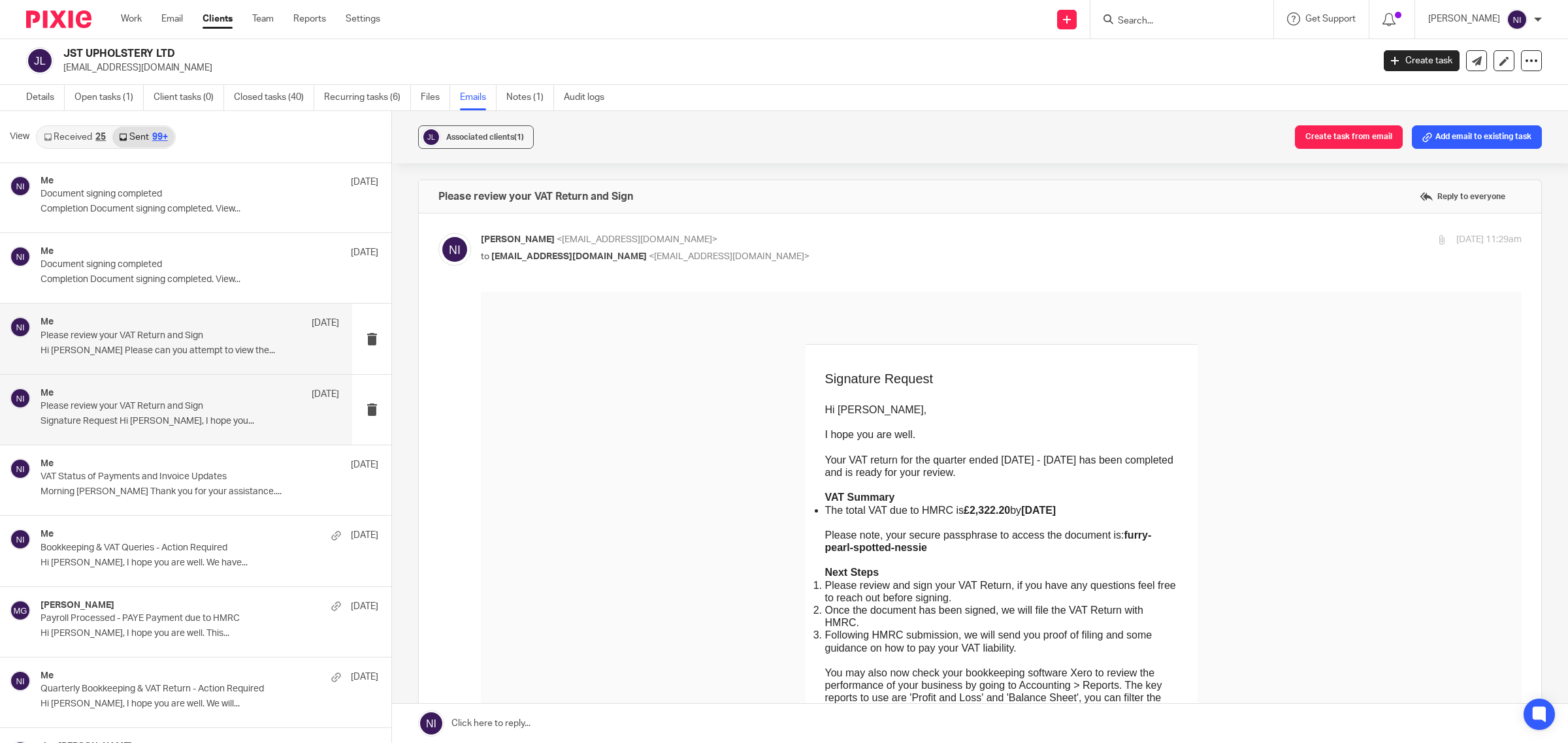
click at [219, 373] on div "Me 20 Nov Please review your VAT Return and Sign Hi Thomas Please can you attem…" at bounding box center [176, 339] width 352 height 69
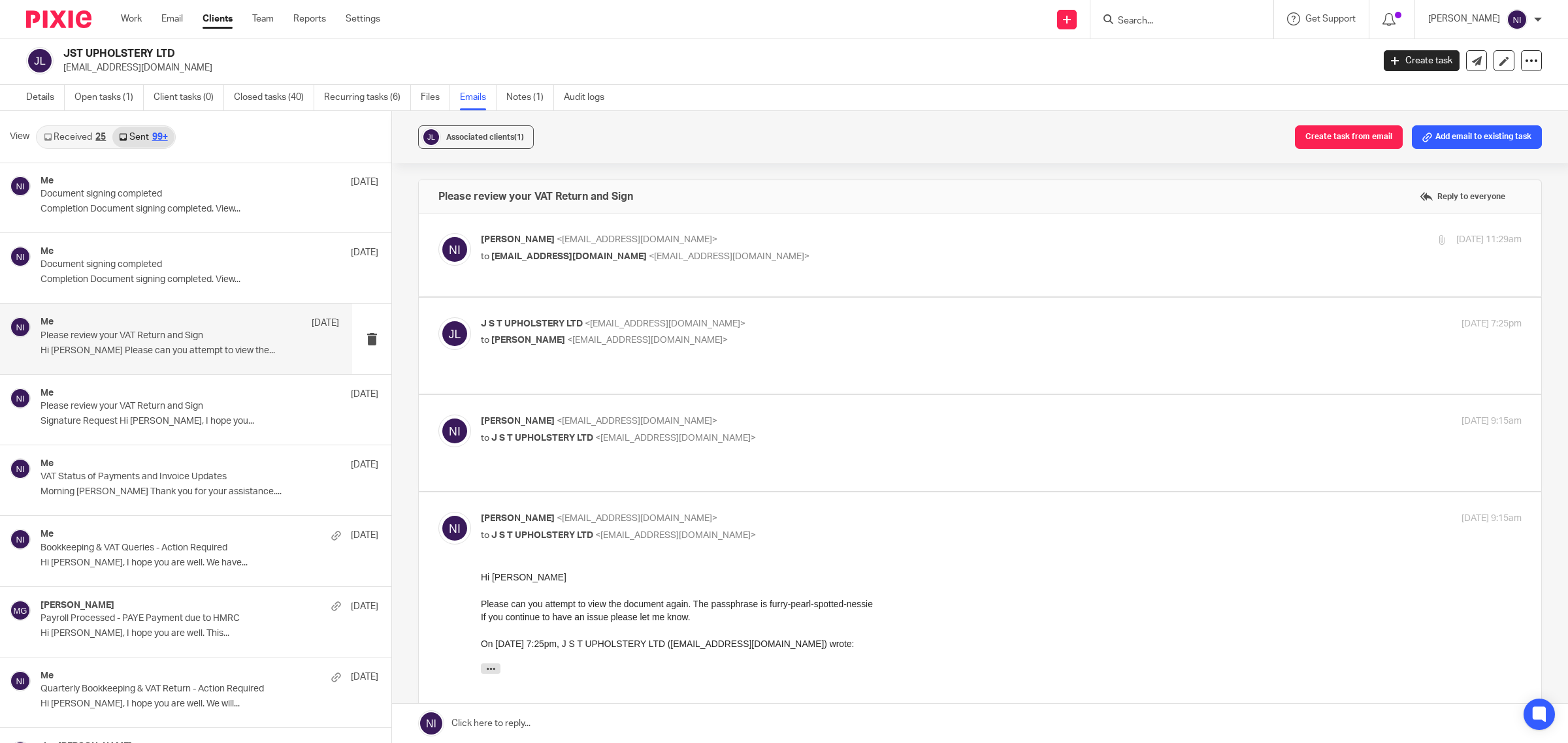
click at [795, 451] on div "Naeem Ibrahim <naeemibrahim@taxassist.co.uk> to J S T UPHOLSTERY LTD <info@jstu…" at bounding box center [980, 444] width 1083 height 57
click at [817, 451] on div "Naeem Ibrahim <naeemibrahim@taxassist.co.uk> to J S T UPHOLSTERY LTD <info@jstu…" at bounding box center [980, 444] width 1083 height 57
click at [796, 335] on p "to Naeem Ibrahim <naeemibrahim@taxassist.co.uk>" at bounding box center [828, 340] width 694 height 13
checkbox input "true"
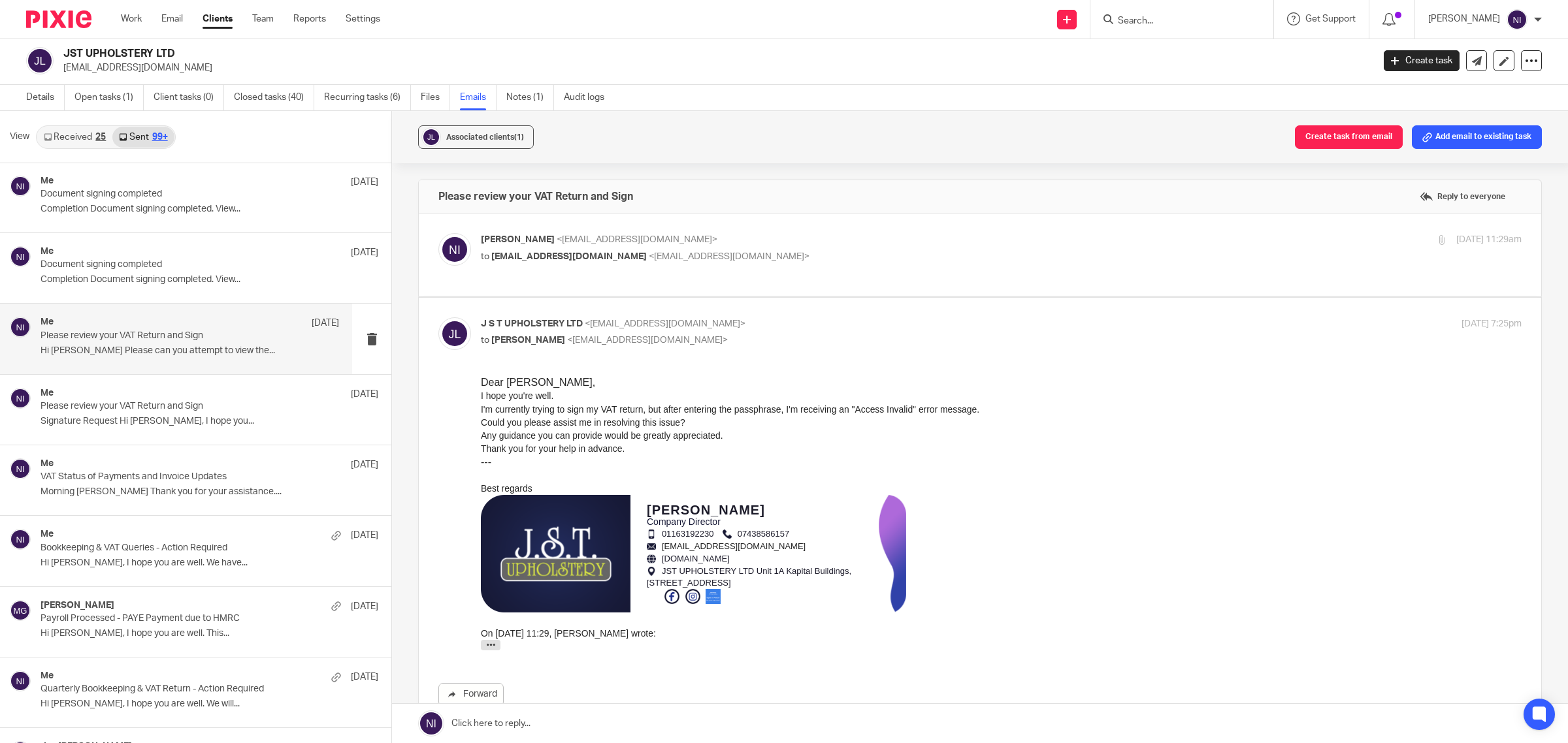
scroll to position [0, 0]
click at [813, 265] on div "Naeem Ibrahim <naeemibrahim@taxassist.co.uk> to info@jstupholstery.com <info@js…" at bounding box center [1001, 249] width 1041 height 33
checkbox input "true"
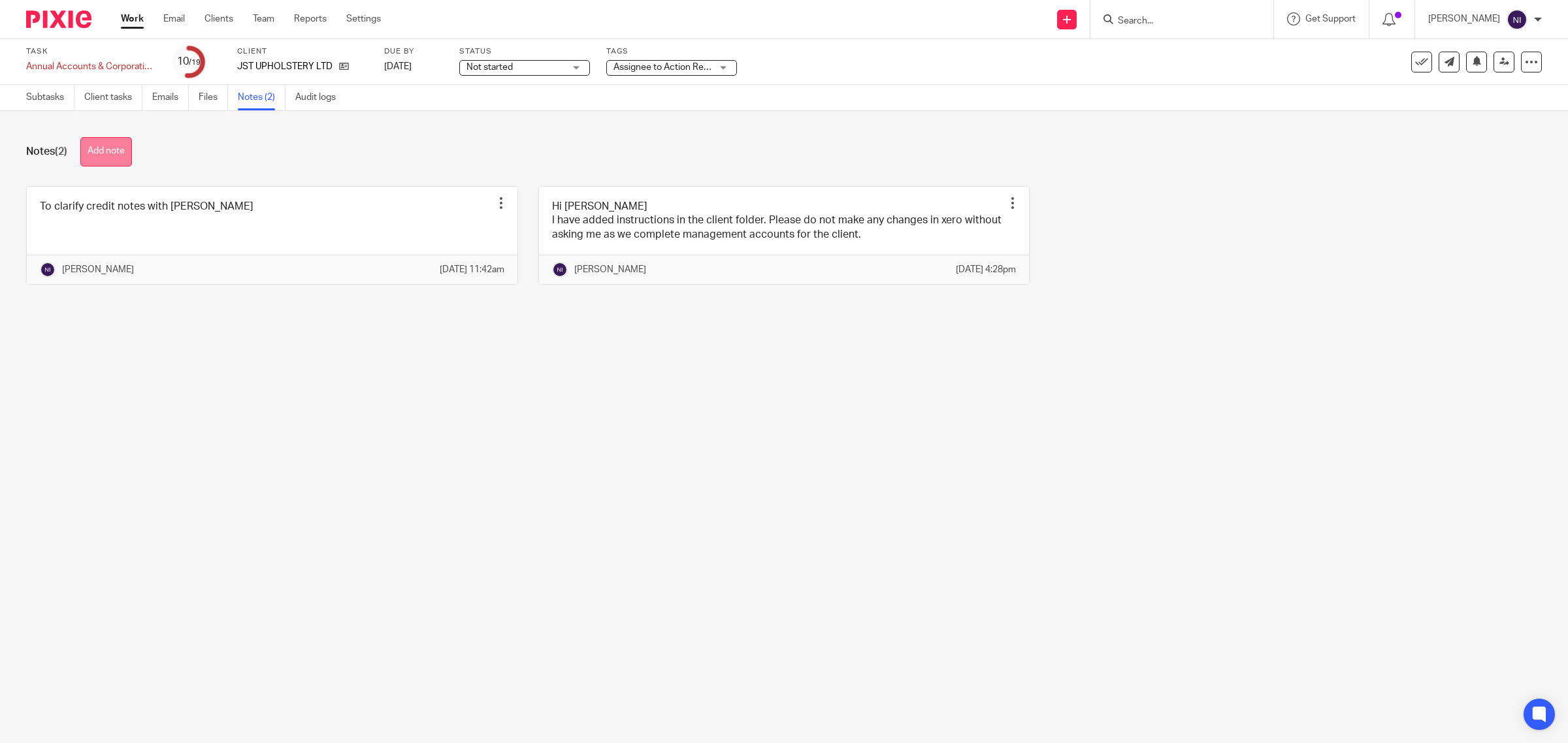
click at [114, 143] on button "Add note" at bounding box center [106, 151] width 52 height 29
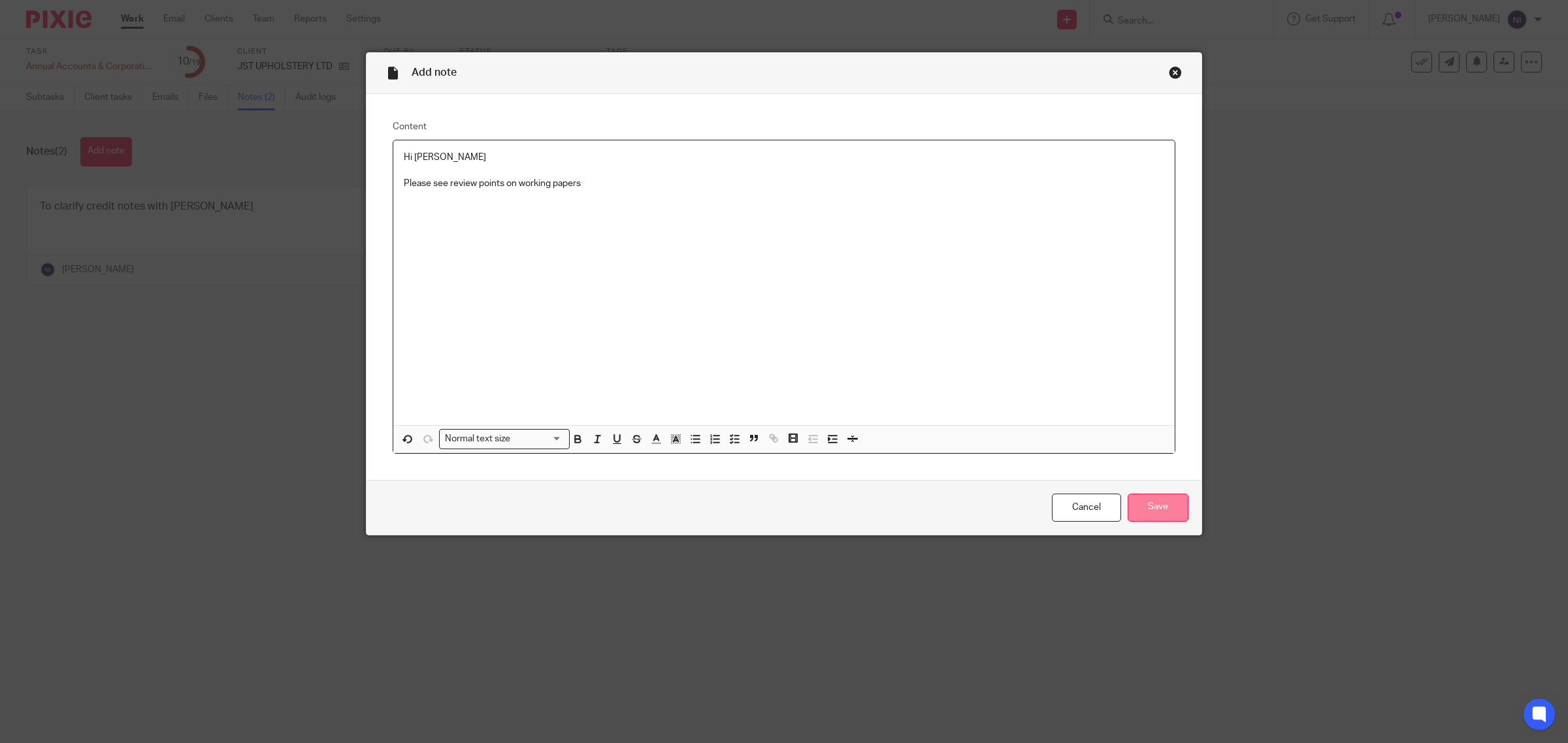
click at [1158, 508] on input "Save" at bounding box center [1158, 508] width 61 height 29
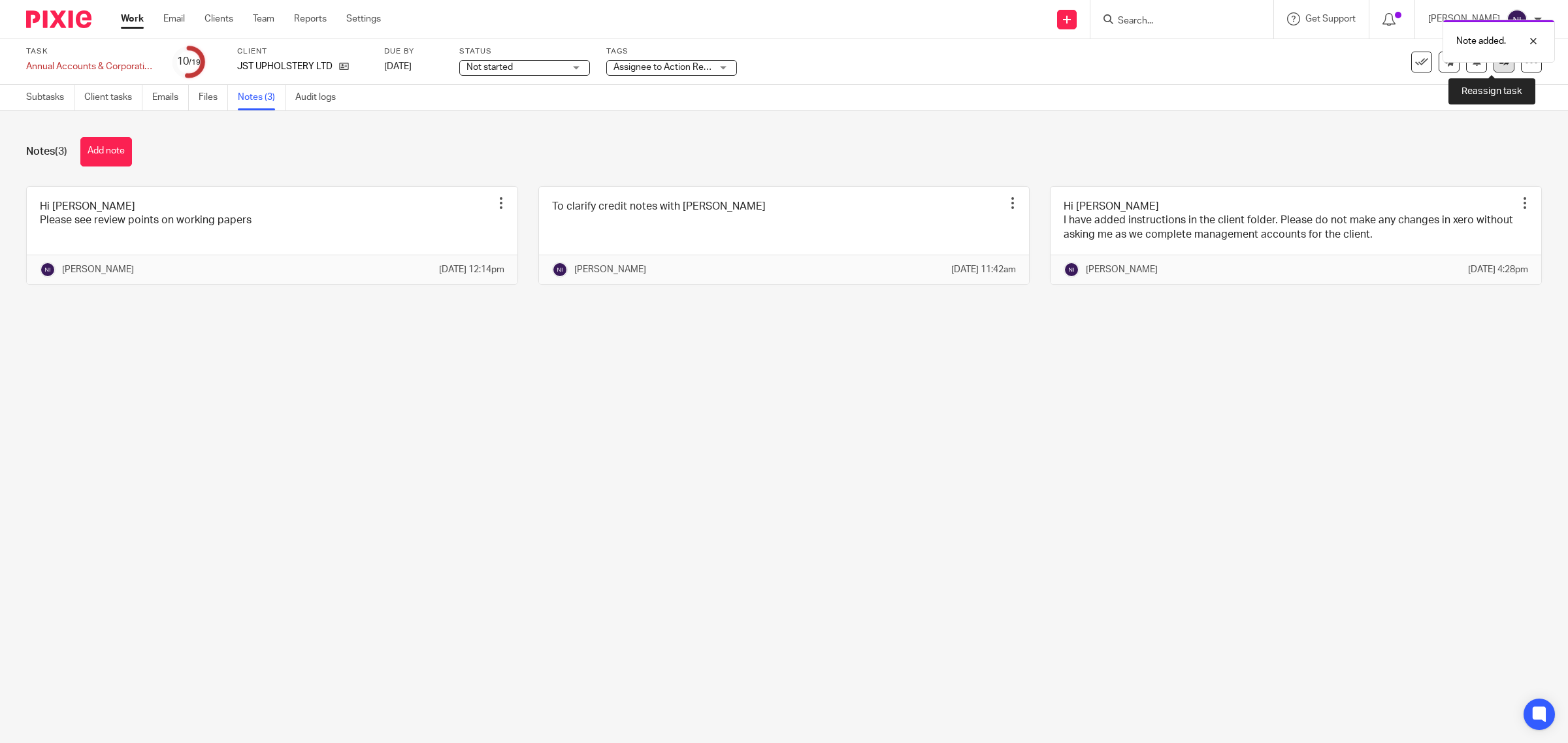
click at [1493, 68] on link at bounding box center [1503, 61] width 20 height 20
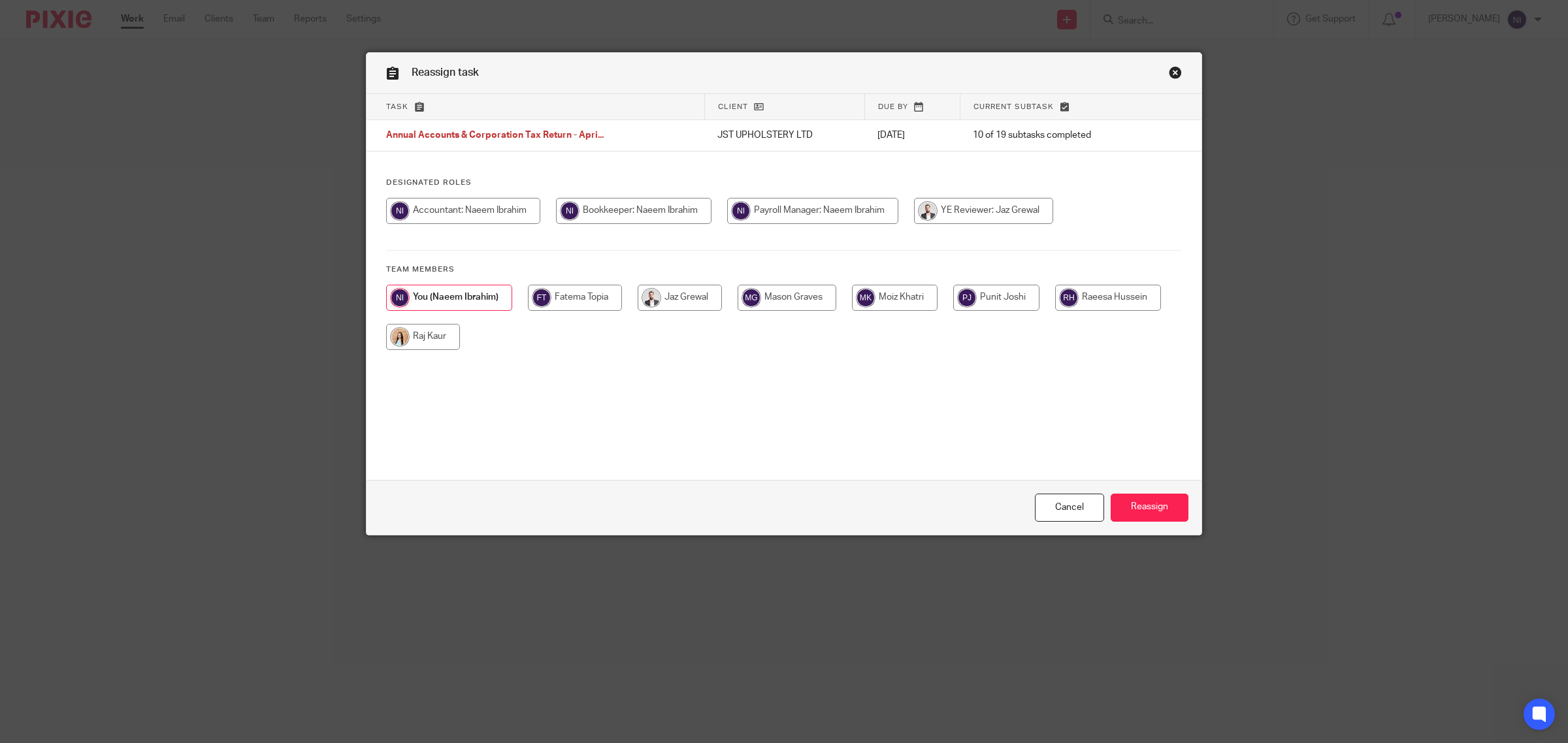
click at [998, 294] on input "radio" at bounding box center [996, 298] width 86 height 26
radio input "true"
click at [1128, 503] on input "Reassign" at bounding box center [1149, 508] width 78 height 29
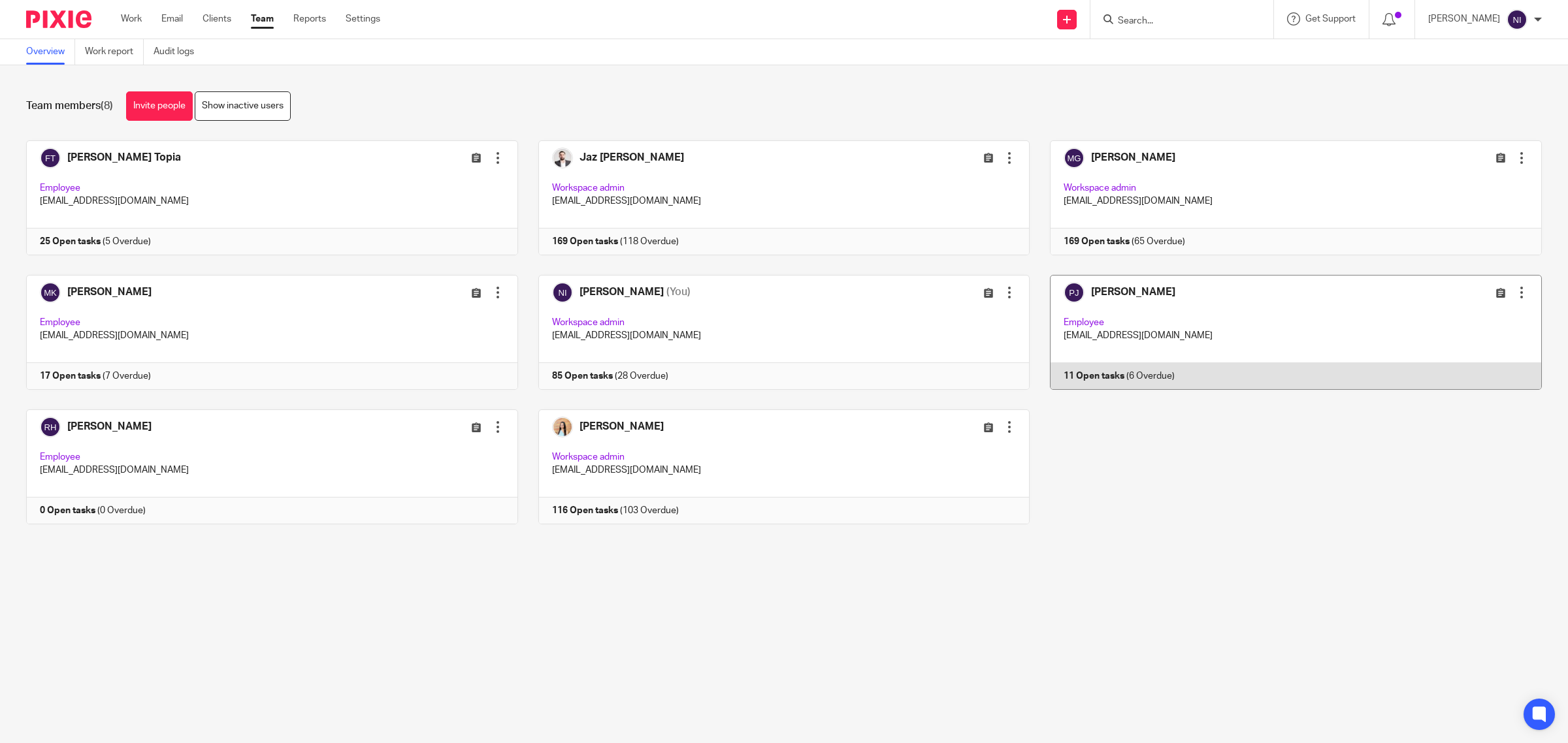
click at [1080, 295] on link at bounding box center [1286, 332] width 512 height 115
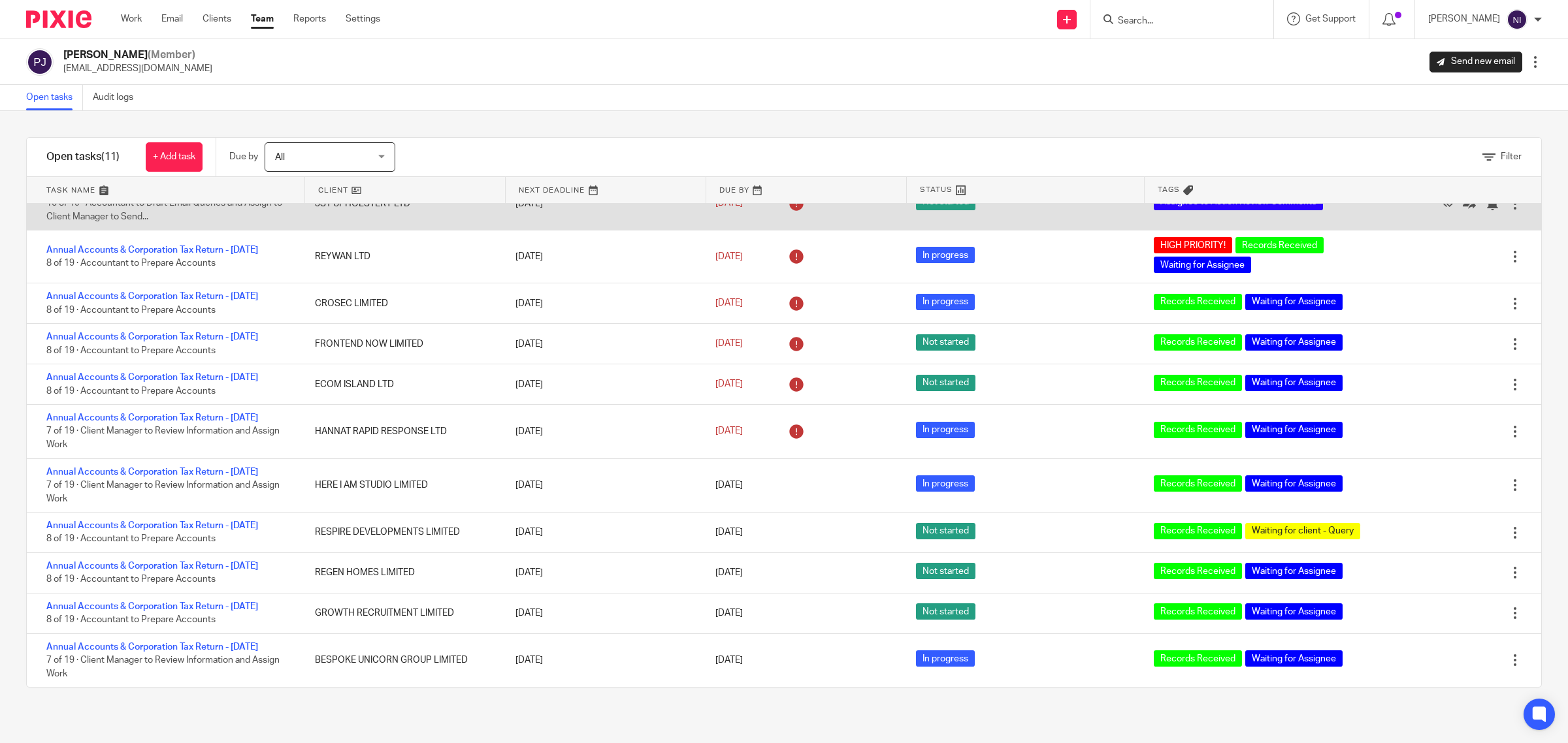
scroll to position [160, 0]
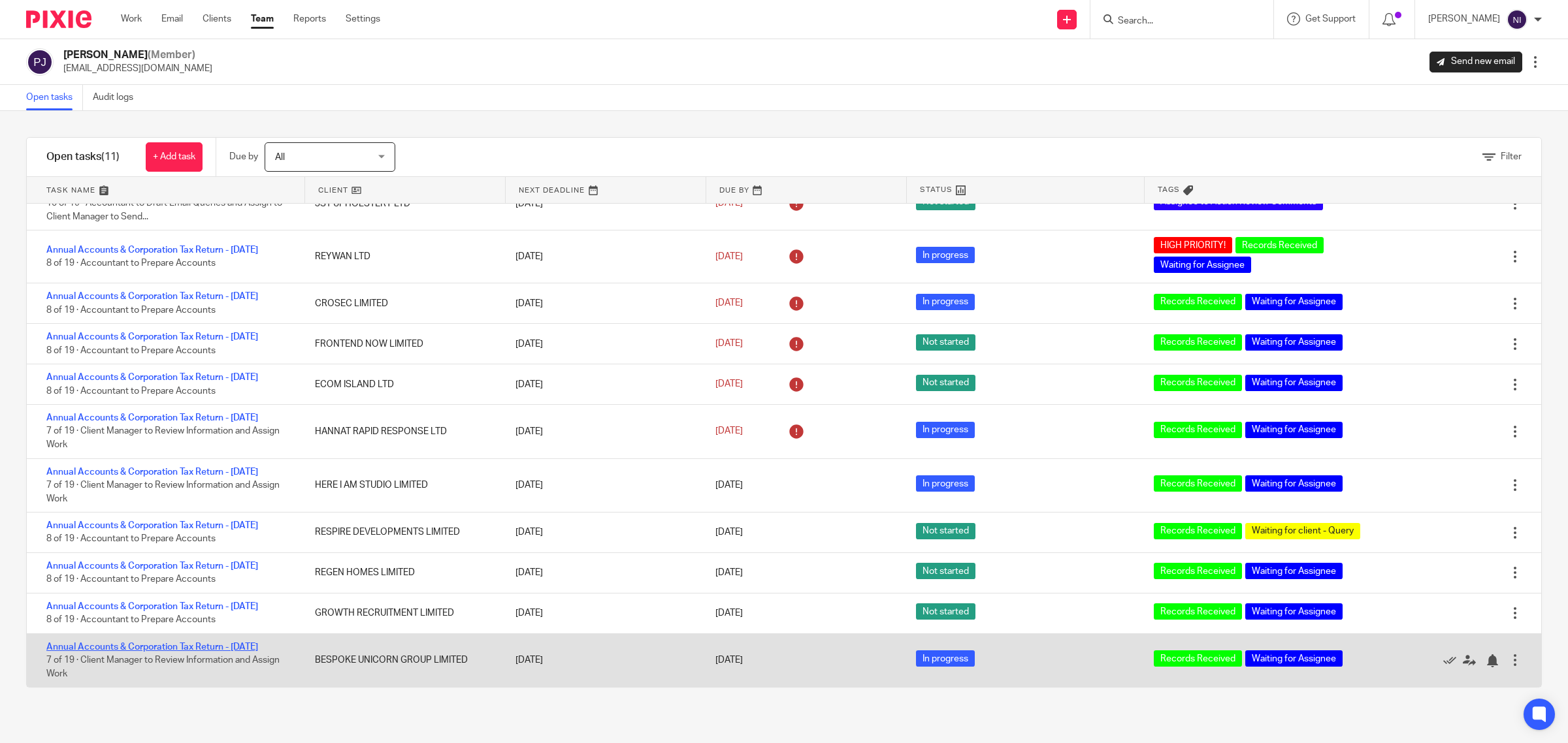
click at [201, 643] on link "Annual Accounts & Corporation Tax Return - [DATE]" at bounding box center [152, 648] width 212 height 9
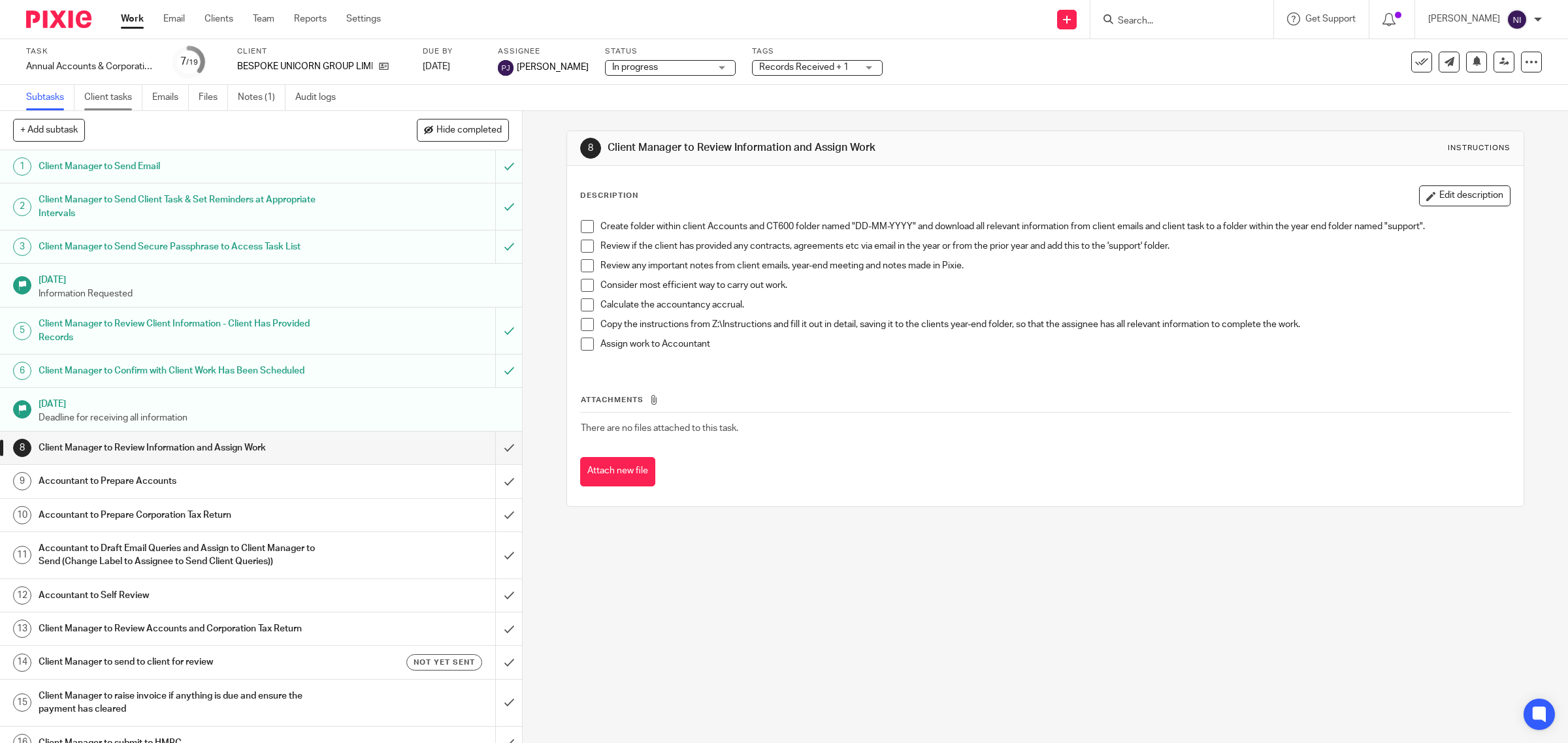
click at [128, 95] on link "Client tasks" at bounding box center [113, 97] width 58 height 26
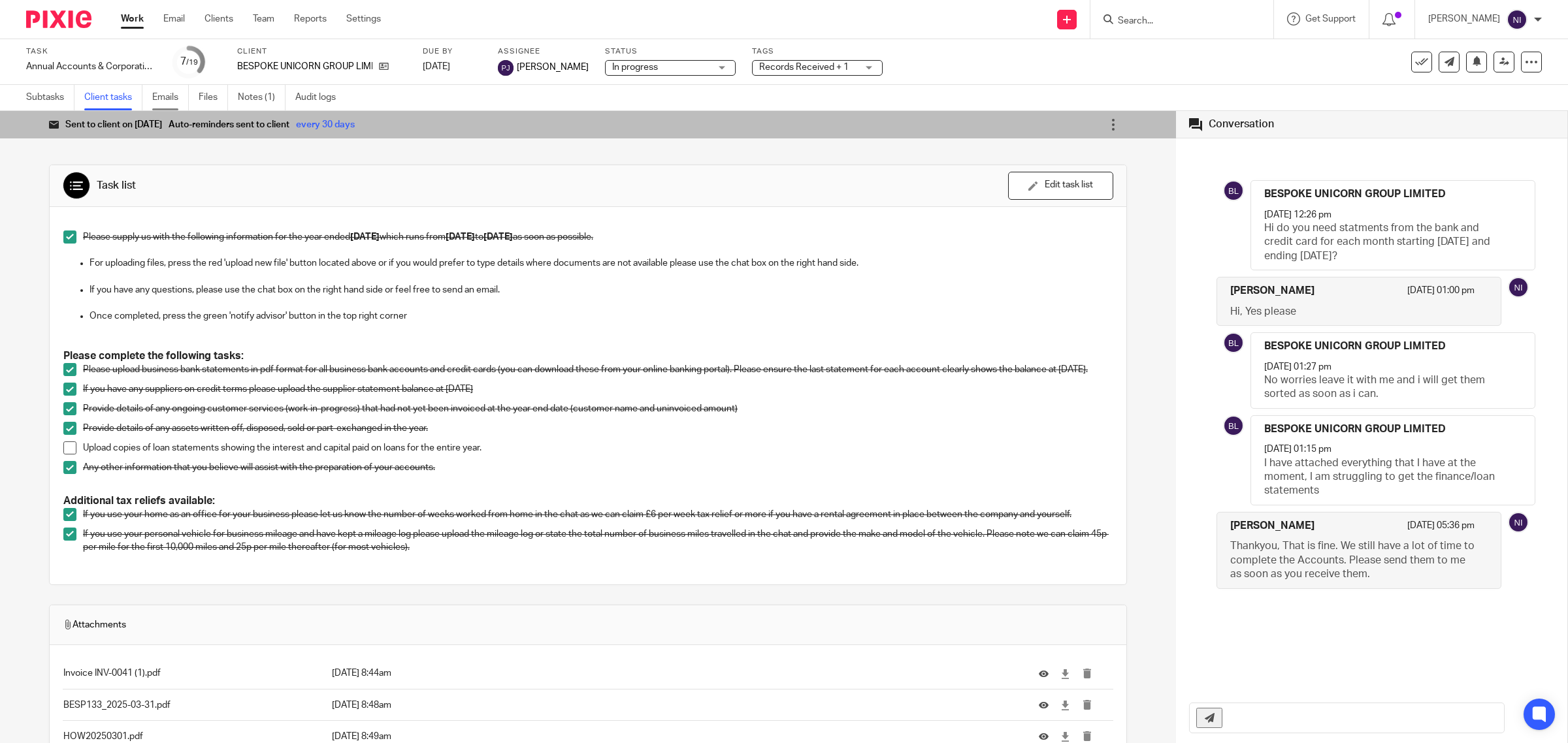
click at [177, 99] on link "Emails" at bounding box center [170, 97] width 37 height 26
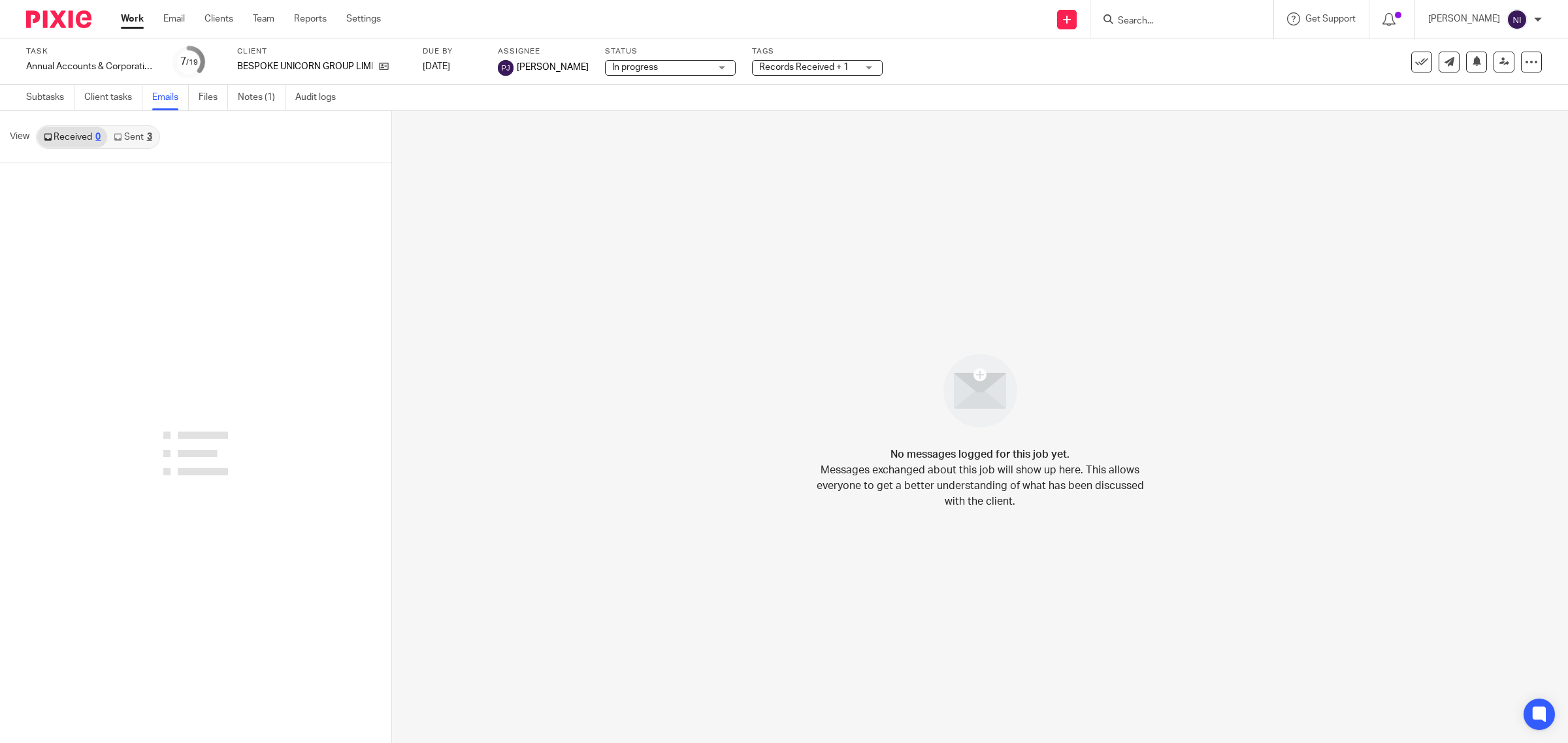
click at [138, 139] on link "Sent 3" at bounding box center [132, 136] width 51 height 20
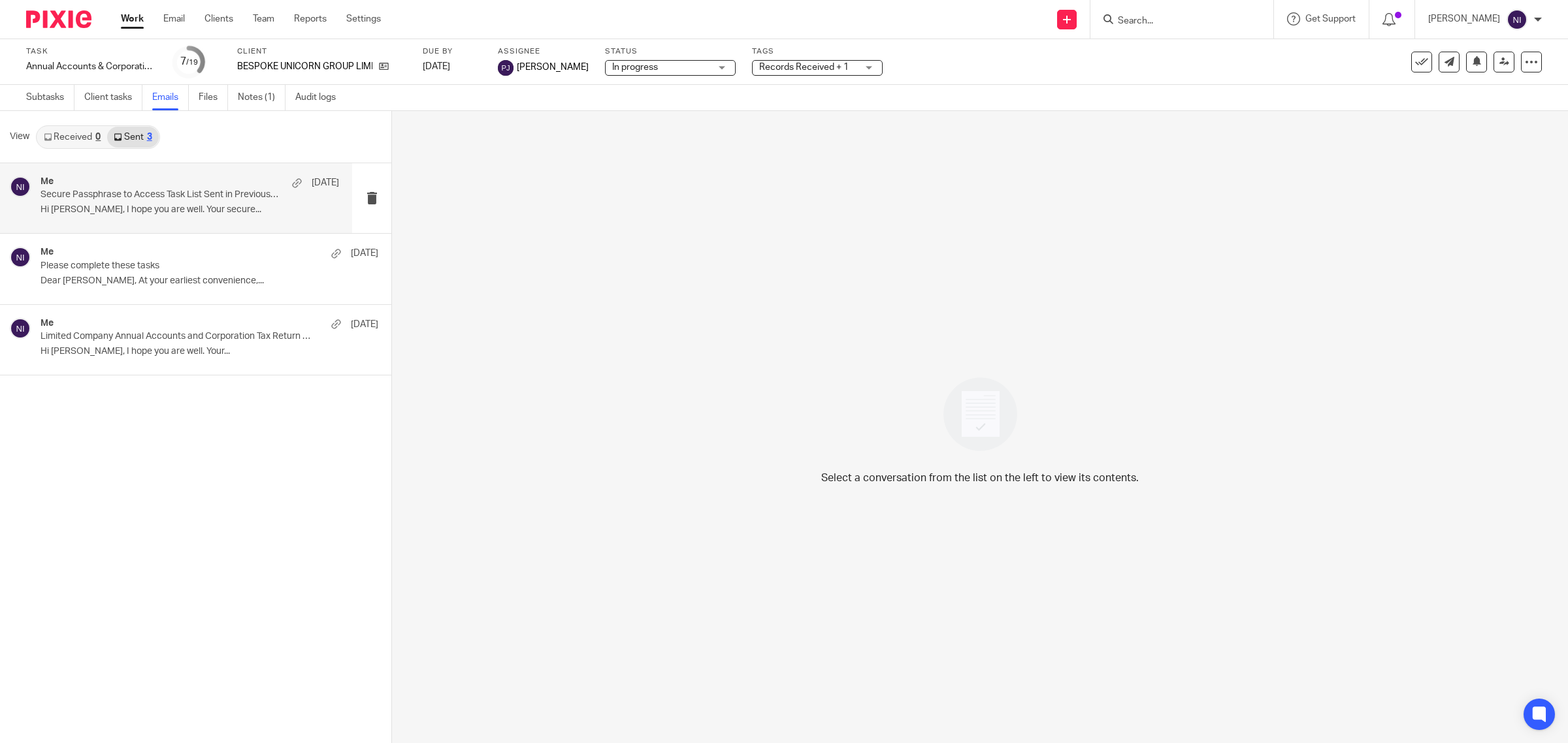
click at [157, 184] on div "Me [DATE]" at bounding box center [189, 183] width 298 height 13
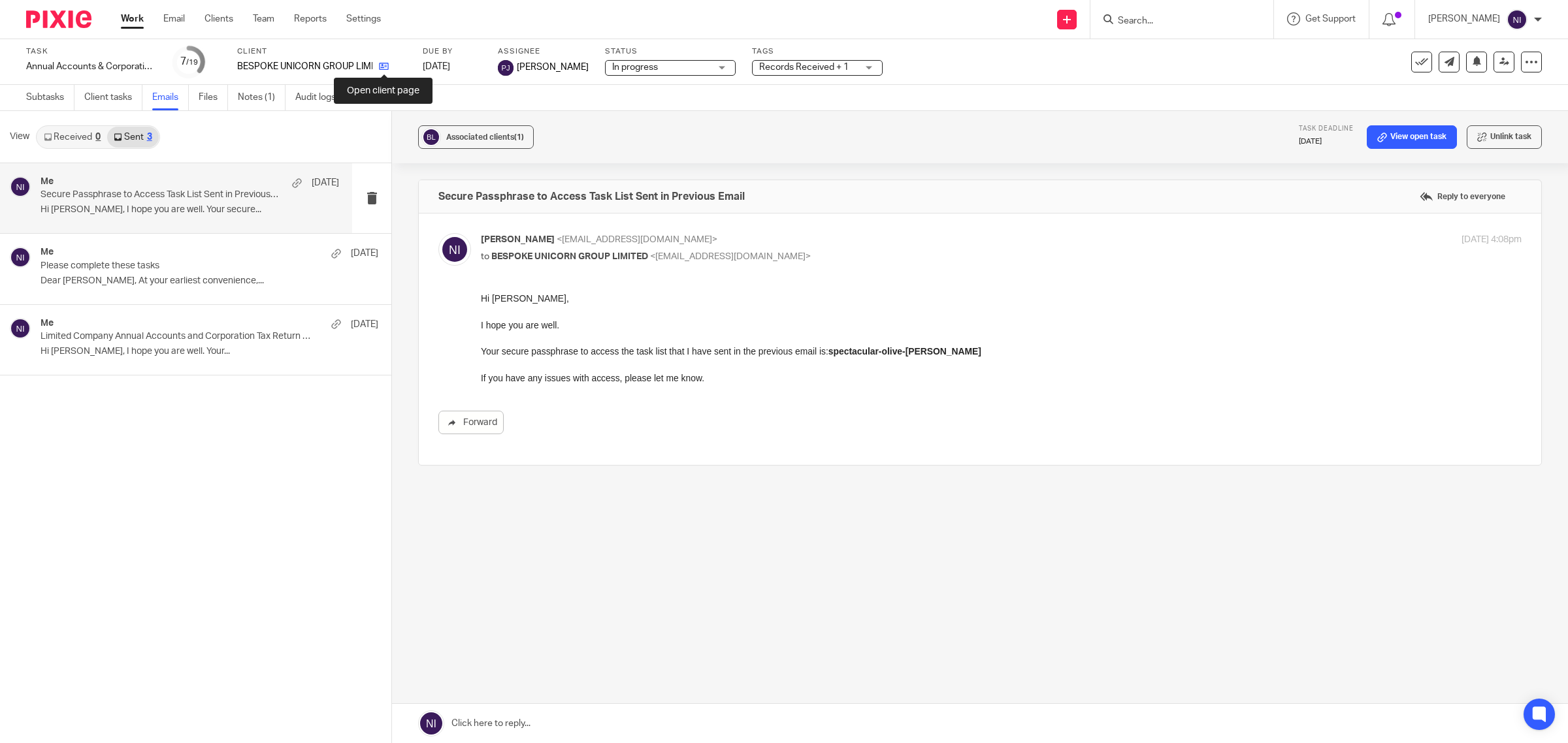
click at [383, 63] on icon at bounding box center [383, 66] width 10 height 10
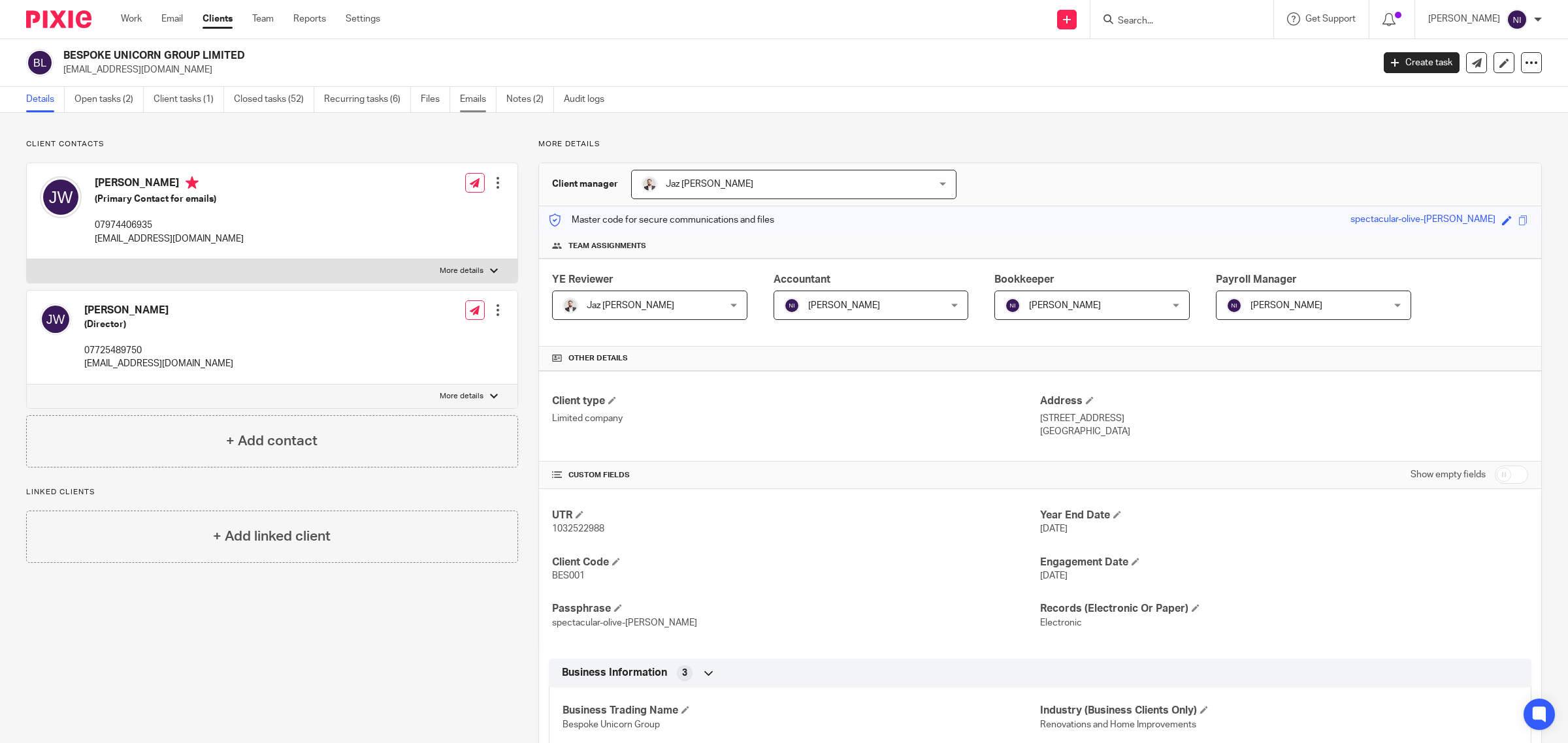
click at [477, 97] on link "Emails" at bounding box center [478, 100] width 37 height 26
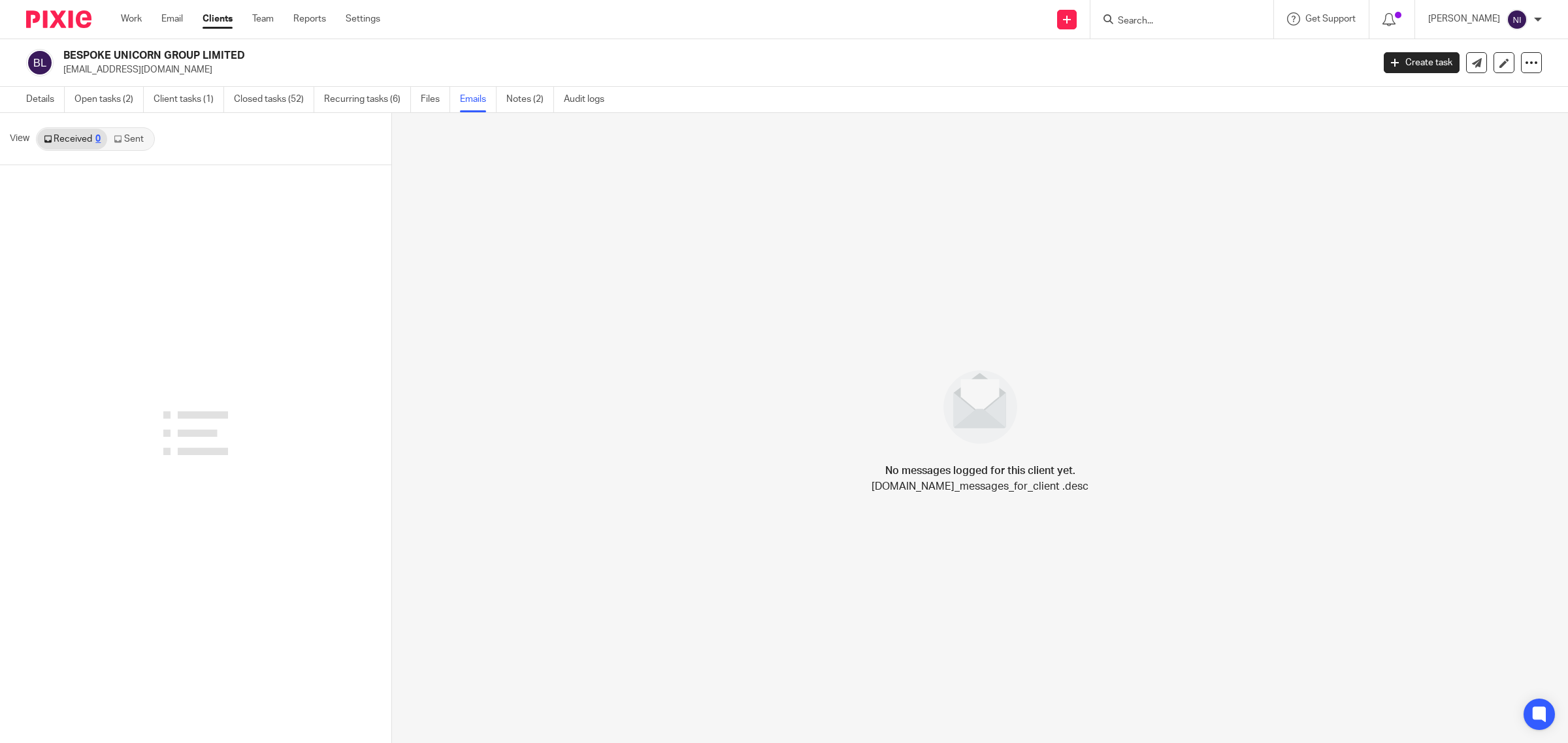
click at [137, 135] on link "Sent" at bounding box center [129, 138] width 45 height 20
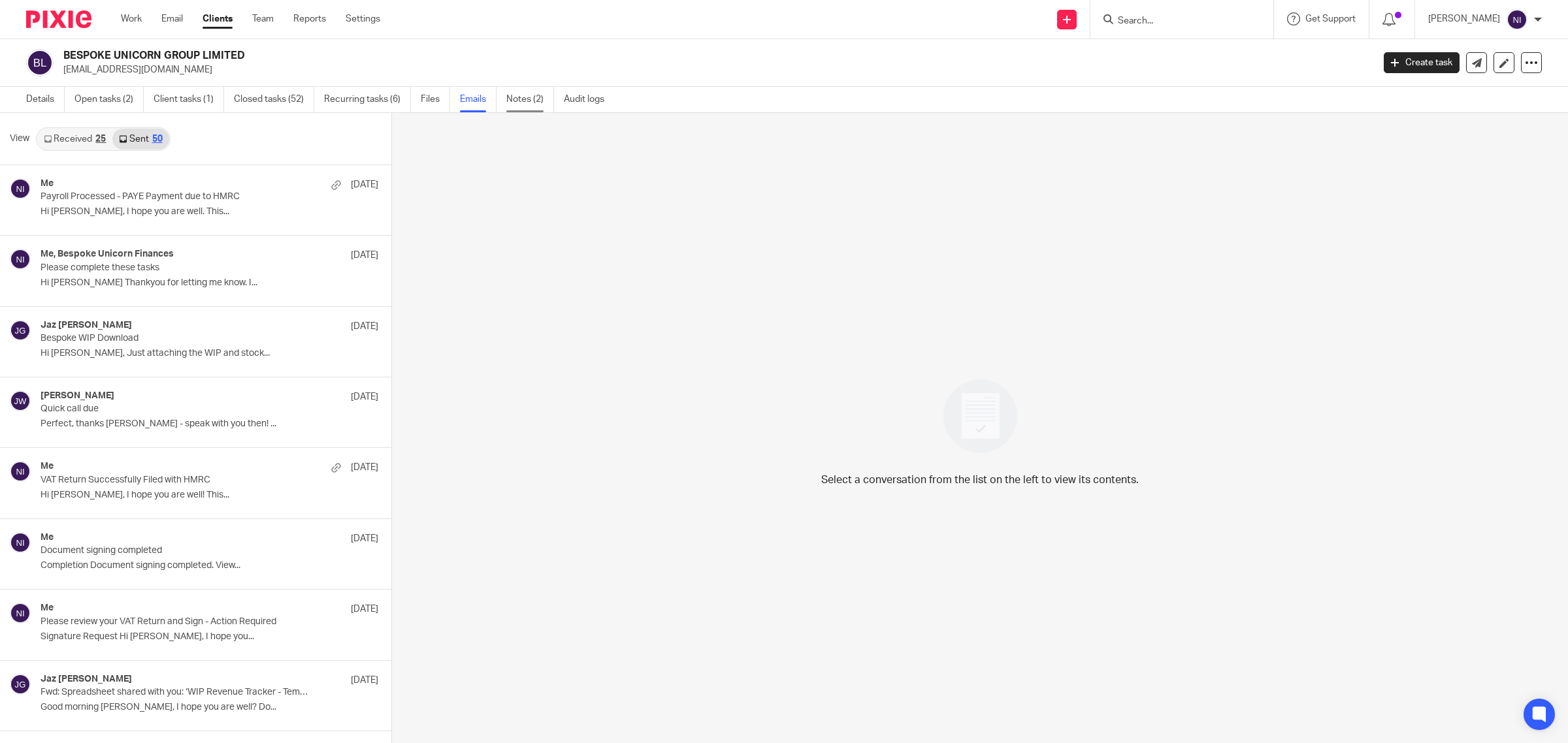
click at [530, 102] on link "Notes (2)" at bounding box center [530, 100] width 48 height 26
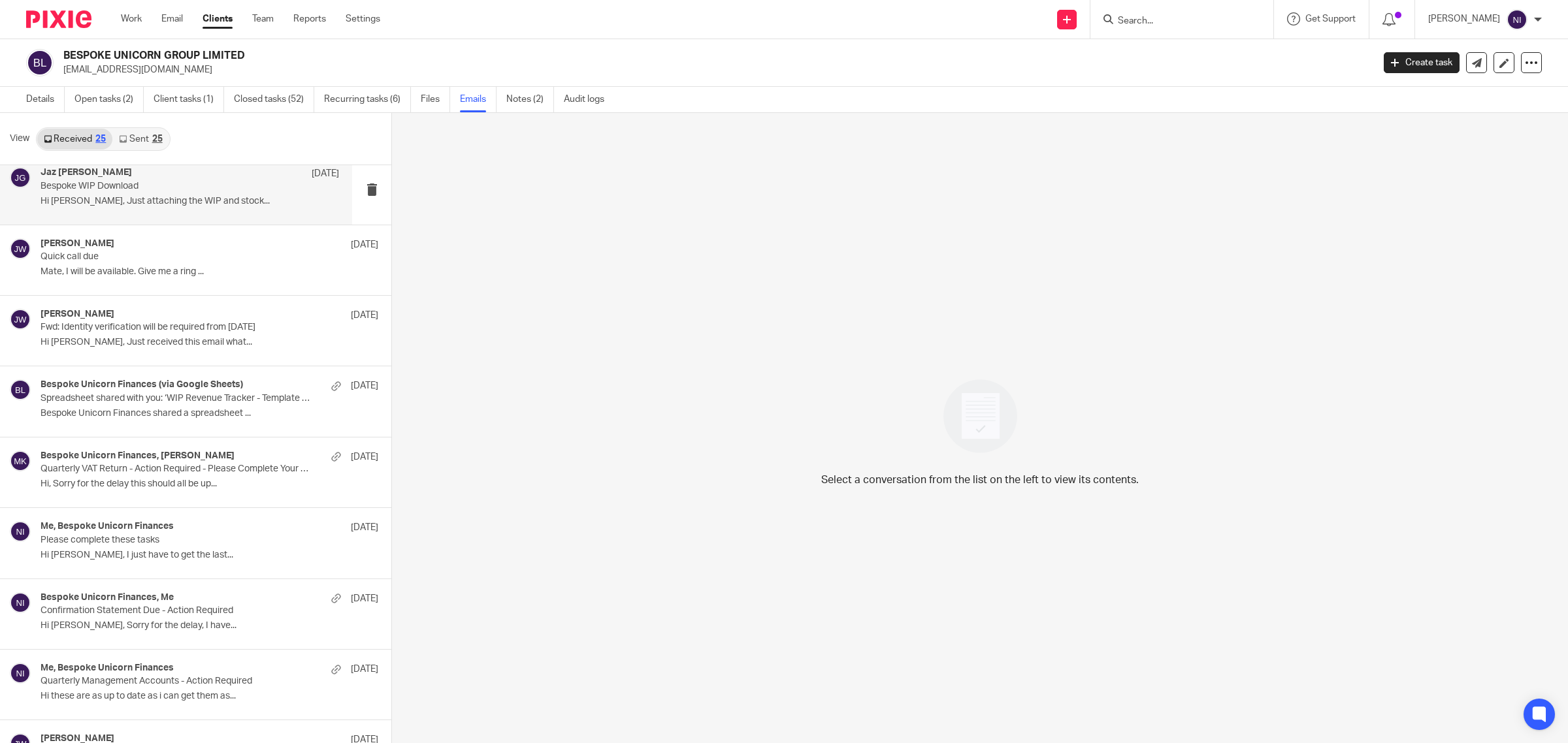
scroll to position [163, 0]
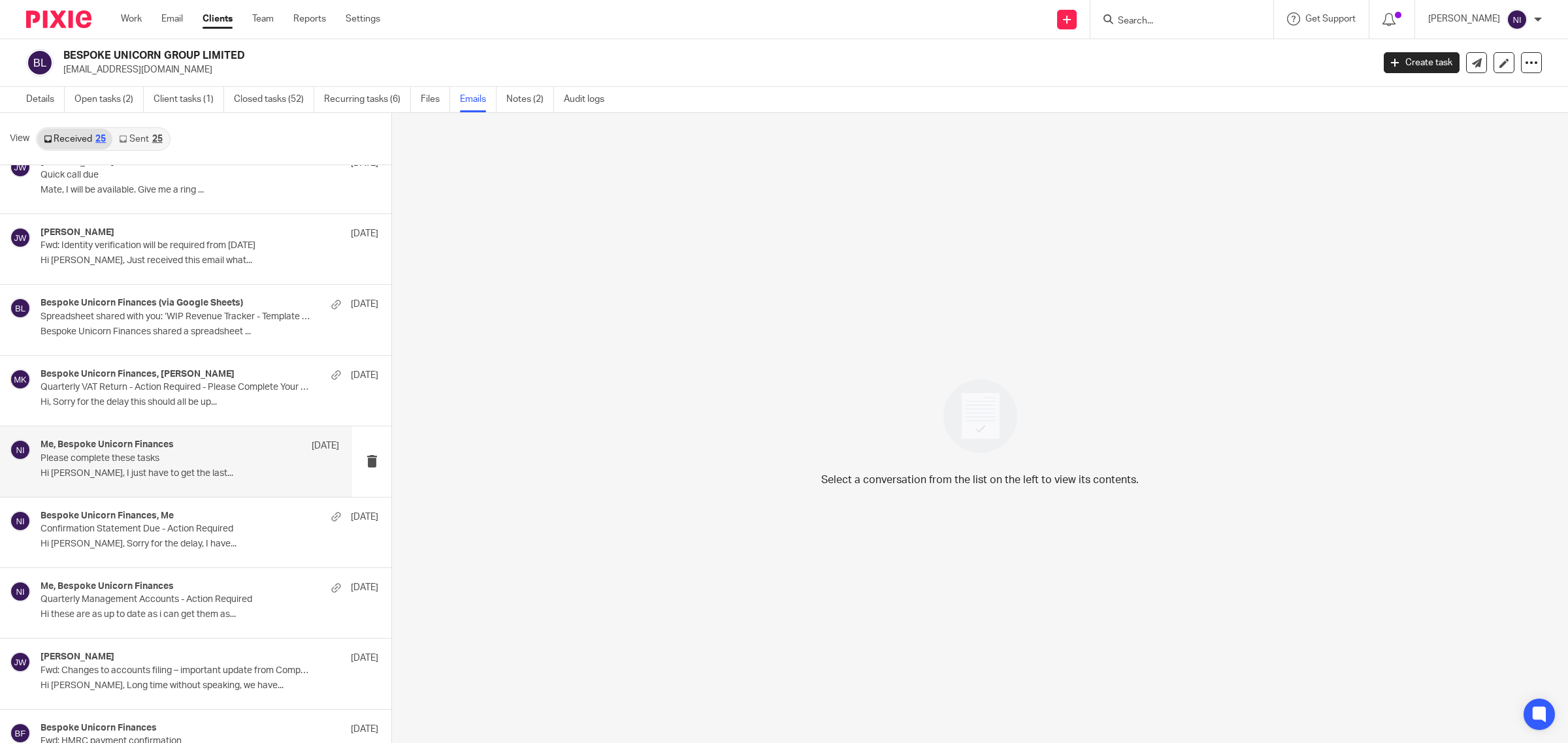
click at [209, 442] on div "Me, Bespoke Unicorn Finances 11 Aug" at bounding box center [189, 445] width 298 height 13
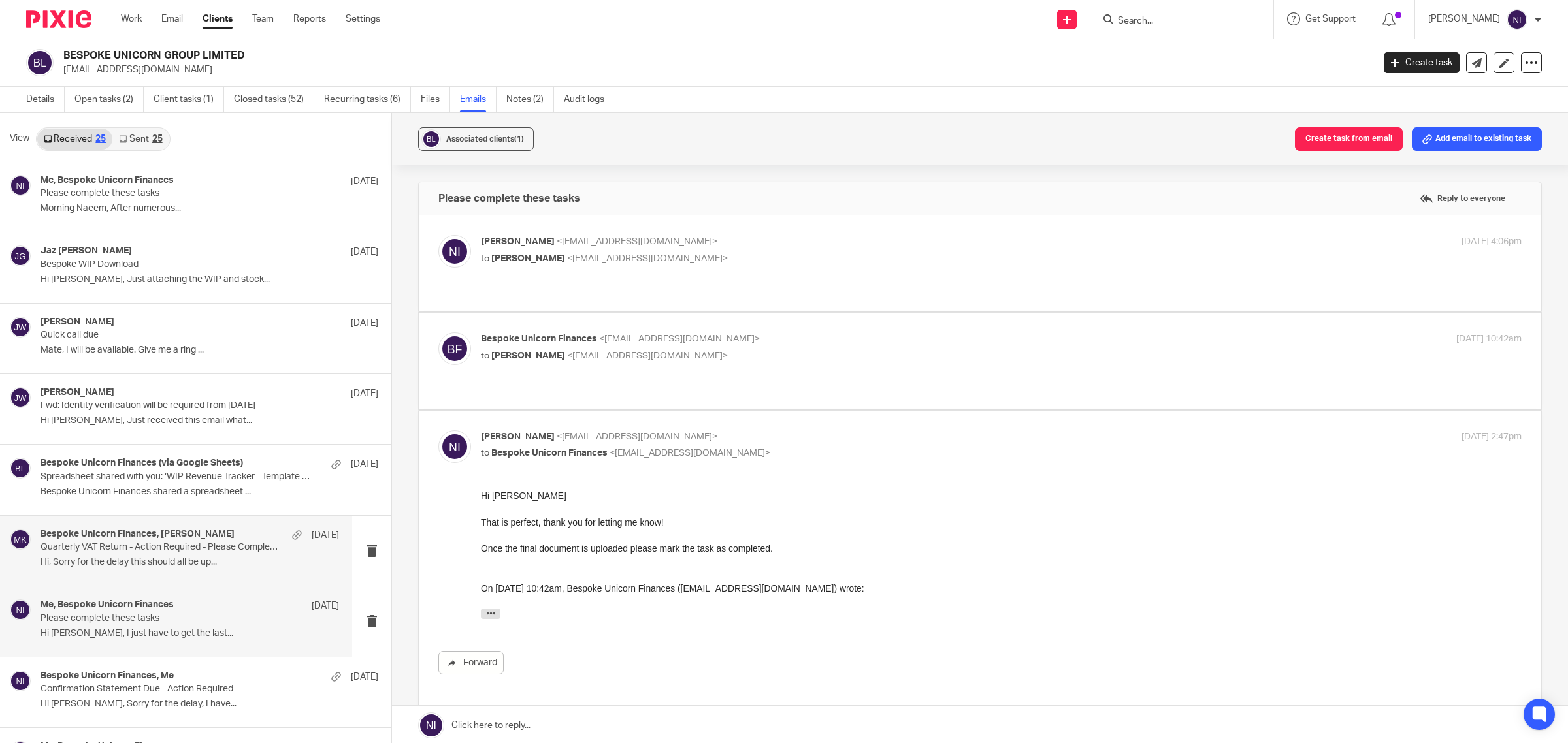
scroll to position [0, 0]
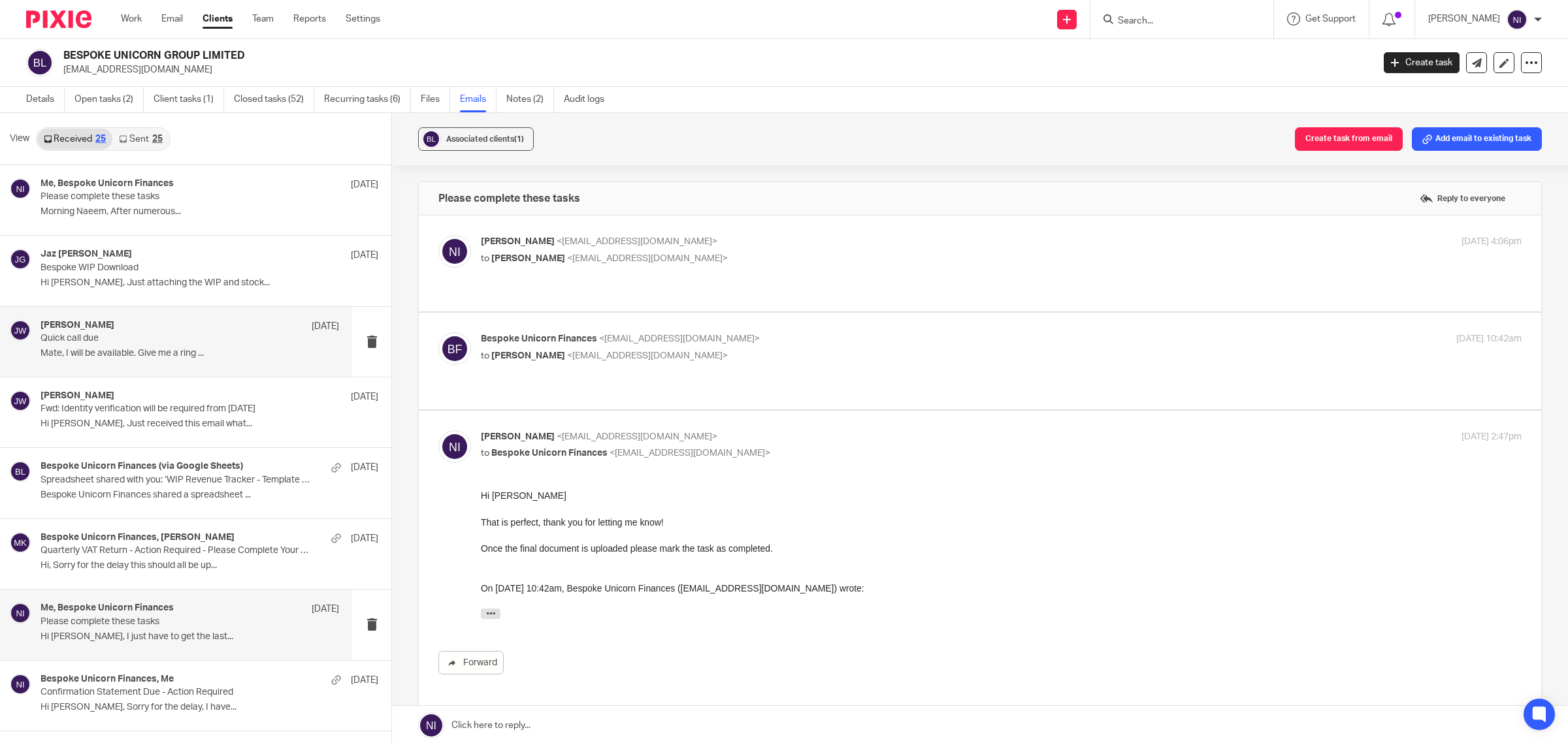
click at [202, 335] on p "Quick call due" at bounding box center [159, 339] width 239 height 11
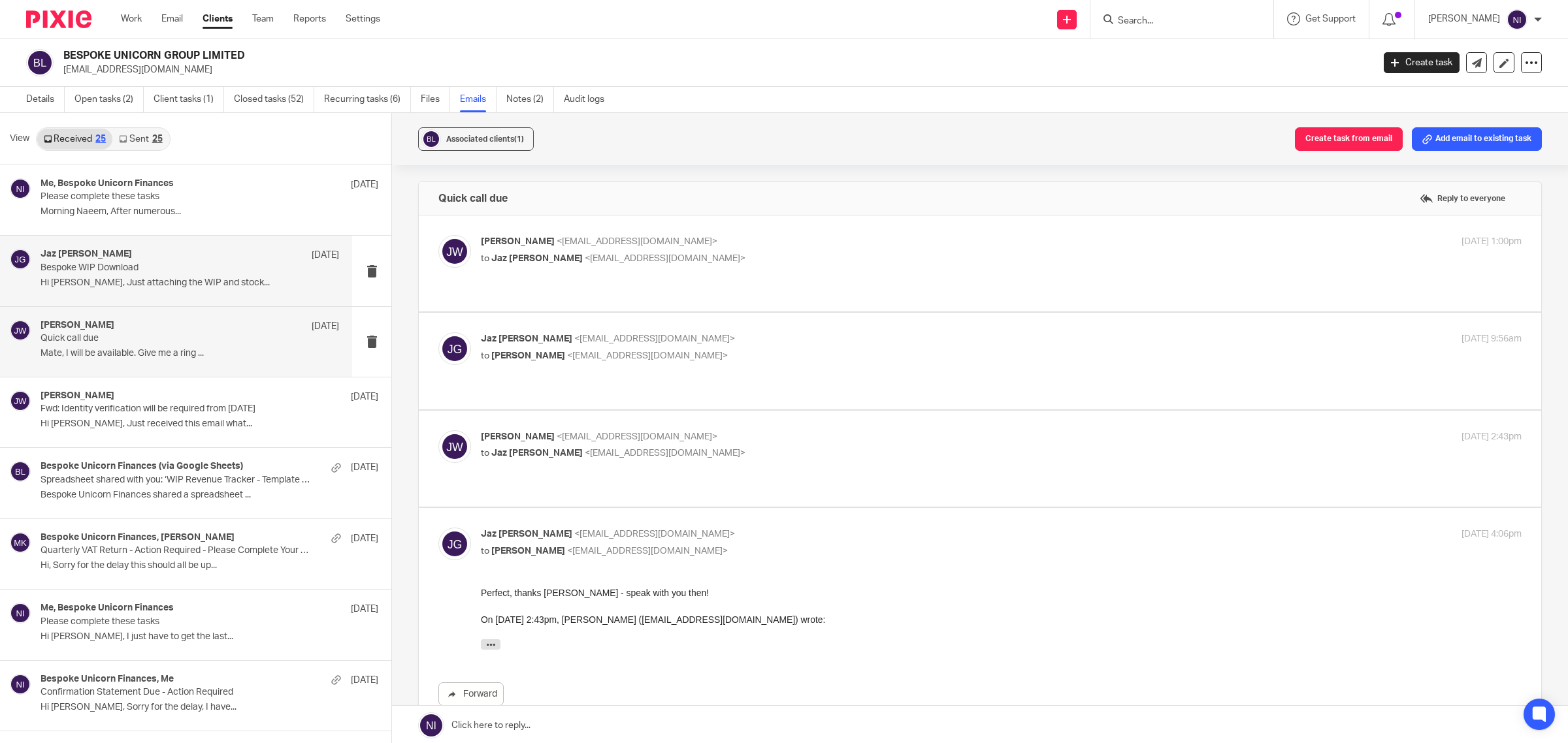
click at [213, 288] on p "Hi Naeem, Just attaching the WIP and stock..." at bounding box center [189, 283] width 298 height 11
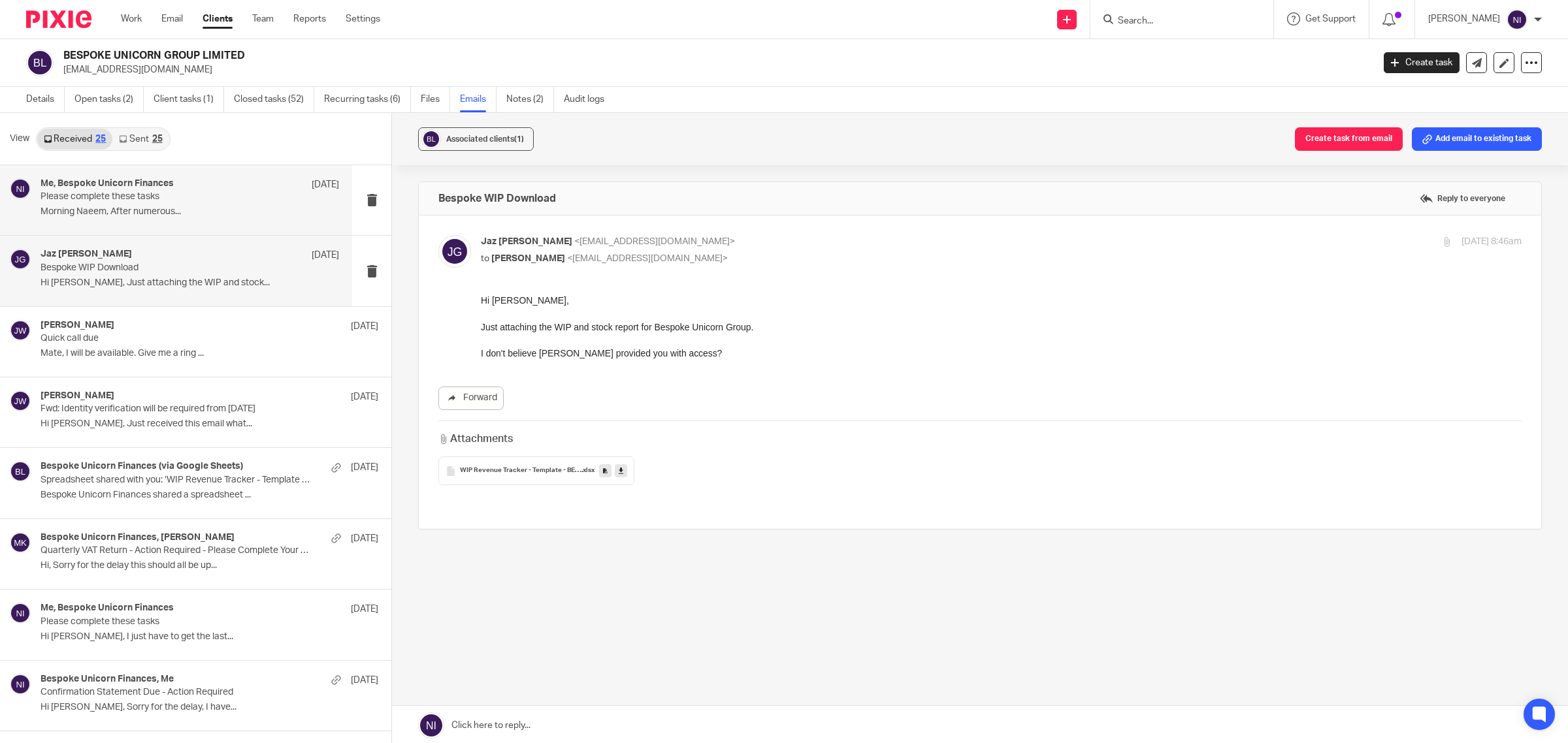
click at [214, 214] on p "Morning Naeem, After numerous..." at bounding box center [189, 212] width 298 height 11
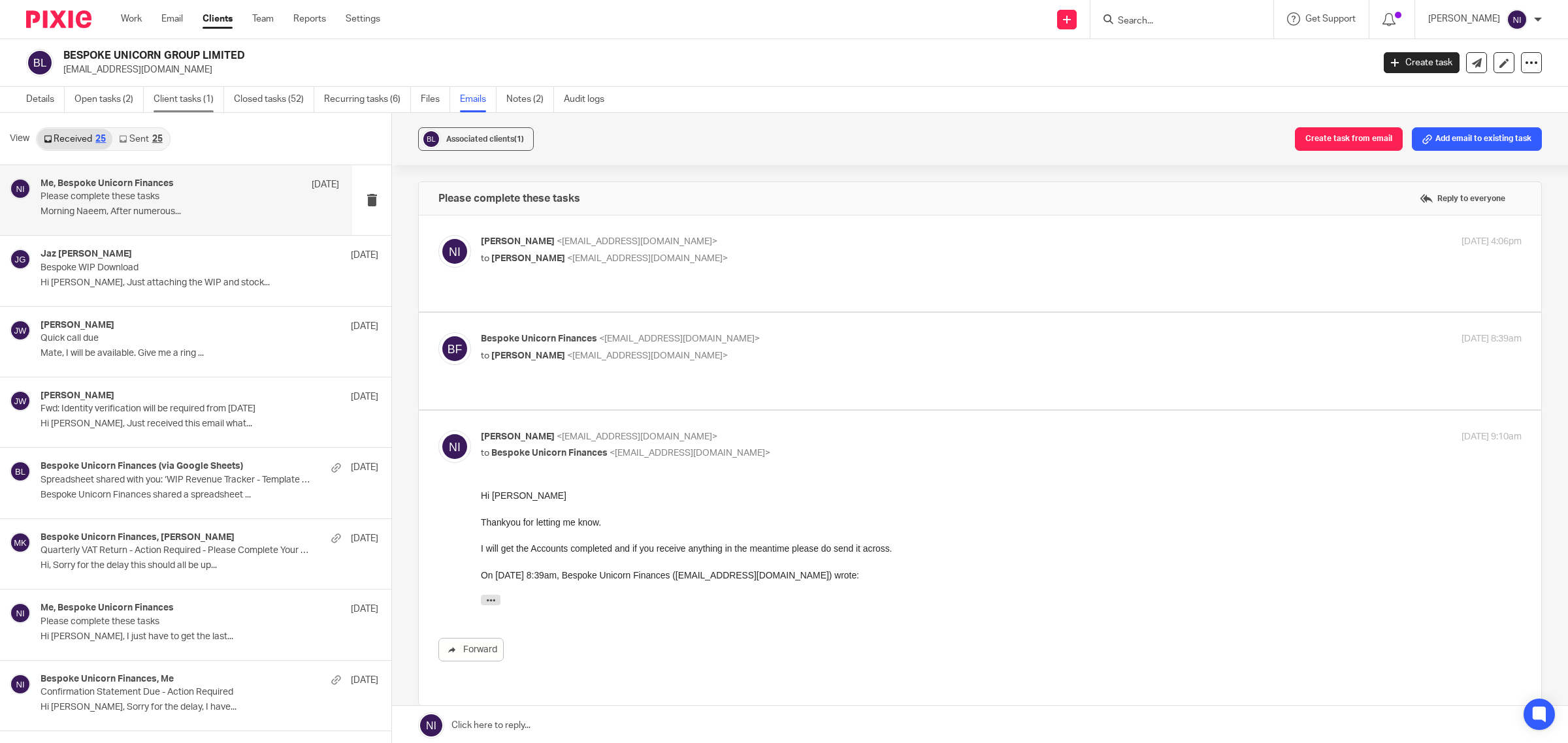
click at [200, 105] on link "Client tasks (1)" at bounding box center [188, 100] width 70 height 26
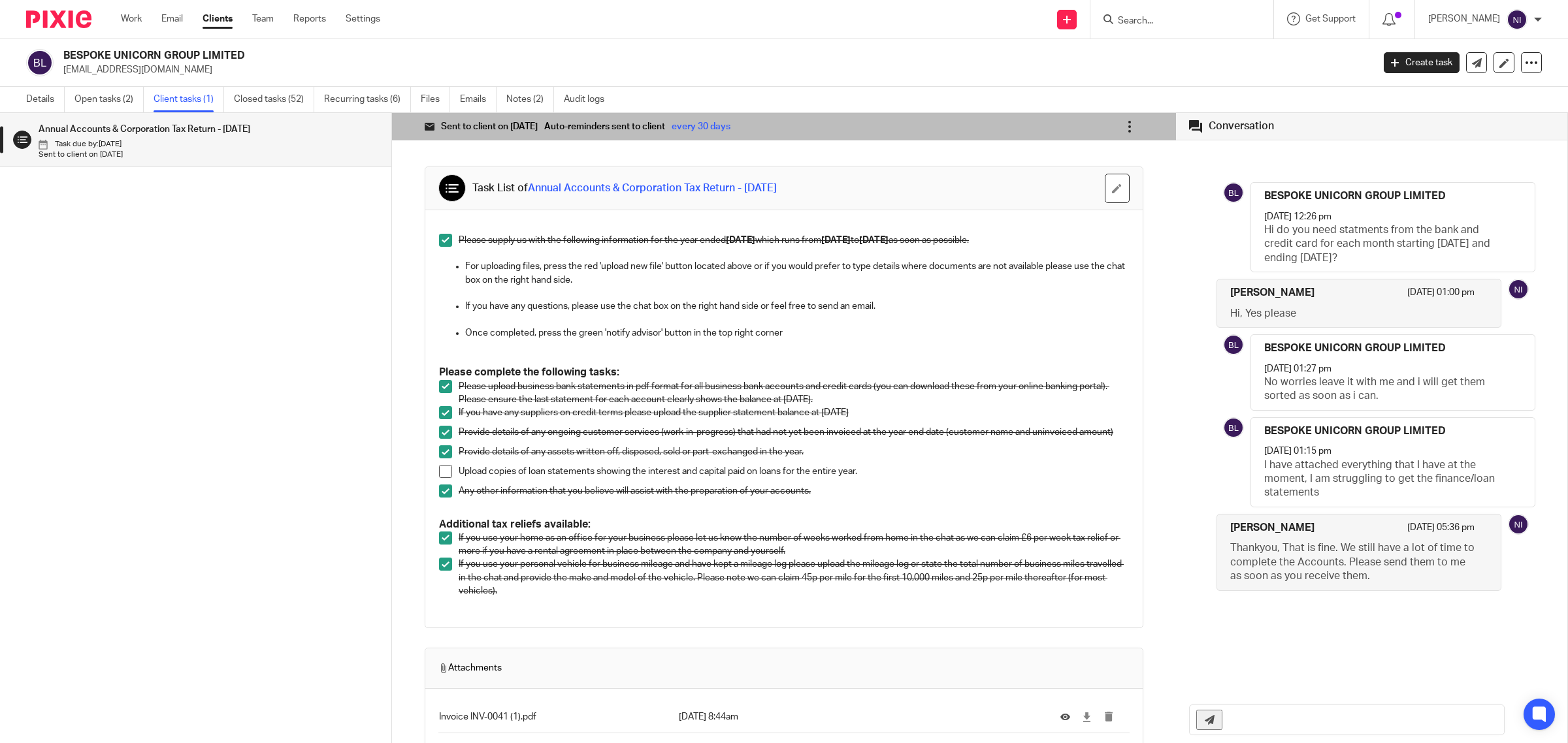
click at [1123, 124] on icon at bounding box center [1129, 127] width 13 height 13
click at [1115, 184] on link "Configure auto-reminders" at bounding box center [1091, 182] width 107 height 12
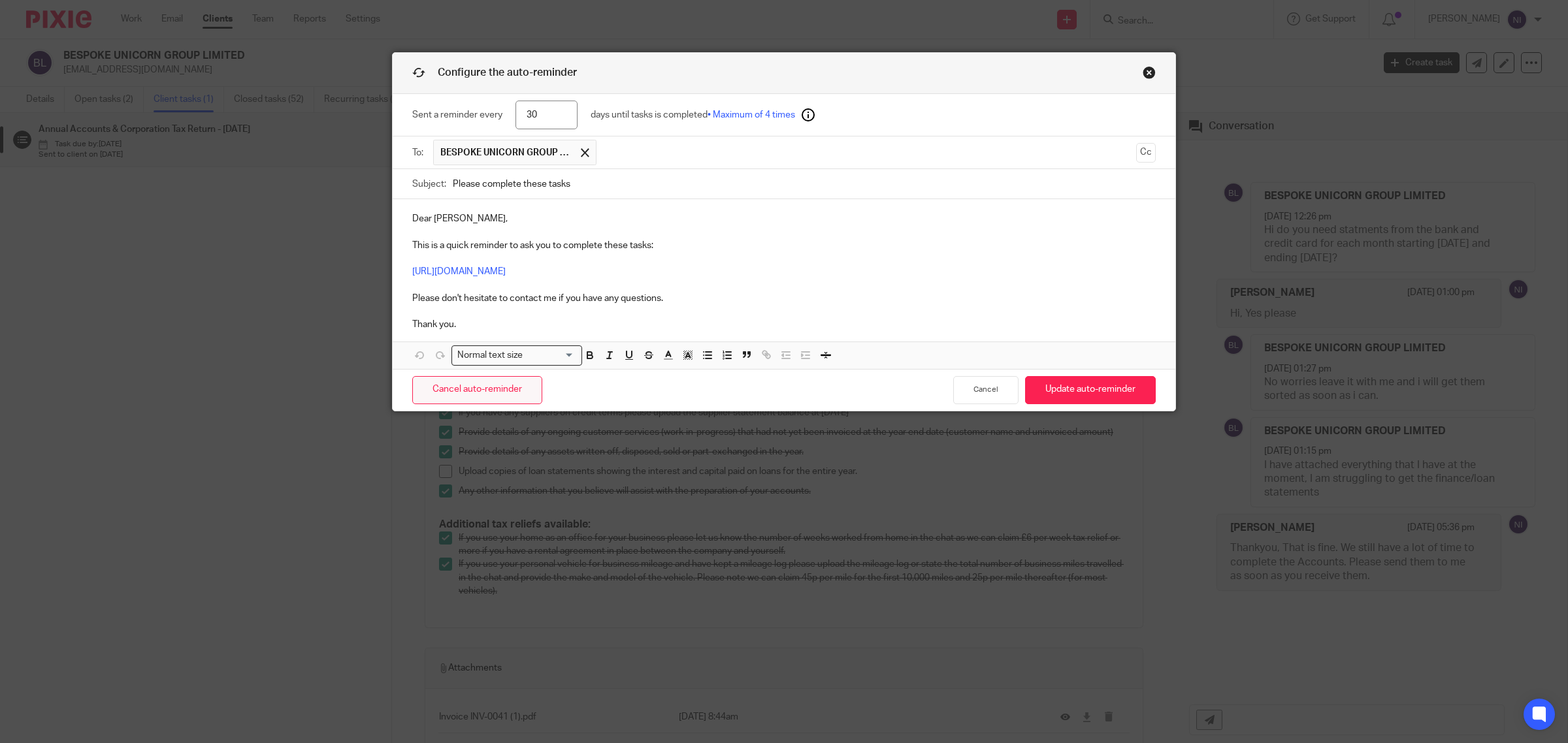
click at [435, 393] on button "Cancel auto-reminder" at bounding box center [478, 390] width 130 height 29
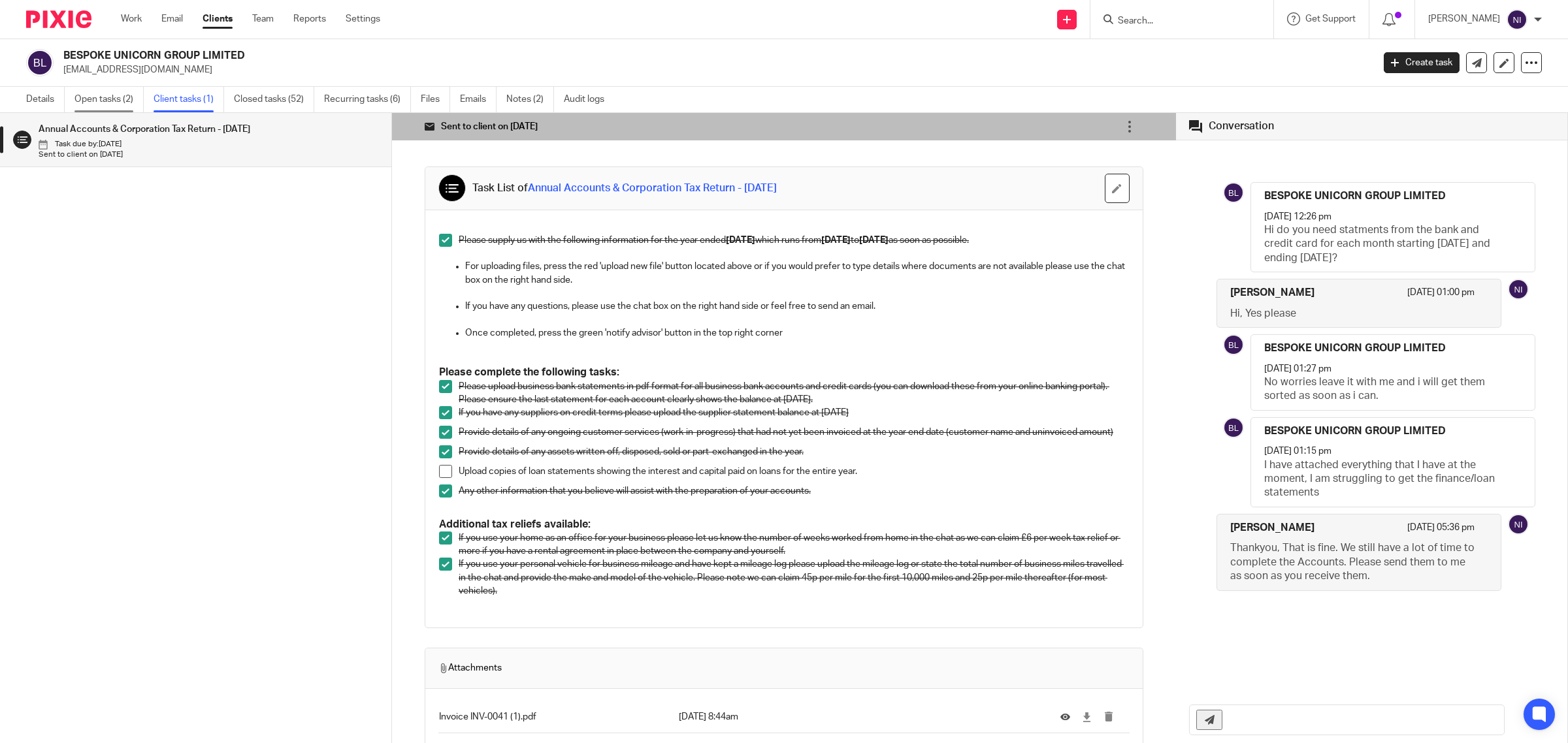
click at [109, 98] on link "Open tasks (2)" at bounding box center [110, 100] width 69 height 26
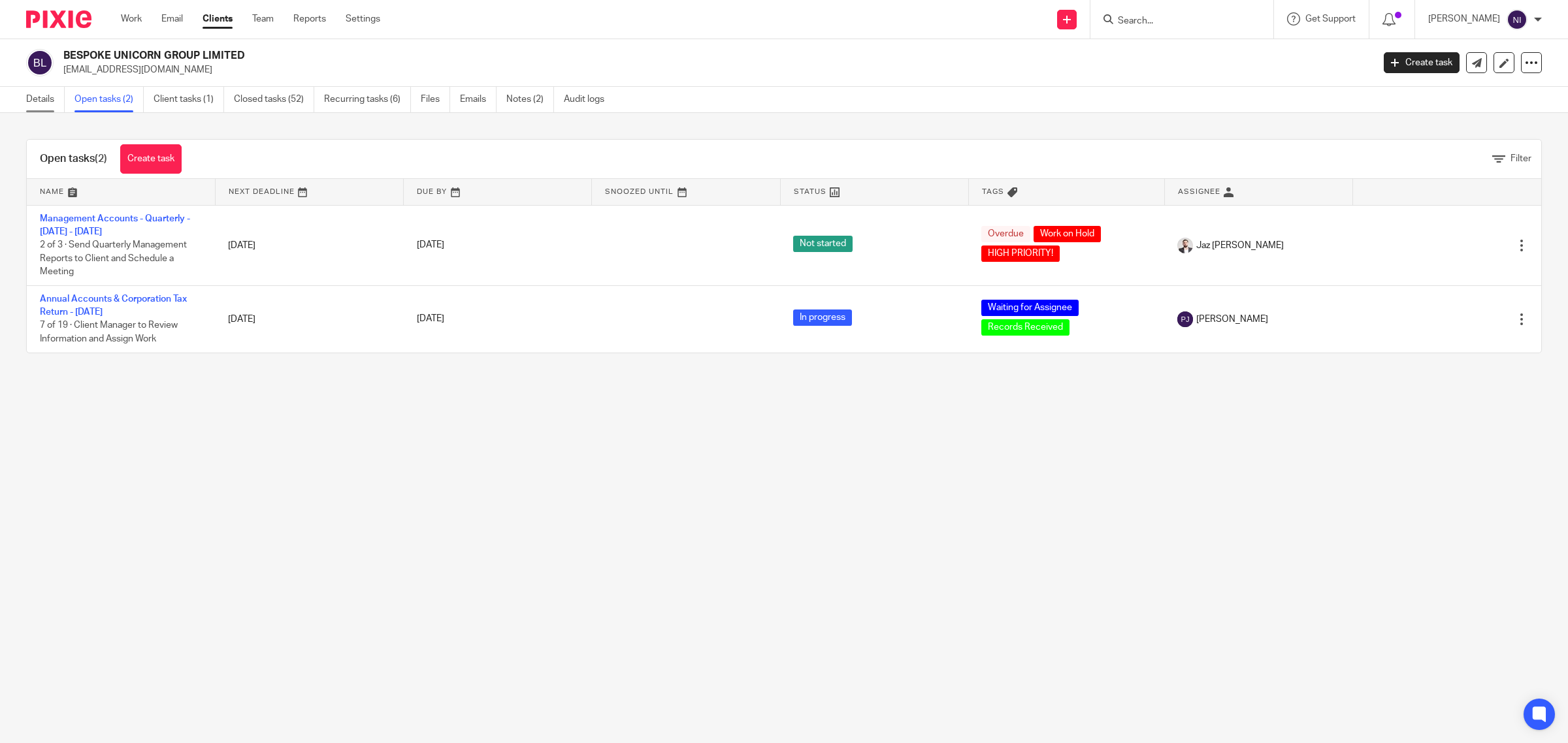
click at [57, 103] on link "Details" at bounding box center [45, 100] width 38 height 26
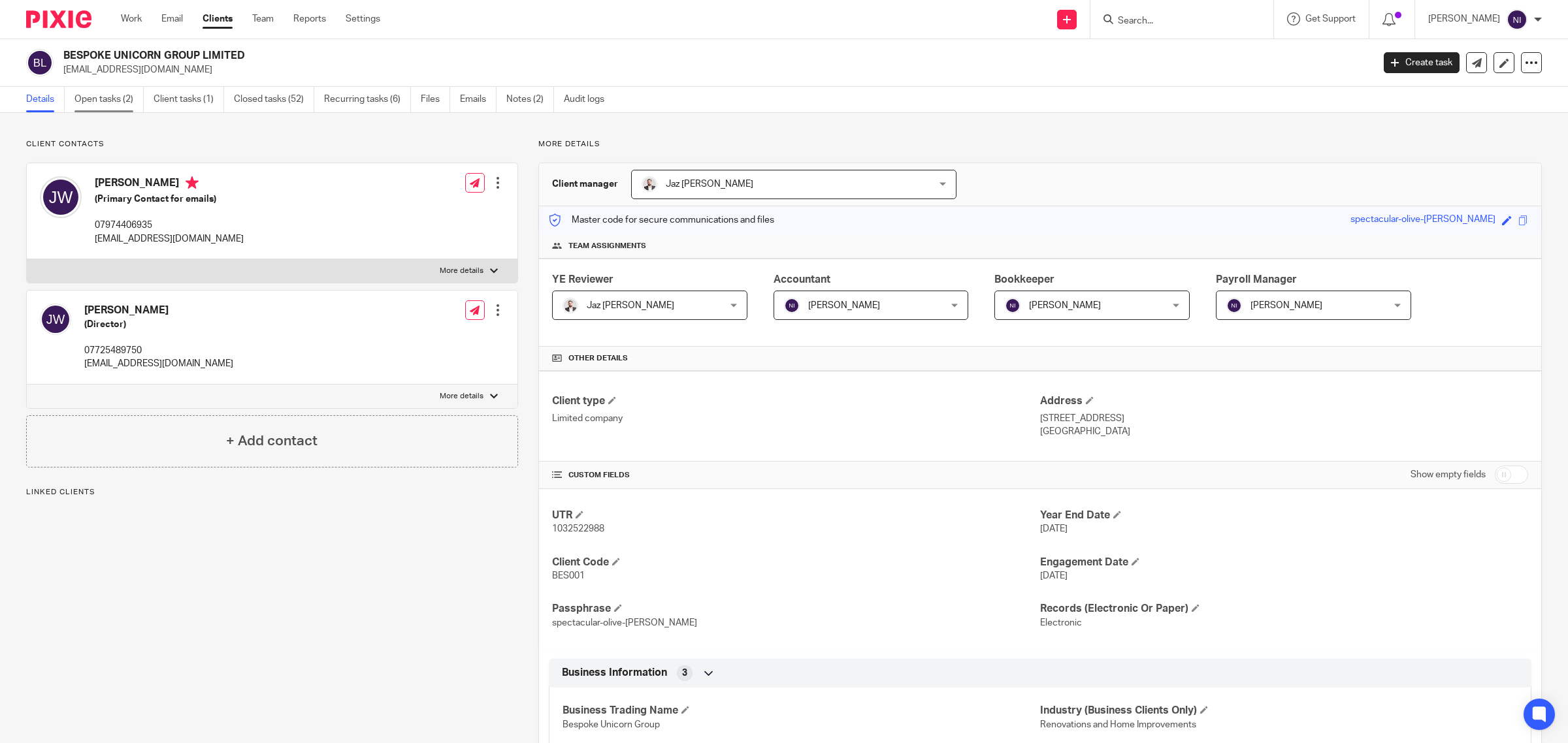
click at [118, 100] on link "Open tasks (2)" at bounding box center [110, 100] width 69 height 26
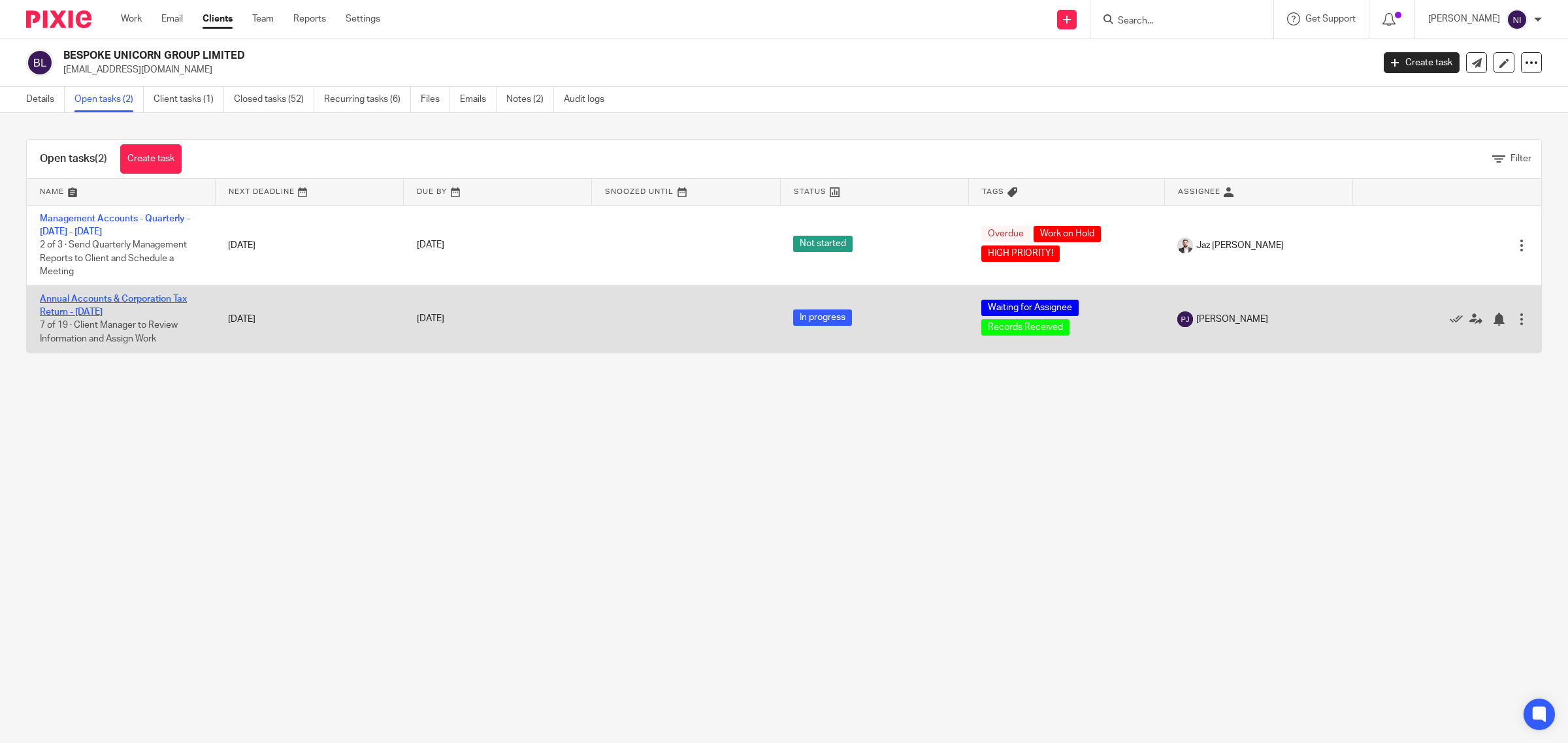
click at [154, 298] on link "Annual Accounts & Corporation Tax Return - [DATE]" at bounding box center [113, 306] width 147 height 22
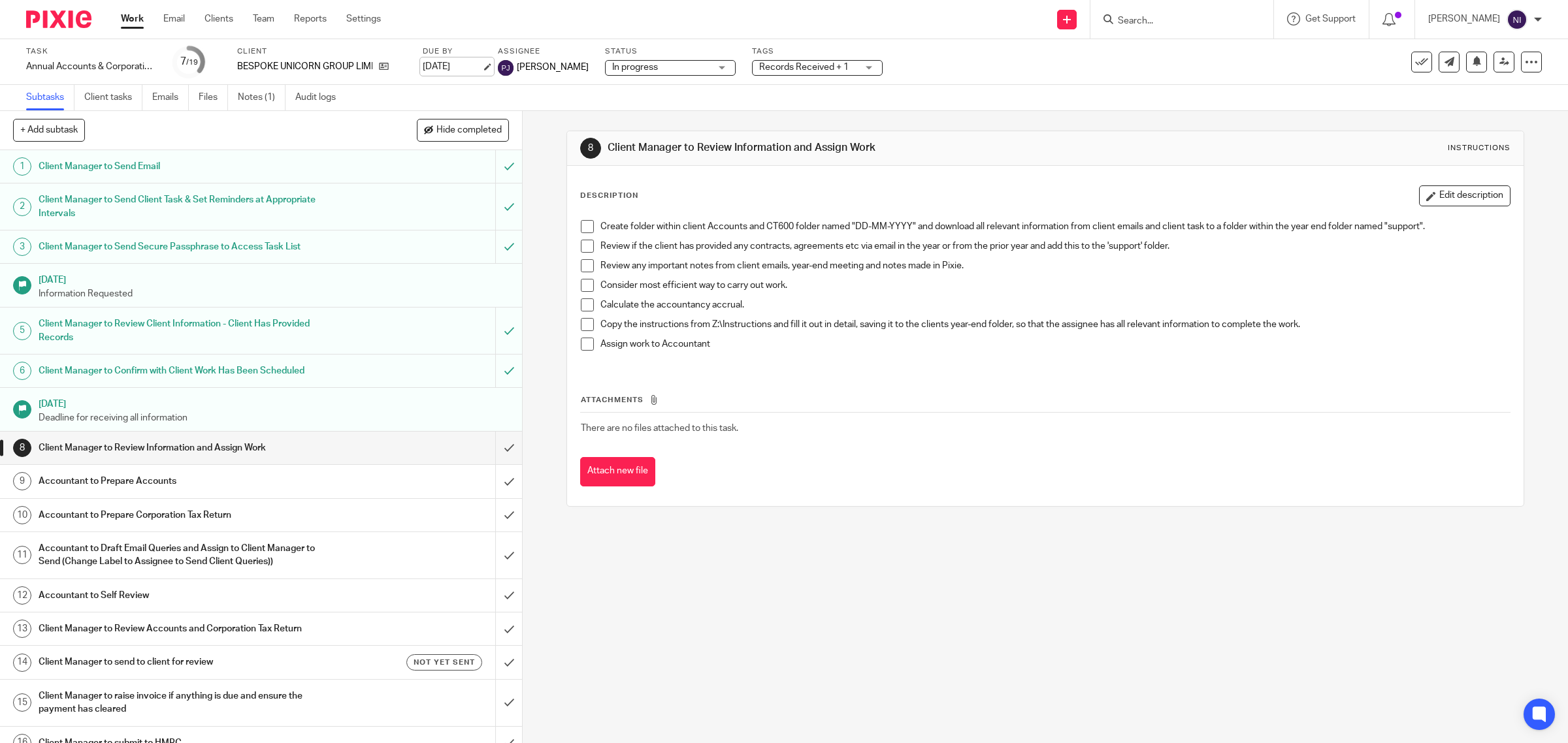
click at [481, 64] on link "31 Dec 2025" at bounding box center [452, 66] width 59 height 13
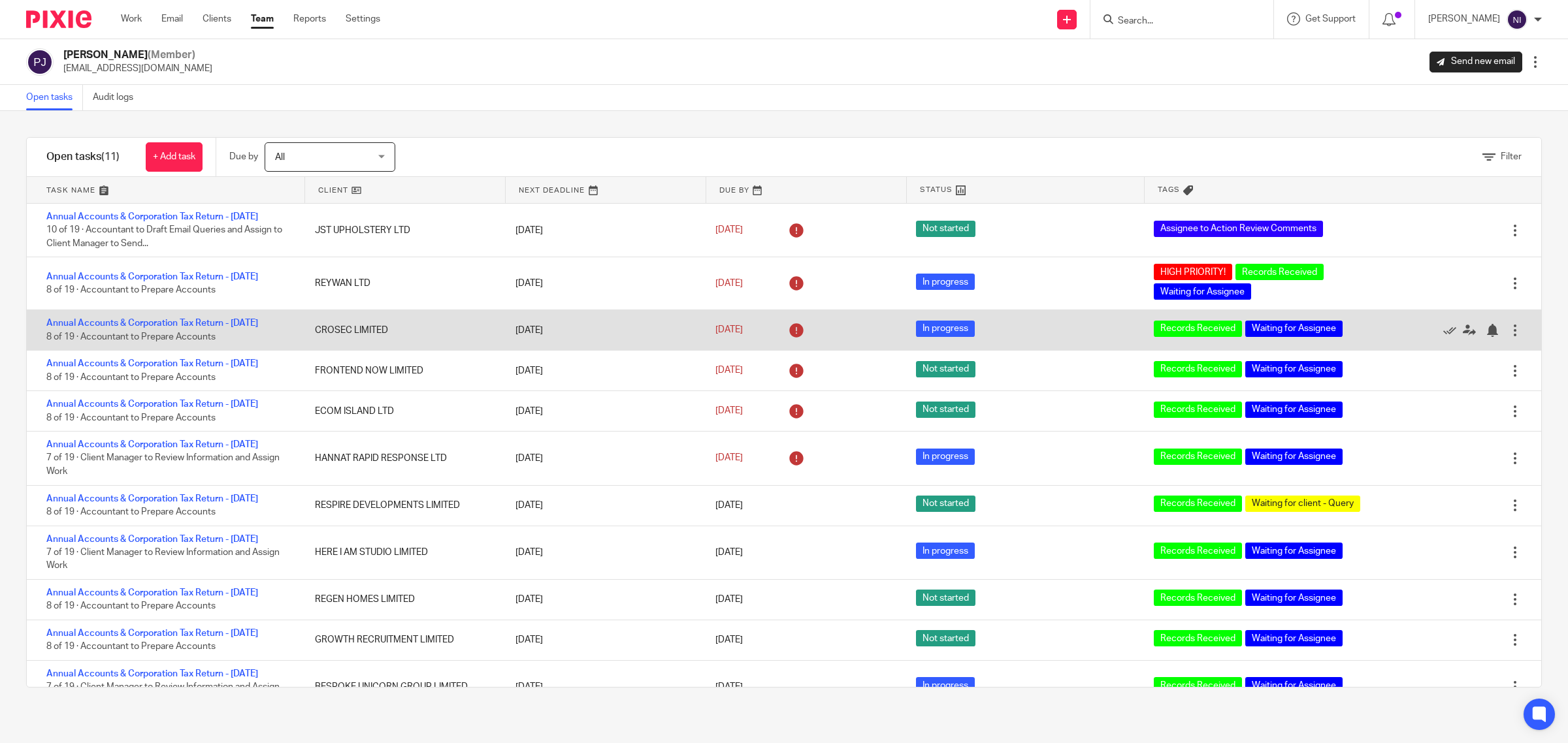
scroll to position [160, 0]
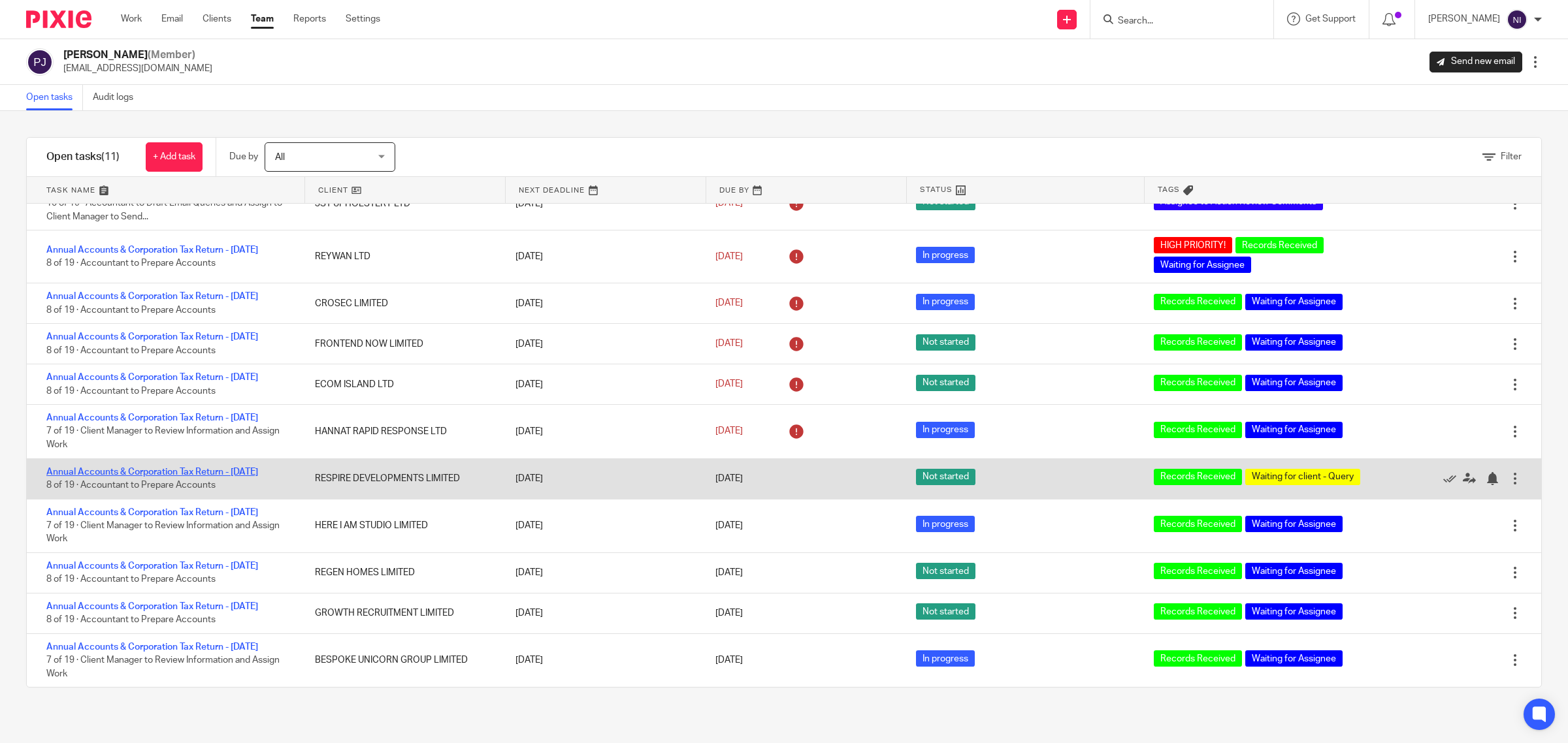
click at [197, 468] on link "Annual Accounts & Corporation Tax Return - [DATE]" at bounding box center [152, 472] width 212 height 9
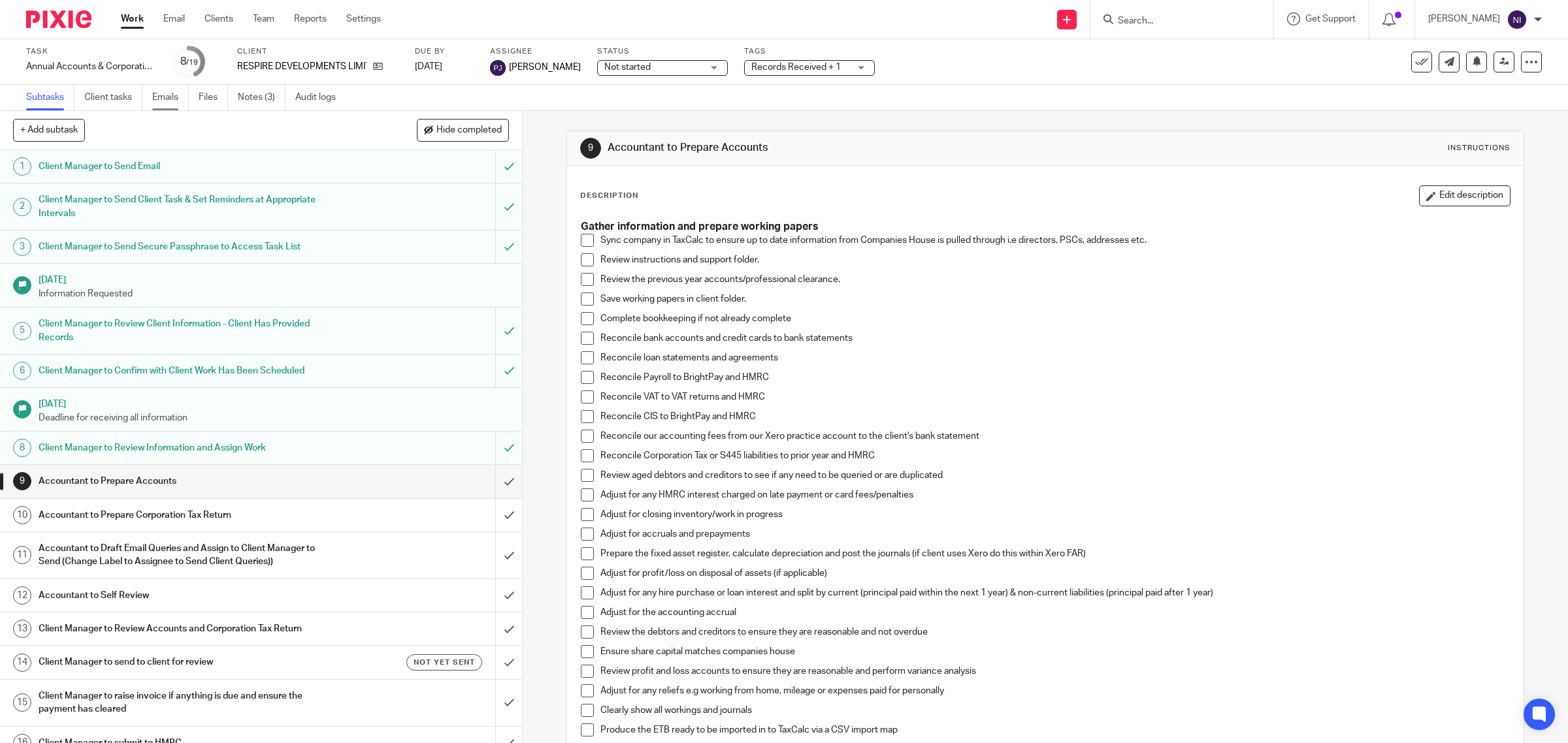
click at [167, 98] on link "Emails" at bounding box center [170, 97] width 37 height 26
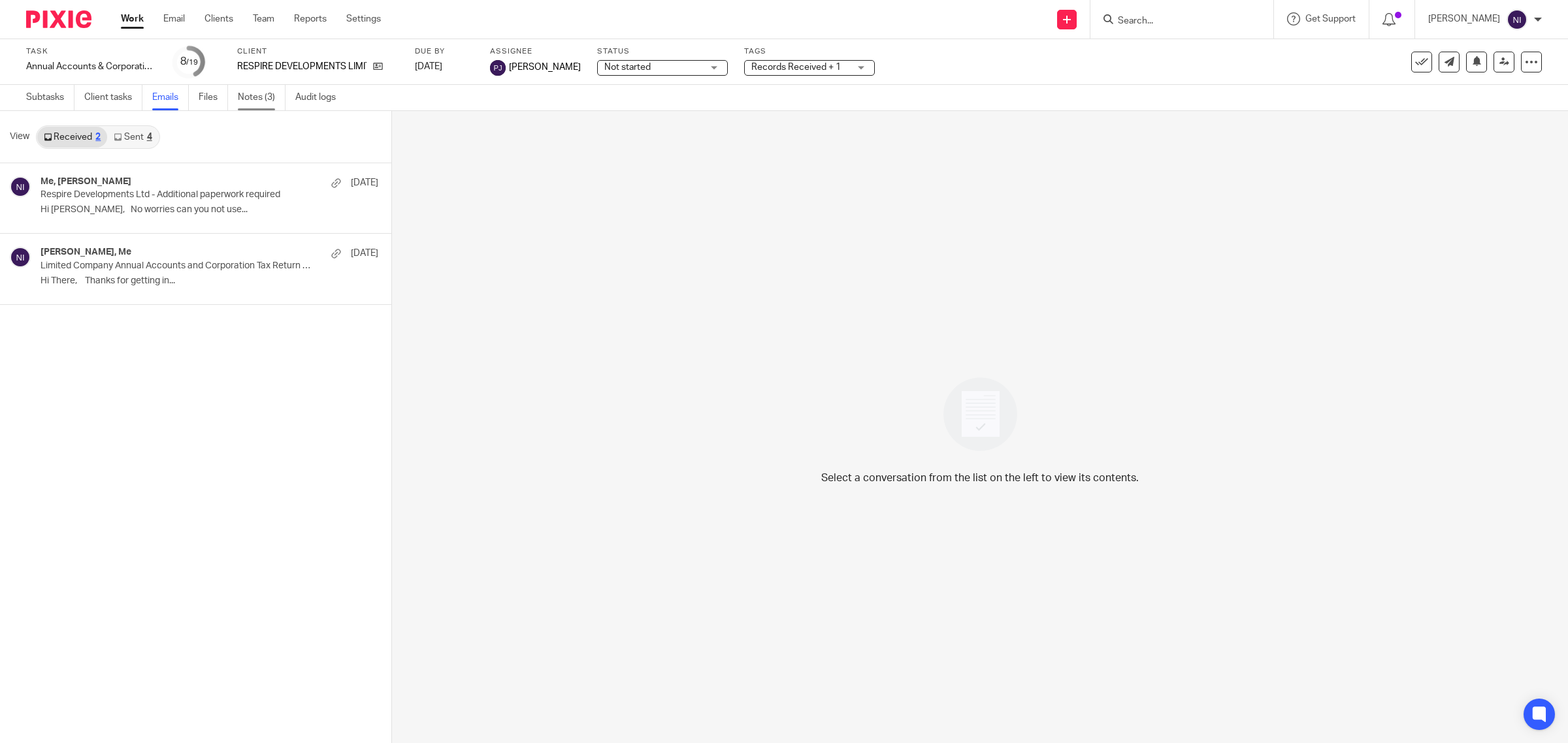
click at [264, 102] on link "Notes (3)" at bounding box center [262, 97] width 48 height 26
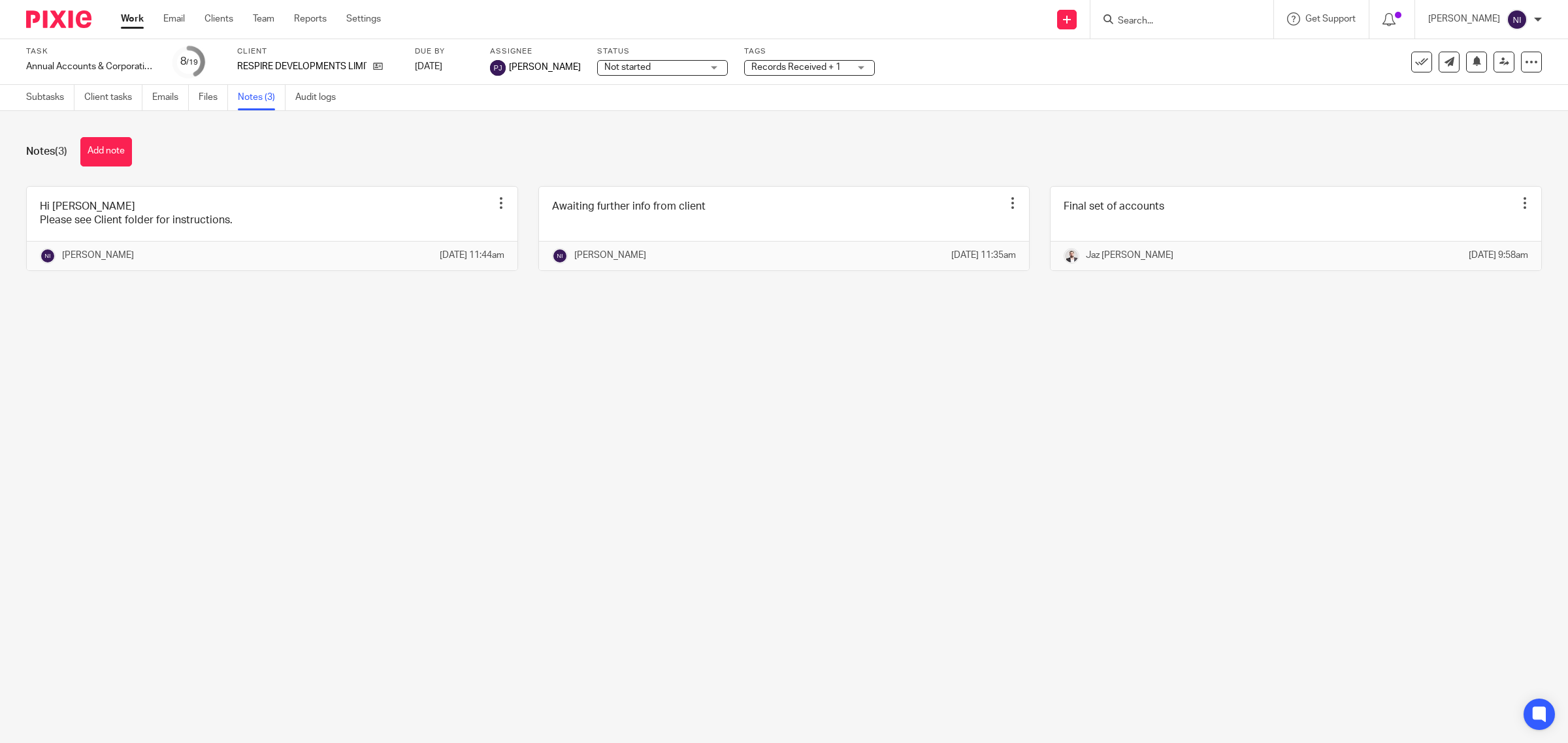
click at [804, 62] on span "Records Received + 1" at bounding box center [796, 67] width 89 height 9
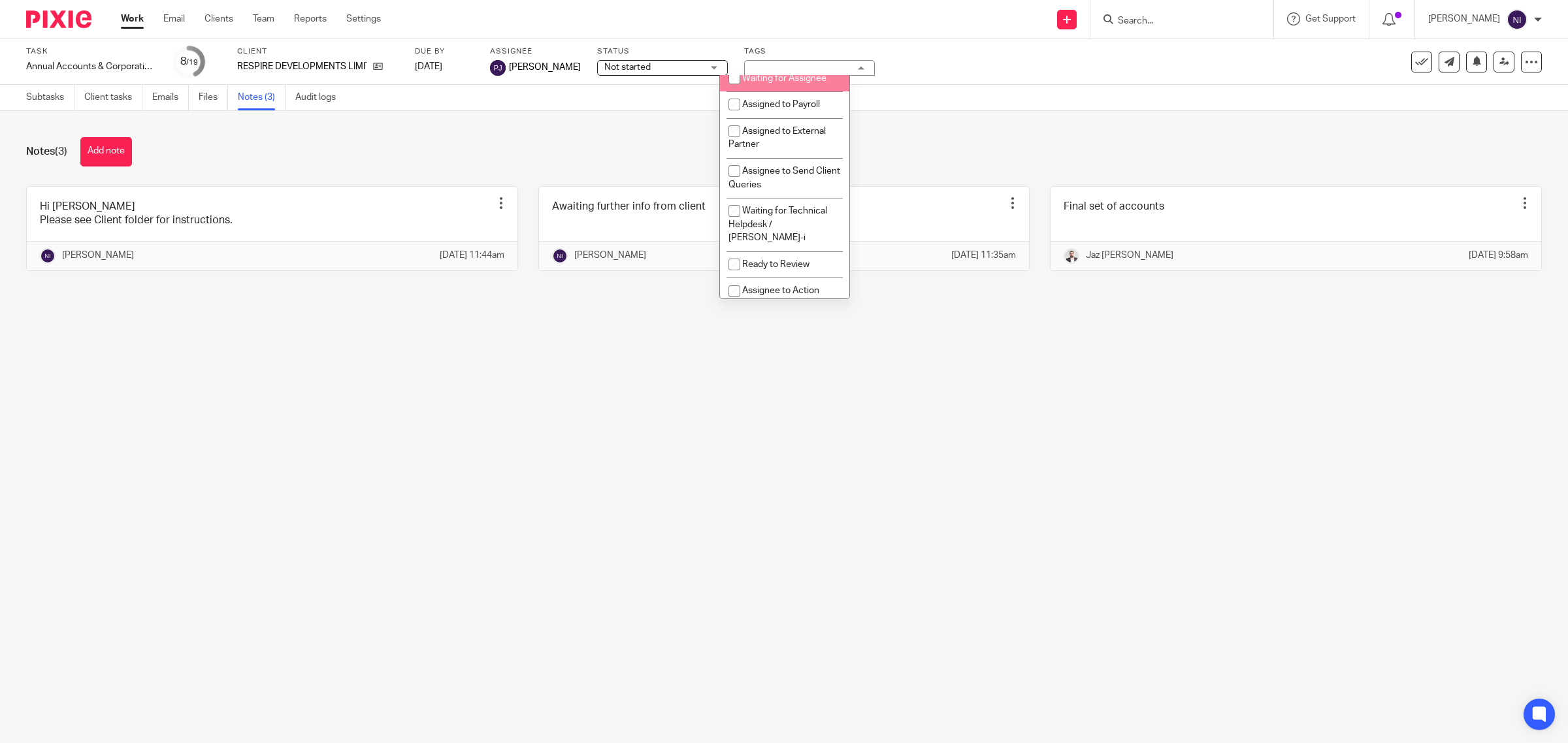
click at [788, 83] on span "Waiting for Assignee" at bounding box center [784, 78] width 85 height 9
checkbox input "true"
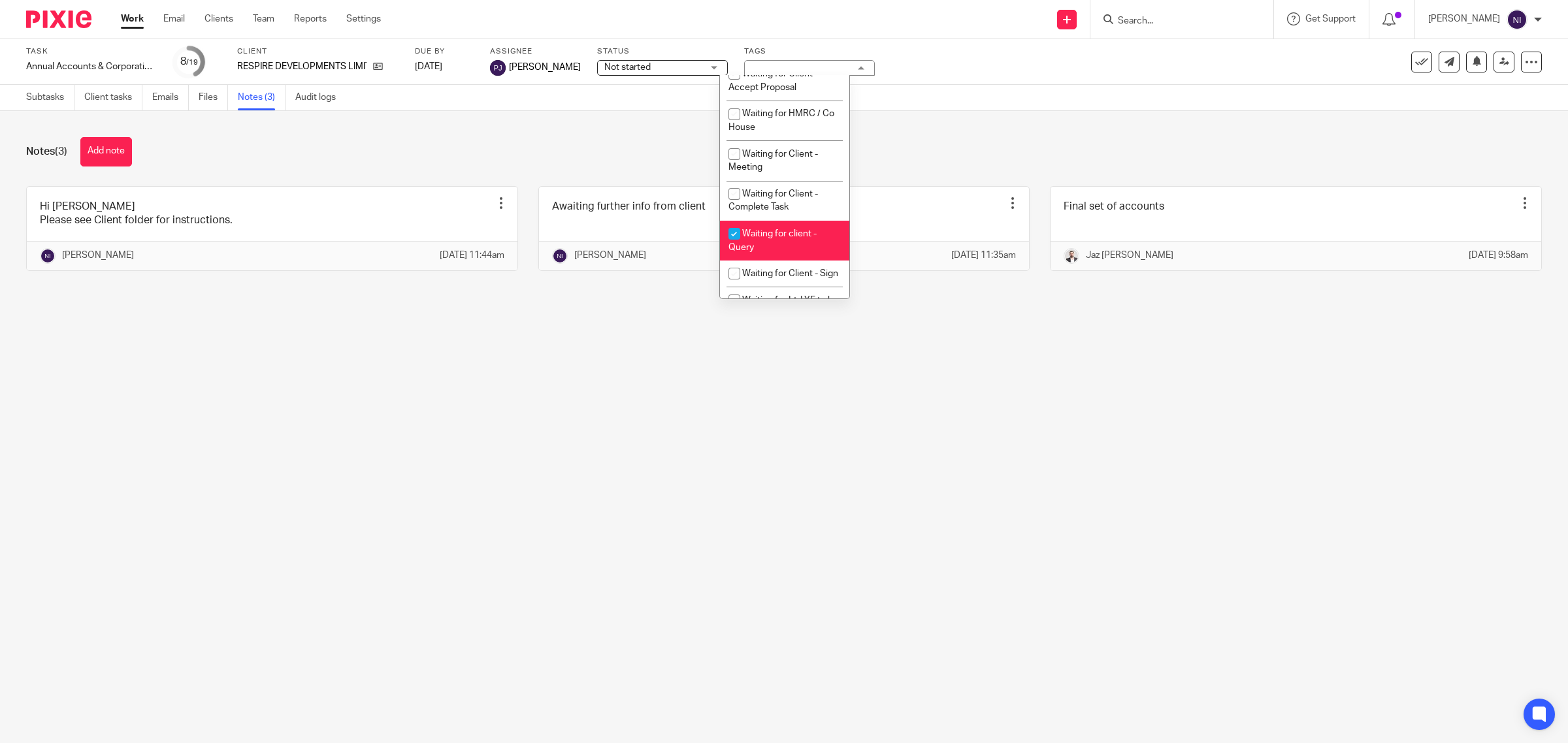
click at [788, 261] on li "Waiting for client - Query" at bounding box center [784, 241] width 129 height 40
checkbox input "false"
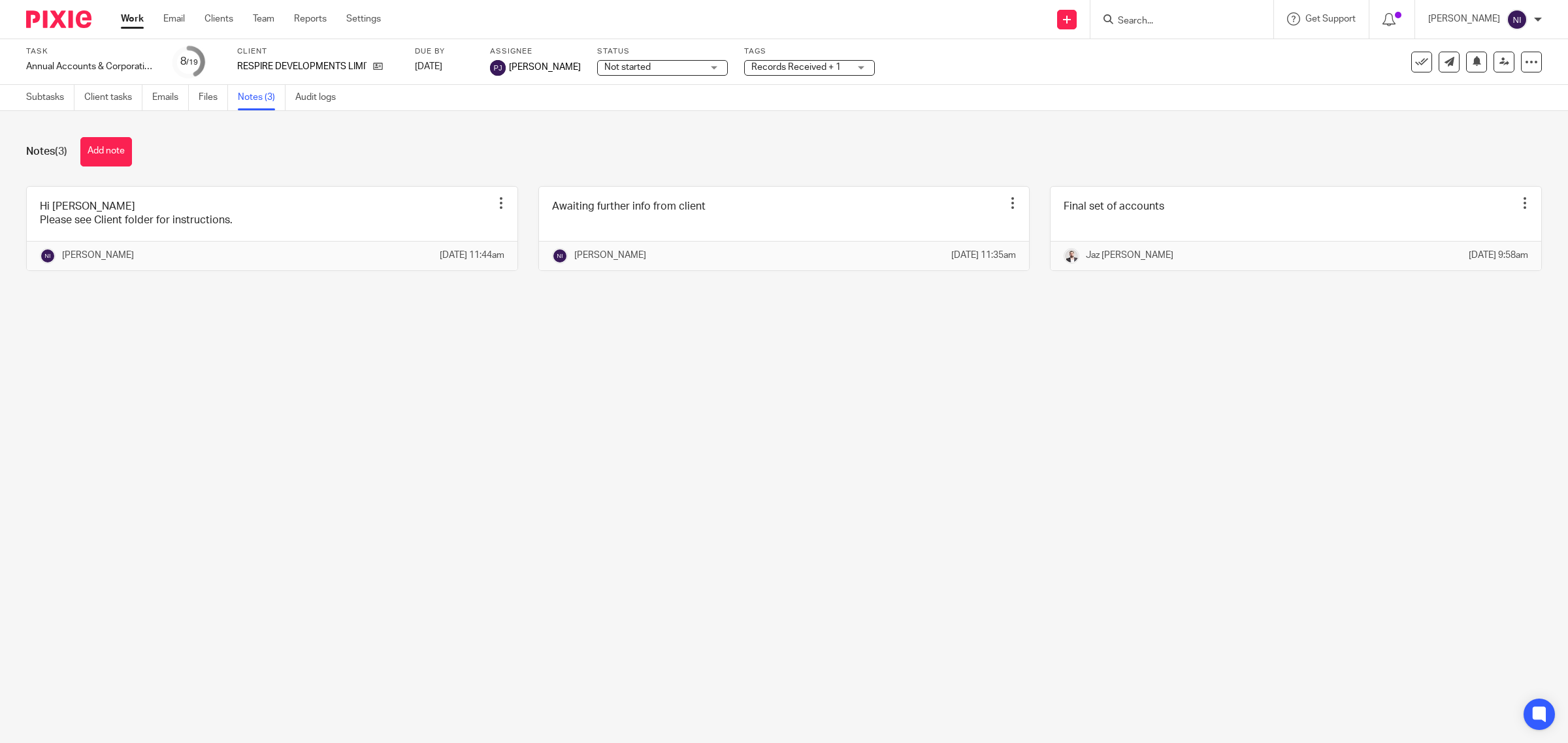
drag, startPoint x: 804, startPoint y: 356, endPoint x: 758, endPoint y: 324, distance: 56.0
click at [800, 354] on main "Task Annual Accounts & Corporation Tax Return - June 30, 2025 Save Annual Accou…" at bounding box center [784, 372] width 1568 height 743
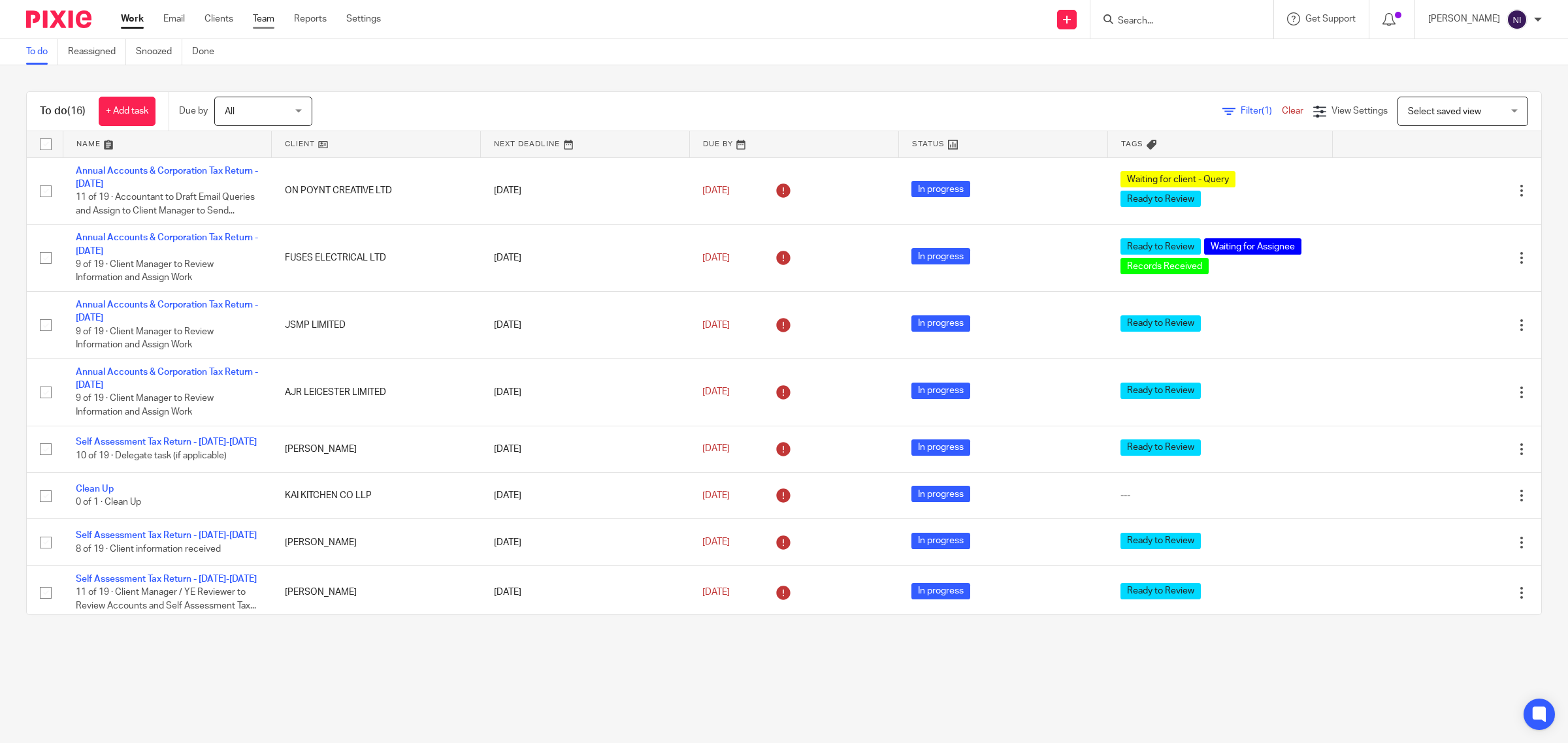
click at [262, 23] on link "Team" at bounding box center [264, 19] width 21 height 13
click at [138, 20] on link "Work" at bounding box center [133, 19] width 23 height 13
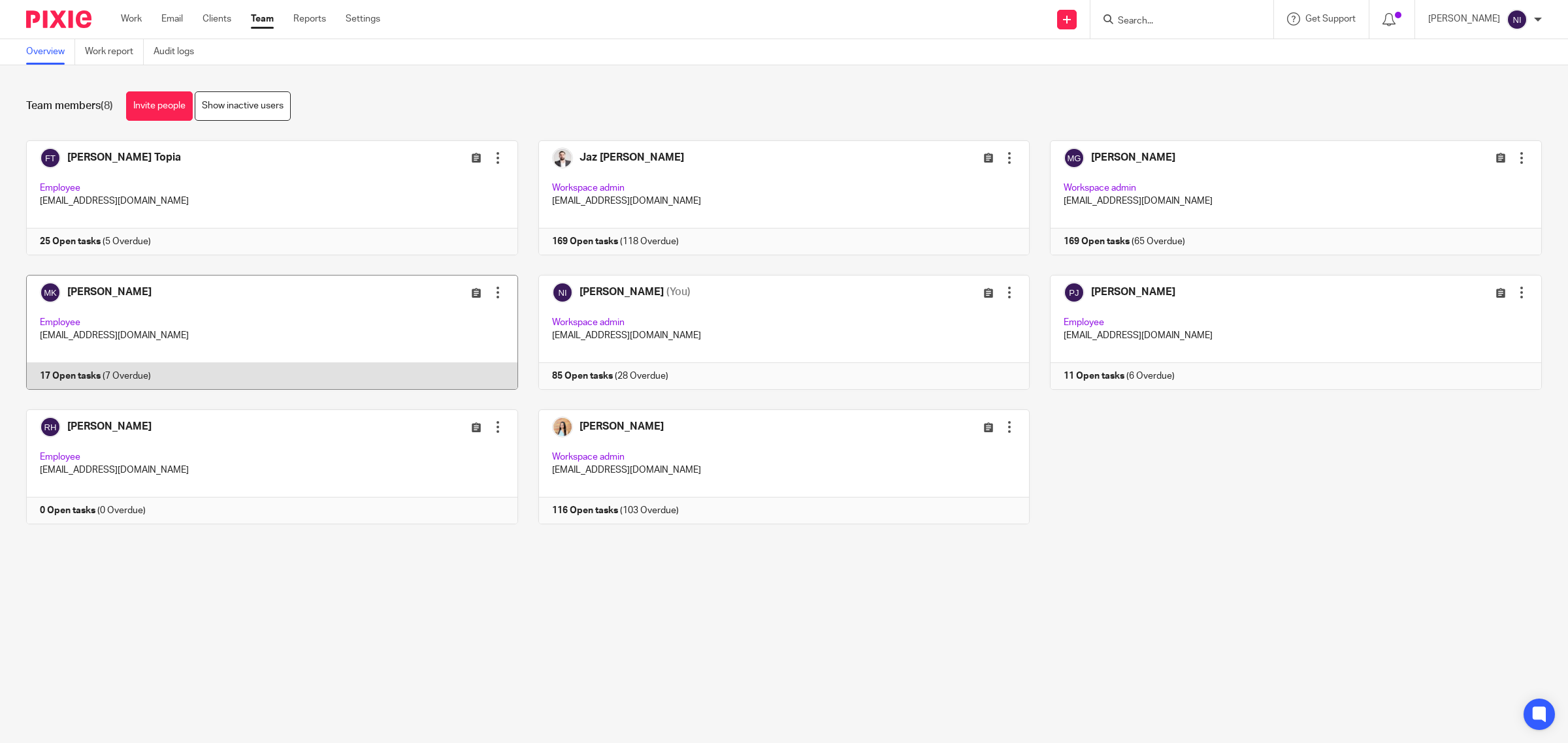
click at [152, 311] on link at bounding box center [262, 332] width 512 height 115
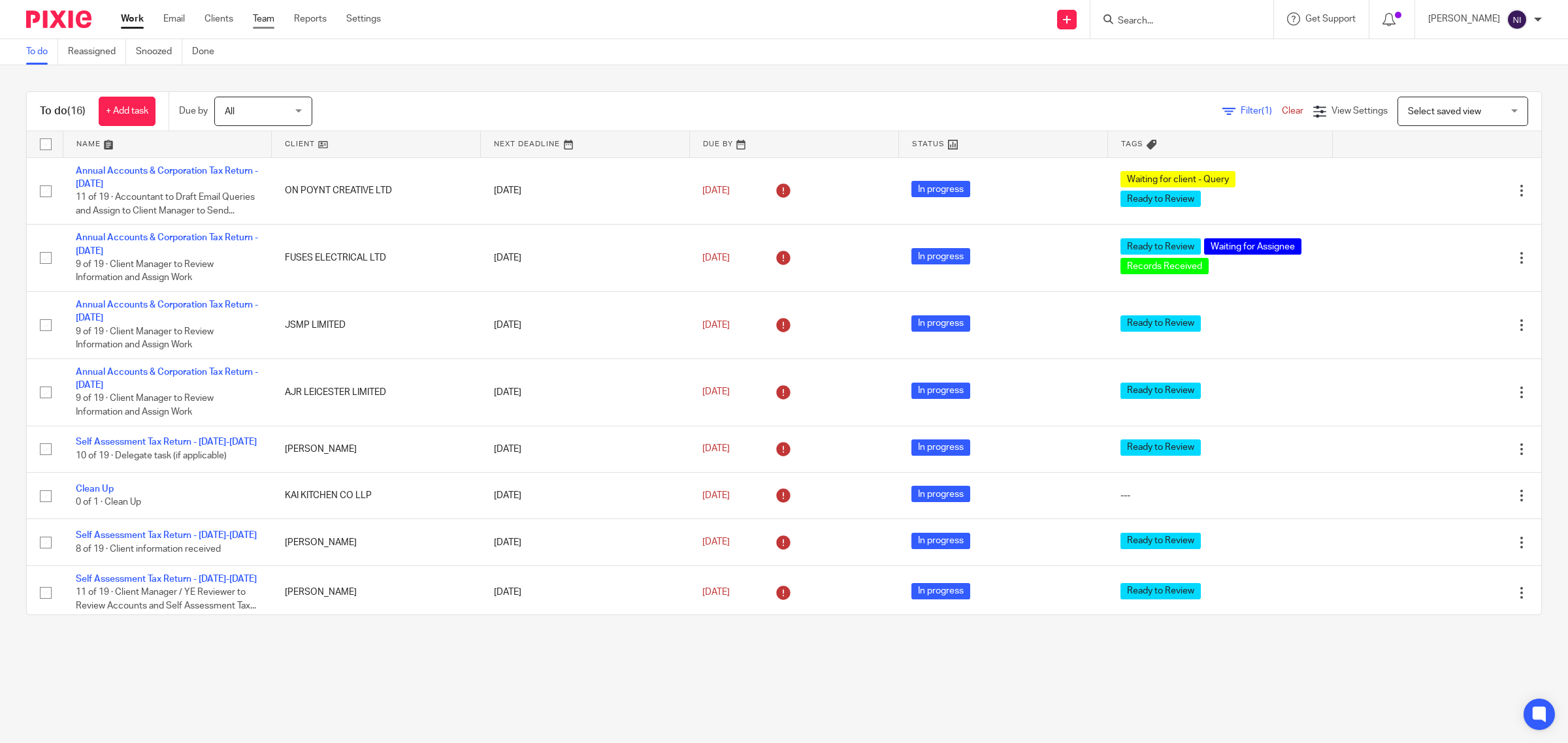
click at [270, 23] on link "Team" at bounding box center [264, 19] width 21 height 13
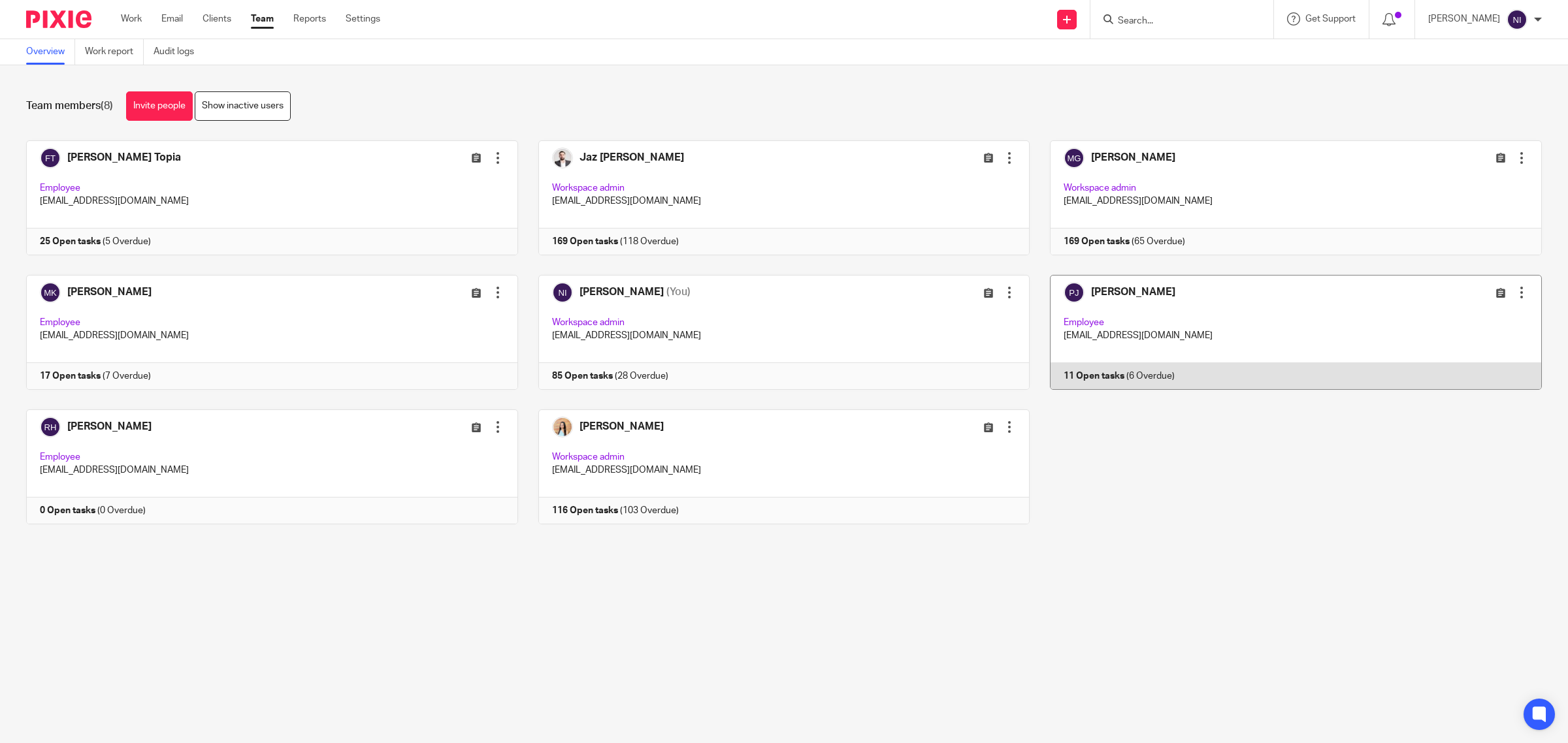
click at [1119, 298] on link at bounding box center [1286, 332] width 512 height 115
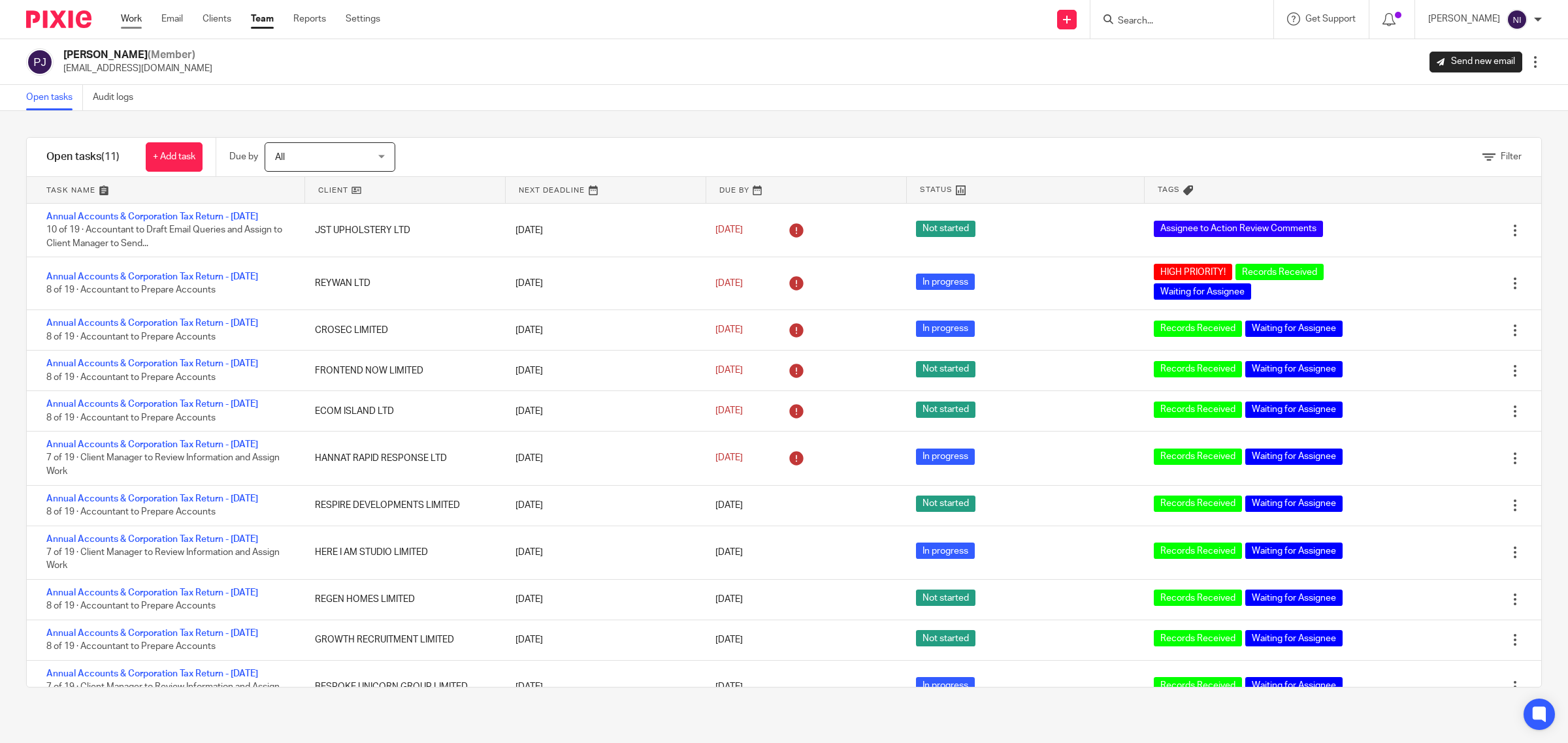
click at [129, 19] on link "Work" at bounding box center [131, 19] width 20 height 13
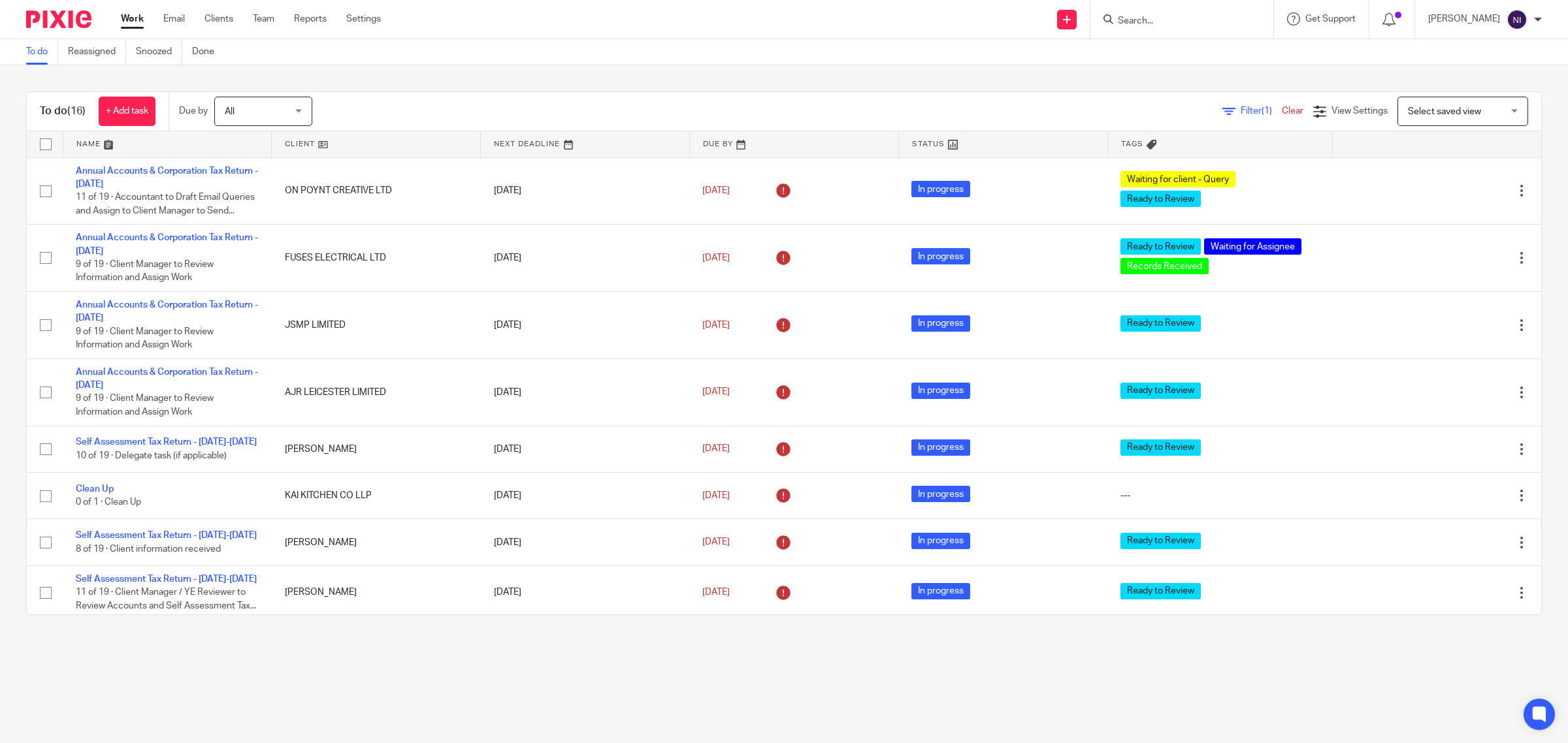
click at [102, 142] on link at bounding box center [167, 143] width 208 height 26
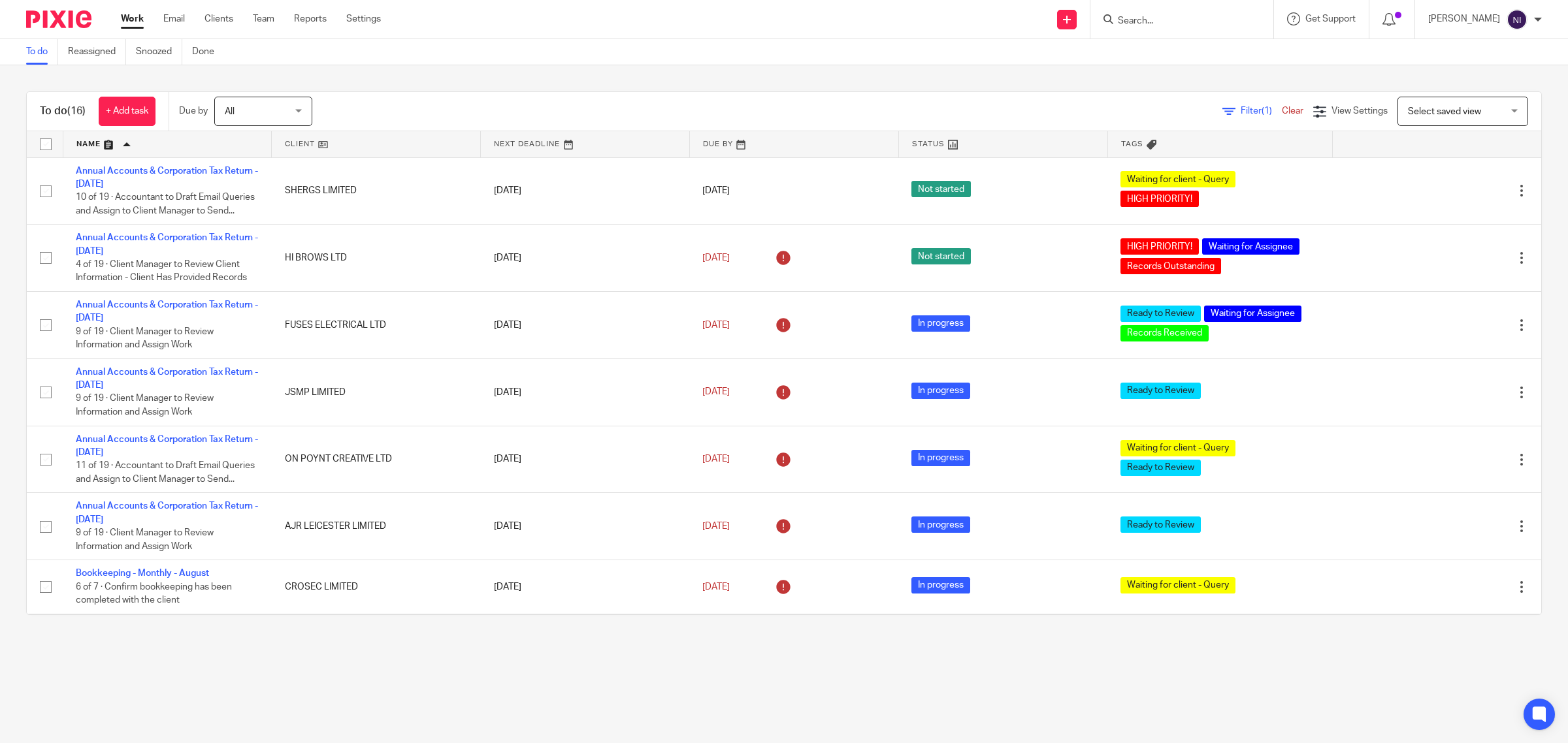
click at [1240, 111] on span "Filter (1)" at bounding box center [1261, 111] width 41 height 9
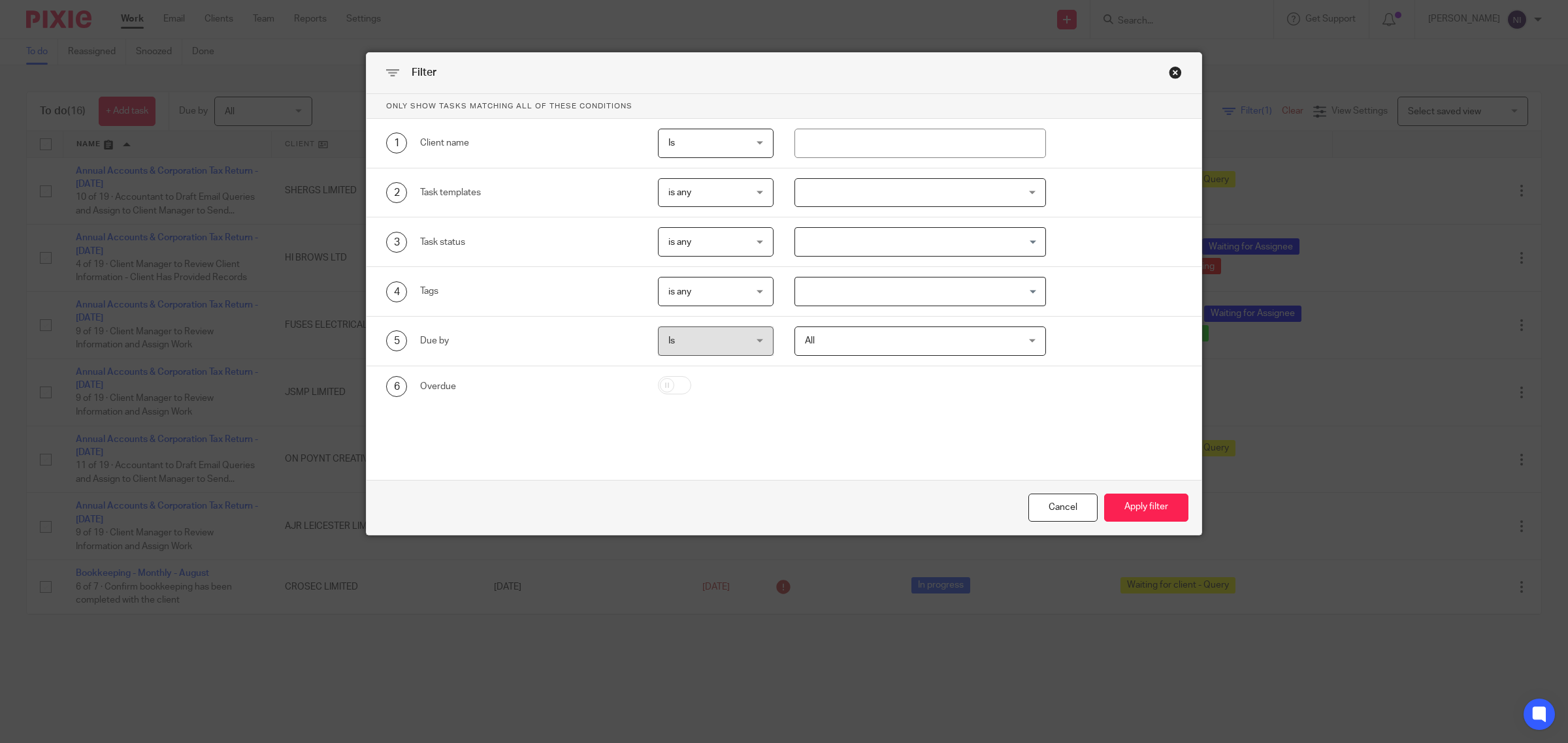
click at [1176, 75] on div "Filter" at bounding box center [783, 73] width 835 height 41
click at [1172, 69] on div "Close this dialog window" at bounding box center [1175, 72] width 13 height 13
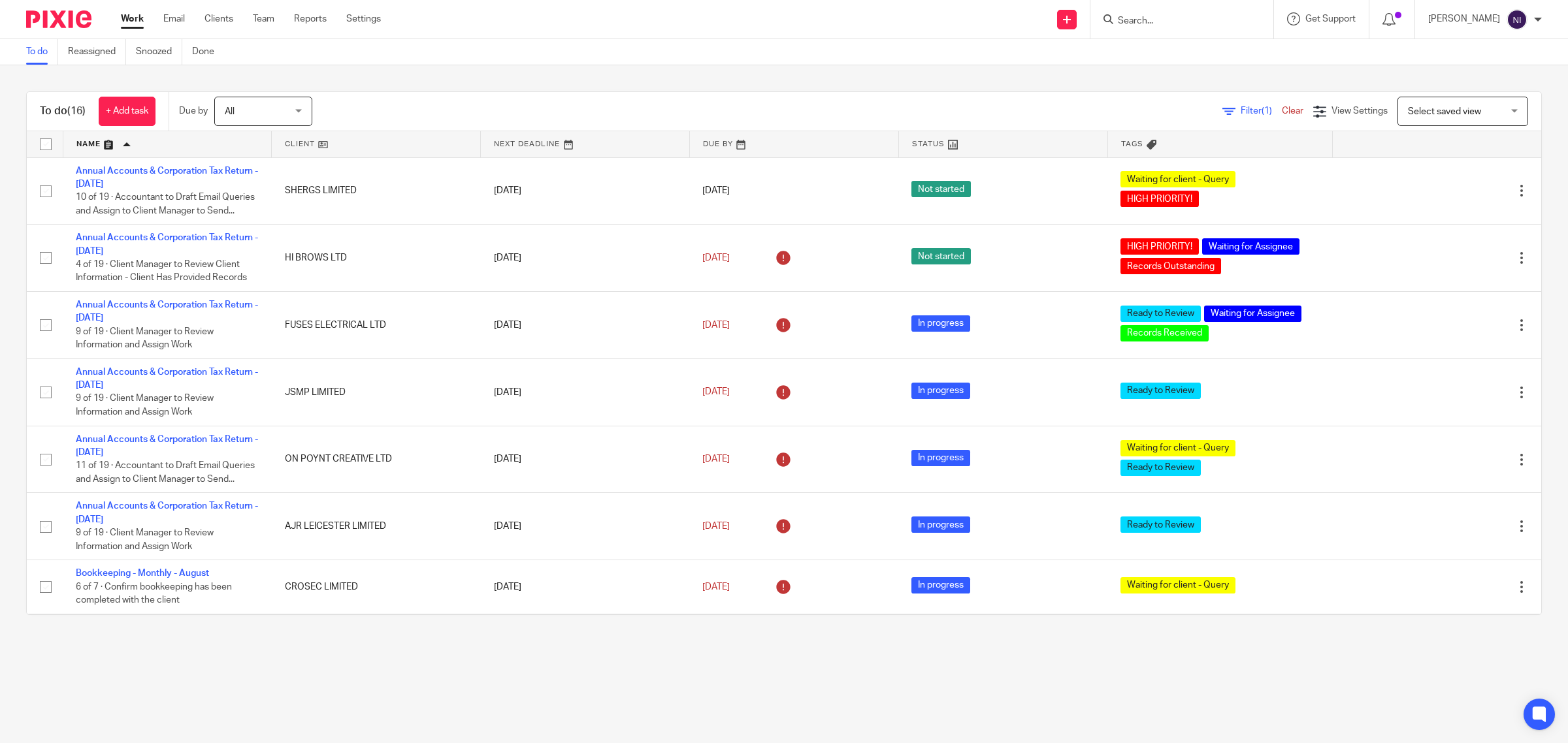
click at [1222, 105] on icon at bounding box center [1229, 111] width 13 height 13
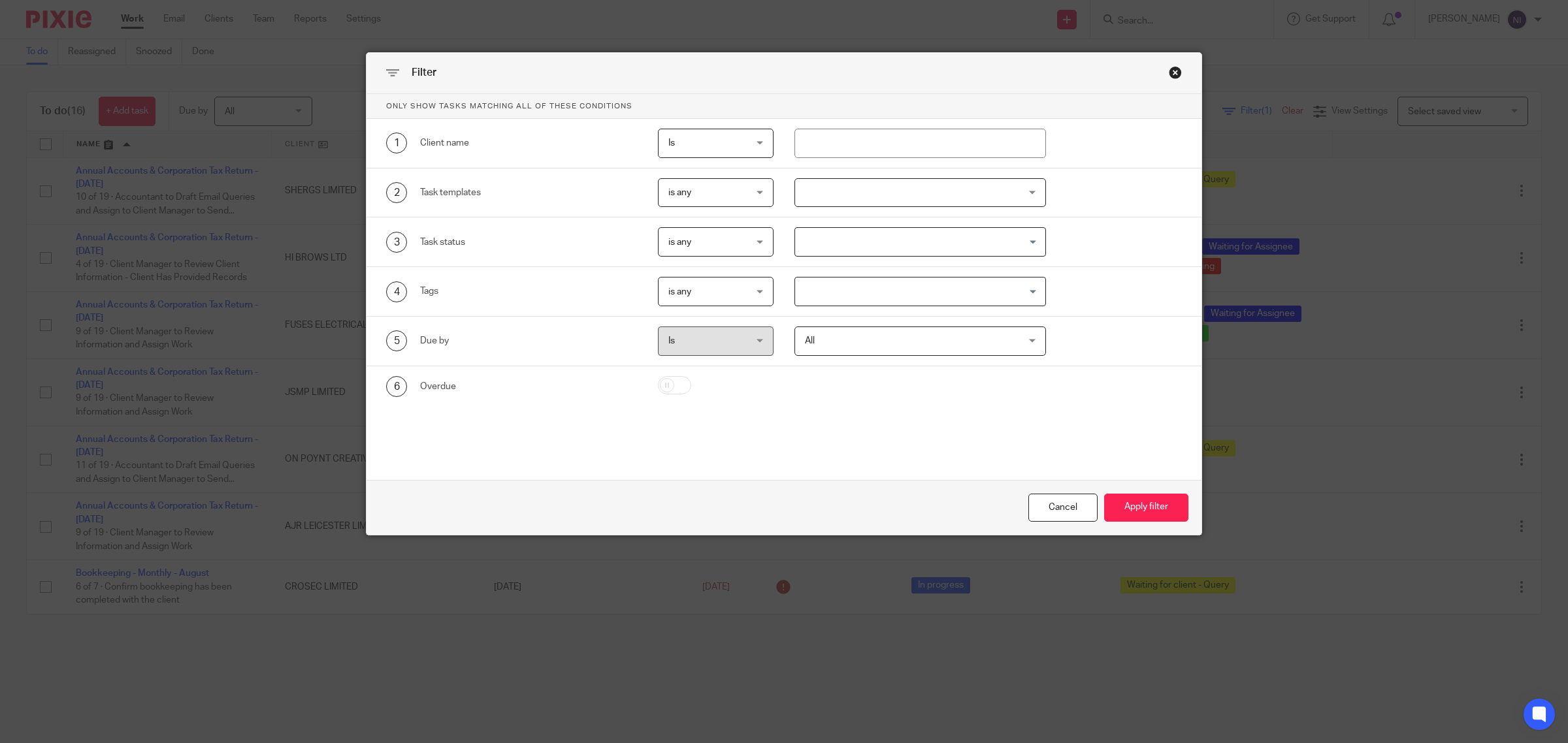
click at [1170, 78] on div "Close this dialog window" at bounding box center [1175, 72] width 13 height 13
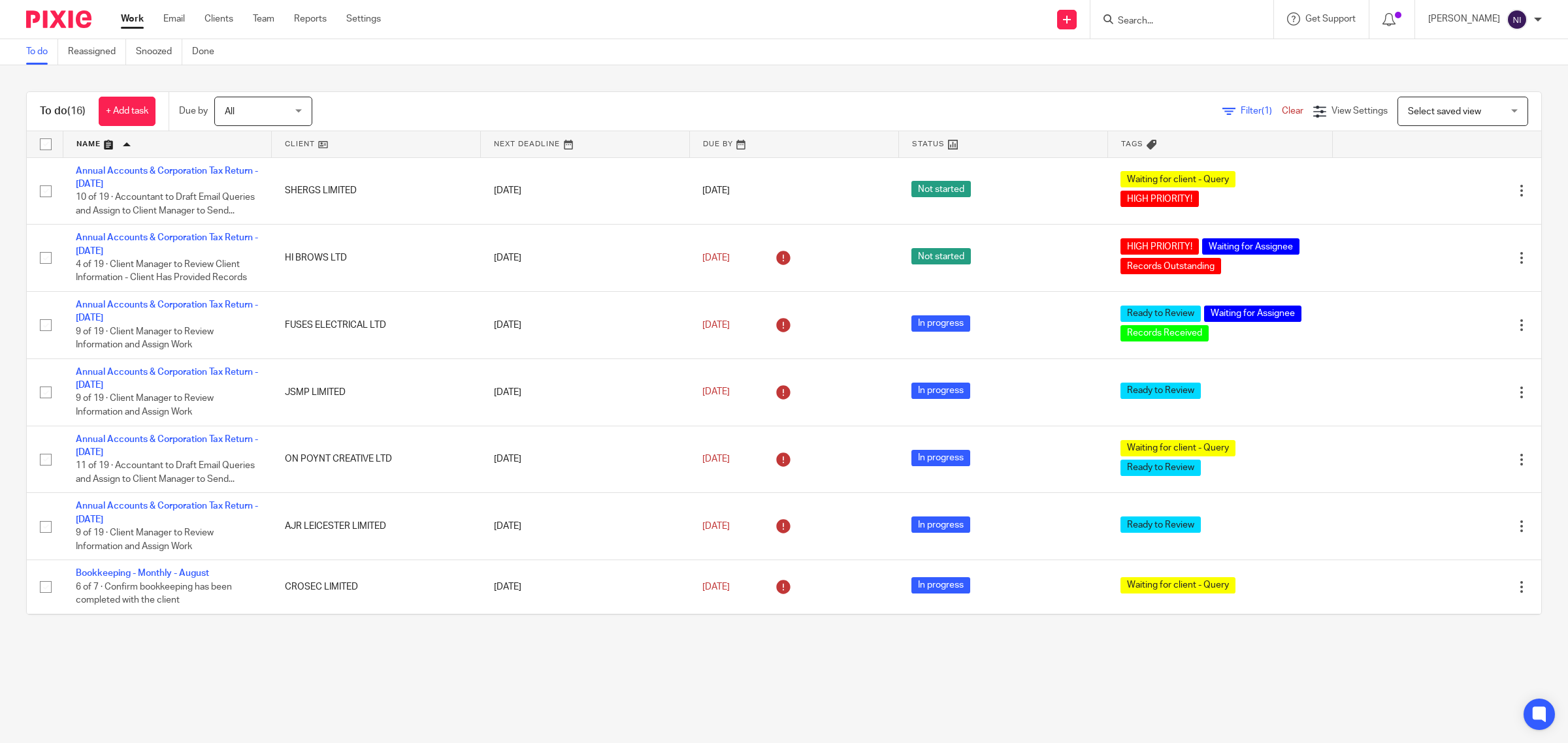
click at [254, 112] on span "All" at bounding box center [259, 110] width 69 height 28
click at [1282, 107] on link "Clear" at bounding box center [1293, 111] width 21 height 9
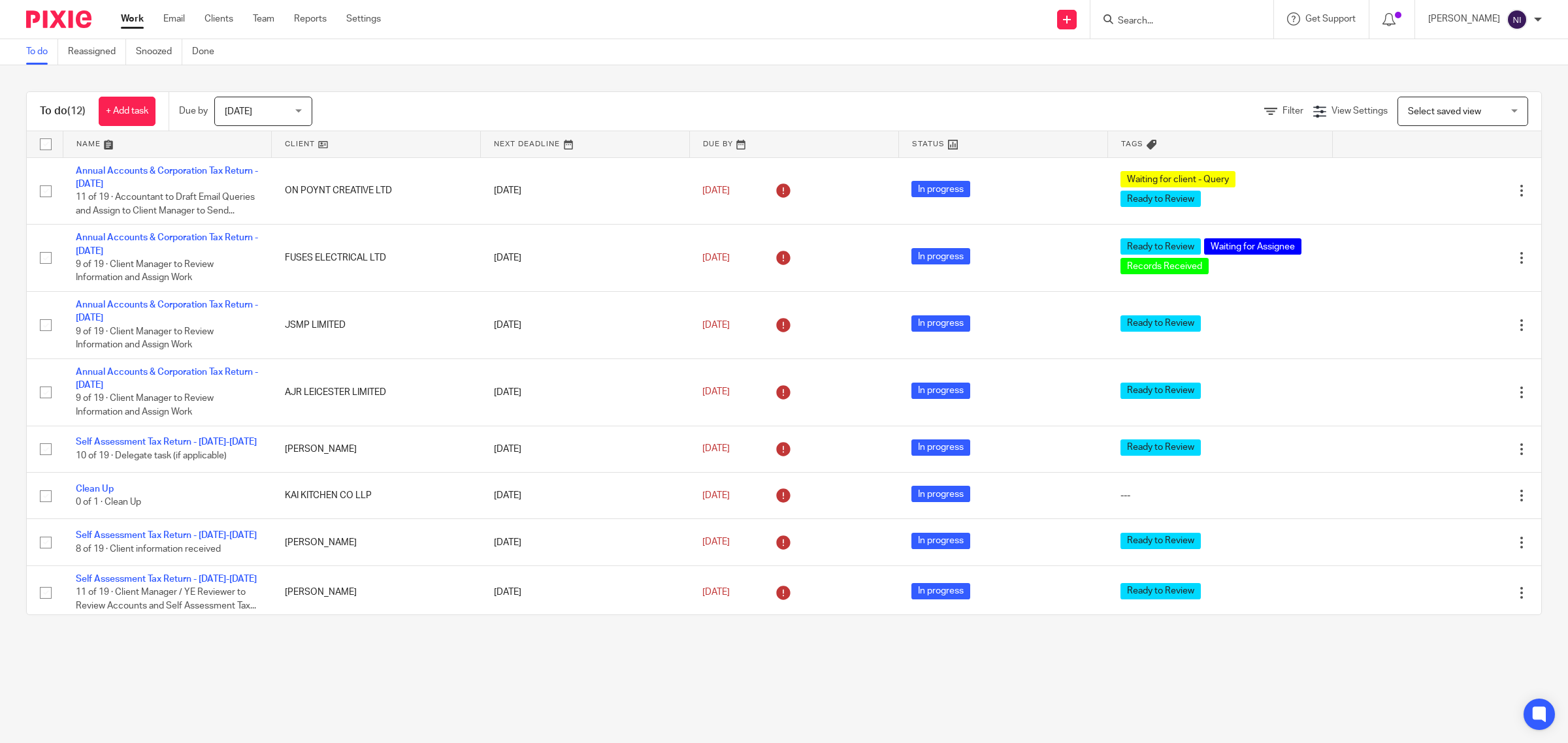
click at [233, 108] on span "[DATE]" at bounding box center [238, 111] width 28 height 9
click at [236, 301] on li "All" at bounding box center [266, 298] width 97 height 27
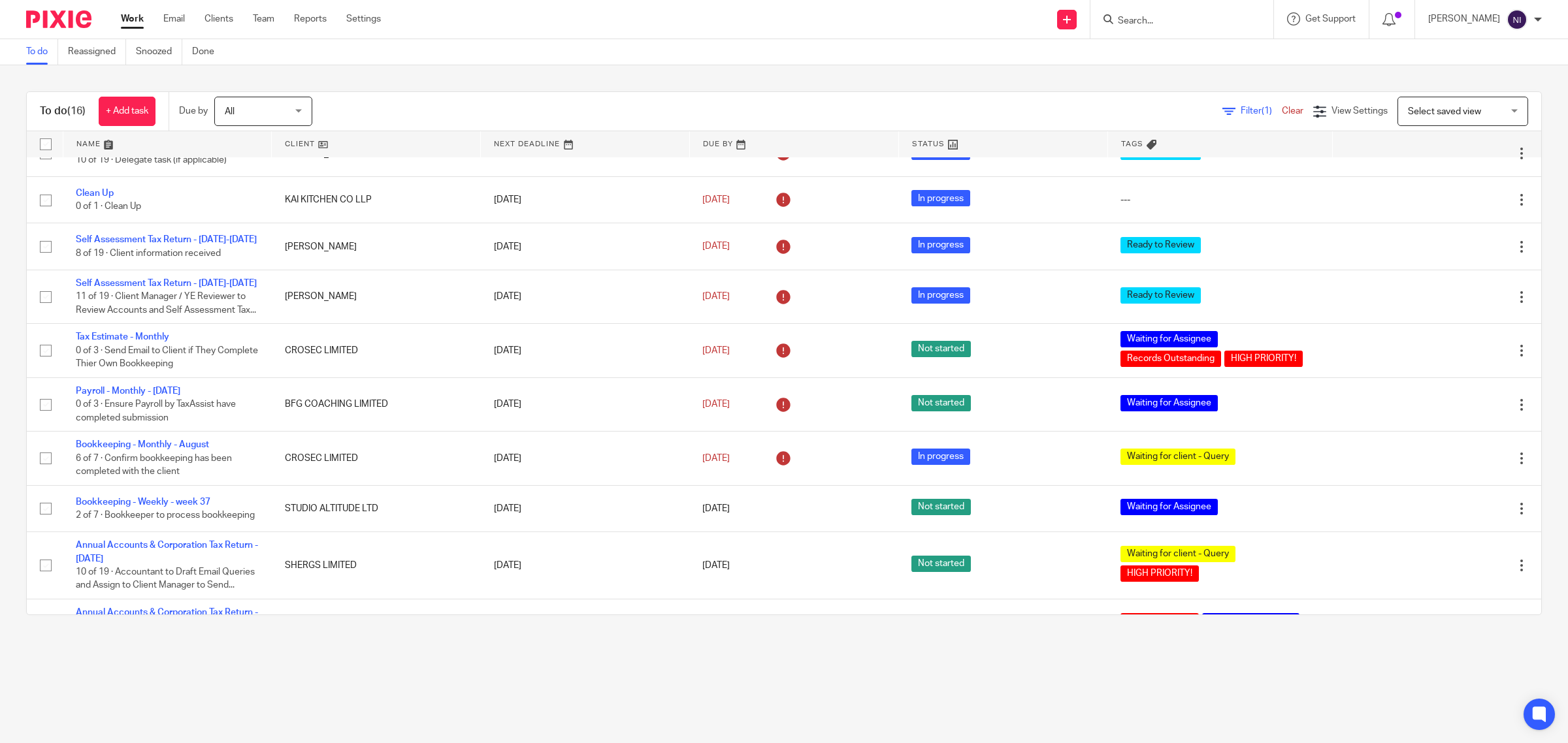
scroll to position [327, 0]
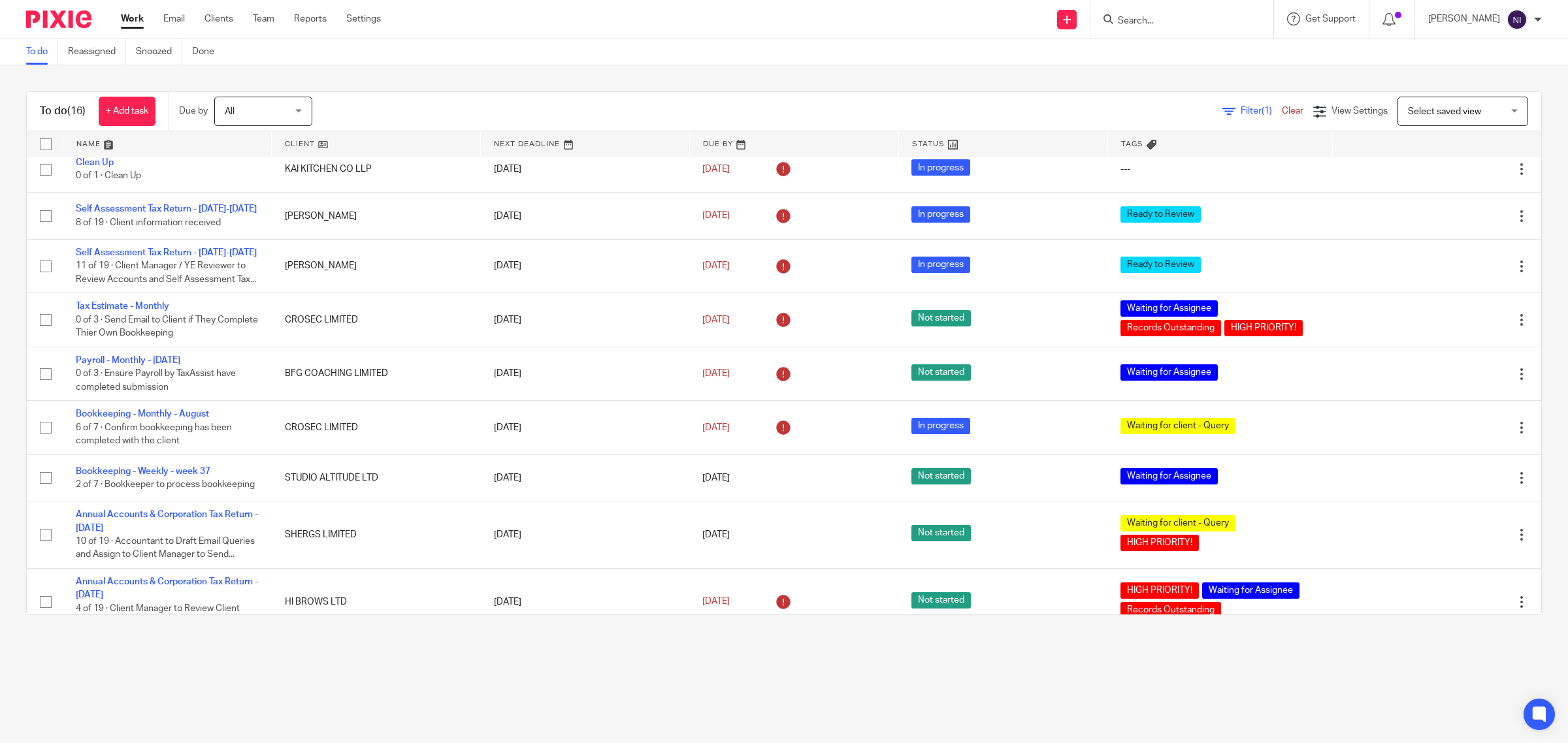
click at [1153, 20] on input "Search" at bounding box center [1175, 21] width 118 height 12
type input "j"
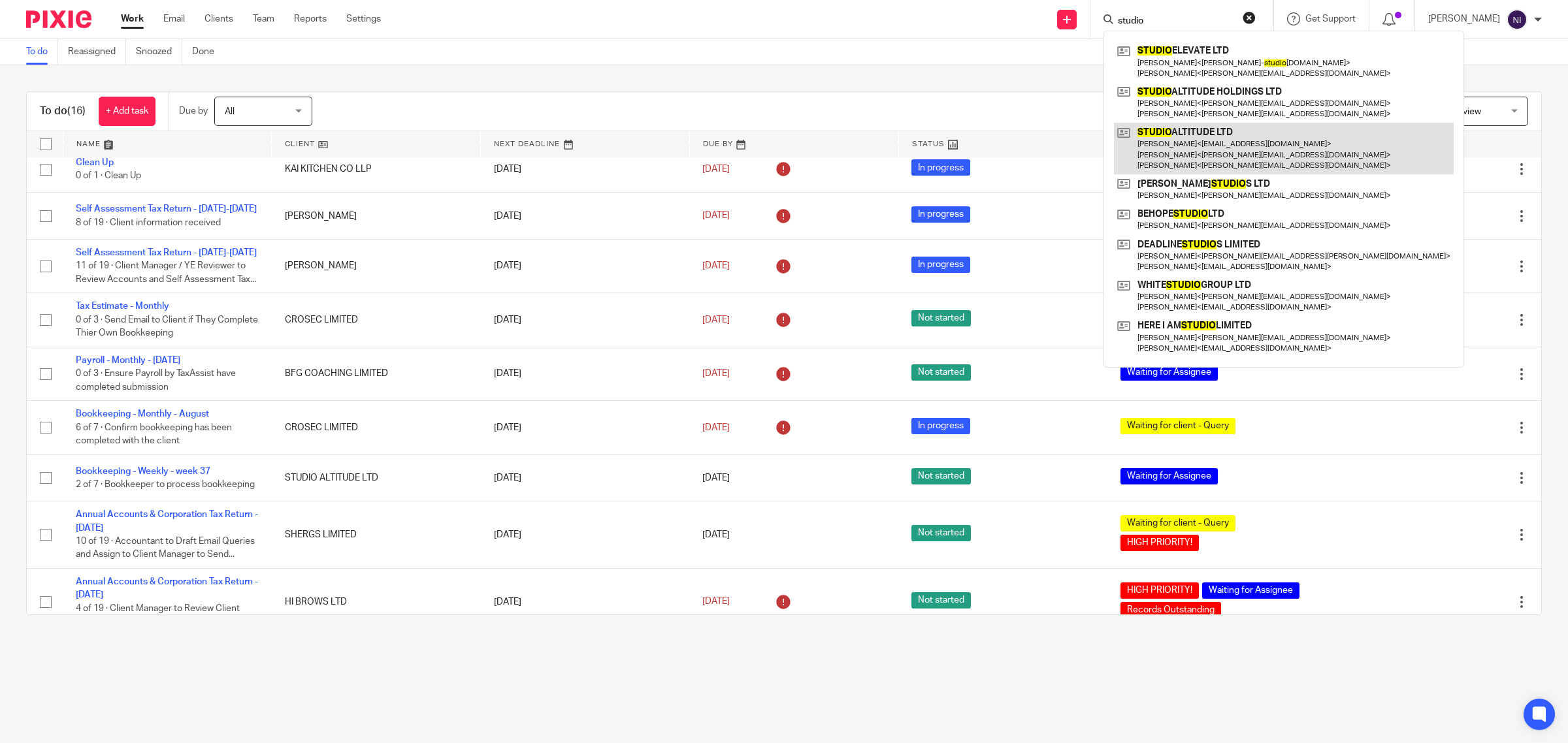
type input "studio"
drag, startPoint x: 1216, startPoint y: 147, endPoint x: 1206, endPoint y: 145, distance: 10.2
click at [1216, 147] on link at bounding box center [1283, 149] width 339 height 52
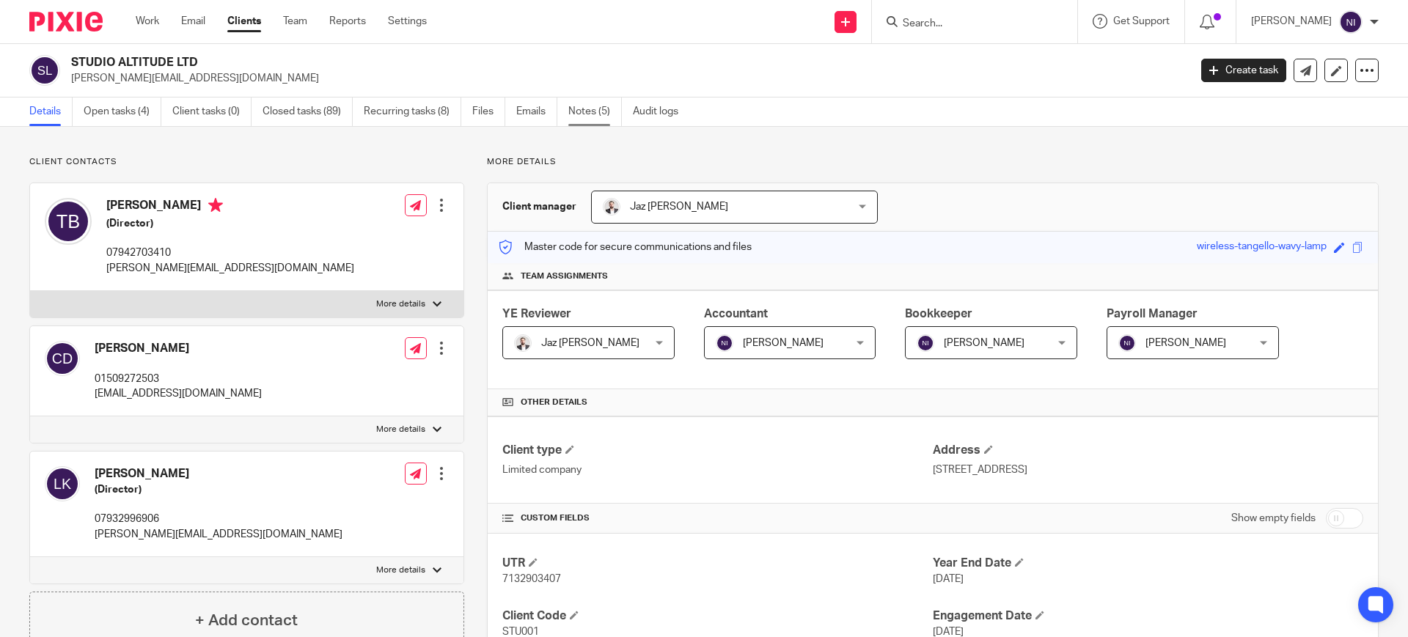
click at [594, 104] on link "Notes (5)" at bounding box center [595, 112] width 54 height 29
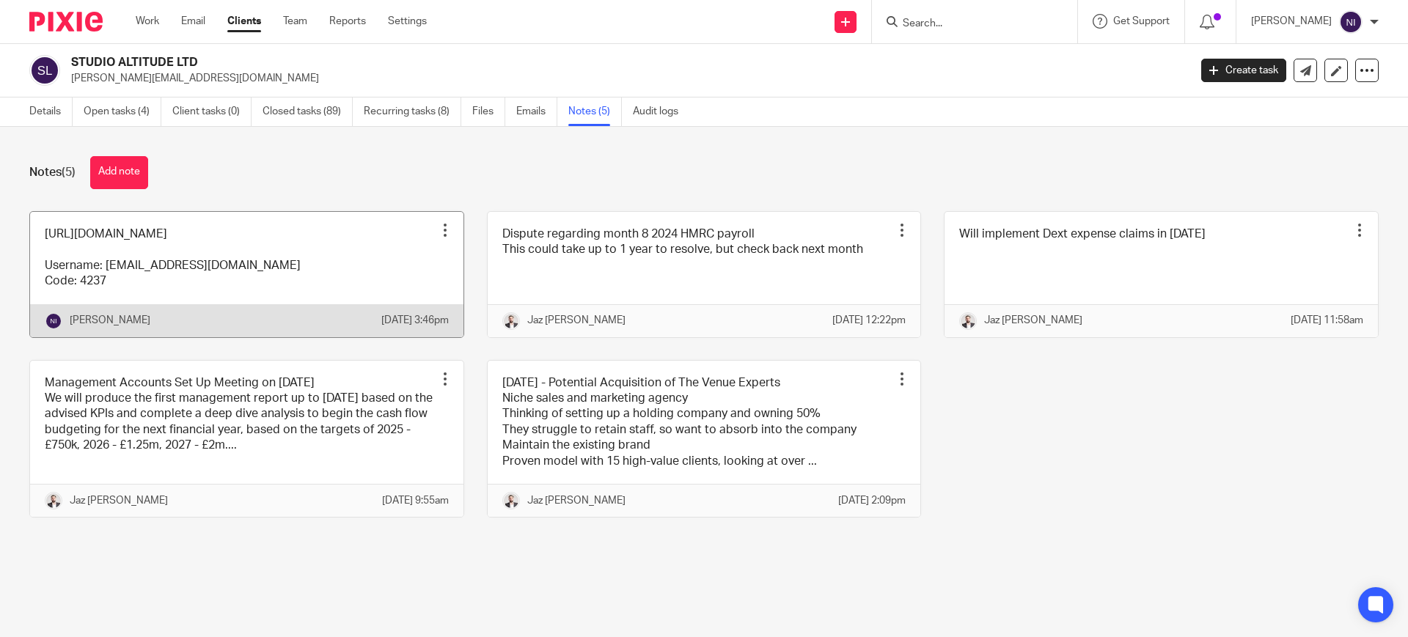
click at [164, 260] on link at bounding box center [246, 274] width 433 height 125
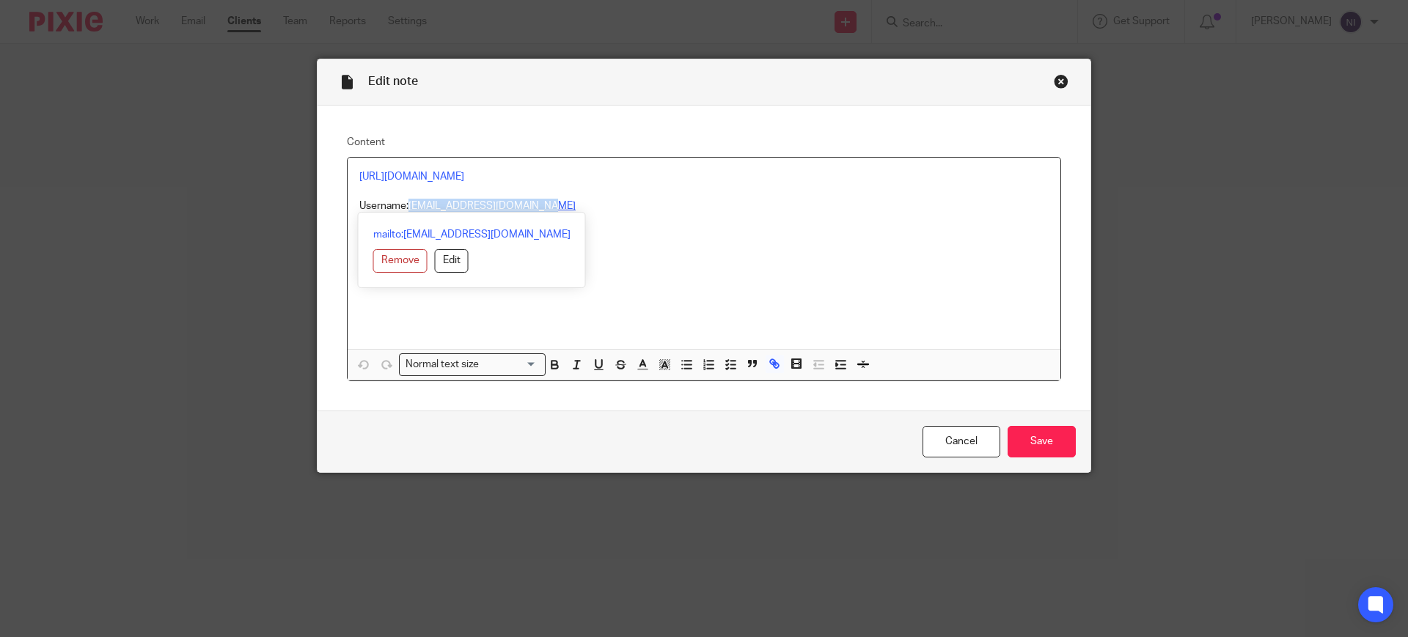
drag, startPoint x: 535, startPoint y: 210, endPoint x: 405, endPoint y: 209, distance: 129.8
click at [405, 209] on p "Username: jazgrewal@taxassist.co.uk" at bounding box center [703, 206] width 689 height 15
copy link "jazgrewal@taxassist.co.uk"
click at [1057, 78] on div "Close this dialog window" at bounding box center [1061, 81] width 15 height 15
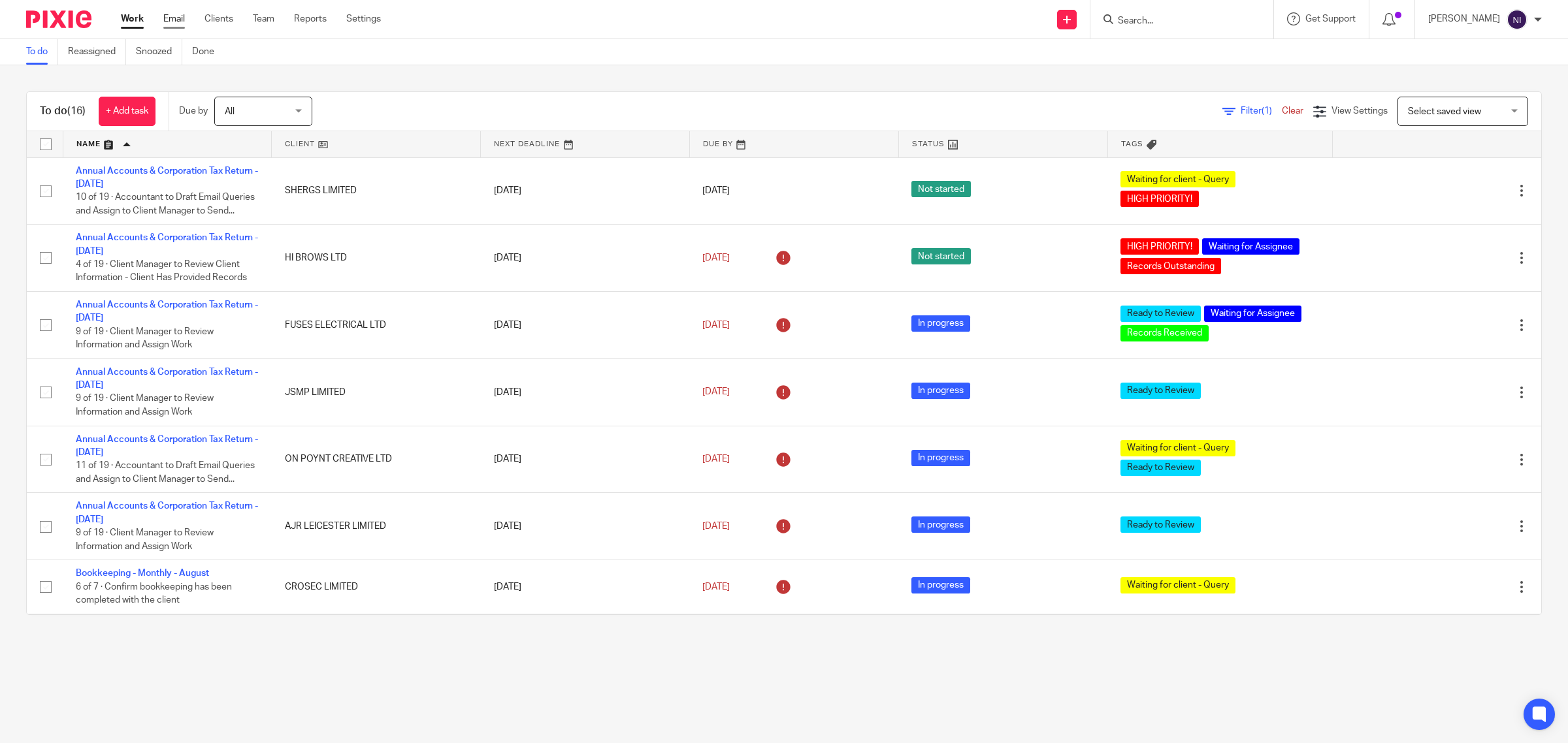
click at [168, 20] on link "Email" at bounding box center [174, 19] width 21 height 13
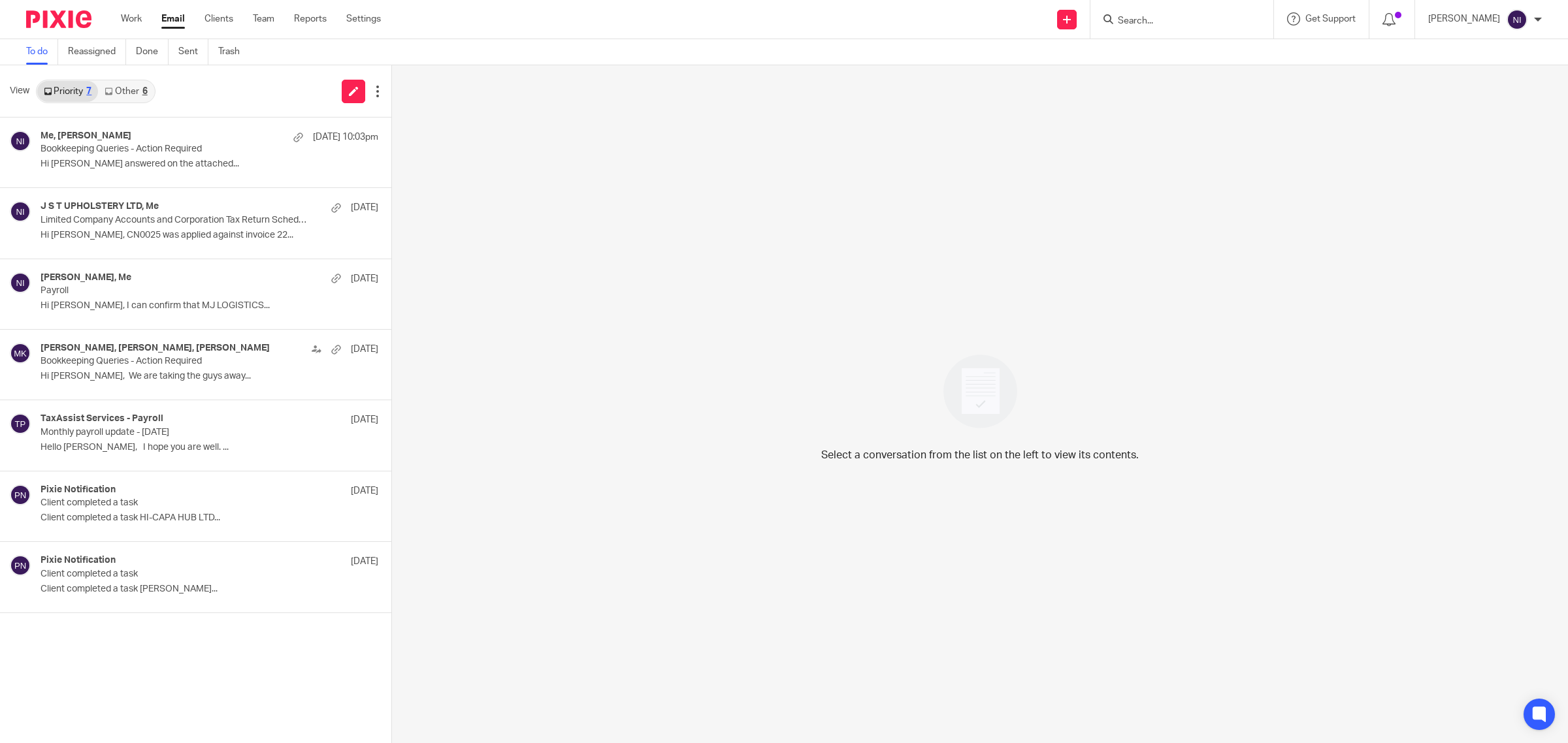
click at [146, 87] on div "6" at bounding box center [145, 92] width 5 height 9
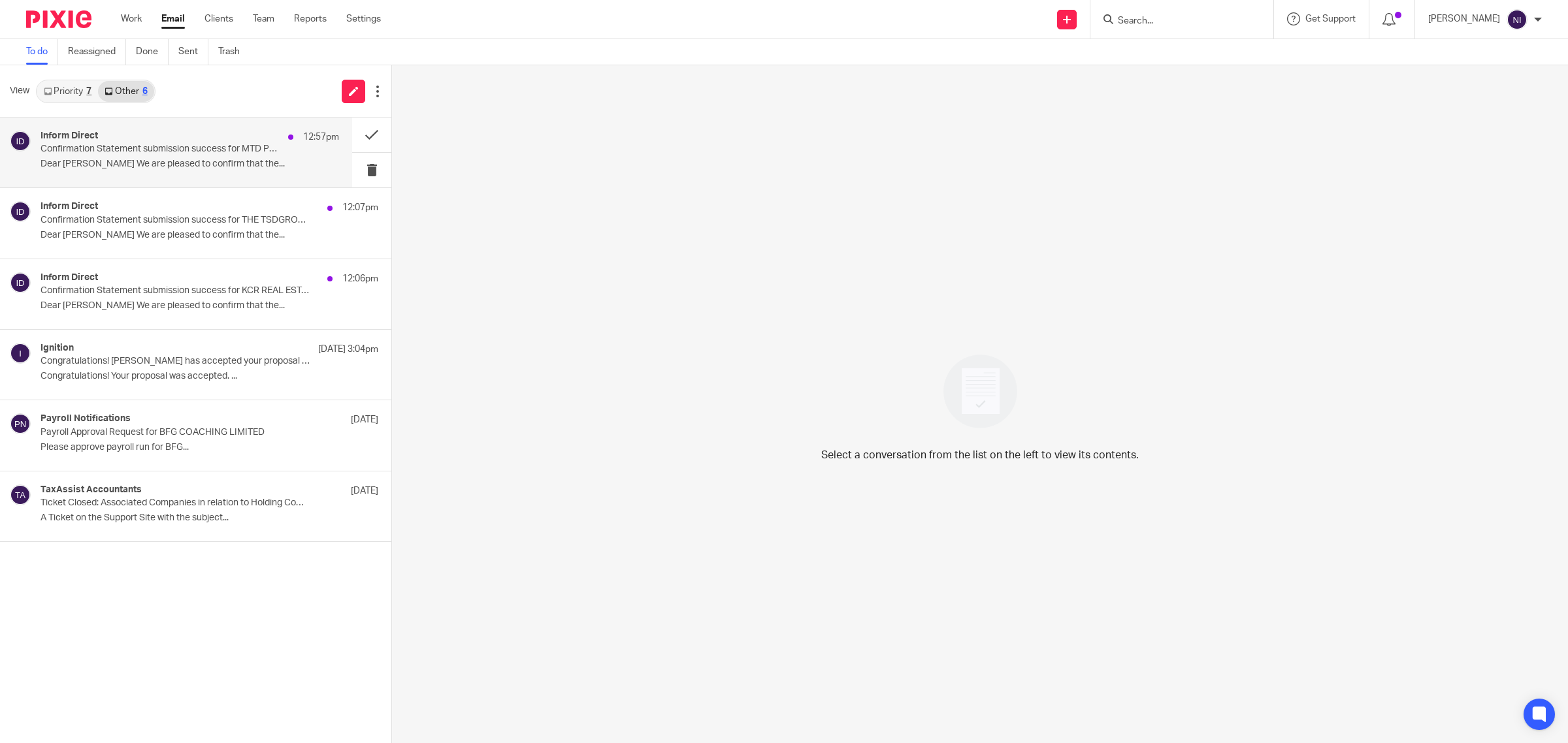
click at [191, 137] on div "Inform Direct 12:57pm" at bounding box center [189, 137] width 298 height 13
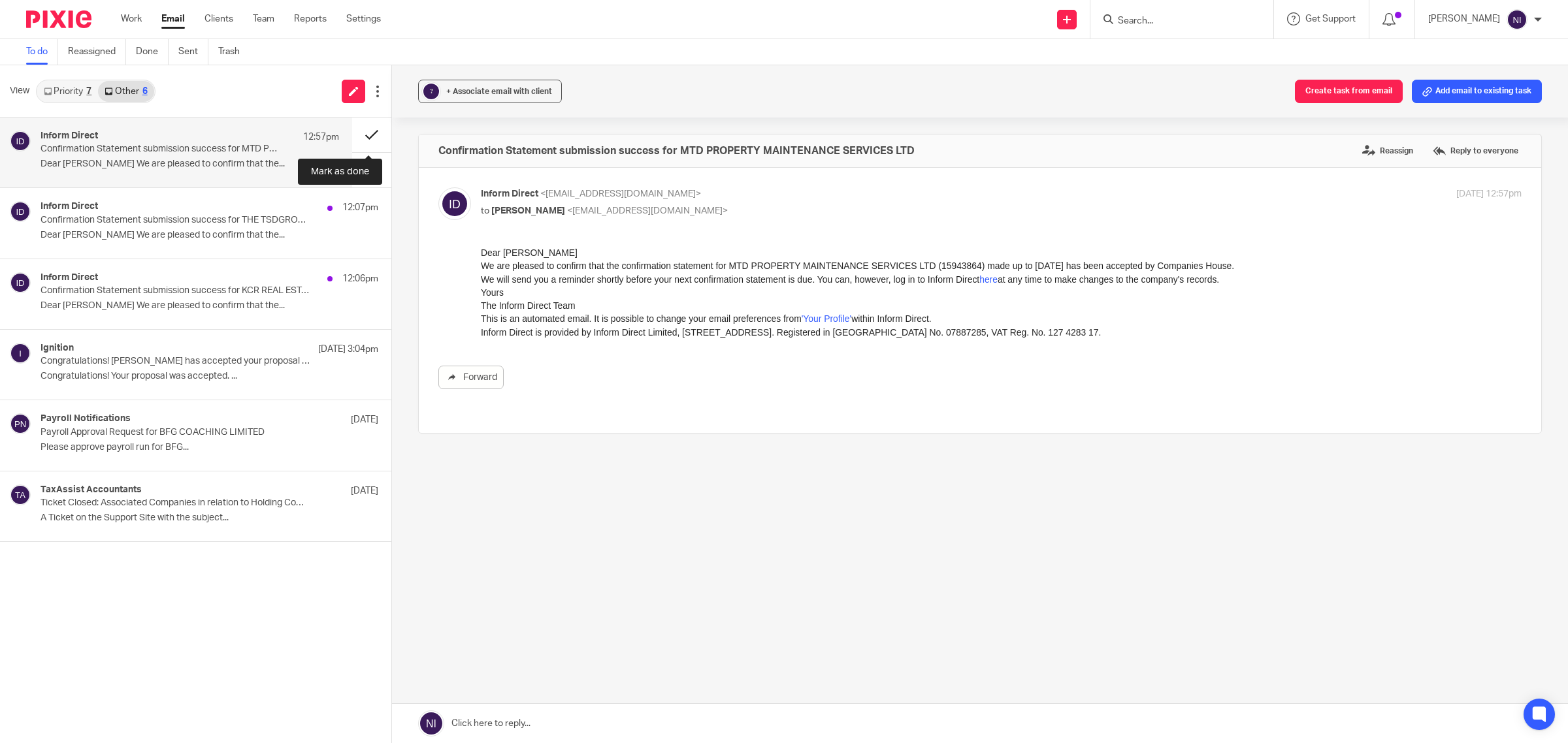
click at [368, 135] on button at bounding box center [372, 135] width 39 height 35
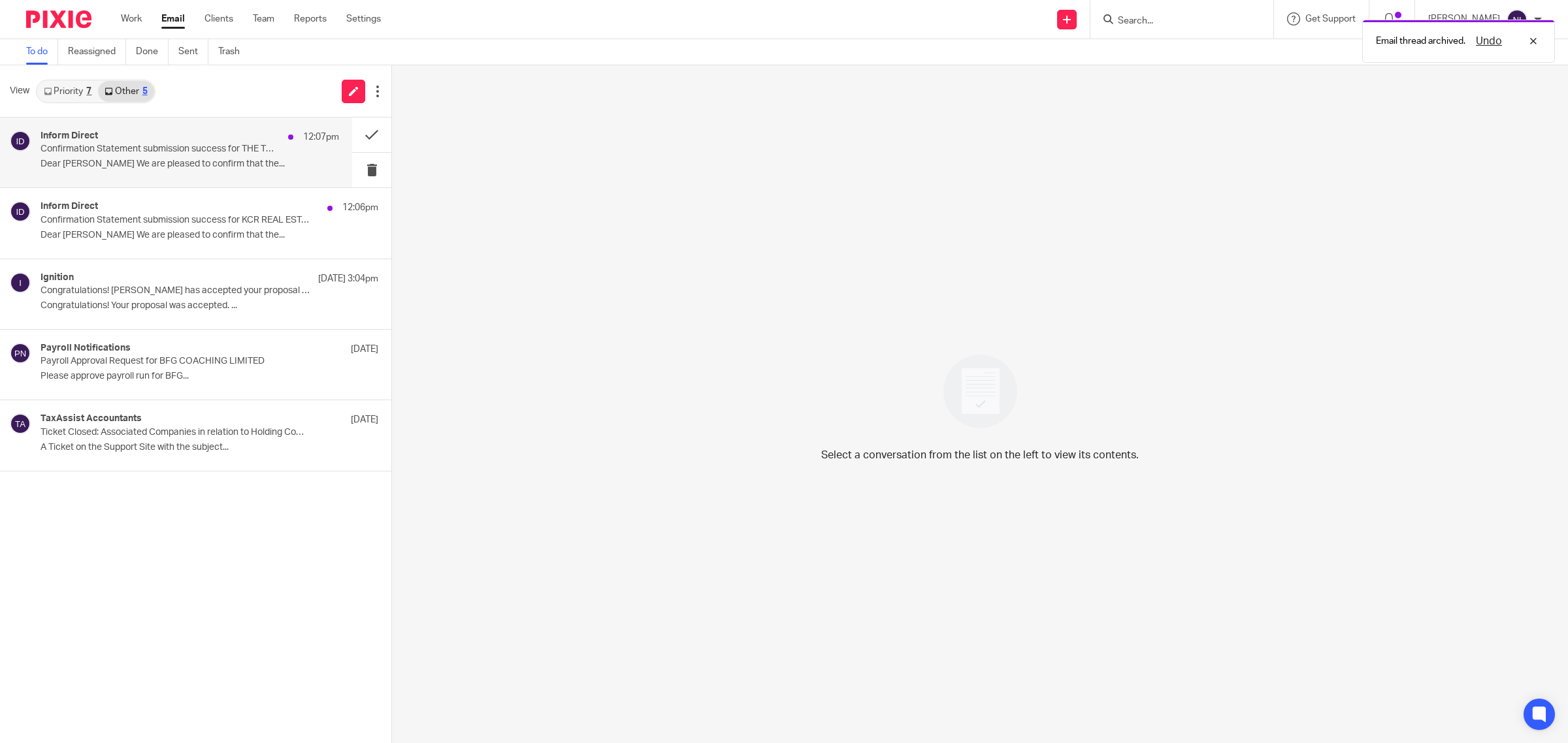
click at [265, 159] on p "Dear Naeem We are pleased to confirm that the..." at bounding box center [189, 164] width 298 height 11
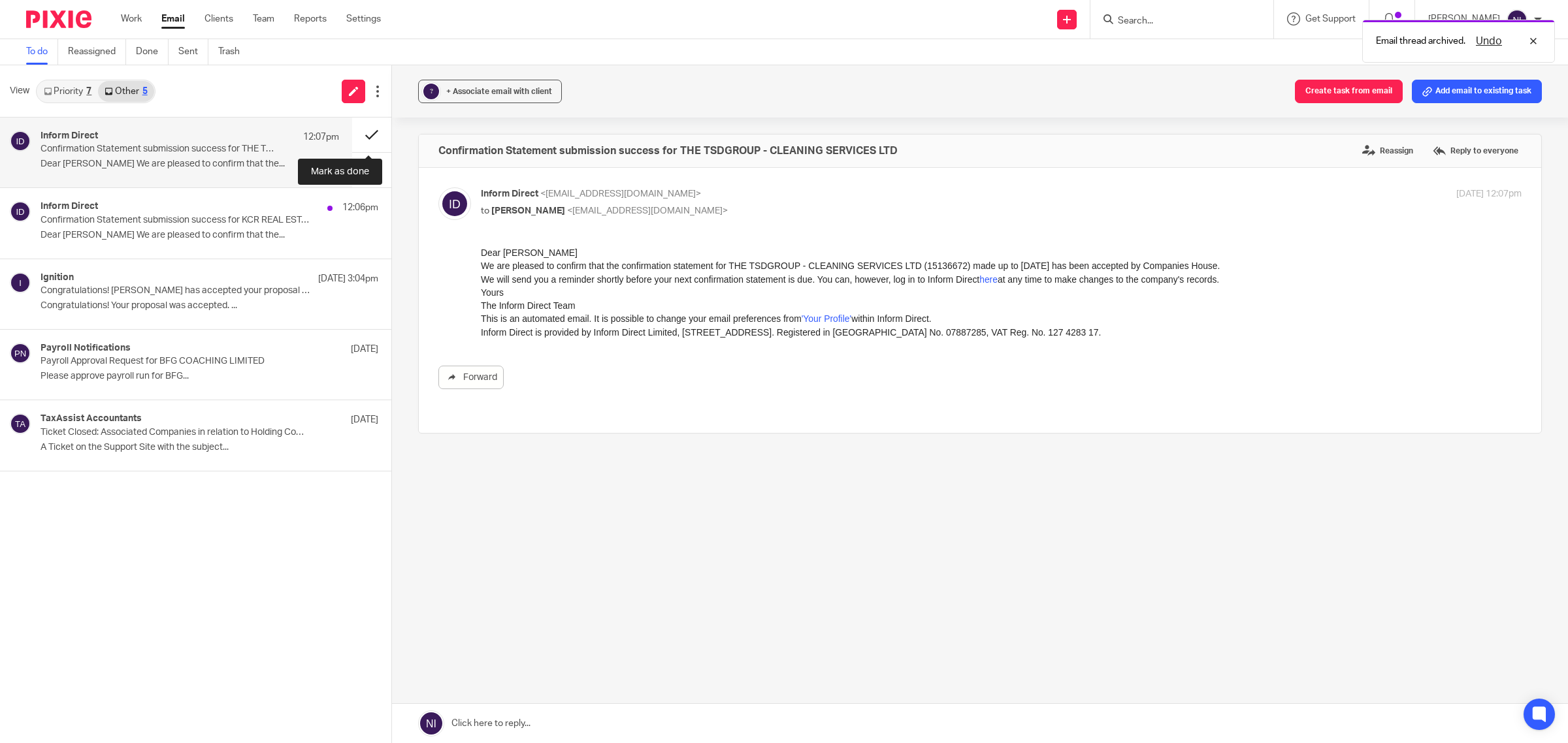
click at [376, 135] on button at bounding box center [372, 135] width 39 height 35
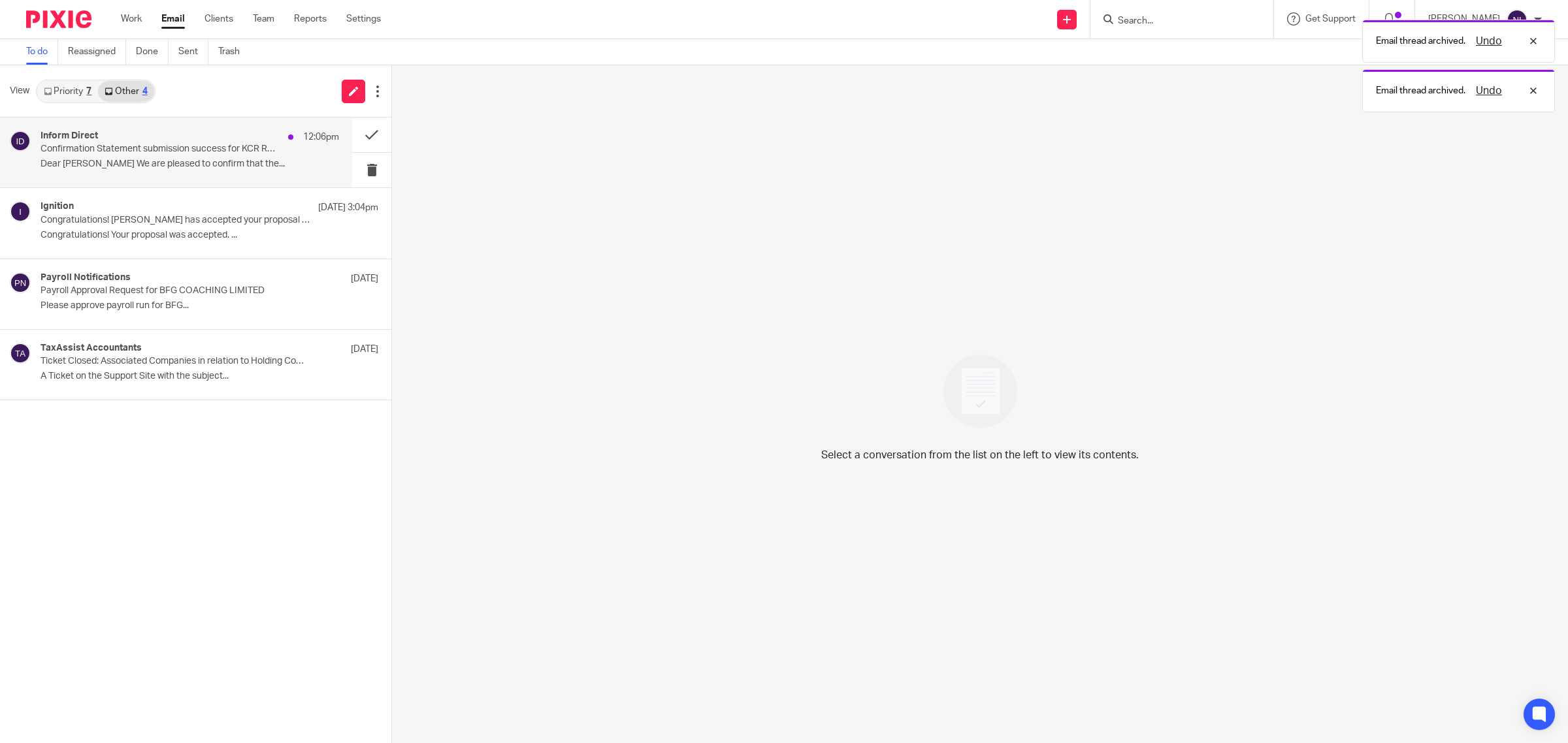
click at [230, 164] on p "Dear Naeem We are pleased to confirm that the..." at bounding box center [189, 164] width 298 height 11
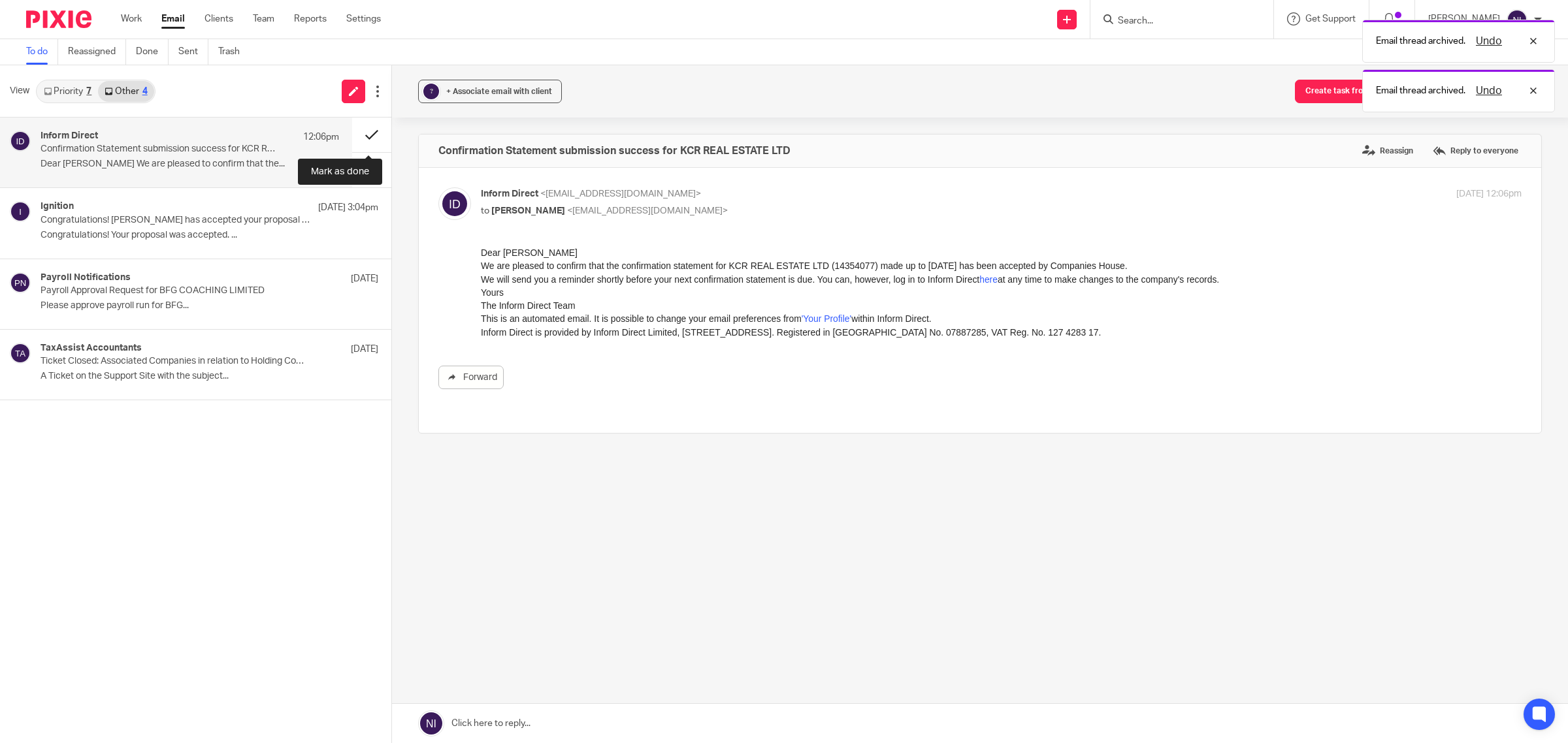
click at [370, 133] on button at bounding box center [372, 135] width 39 height 35
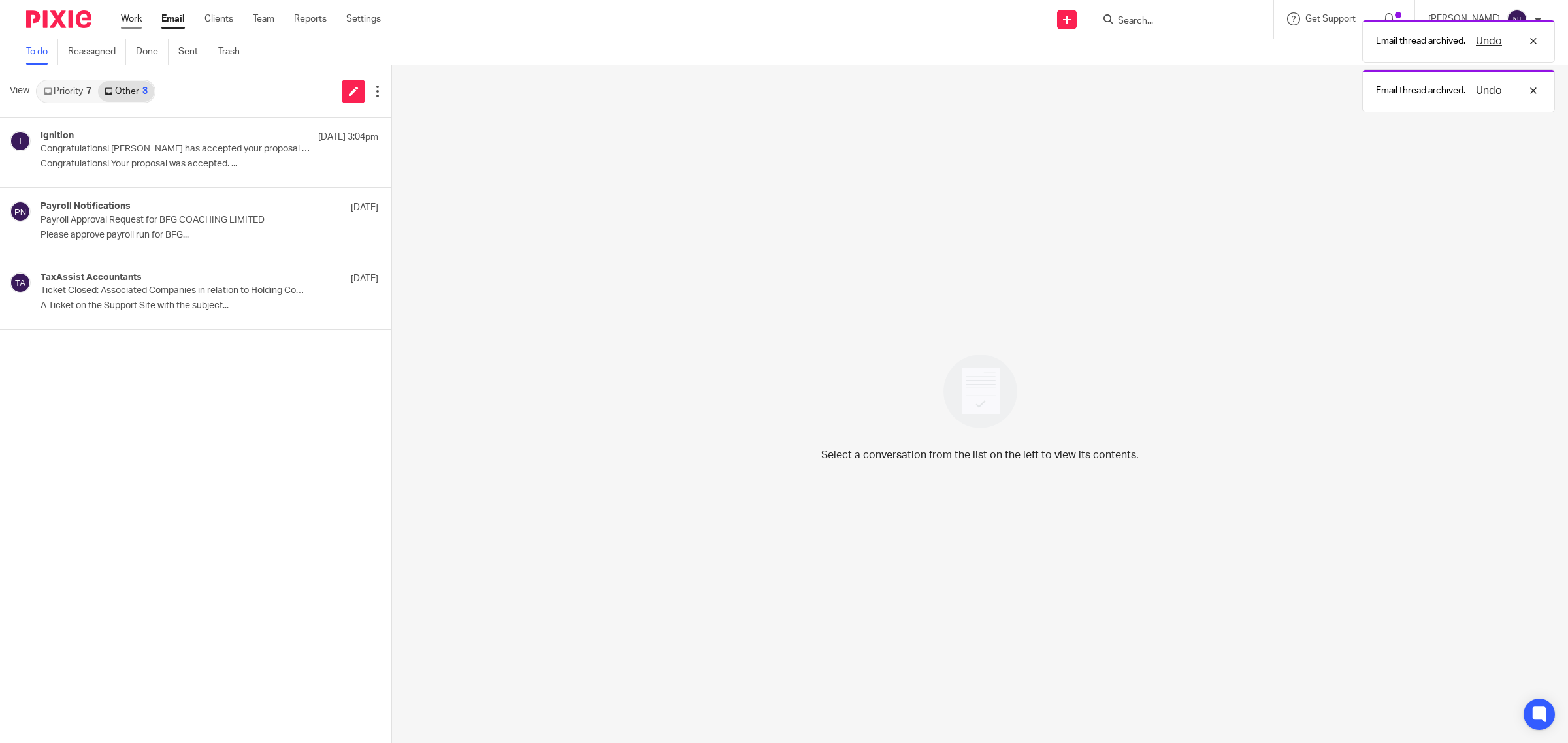
click at [131, 16] on link "Work" at bounding box center [131, 19] width 20 height 13
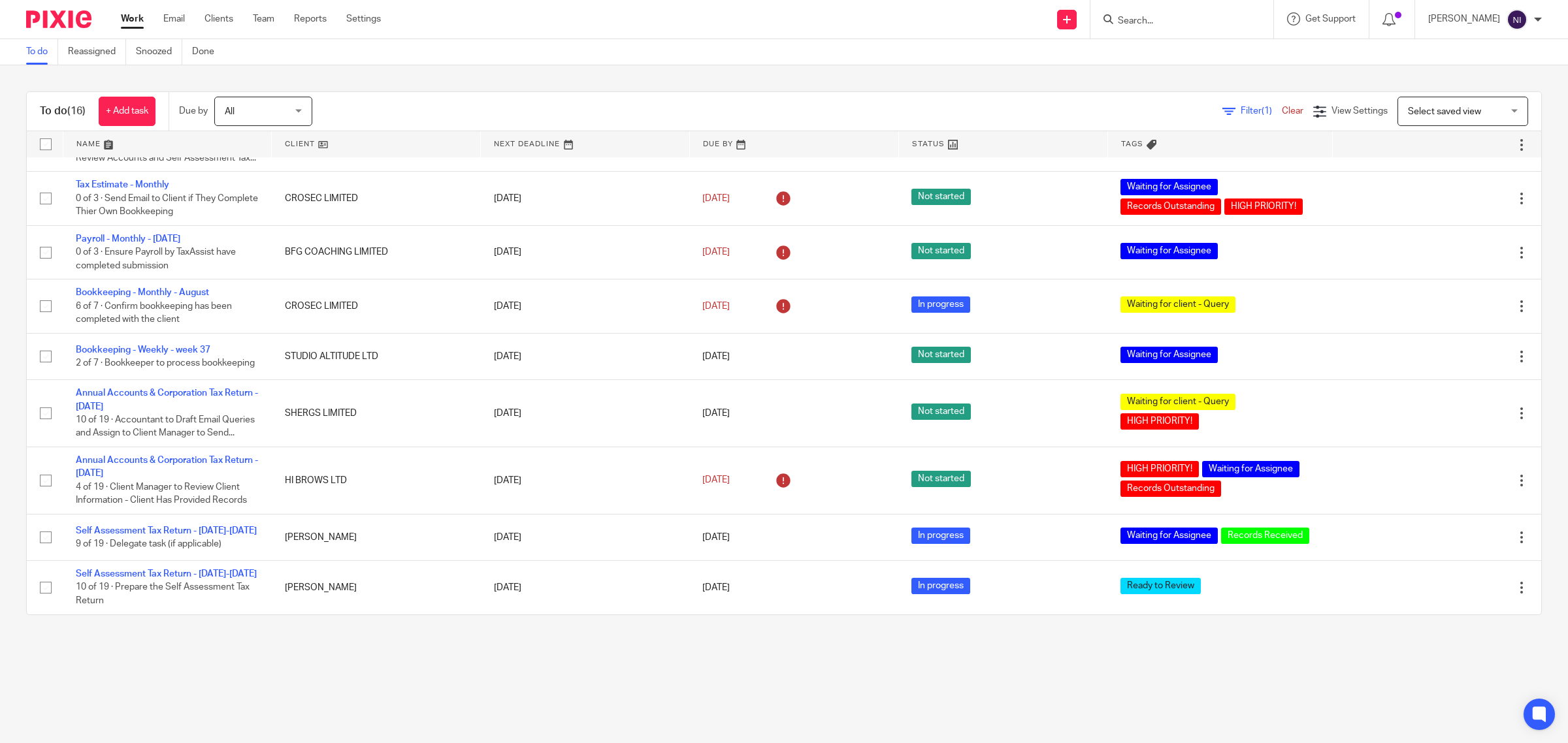
scroll to position [494, 0]
click at [99, 141] on link at bounding box center [167, 143] width 208 height 26
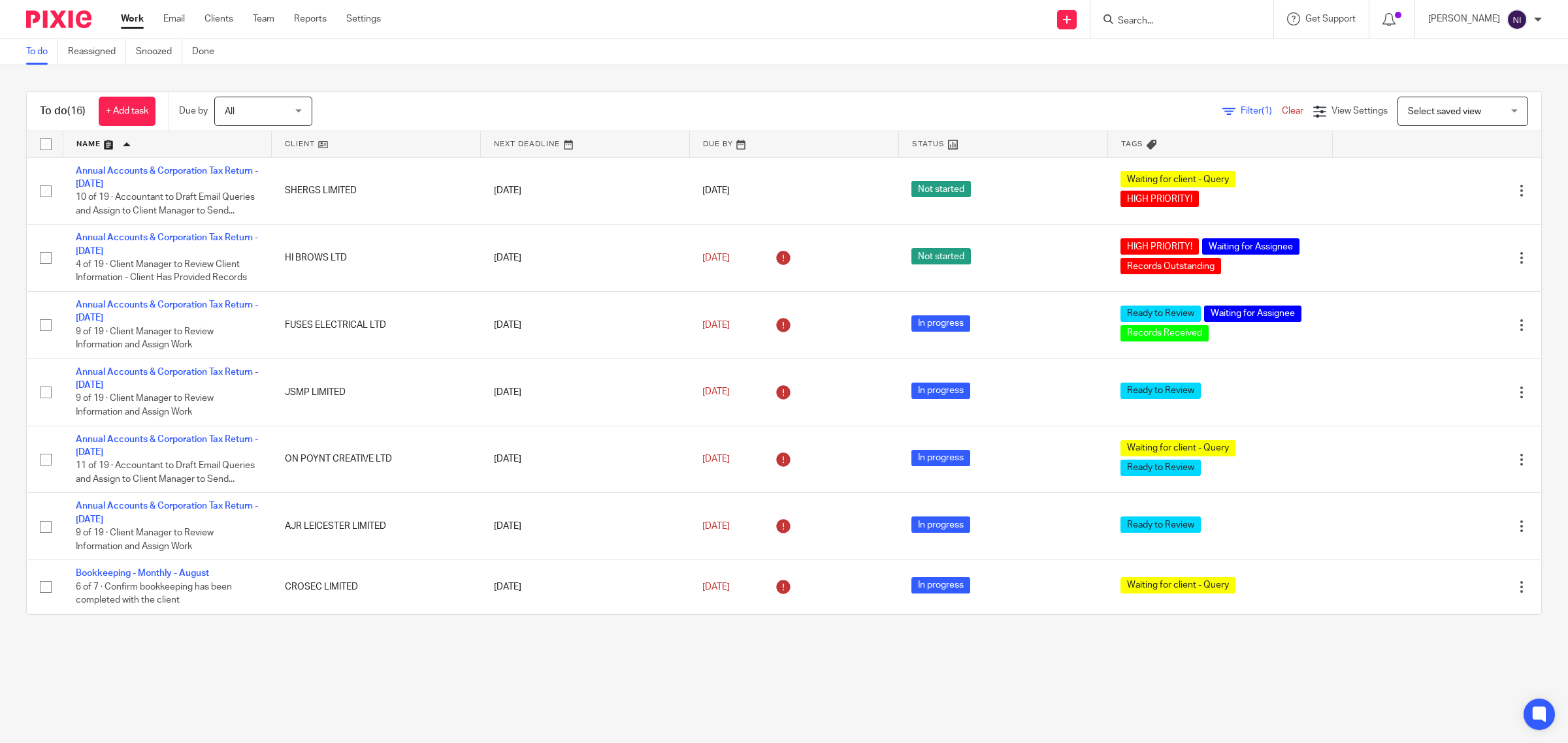
click at [418, 106] on div "Filter (1) Clear View Settings View Settings (1) Filters Clear Save Manage save…" at bounding box center [938, 111] width 1206 height 29
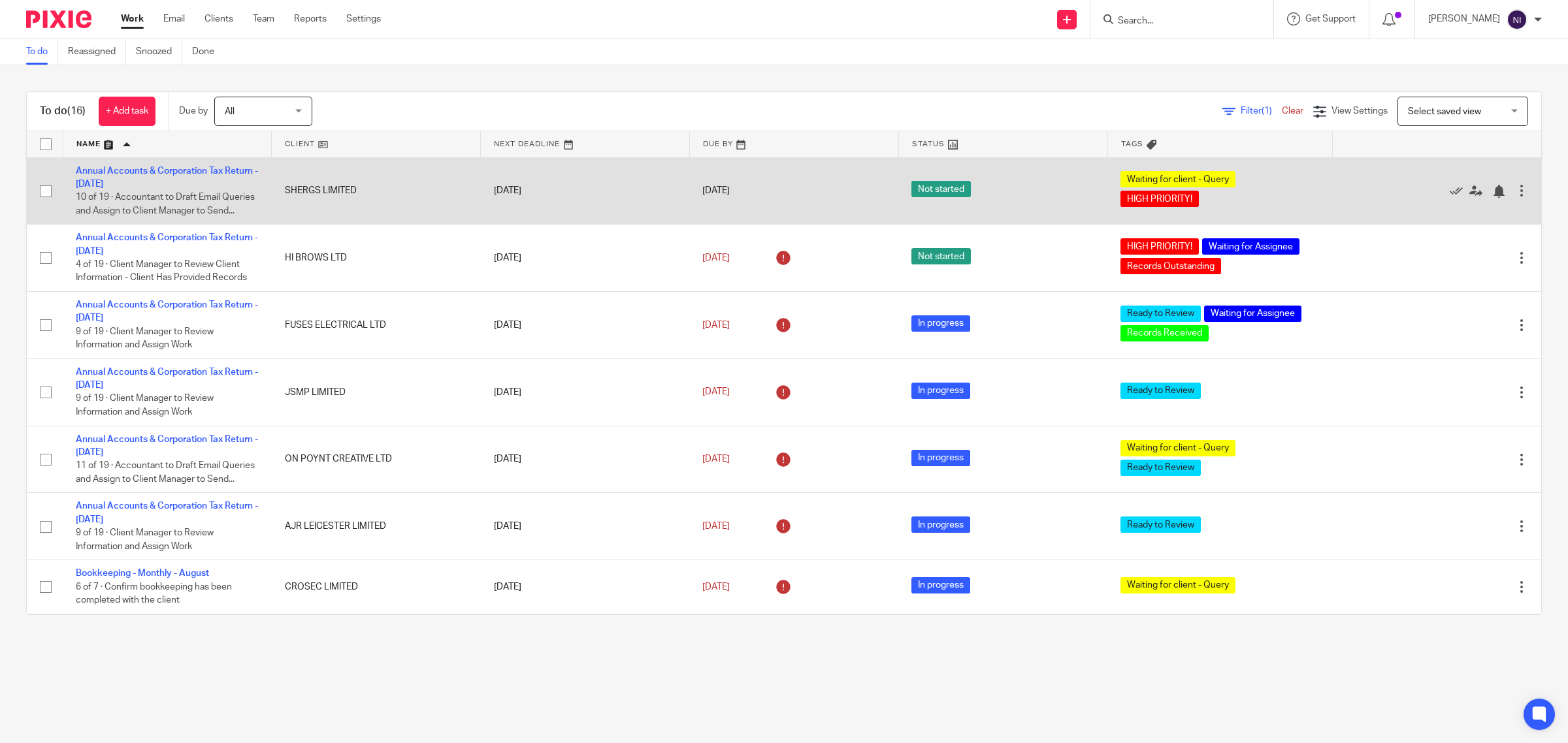
scroll to position [293, 0]
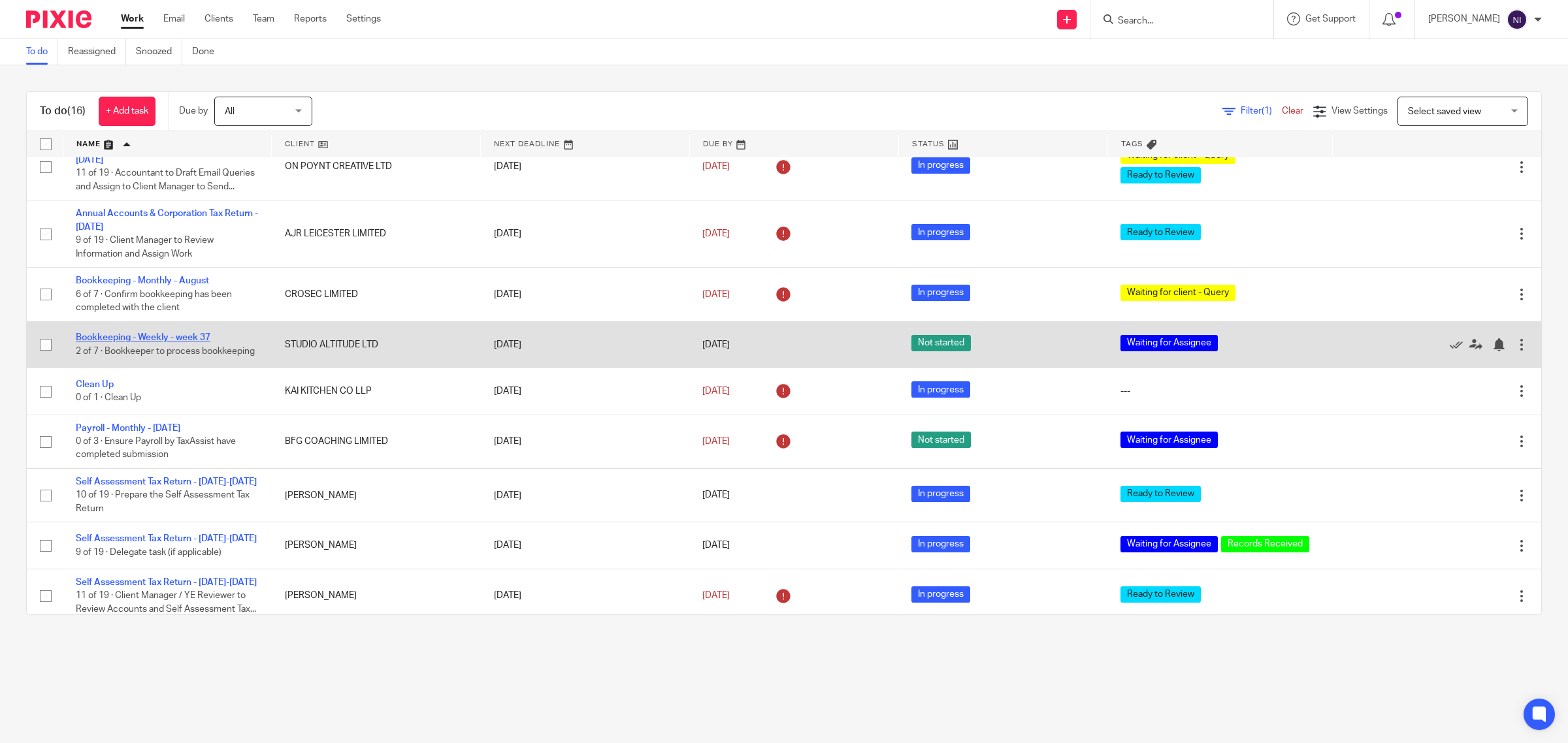
click at [139, 342] on link "Bookkeeping - Weekly - week 37" at bounding box center [143, 338] width 135 height 9
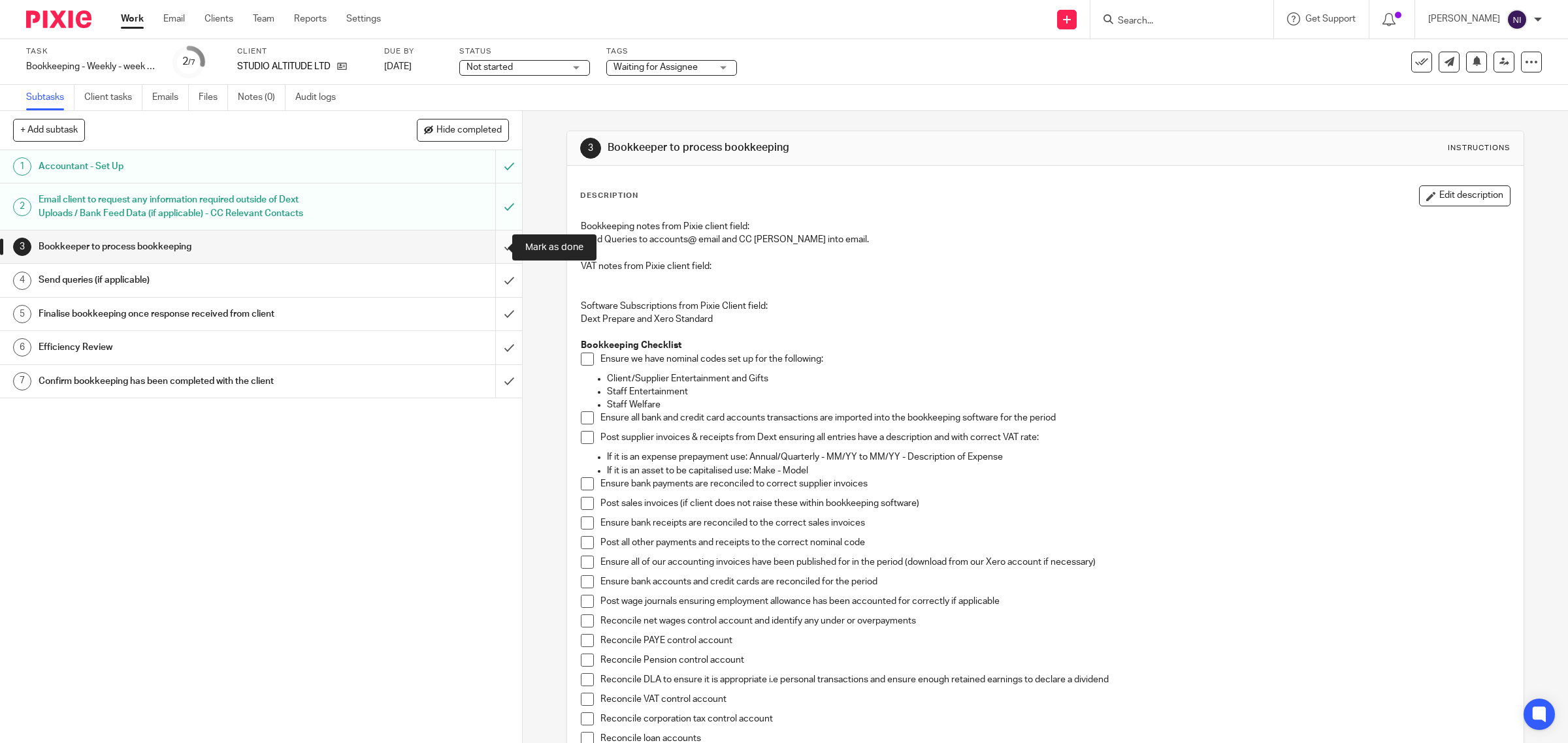
click at [498, 251] on input "submit" at bounding box center [261, 247] width 522 height 33
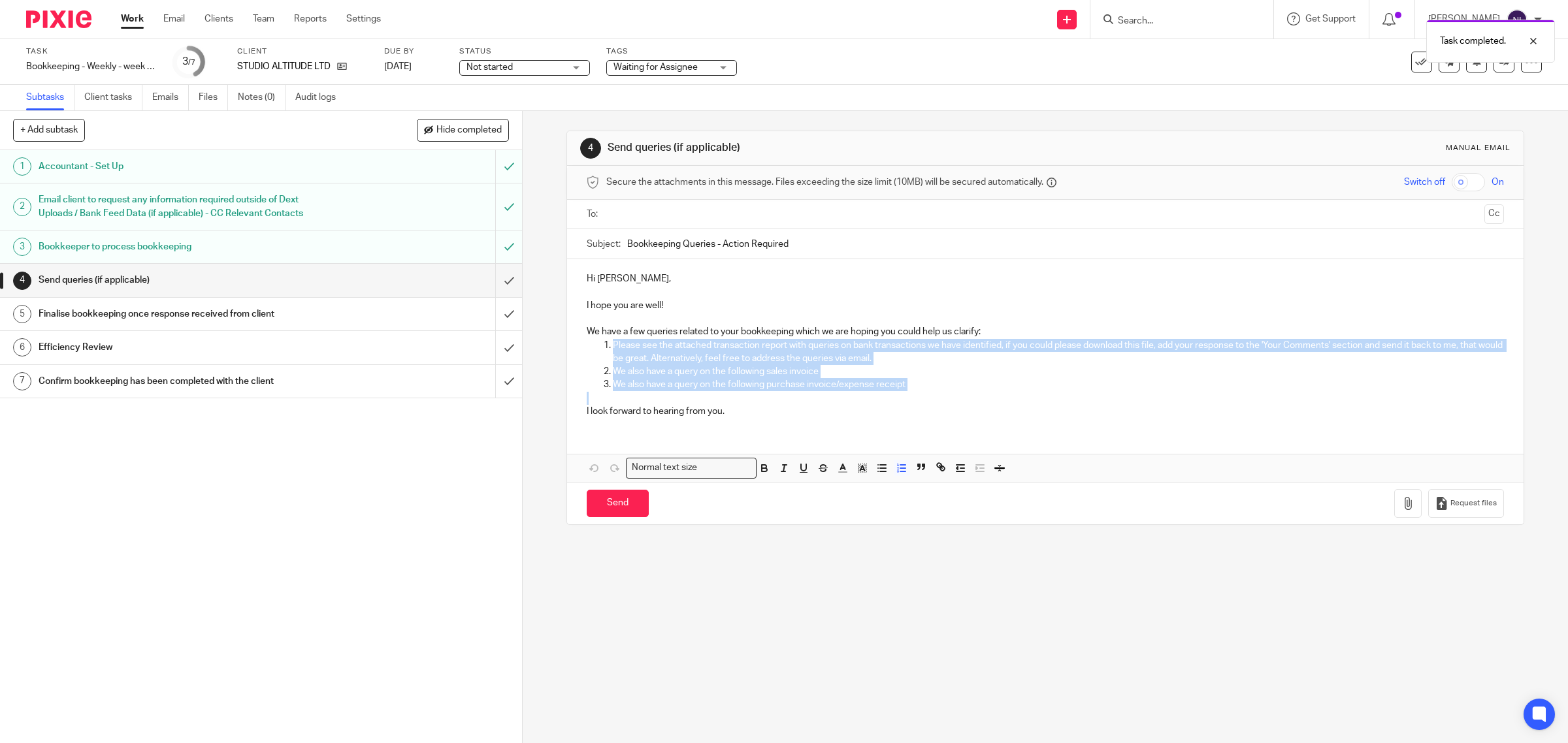
drag, startPoint x: 978, startPoint y: 393, endPoint x: 609, endPoint y: 347, distance: 371.9
click at [609, 347] on div "Hi Thomas, I hope you are well! We have a few queries related to your bookkeepi…" at bounding box center [1045, 343] width 957 height 168
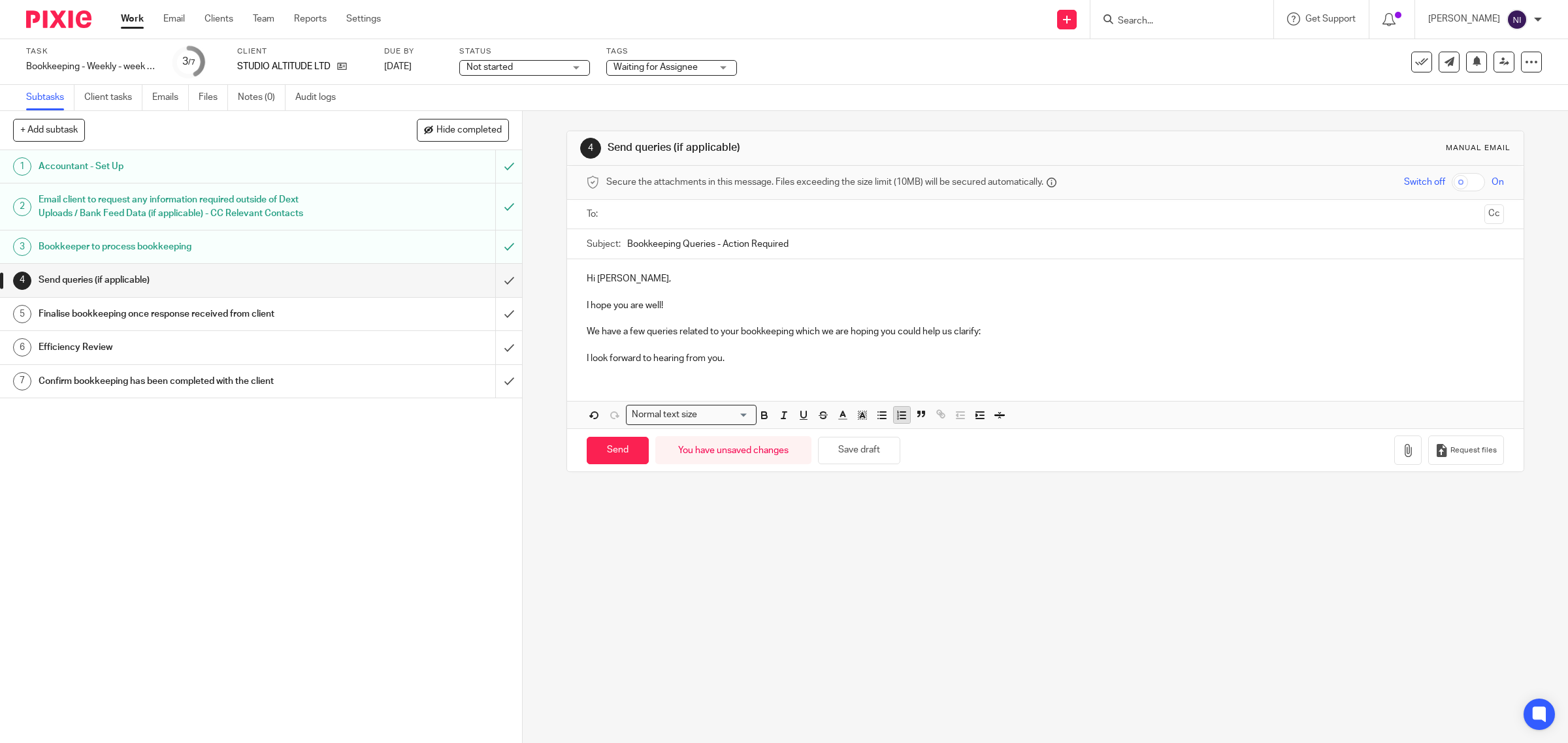
click at [895, 417] on icon "button" at bounding box center [901, 415] width 12 height 12
click at [572, 358] on div "Hi Thomas, I hope you are well! We have a few queries related to your bookkeepi…" at bounding box center [1045, 317] width 957 height 116
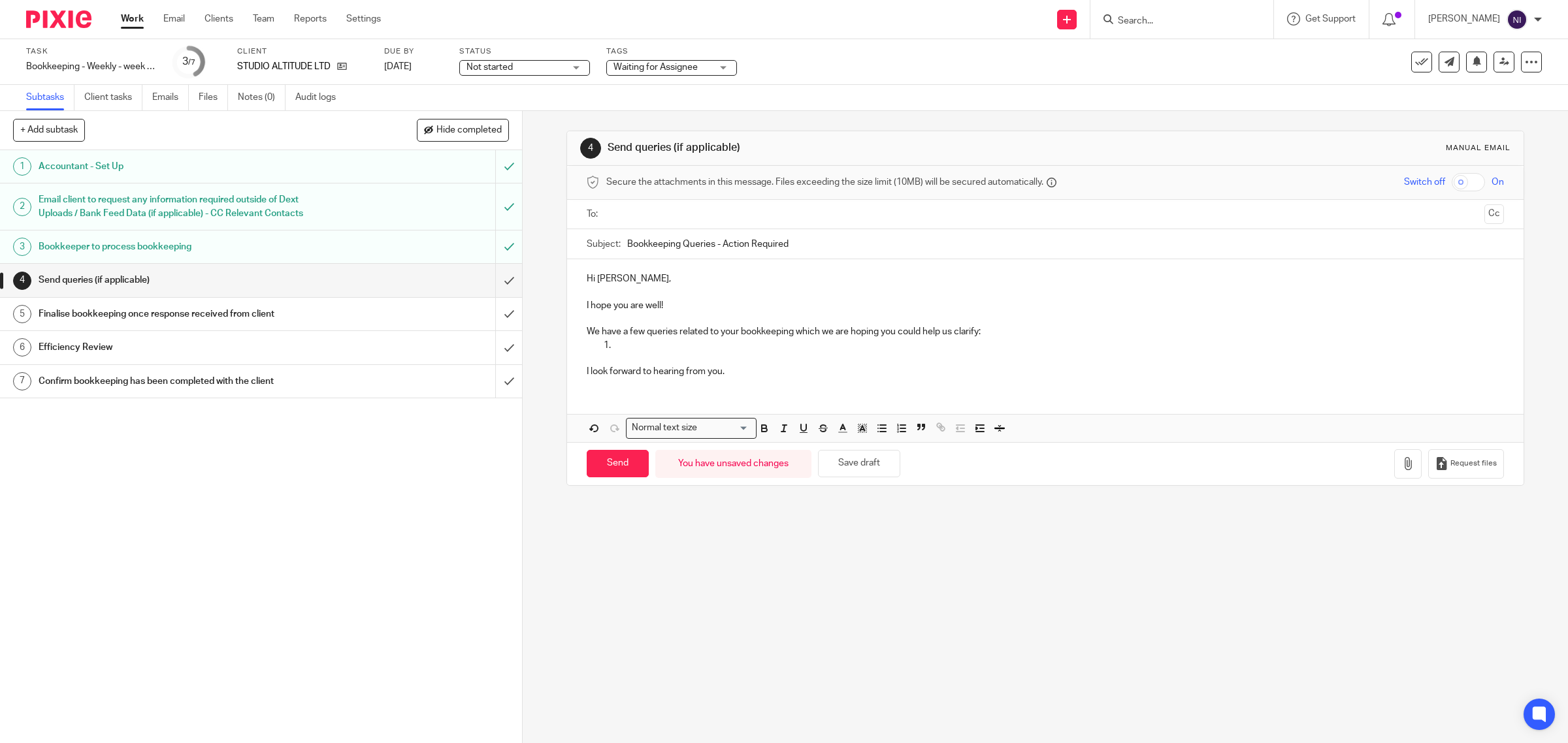
click at [613, 347] on p at bounding box center [1058, 346] width 892 height 13
click at [603, 275] on p "Hi Thomas," at bounding box center [1045, 279] width 918 height 13
drag, startPoint x: 998, startPoint y: 327, endPoint x: 593, endPoint y: 323, distance: 405.0
click at [593, 323] on div "Hi Tomas, I hope you are well! We have a few queries related to your bookkeepin…" at bounding box center [1045, 323] width 957 height 128
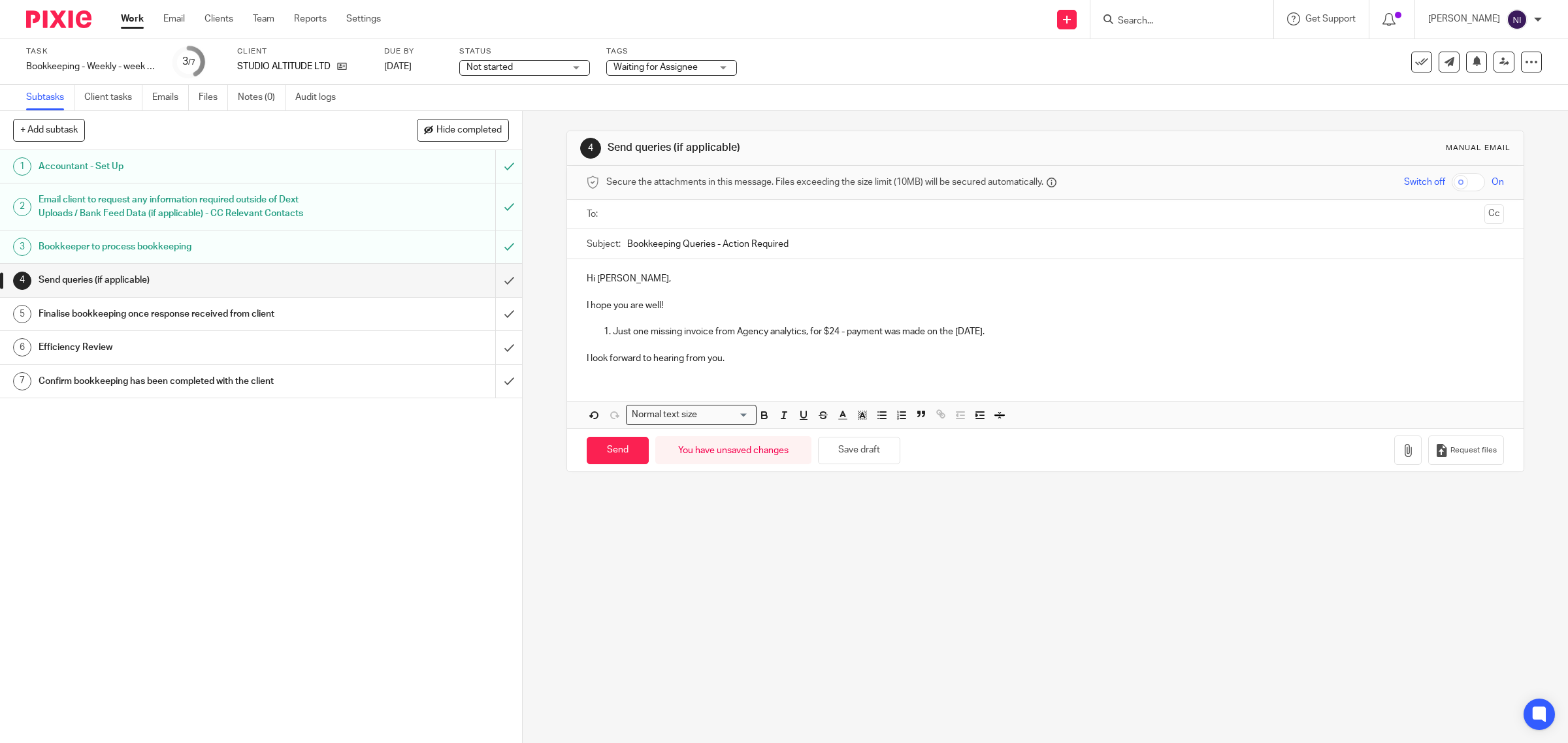
click at [645, 213] on input "text" at bounding box center [1045, 214] width 869 height 15
drag, startPoint x: 670, startPoint y: 246, endPoint x: 670, endPoint y: 253, distance: 7.0
click at [1484, 220] on button "Cc" at bounding box center [1494, 216] width 20 height 20
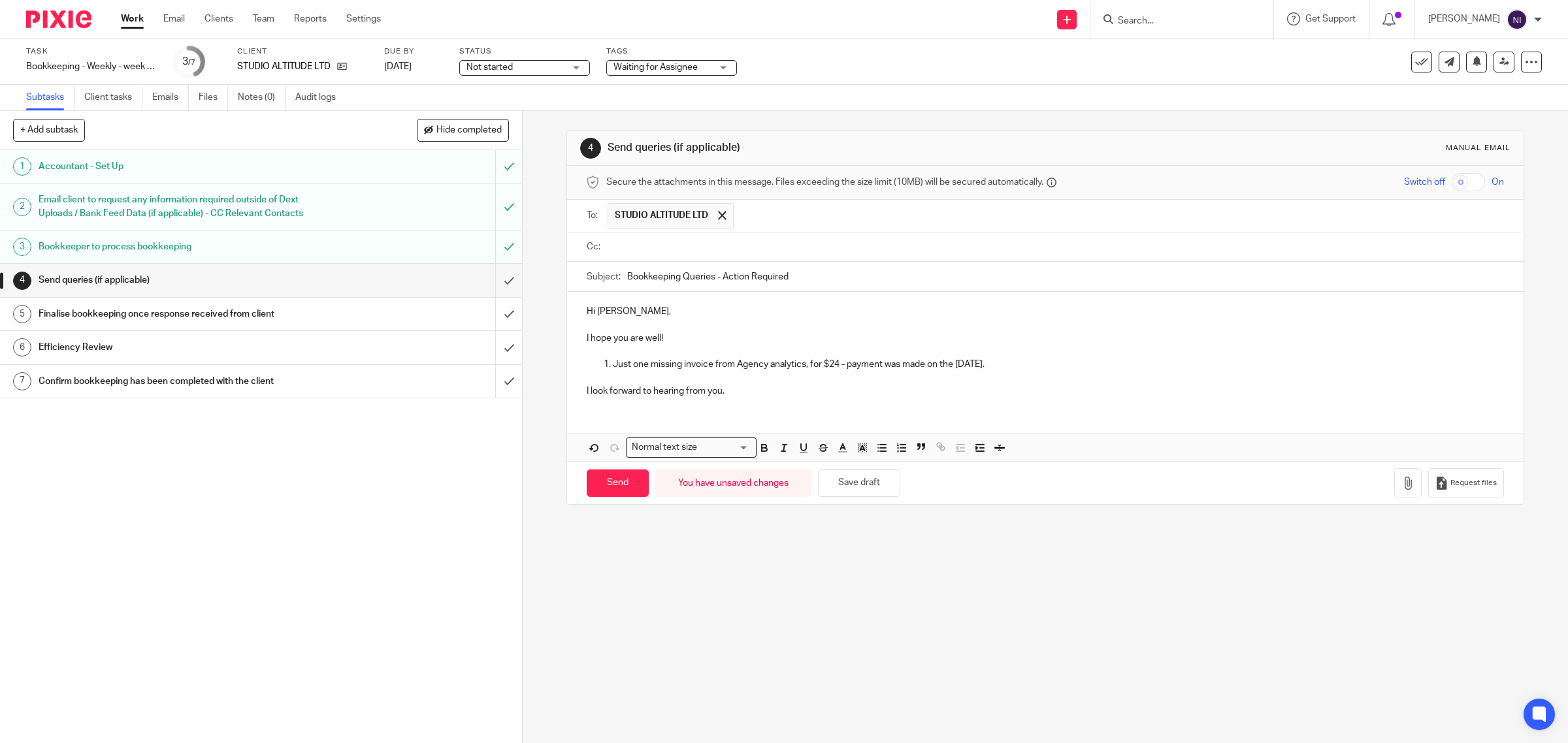
click at [775, 255] on input "text" at bounding box center [1055, 247] width 888 height 15
click at [617, 314] on p "Hi Tomas," at bounding box center [1045, 314] width 918 height 13
click at [641, 344] on p "I hope you are well!" at bounding box center [1045, 340] width 918 height 13
click at [1013, 360] on p at bounding box center [1045, 354] width 918 height 13
click at [1026, 364] on p "Just one missing invoice from Agency analytics, for $24 - payment was made on t…" at bounding box center [1058, 367] width 892 height 13
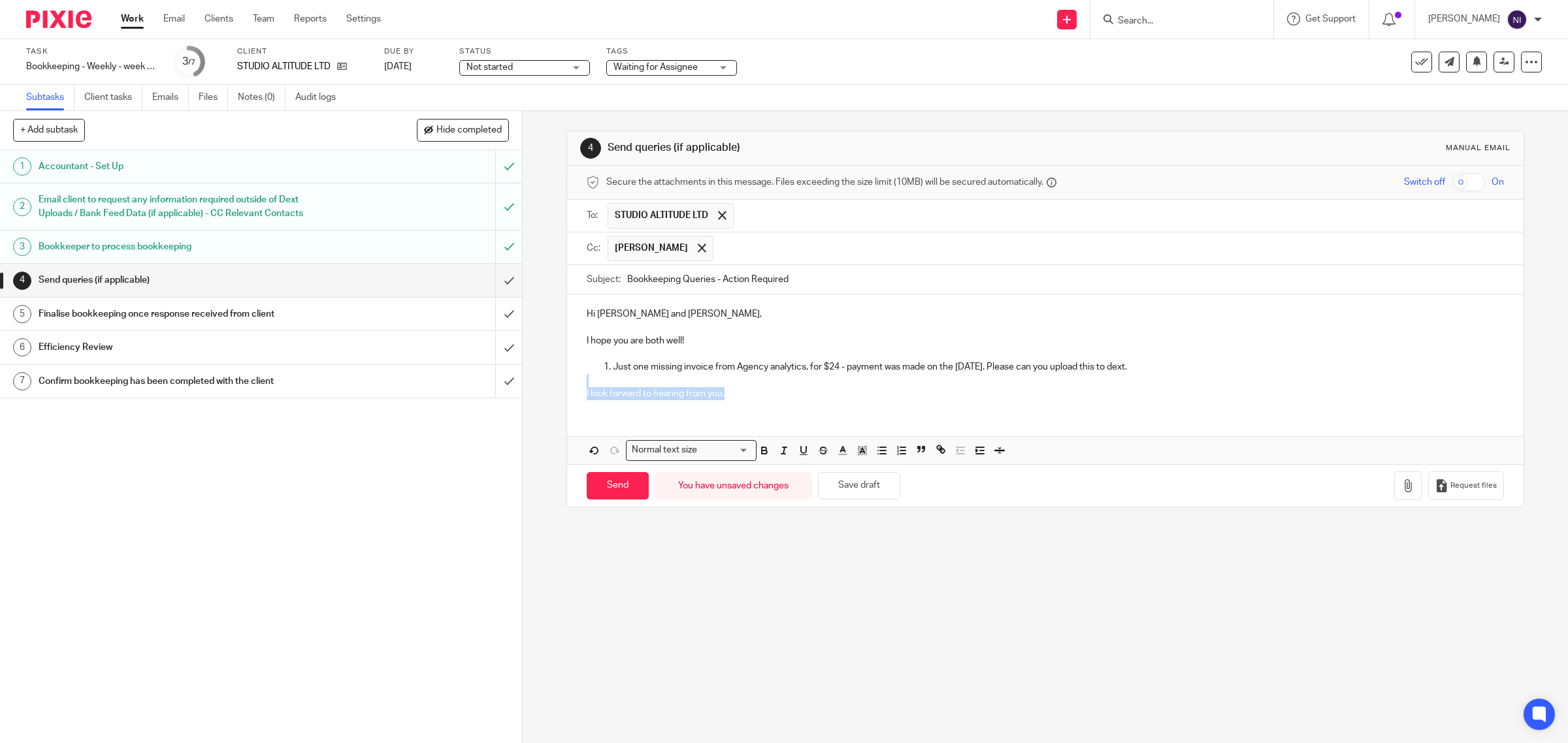
drag, startPoint x: 731, startPoint y: 393, endPoint x: 573, endPoint y: 389, distance: 158.1
click at [573, 389] on div "Hi Tom and Laura, I hope you are both well! Just one missing invoice from Agenc…" at bounding box center [1045, 353] width 957 height 116
click at [589, 488] on input "Send" at bounding box center [617, 486] width 62 height 29
type input "Sent"
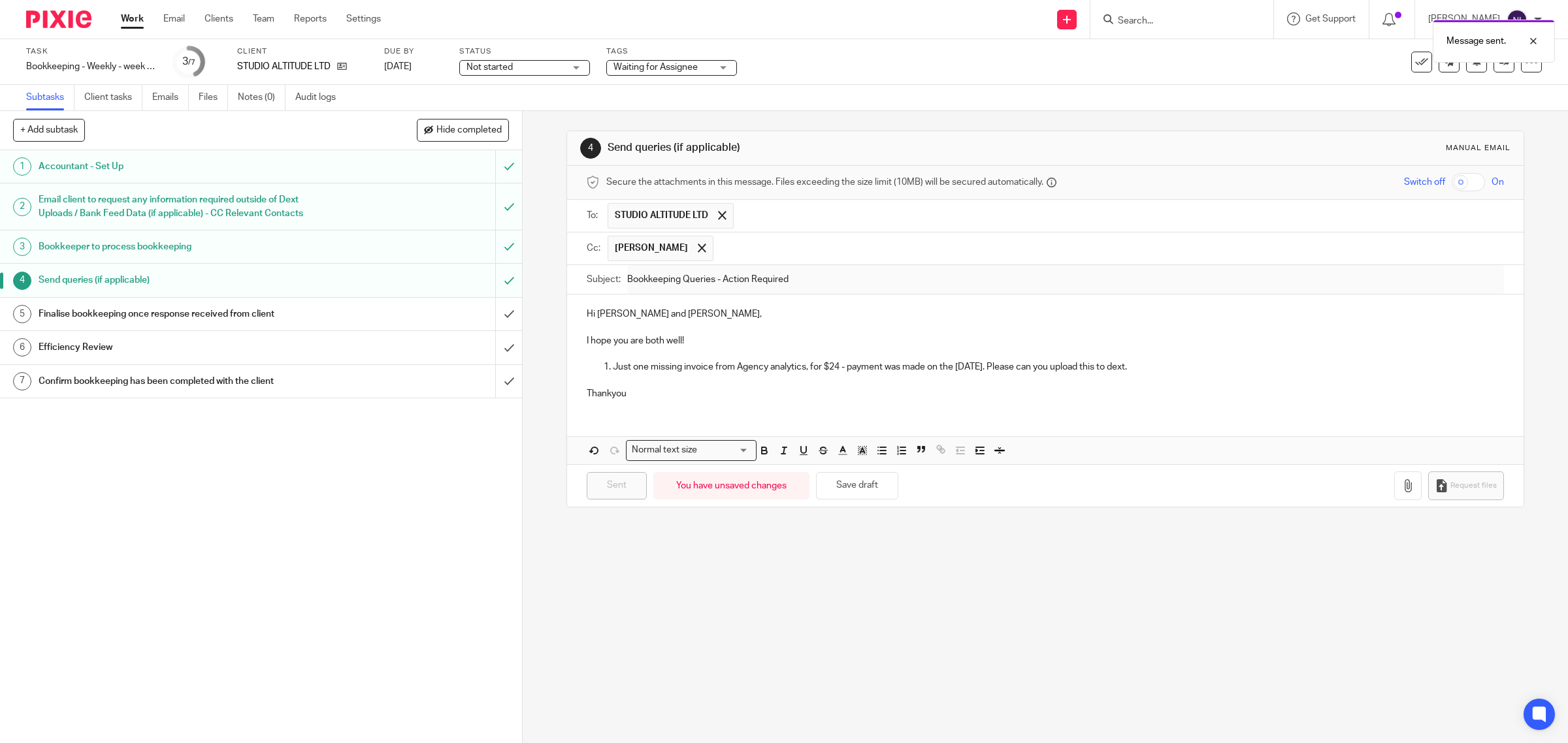
click at [673, 58] on div "Tags Waiting for Assignee HIGH PRIORITY! Onboarding Waiting for Onboarding to b…" at bounding box center [671, 61] width 131 height 31
click at [683, 68] on span "Waiting for Assignee" at bounding box center [656, 67] width 85 height 9
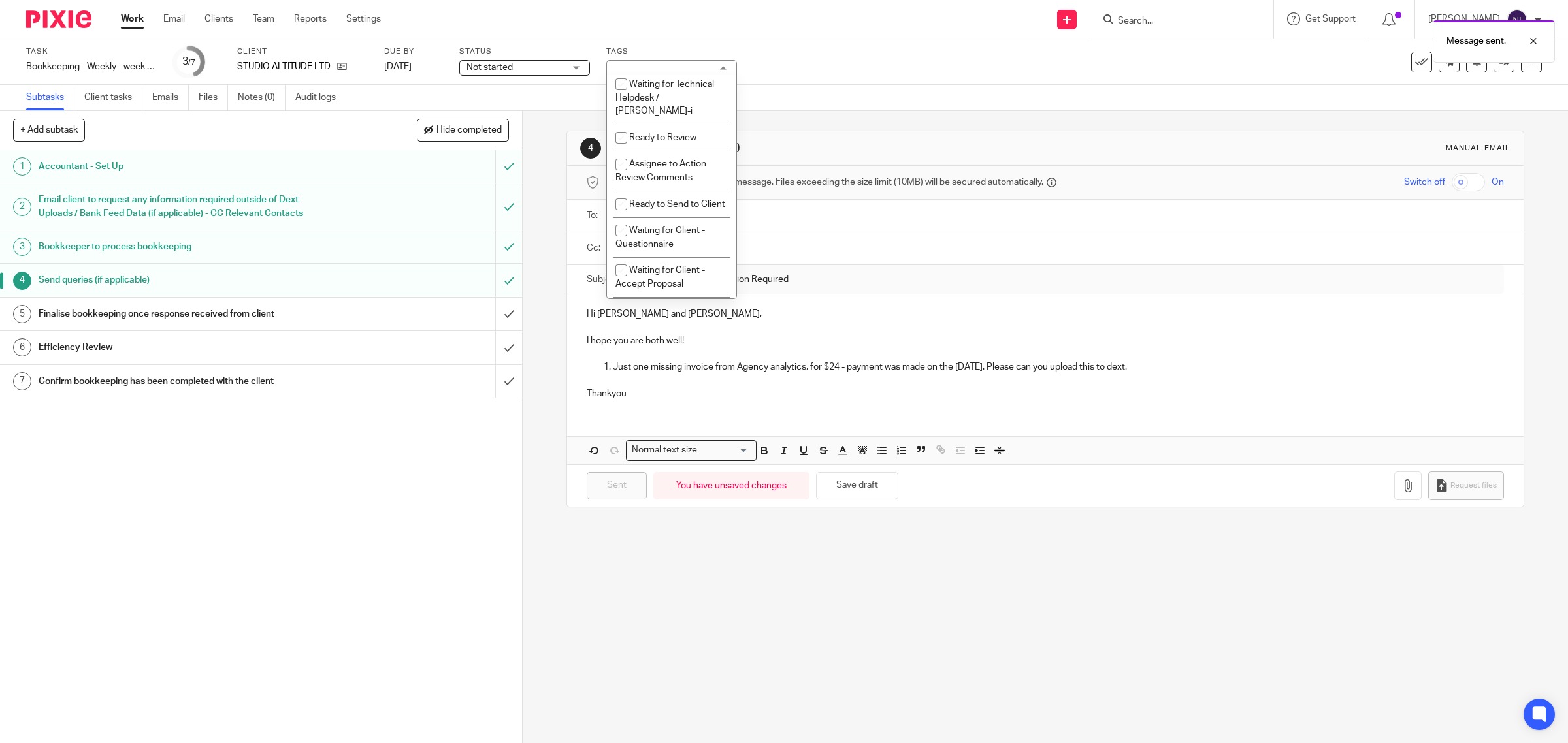
scroll to position [230, 0]
click at [699, 129] on span "Waiting for Assignee" at bounding box center [671, 125] width 85 height 9
checkbox input "false"
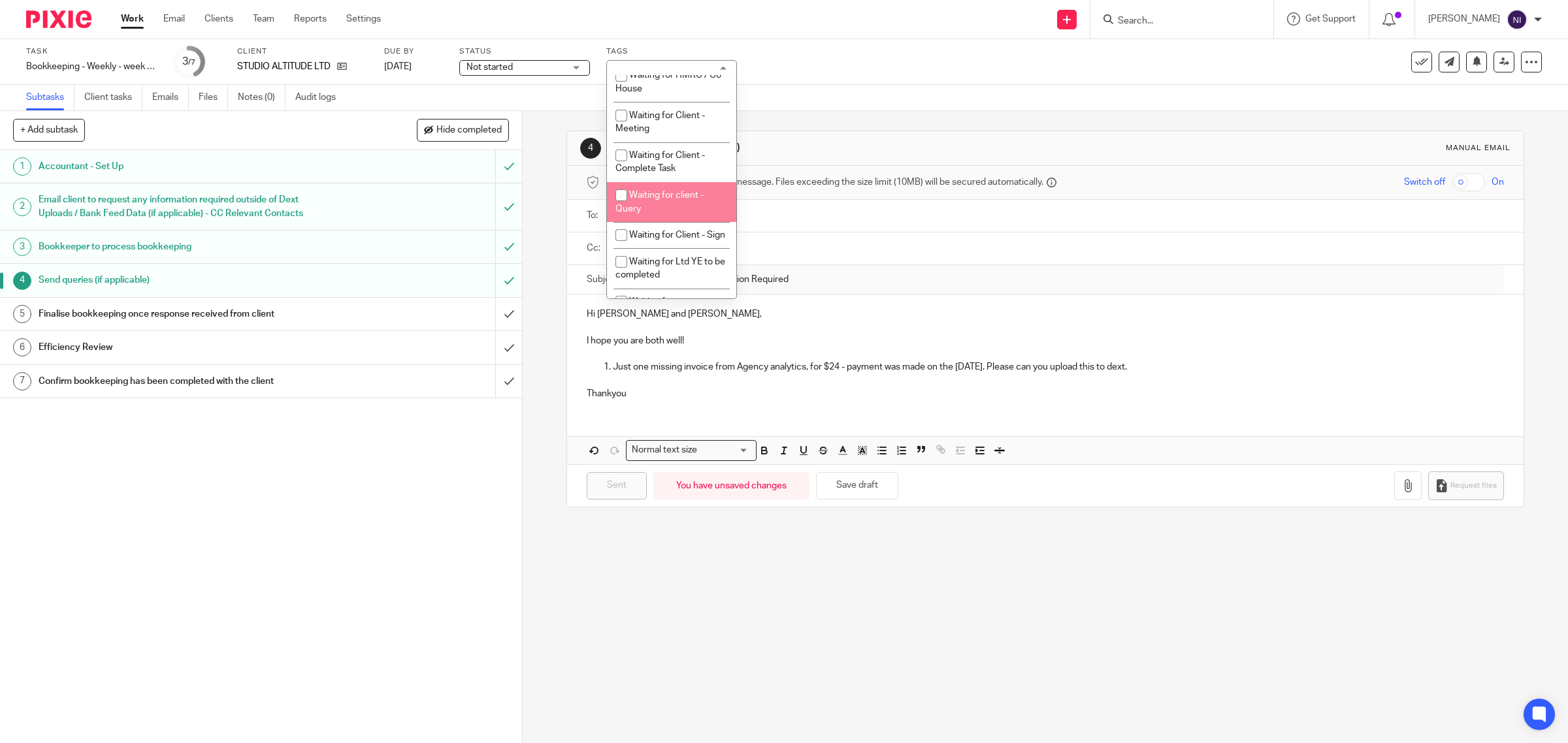
click at [676, 221] on li "Waiting for client - Query" at bounding box center [671, 202] width 129 height 40
checkbox input "true"
click at [737, 615] on div "4 Send queries (if applicable) Manual email Secure the attachments in this mess…" at bounding box center [1045, 428] width 1045 height 633
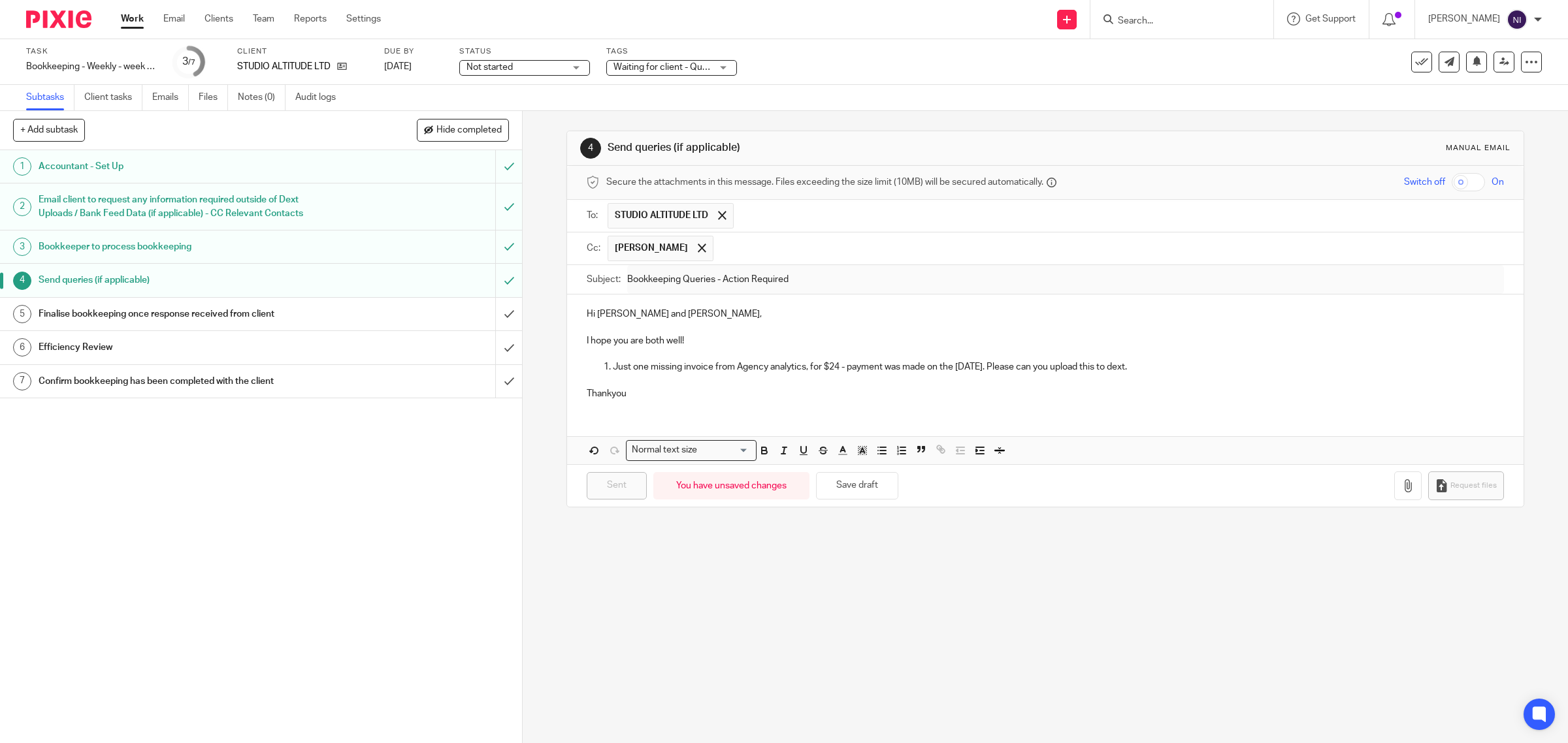
click at [138, 16] on link "Work" at bounding box center [133, 19] width 23 height 13
